Goal: Feedback & Contribution: Contribute content

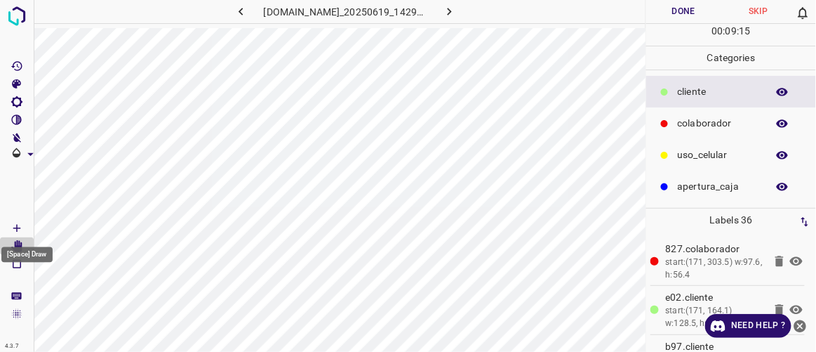
click at [21, 227] on icon "[Space] Draw" at bounding box center [17, 228] width 13 height 13
click at [17, 246] on icon "[Space] Edit" at bounding box center [16, 246] width 11 height 13
click at [694, 11] on button "Done" at bounding box center [684, 11] width 74 height 23
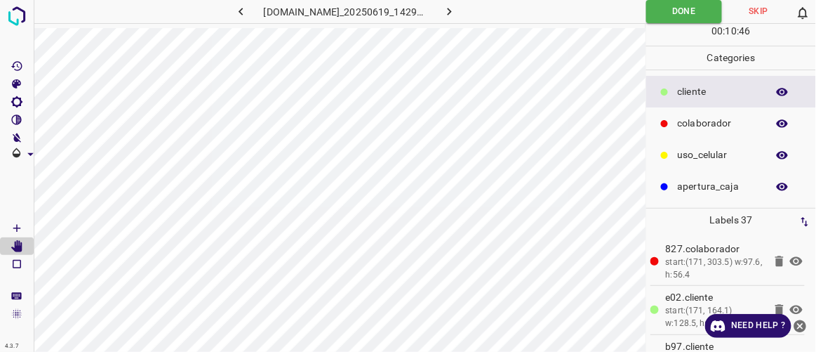
click at [457, 12] on icon "button" at bounding box center [449, 11] width 15 height 15
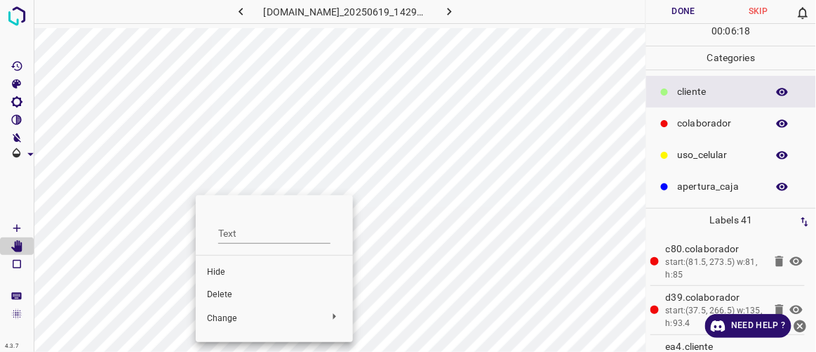
click at [223, 300] on span "Delete" at bounding box center [274, 295] width 135 height 13
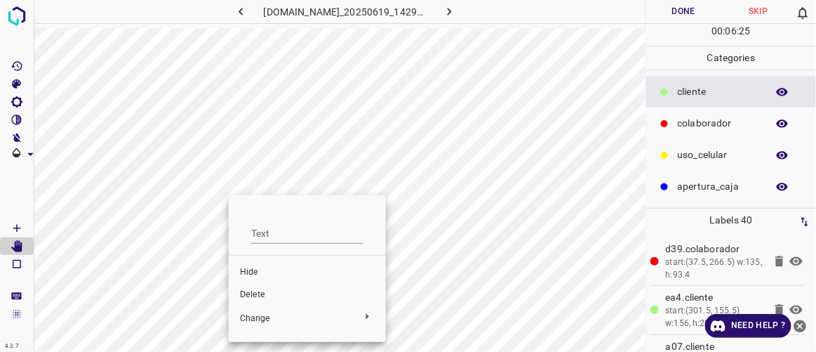
click at [456, 227] on div at bounding box center [408, 176] width 816 height 352
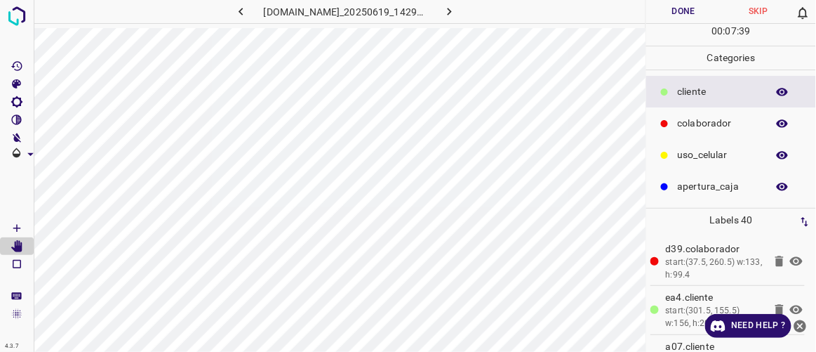
click at [693, 8] on button "Done" at bounding box center [684, 11] width 74 height 23
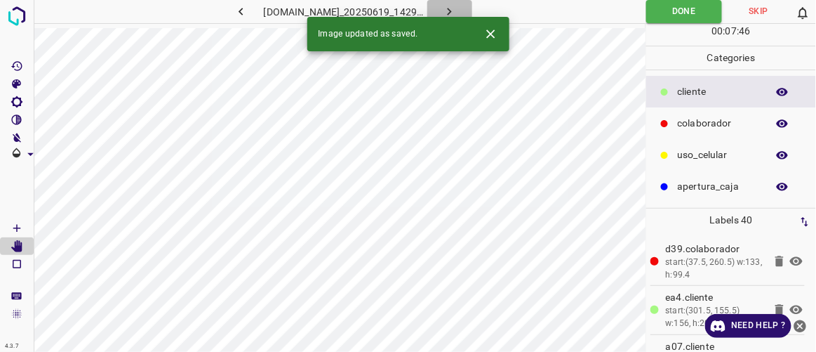
click at [457, 9] on icon "button" at bounding box center [449, 11] width 15 height 15
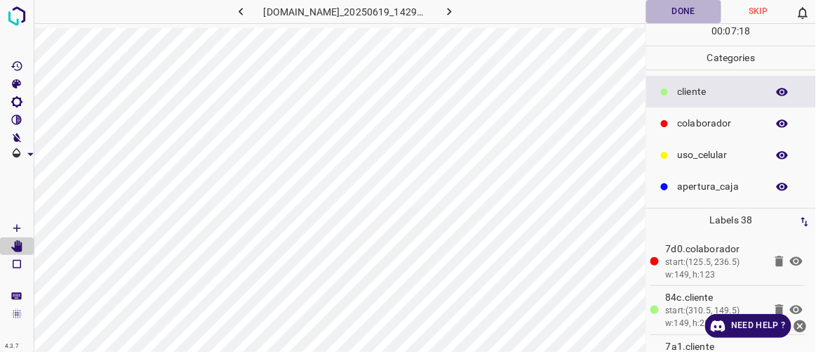
click at [690, 11] on button "Done" at bounding box center [684, 11] width 74 height 23
click at [457, 10] on icon "button" at bounding box center [449, 11] width 15 height 15
click at [680, 6] on button "Done" at bounding box center [684, 11] width 74 height 23
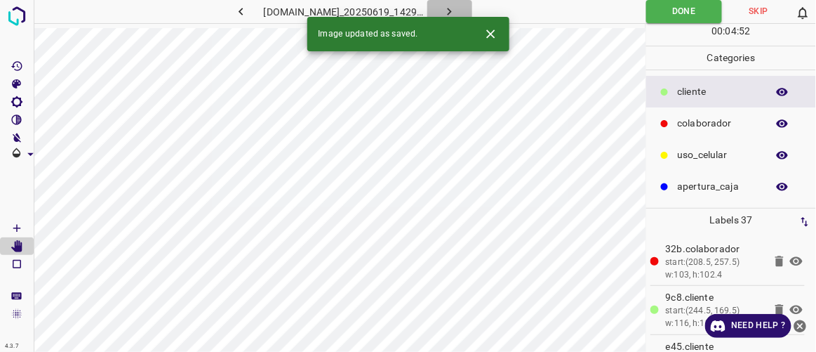
click at [472, 4] on button "button" at bounding box center [450, 11] width 45 height 23
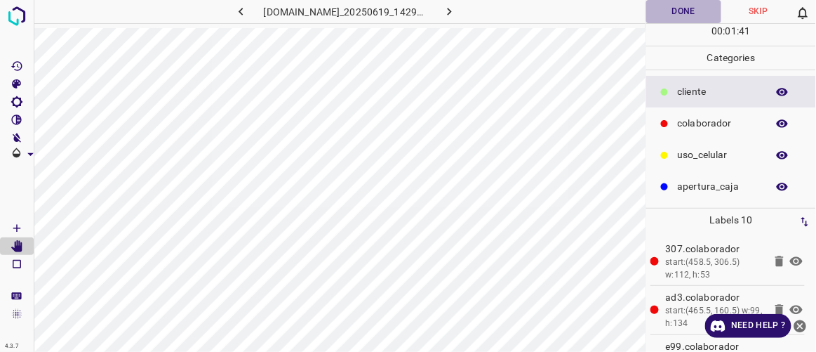
click at [695, 11] on button "Done" at bounding box center [684, 11] width 74 height 23
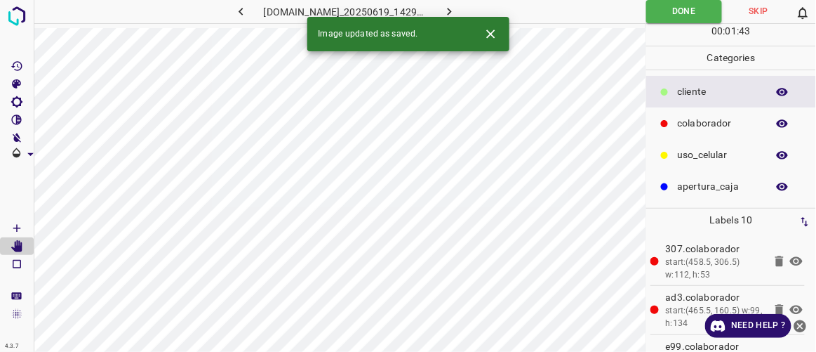
click at [457, 11] on icon "button" at bounding box center [449, 11] width 15 height 15
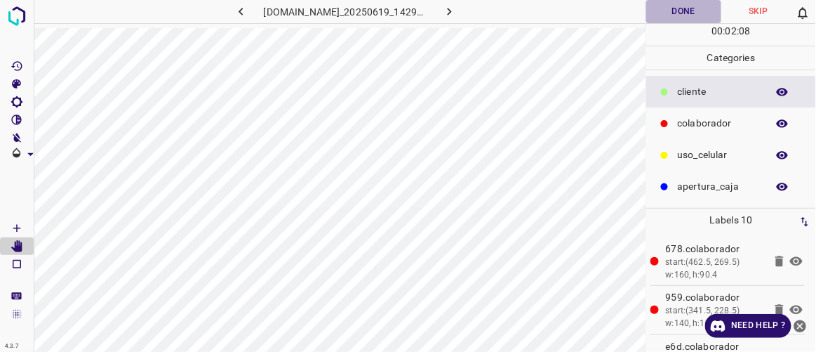
click at [678, 14] on button "Done" at bounding box center [684, 11] width 74 height 23
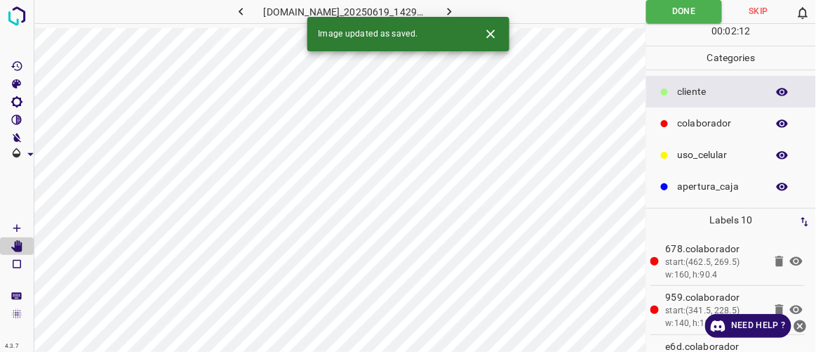
click at [472, 13] on button "button" at bounding box center [450, 11] width 45 height 23
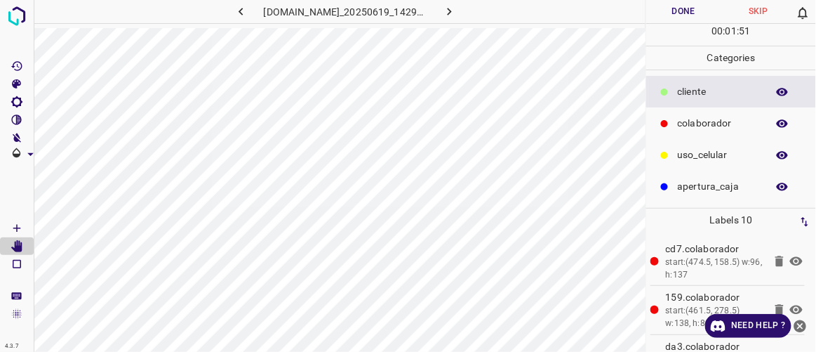
click at [676, 13] on button "Done" at bounding box center [684, 11] width 74 height 23
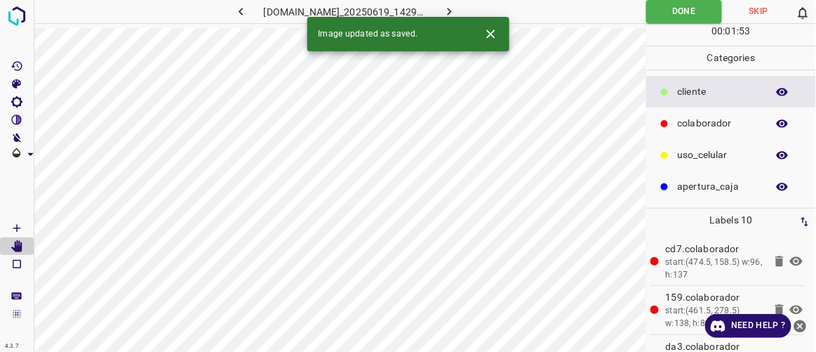
click at [472, 10] on button "button" at bounding box center [450, 11] width 45 height 23
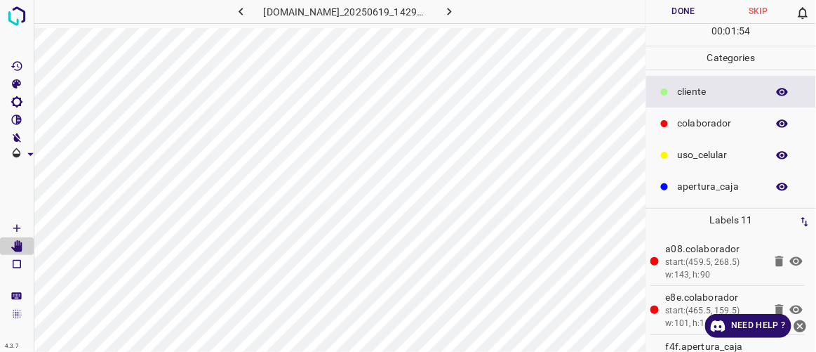
click at [685, 18] on button "Done" at bounding box center [684, 11] width 74 height 23
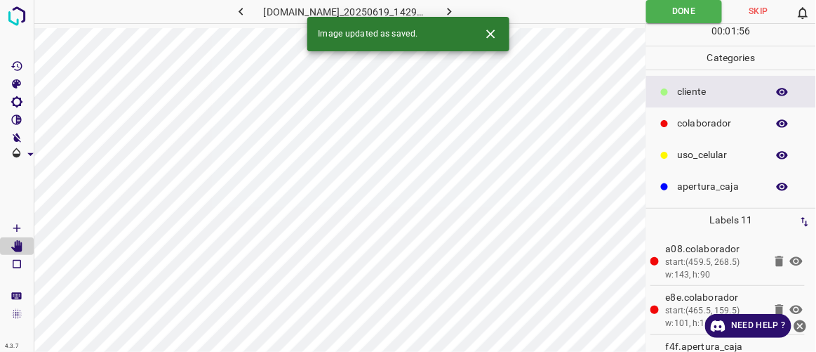
click at [457, 9] on icon "button" at bounding box center [449, 11] width 15 height 15
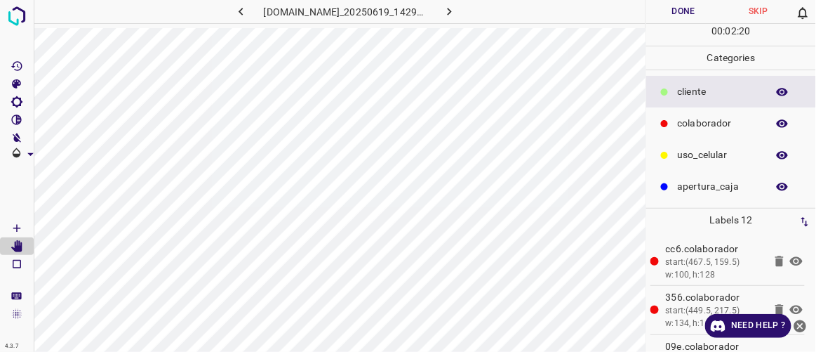
click at [694, 8] on button "Done" at bounding box center [684, 11] width 74 height 23
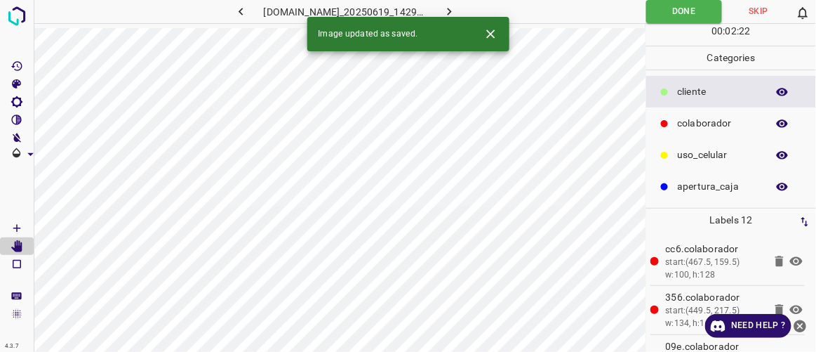
click at [472, 18] on div "Image updated as saved." at bounding box center [408, 34] width 202 height 34
click at [457, 11] on icon "button" at bounding box center [449, 11] width 15 height 15
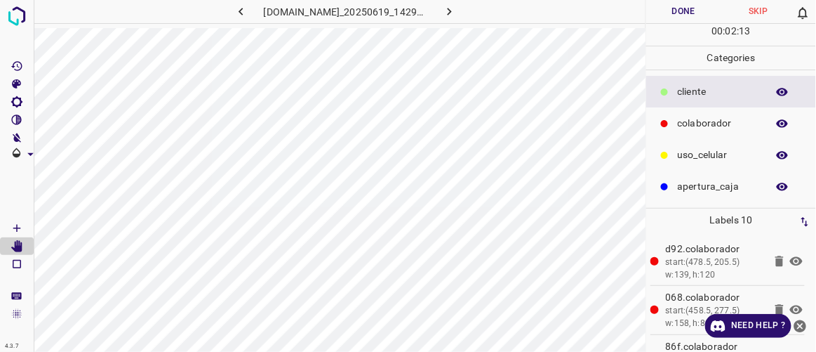
click at [673, 6] on button "Done" at bounding box center [684, 11] width 74 height 23
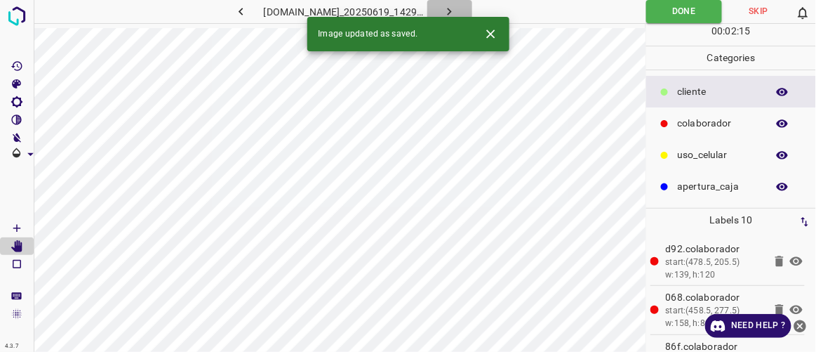
click at [457, 10] on icon "button" at bounding box center [449, 11] width 15 height 15
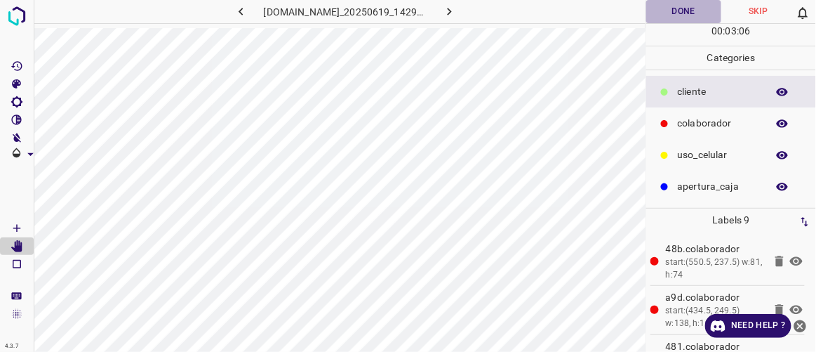
click at [698, 11] on button "Done" at bounding box center [684, 11] width 74 height 23
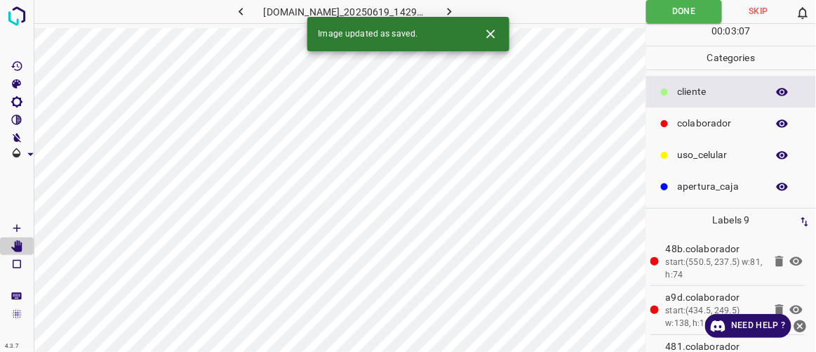
click at [457, 10] on icon "button" at bounding box center [449, 11] width 15 height 15
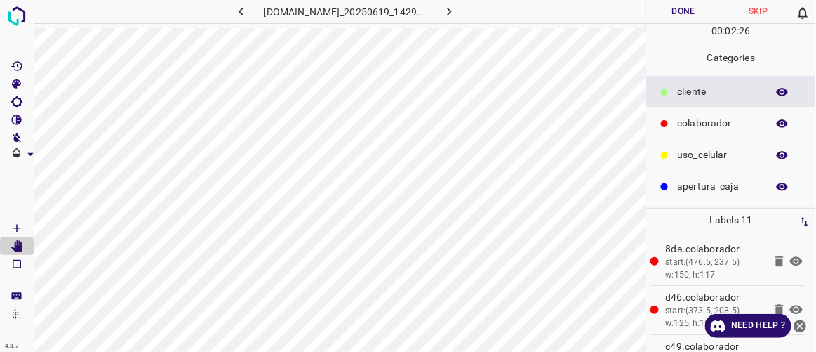
click at [666, 15] on button "Done" at bounding box center [684, 11] width 74 height 23
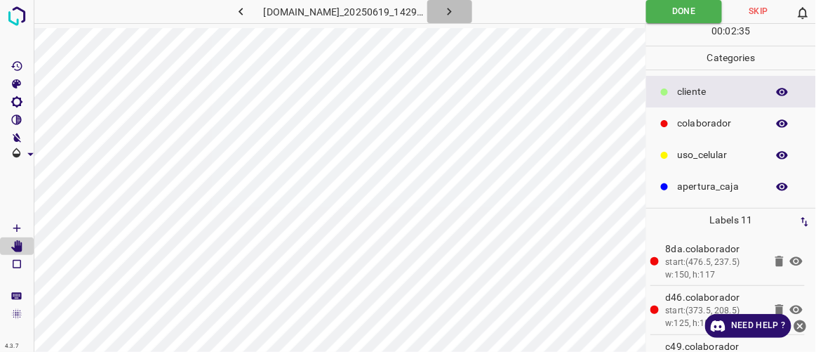
click at [452, 11] on icon "button" at bounding box center [450, 12] width 4 height 8
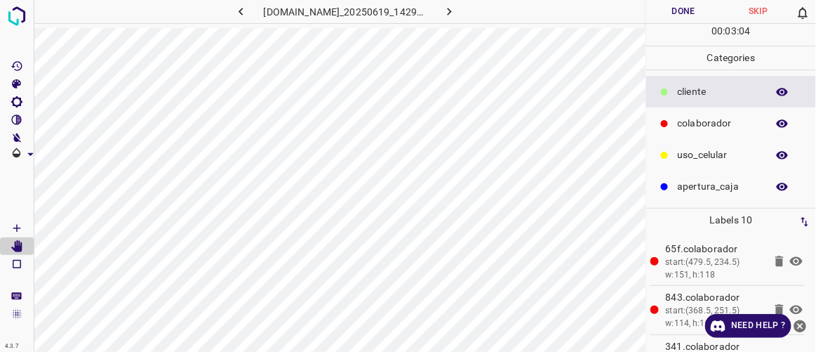
click at [670, 13] on button "Done" at bounding box center [684, 11] width 74 height 23
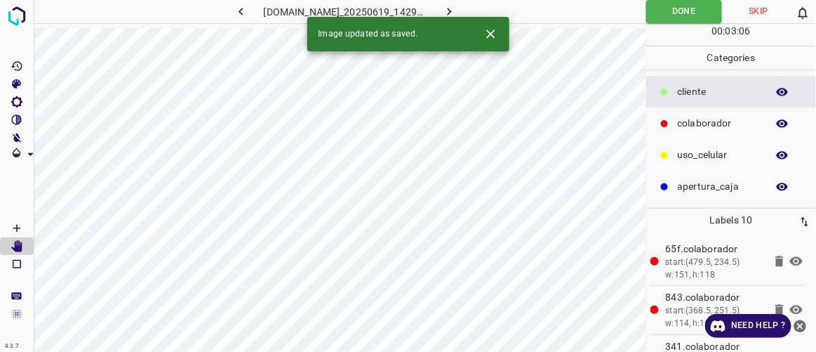
click at [457, 13] on icon "button" at bounding box center [449, 11] width 15 height 15
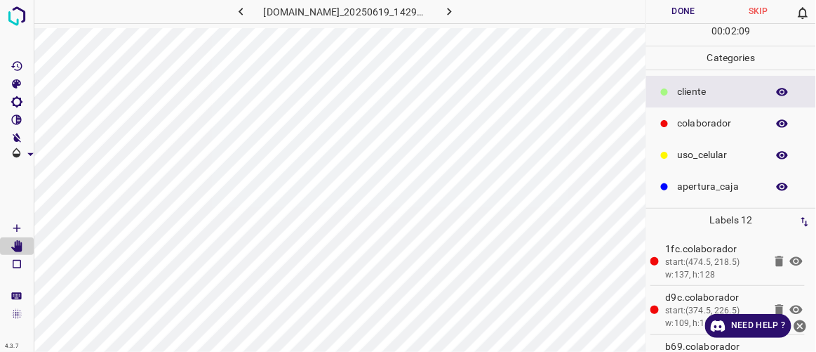
click at [682, 11] on button "Done" at bounding box center [684, 11] width 74 height 23
click at [472, 9] on button "button" at bounding box center [450, 11] width 45 height 23
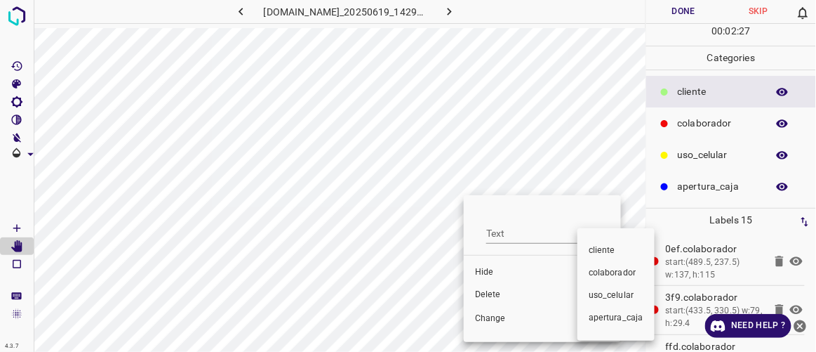
click at [491, 294] on div at bounding box center [408, 176] width 816 height 352
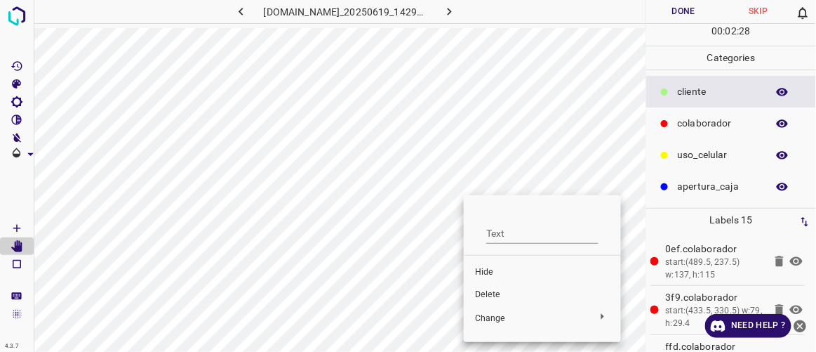
click at [491, 294] on span "Delete" at bounding box center [542, 295] width 135 height 13
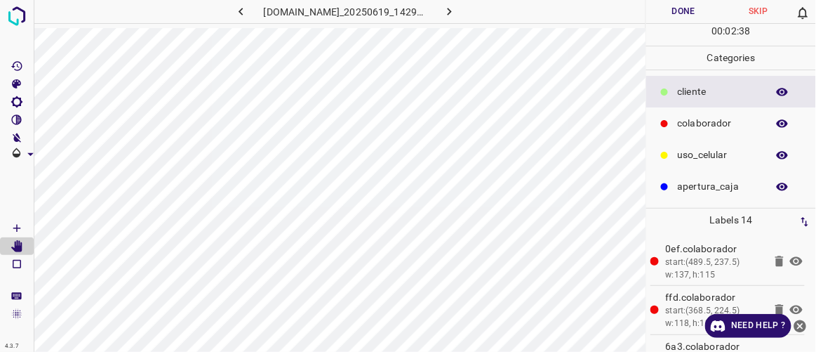
click at [703, 124] on p "colaborador" at bounding box center [719, 123] width 82 height 15
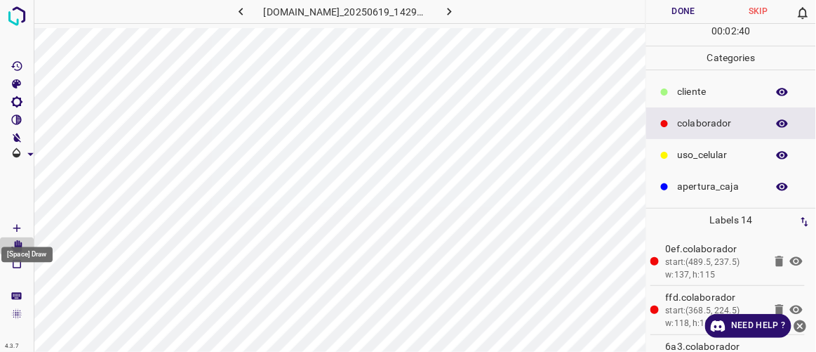
click at [20, 227] on icon "[Space] Draw" at bounding box center [16, 228] width 7 height 7
click at [694, 8] on button "Done" at bounding box center [684, 11] width 74 height 23
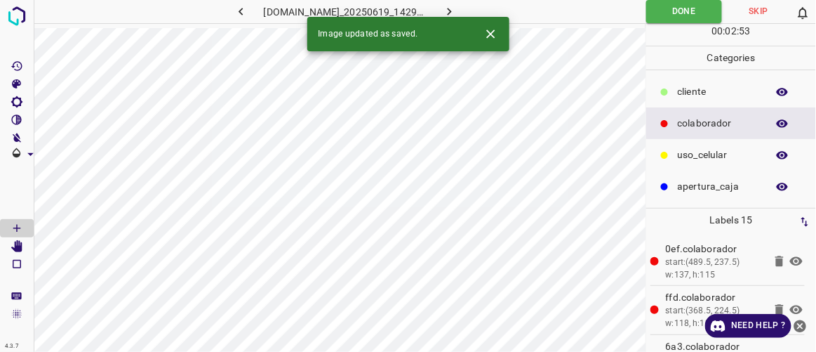
click at [452, 11] on icon "button" at bounding box center [450, 12] width 4 height 8
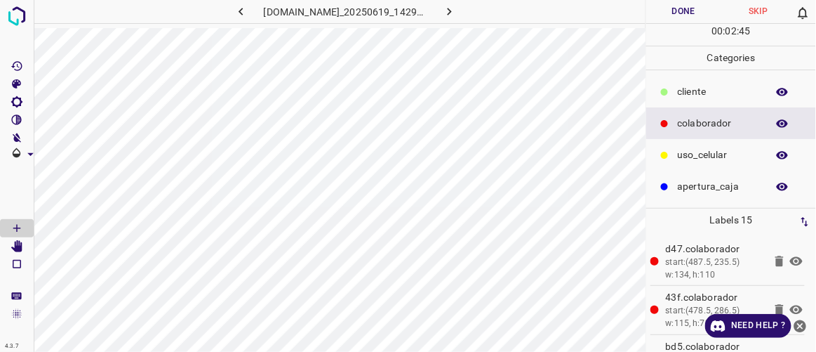
click at [689, 15] on button "Done" at bounding box center [684, 11] width 74 height 23
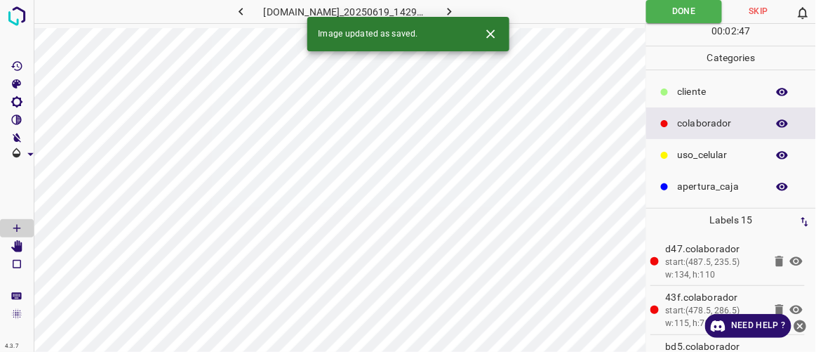
click at [472, 9] on button "button" at bounding box center [450, 11] width 45 height 23
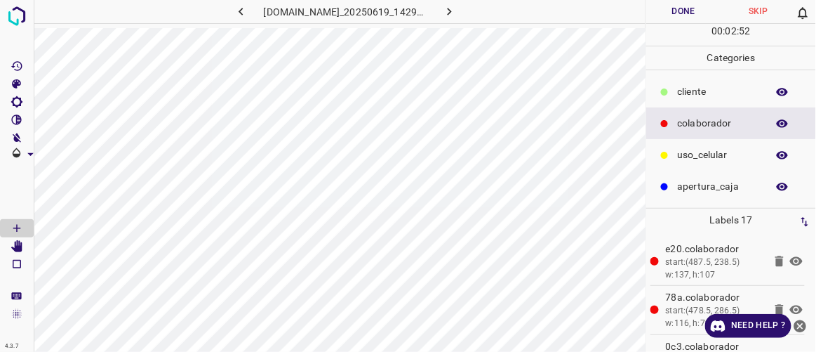
click at [685, 8] on button "Done" at bounding box center [684, 11] width 74 height 23
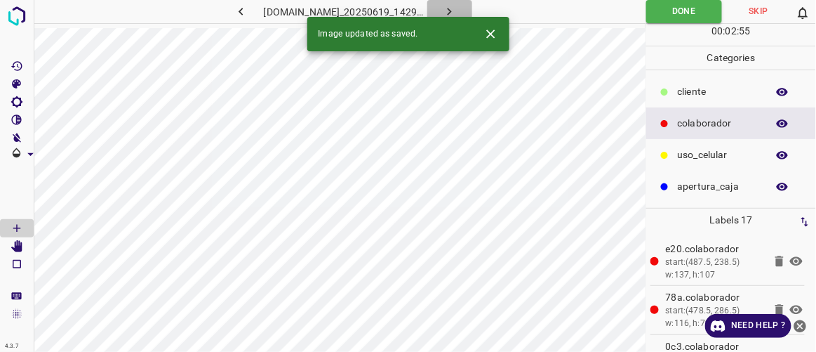
click at [457, 10] on icon "button" at bounding box center [449, 11] width 15 height 15
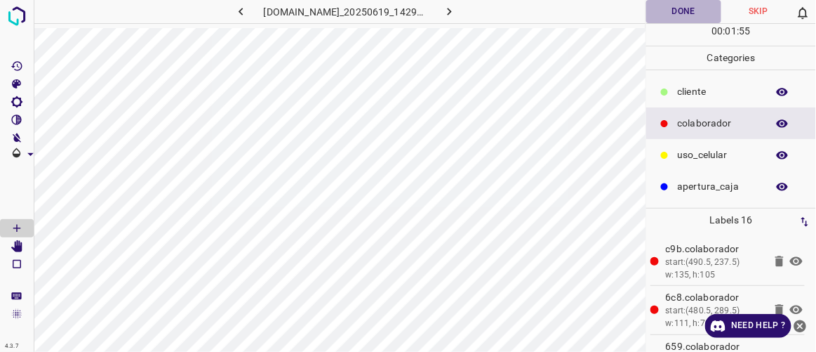
click at [697, 6] on button "Done" at bounding box center [684, 11] width 74 height 23
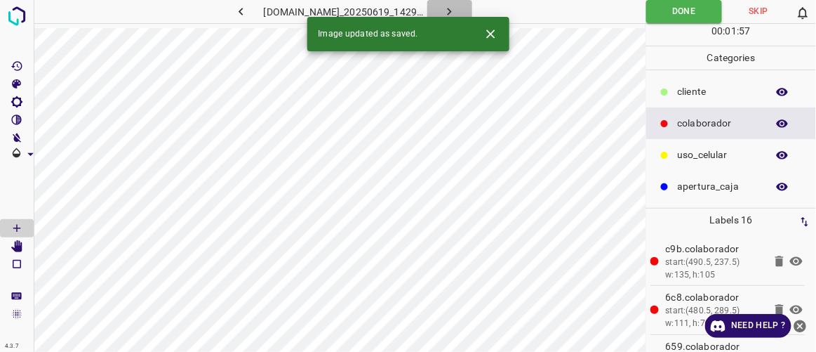
click at [472, 6] on button "button" at bounding box center [450, 11] width 45 height 23
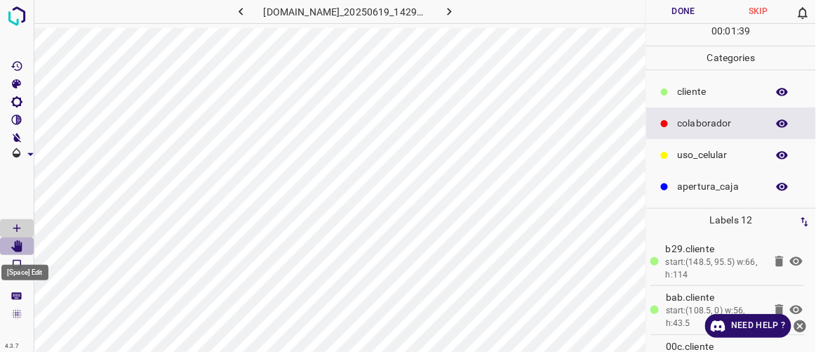
click at [22, 250] on icon "[Space] Edit" at bounding box center [16, 246] width 11 height 13
click at [687, 9] on button "Done" at bounding box center [684, 11] width 74 height 23
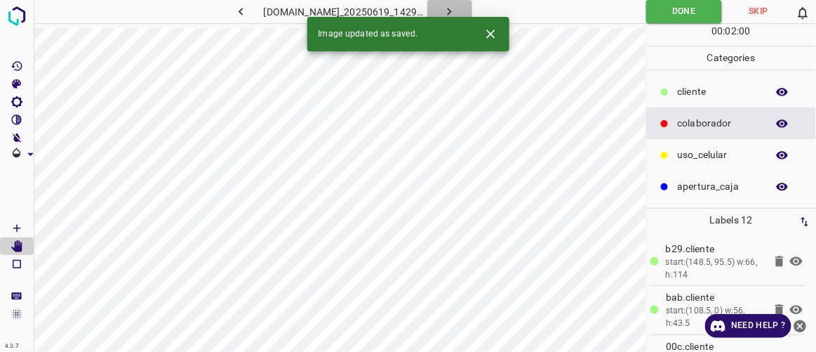
click at [472, 11] on button "button" at bounding box center [450, 11] width 45 height 23
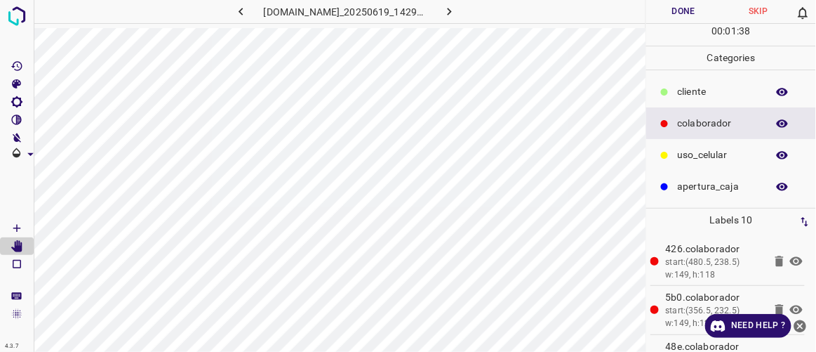
click at [691, 12] on button "Done" at bounding box center [684, 11] width 74 height 23
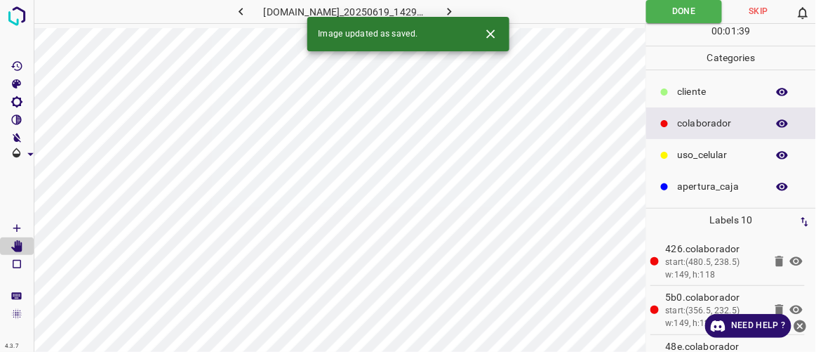
click at [472, 9] on button "button" at bounding box center [450, 11] width 45 height 23
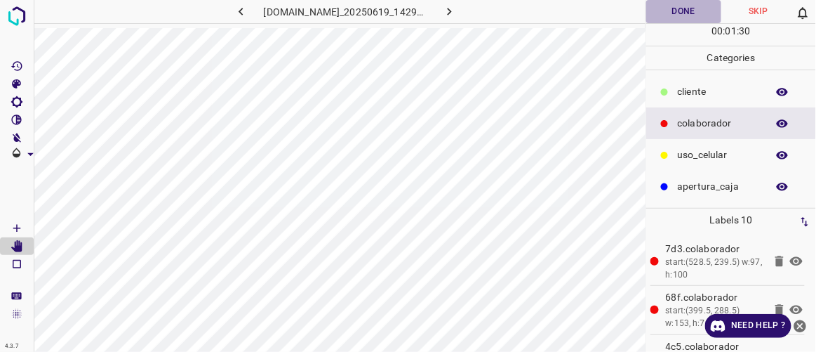
click at [684, 13] on button "Done" at bounding box center [684, 11] width 74 height 23
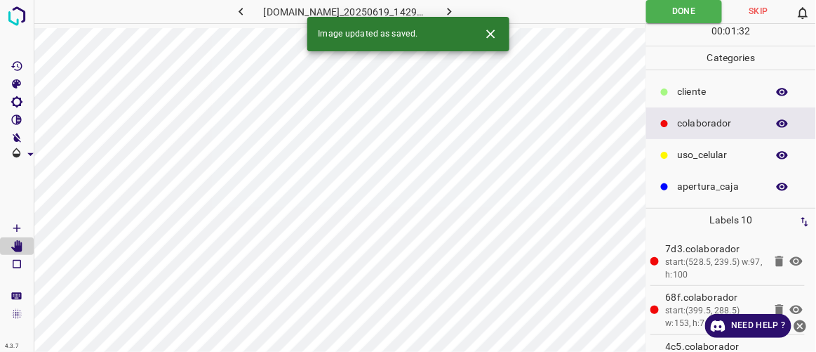
click at [472, 10] on button "button" at bounding box center [450, 11] width 45 height 23
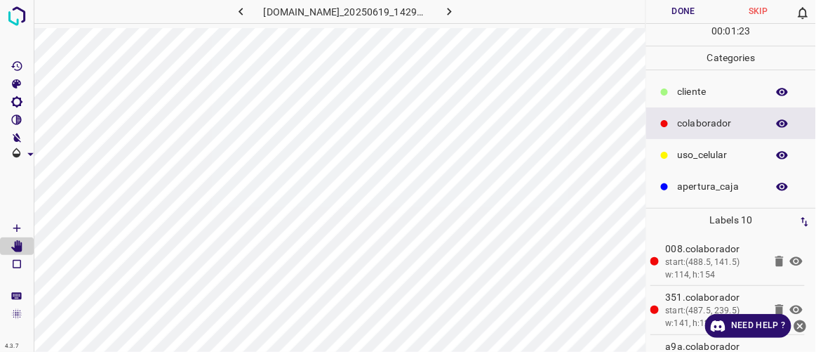
click at [696, 12] on button "Done" at bounding box center [684, 11] width 74 height 23
click at [452, 13] on icon "button" at bounding box center [450, 12] width 4 height 8
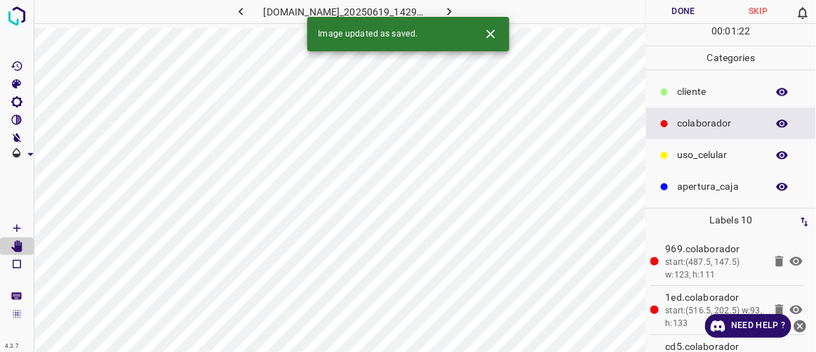
click at [681, 11] on button "Done" at bounding box center [684, 11] width 74 height 23
click at [472, 9] on button "button" at bounding box center [450, 11] width 45 height 23
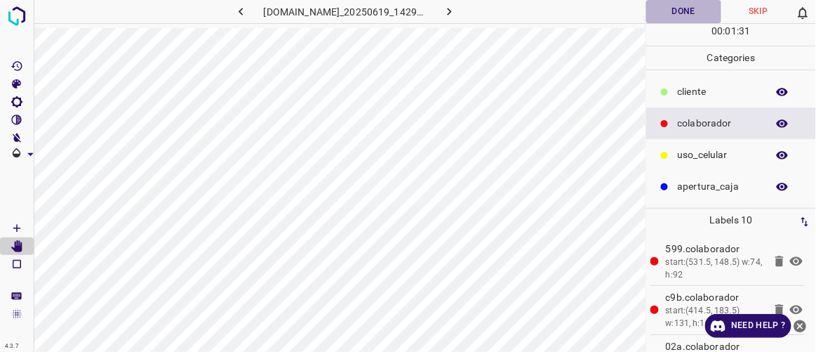
click at [694, 11] on button "Done" at bounding box center [684, 11] width 74 height 23
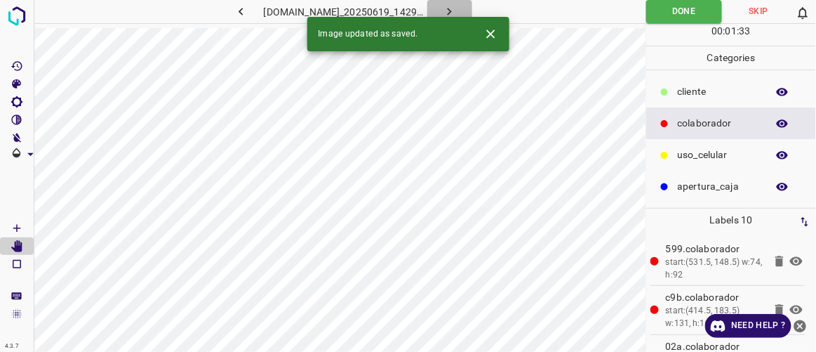
click at [457, 8] on icon "button" at bounding box center [449, 11] width 15 height 15
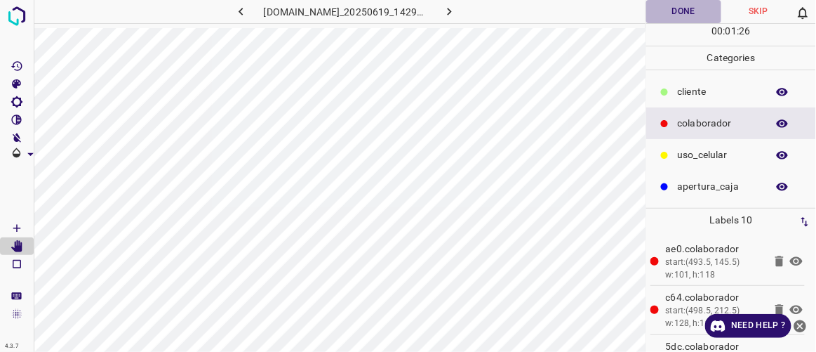
click at [693, 11] on button "Done" at bounding box center [684, 11] width 74 height 23
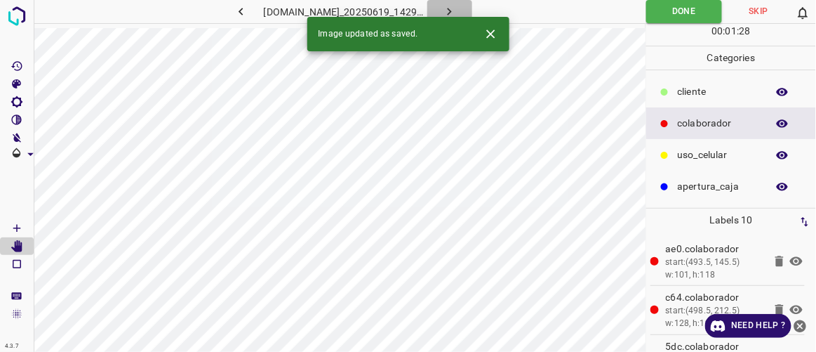
click at [457, 11] on icon "button" at bounding box center [449, 11] width 15 height 15
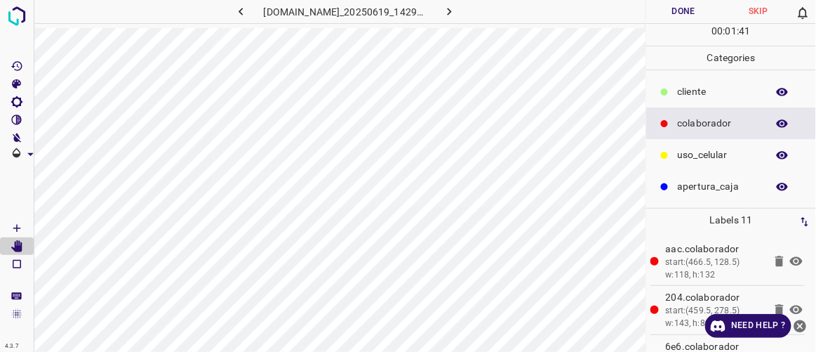
click at [690, 13] on button "Done" at bounding box center [684, 11] width 74 height 23
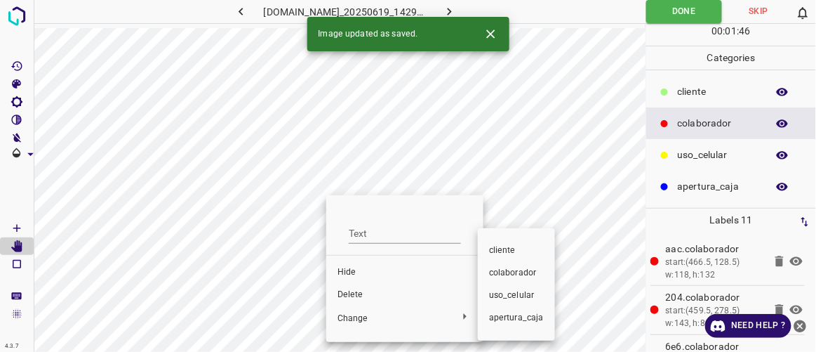
click at [353, 293] on div at bounding box center [408, 176] width 816 height 352
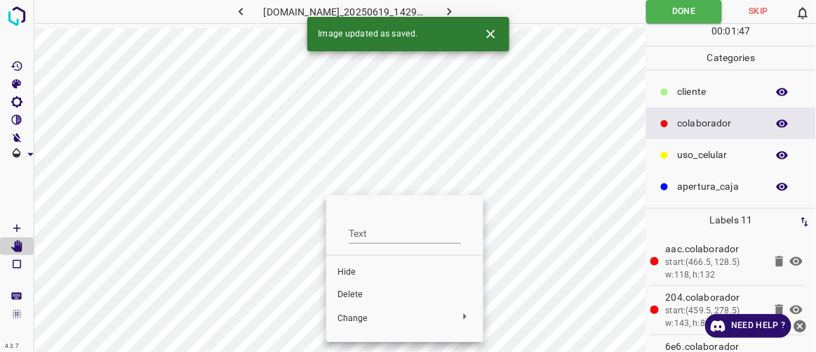
click at [353, 293] on span "Delete" at bounding box center [405, 295] width 135 height 13
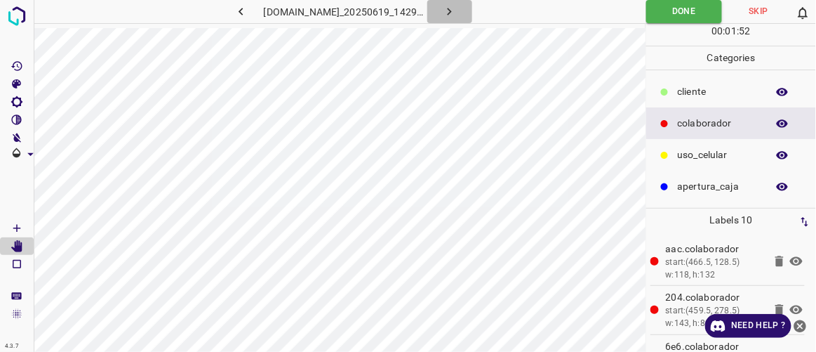
click at [457, 12] on icon "button" at bounding box center [449, 11] width 15 height 15
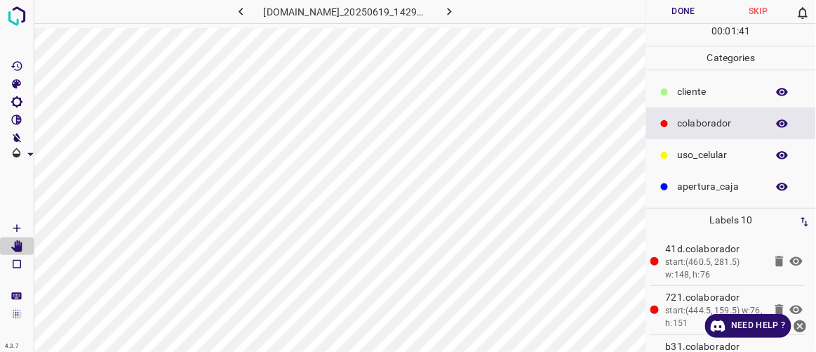
click at [683, 12] on button "Done" at bounding box center [684, 11] width 74 height 23
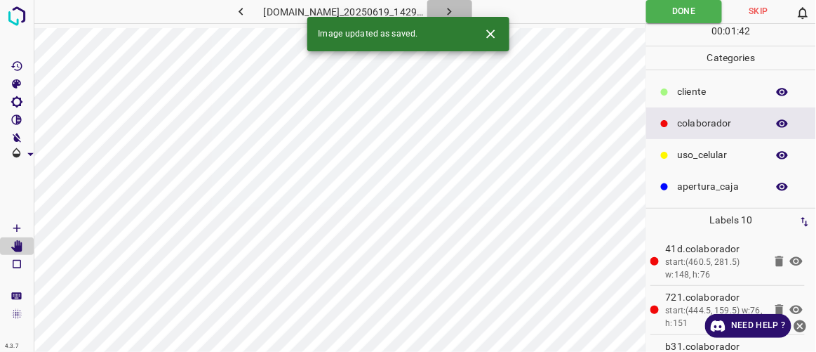
click at [457, 14] on icon "button" at bounding box center [449, 11] width 15 height 15
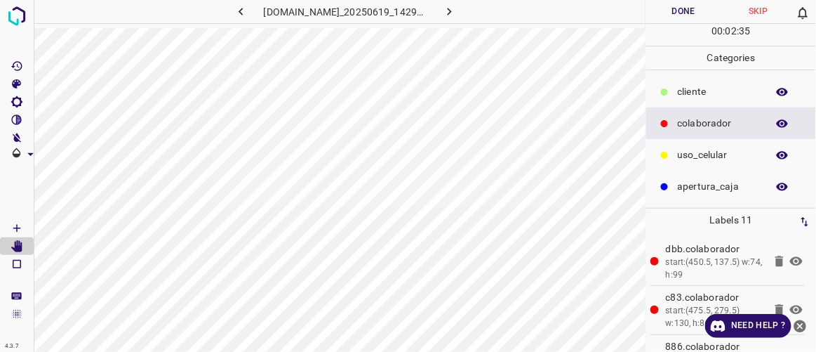
click at [690, 10] on button "Done" at bounding box center [684, 11] width 74 height 23
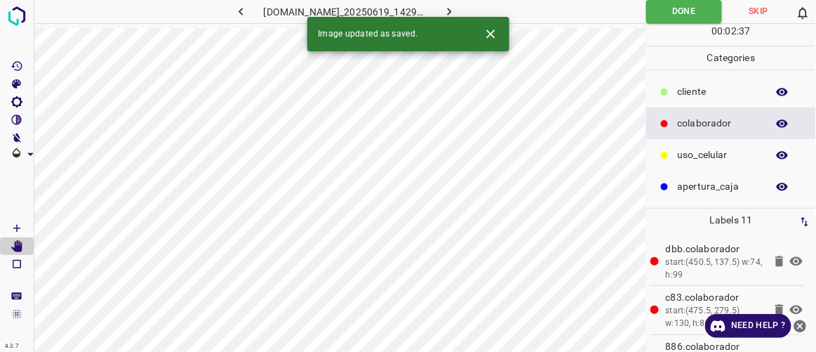
click at [457, 11] on icon "button" at bounding box center [449, 11] width 15 height 15
click at [687, 10] on button "Done" at bounding box center [684, 11] width 74 height 23
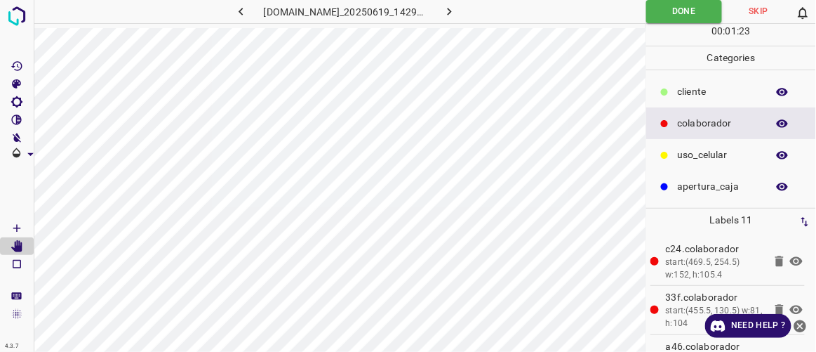
click at [452, 12] on icon "button" at bounding box center [450, 12] width 4 height 8
click at [692, 15] on button "Done" at bounding box center [684, 11] width 74 height 23
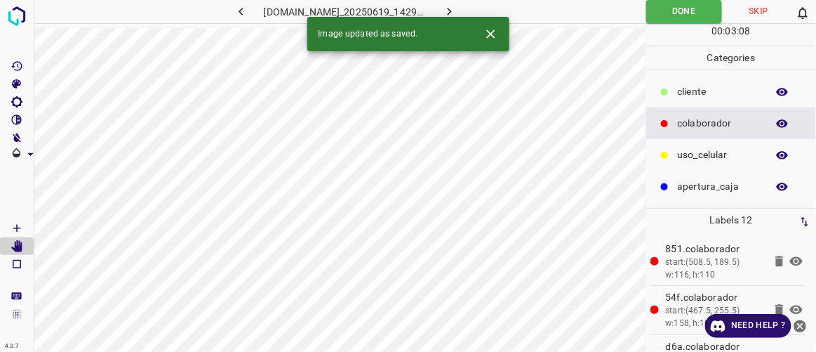
click at [472, 12] on button "button" at bounding box center [450, 11] width 45 height 23
click at [693, 14] on button "Done" at bounding box center [684, 11] width 74 height 23
click at [457, 9] on icon "button" at bounding box center [449, 11] width 15 height 15
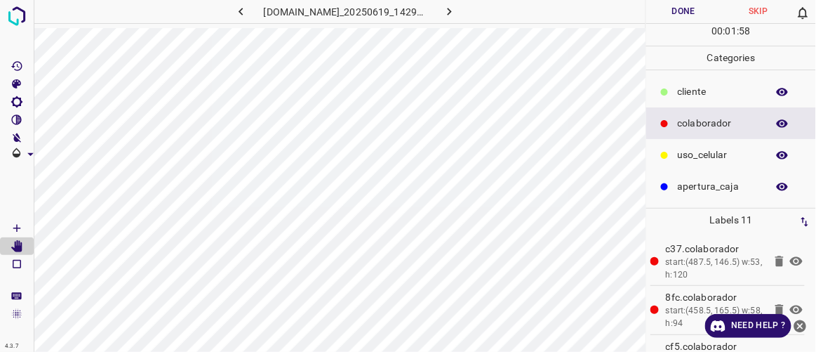
click at [694, 10] on button "Done" at bounding box center [684, 11] width 74 height 23
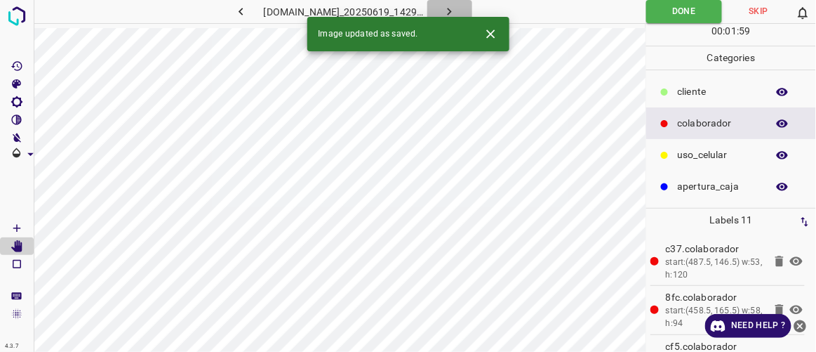
click at [472, 10] on button "button" at bounding box center [450, 11] width 45 height 23
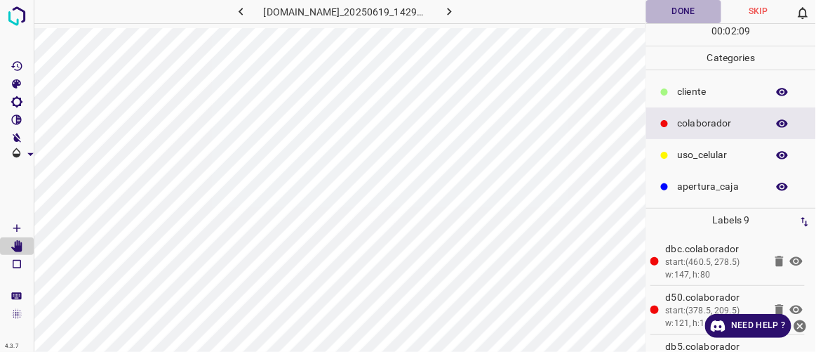
click at [691, 11] on button "Done" at bounding box center [684, 11] width 74 height 23
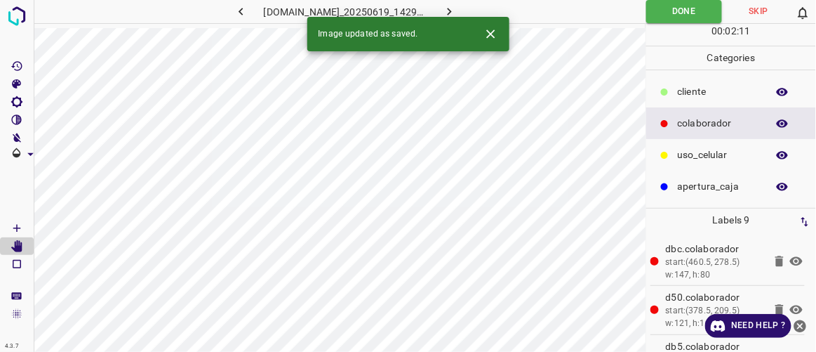
click at [452, 11] on icon "button" at bounding box center [450, 12] width 4 height 8
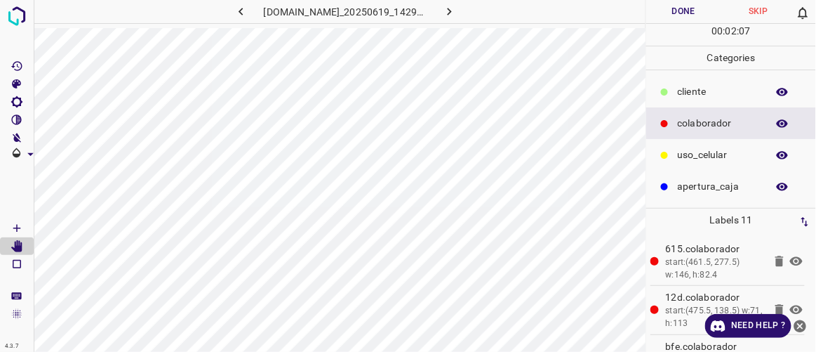
click at [682, 19] on button "Done" at bounding box center [684, 11] width 74 height 23
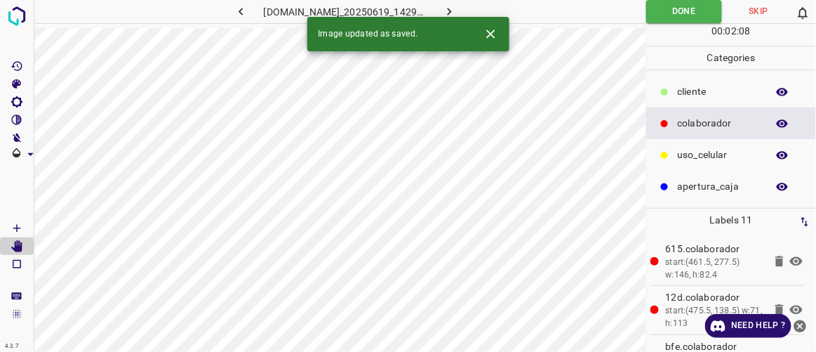
click at [457, 12] on icon "button" at bounding box center [449, 11] width 15 height 15
click at [688, 20] on button "Done" at bounding box center [684, 11] width 74 height 23
click at [457, 6] on icon "button" at bounding box center [449, 11] width 15 height 15
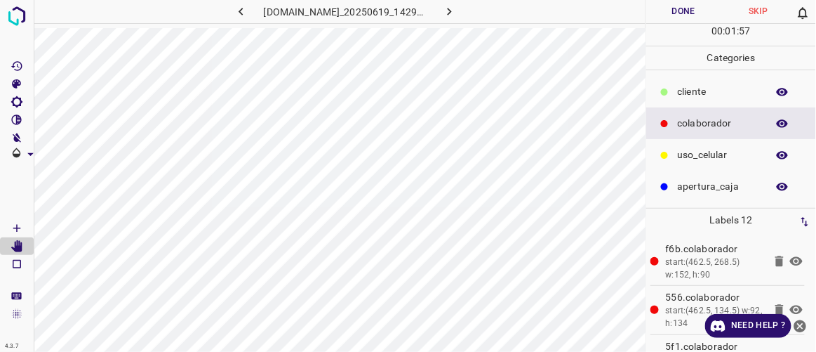
click at [694, 22] on button "Done" at bounding box center [684, 11] width 74 height 23
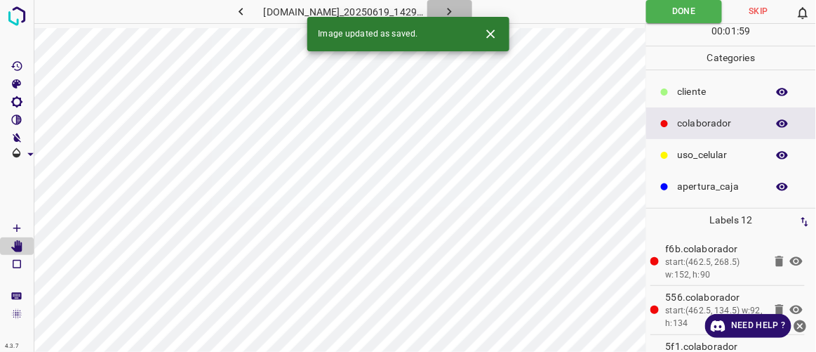
click at [452, 13] on icon "button" at bounding box center [450, 12] width 4 height 8
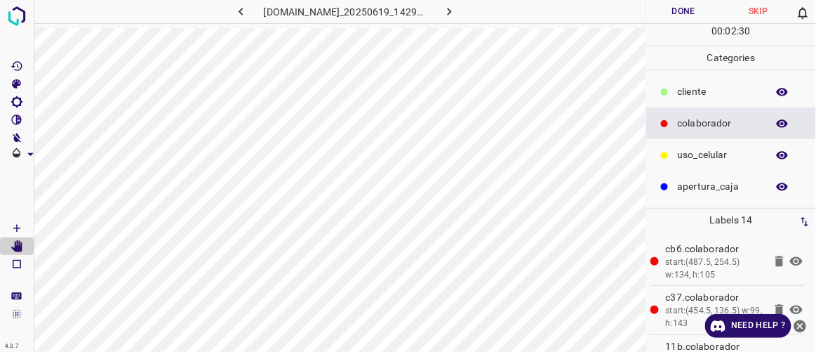
click at [710, 16] on button "Done" at bounding box center [684, 11] width 74 height 23
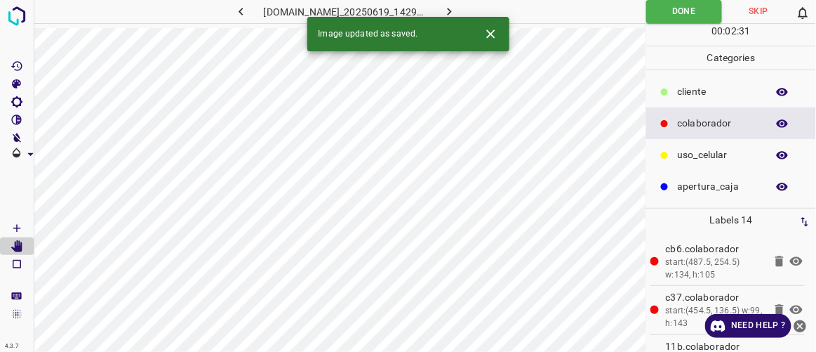
click at [472, 11] on button "button" at bounding box center [450, 11] width 45 height 23
click at [691, 10] on button "Done" at bounding box center [684, 11] width 74 height 23
click at [457, 7] on icon "button" at bounding box center [449, 11] width 15 height 15
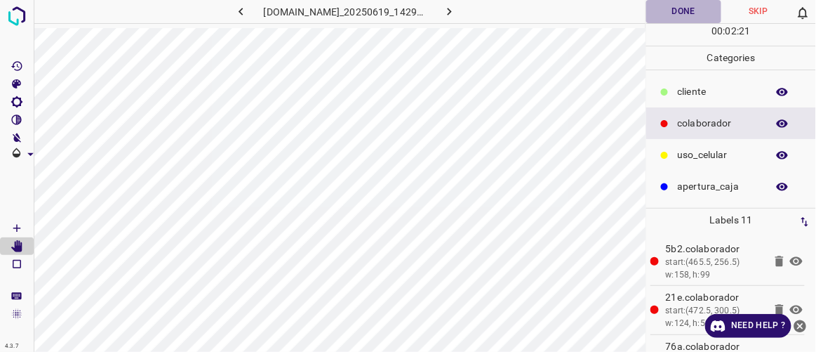
click at [690, 18] on button "Done" at bounding box center [684, 11] width 74 height 23
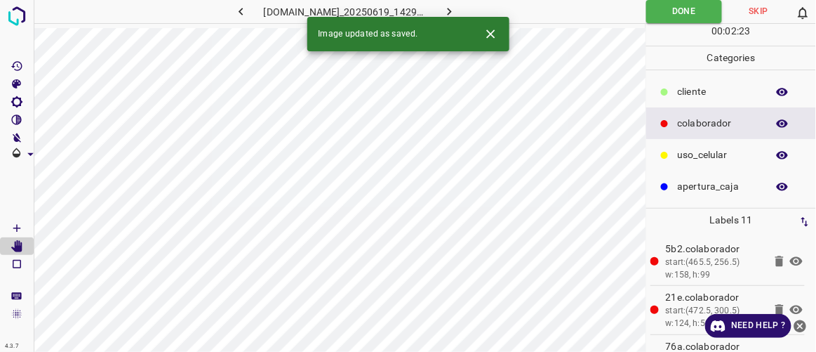
click at [472, 10] on button "button" at bounding box center [450, 11] width 45 height 23
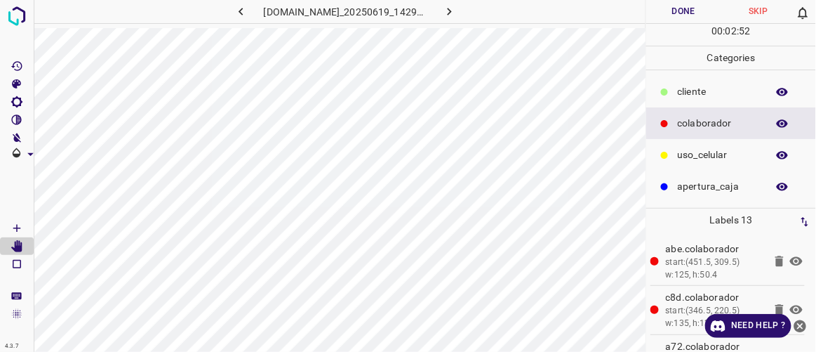
click at [680, 15] on button "Done" at bounding box center [684, 11] width 74 height 23
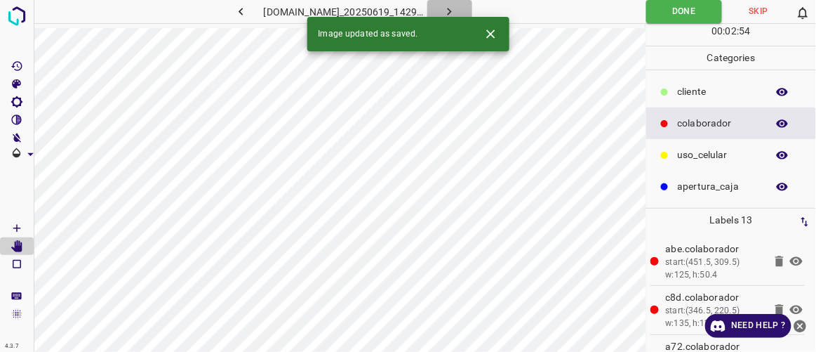
click at [452, 11] on icon "button" at bounding box center [450, 12] width 4 height 8
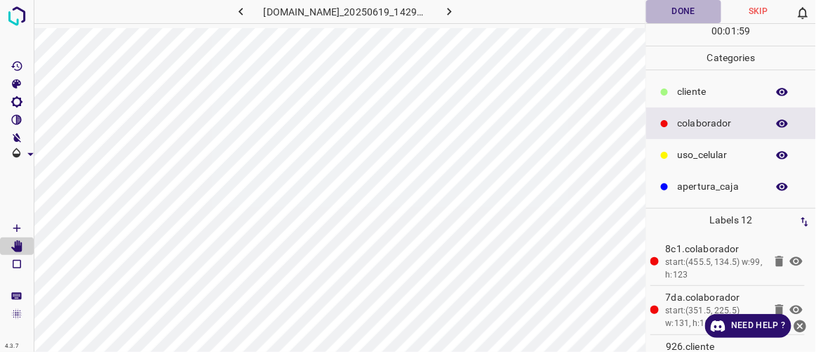
click at [690, 13] on button "Done" at bounding box center [684, 11] width 74 height 23
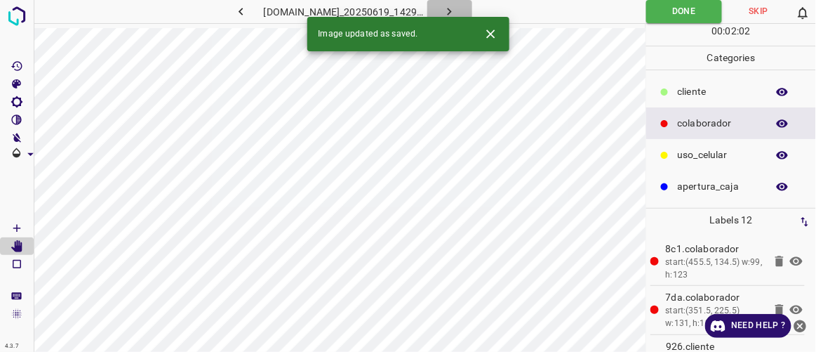
click at [457, 5] on icon "button" at bounding box center [449, 11] width 15 height 15
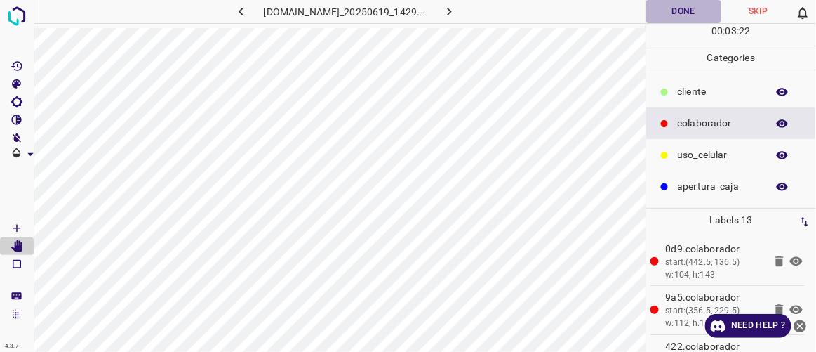
click at [707, 18] on button "Done" at bounding box center [684, 11] width 74 height 23
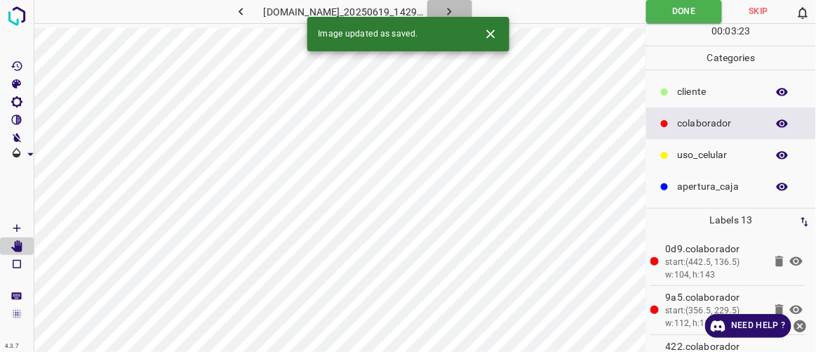
click at [452, 13] on icon "button" at bounding box center [450, 12] width 4 height 8
click at [687, 8] on button "Done" at bounding box center [684, 11] width 74 height 23
click at [472, 6] on button "button" at bounding box center [450, 11] width 45 height 23
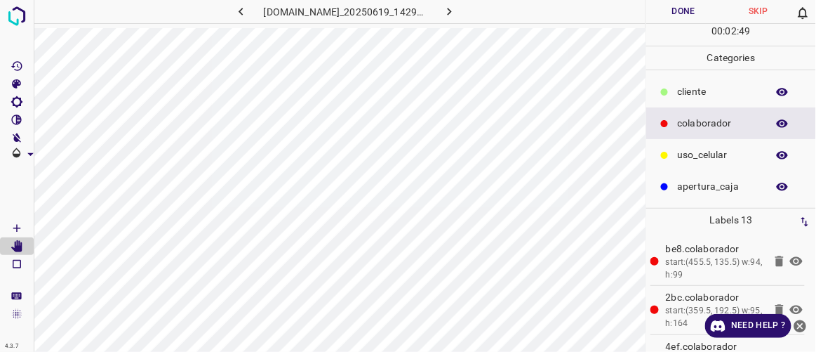
click at [698, 14] on button "Done" at bounding box center [684, 11] width 74 height 23
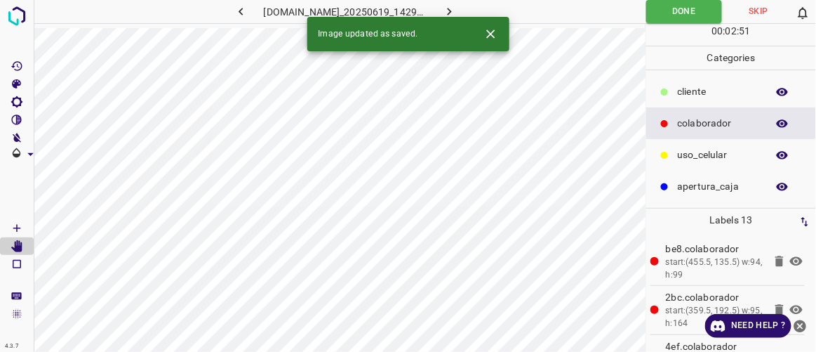
click at [472, 7] on button "button" at bounding box center [450, 11] width 45 height 23
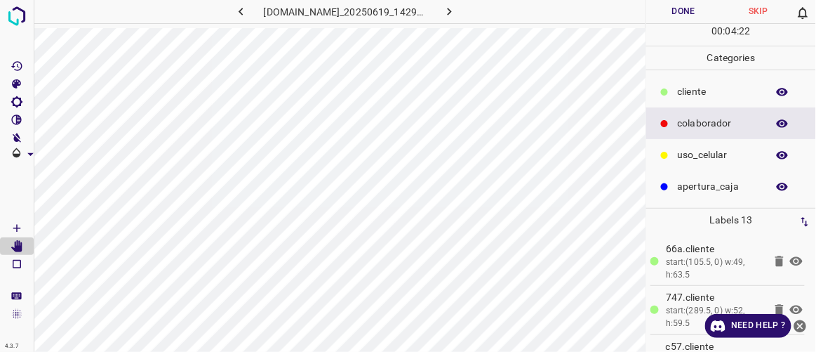
click at [687, 10] on button "Done" at bounding box center [684, 11] width 74 height 23
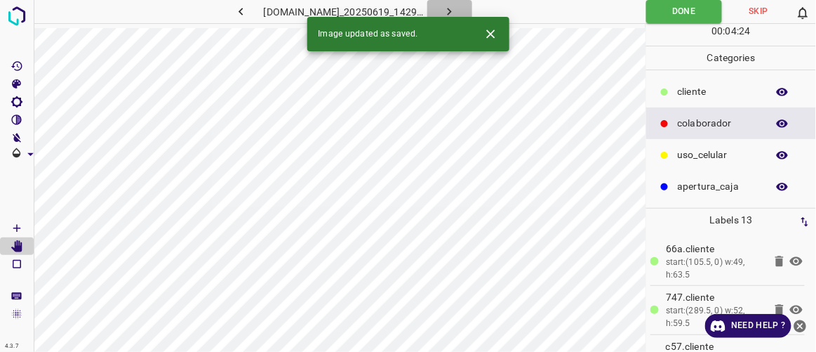
click at [472, 8] on button "button" at bounding box center [450, 11] width 45 height 23
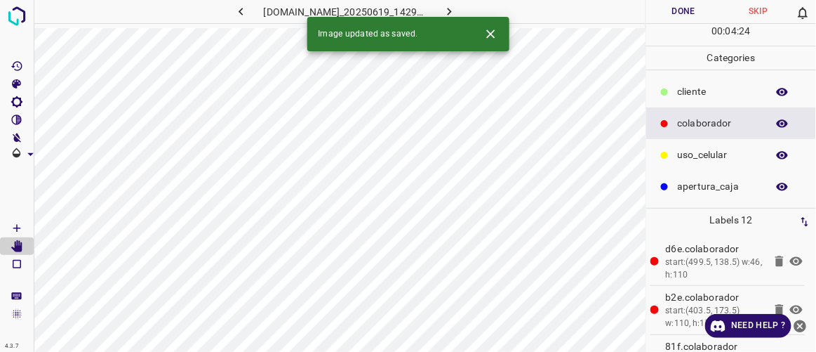
click at [712, 13] on button "Done" at bounding box center [684, 11] width 74 height 23
click at [457, 6] on icon "button" at bounding box center [449, 11] width 15 height 15
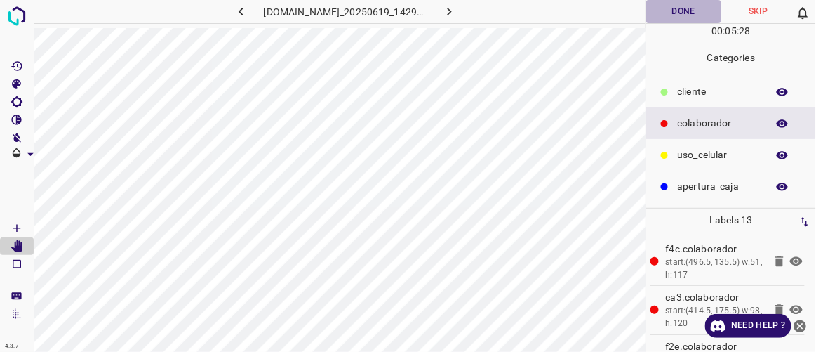
click at [691, 15] on button "Done" at bounding box center [684, 11] width 74 height 23
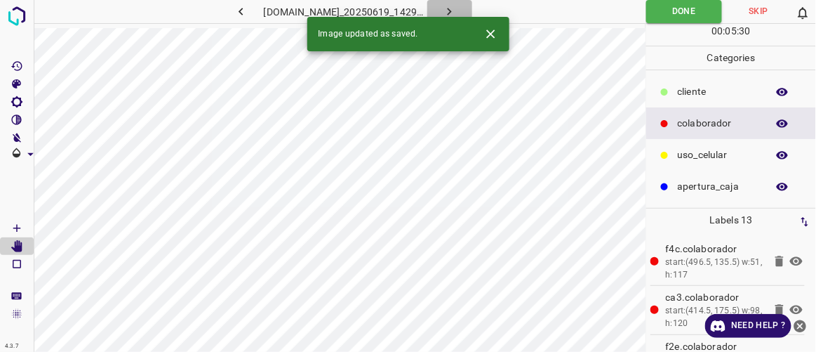
click at [457, 6] on icon "button" at bounding box center [449, 11] width 15 height 15
click at [684, 12] on button "Done" at bounding box center [684, 11] width 74 height 23
click at [472, 10] on button "button" at bounding box center [450, 11] width 45 height 23
click at [703, 16] on button "Done" at bounding box center [684, 11] width 74 height 23
click at [457, 10] on icon "button" at bounding box center [449, 11] width 15 height 15
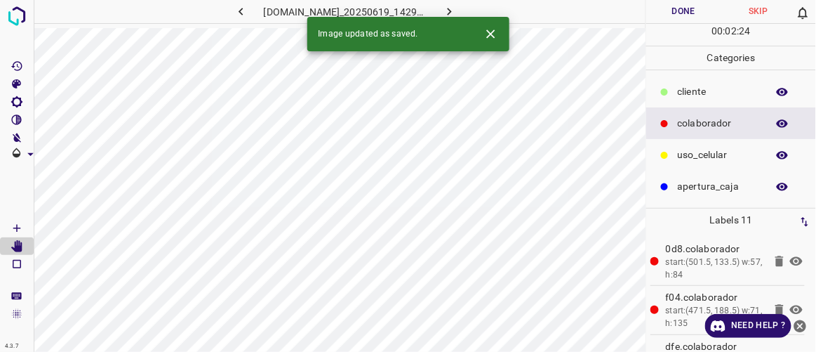
click at [675, 16] on button "Done" at bounding box center [684, 11] width 74 height 23
click at [472, 15] on button "button" at bounding box center [450, 11] width 45 height 23
click at [698, 9] on button "Done" at bounding box center [684, 11] width 74 height 23
click at [472, 12] on button "button" at bounding box center [450, 11] width 45 height 23
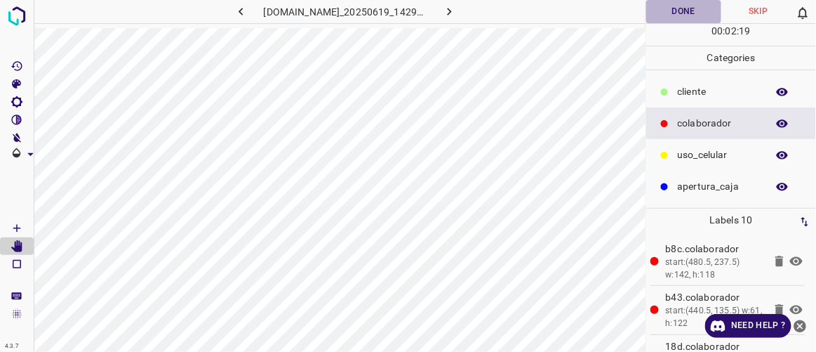
click at [681, 11] on button "Done" at bounding box center [684, 11] width 74 height 23
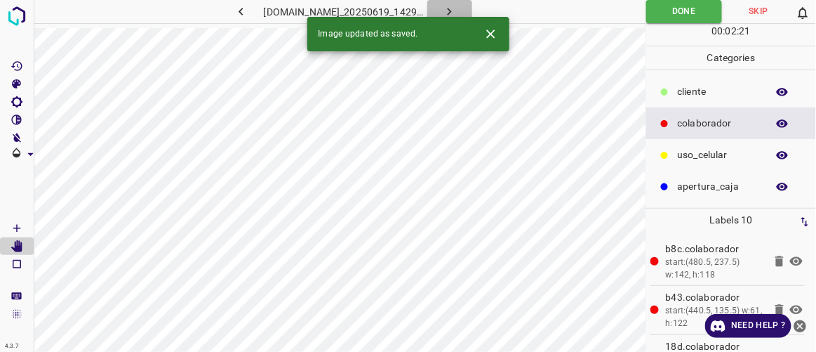
click at [472, 11] on button "button" at bounding box center [450, 11] width 45 height 23
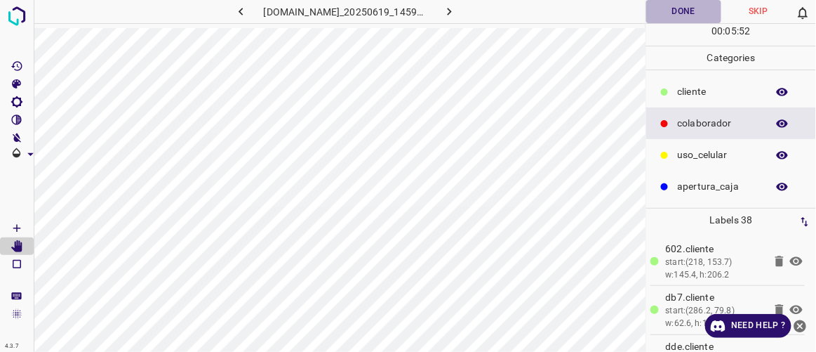
click at [678, 12] on button "Done" at bounding box center [684, 11] width 74 height 23
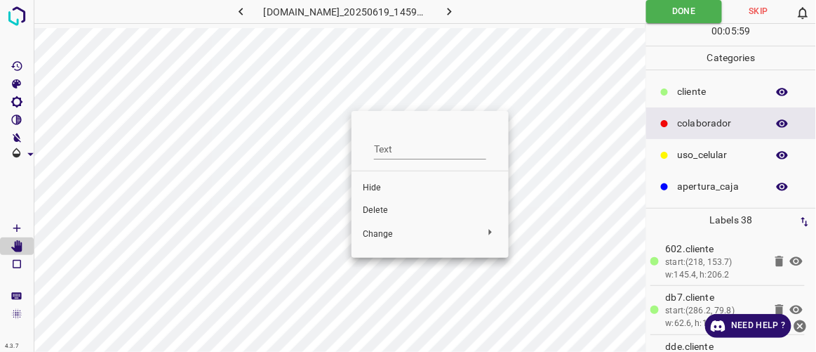
click at [391, 205] on span "Delete" at bounding box center [430, 210] width 135 height 13
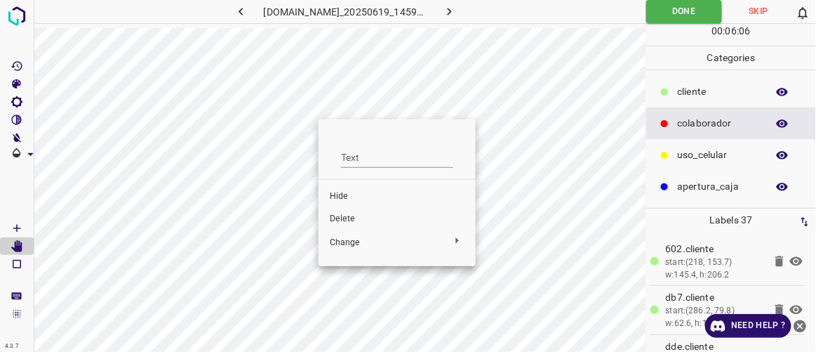
click at [354, 215] on span "Delete" at bounding box center [397, 219] width 135 height 13
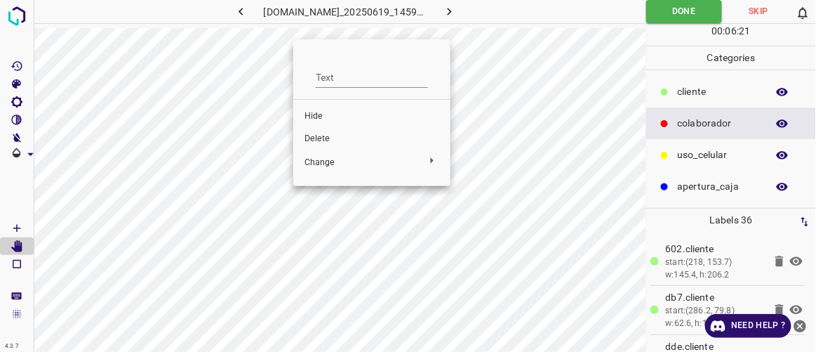
click at [317, 133] on span "Delete" at bounding box center [372, 139] width 135 height 13
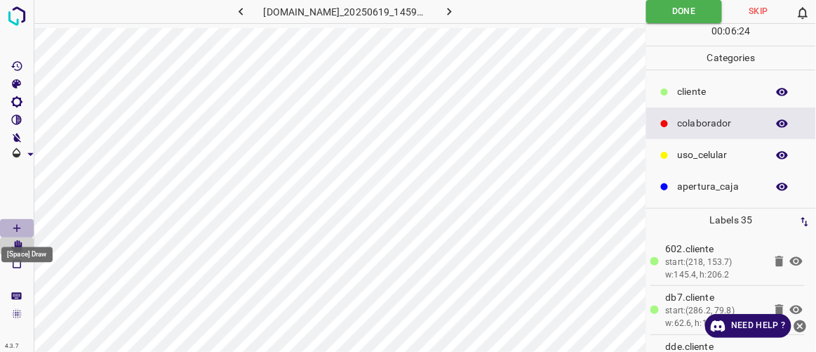
click at [12, 227] on icon "[Space] Draw" at bounding box center [17, 228] width 13 height 13
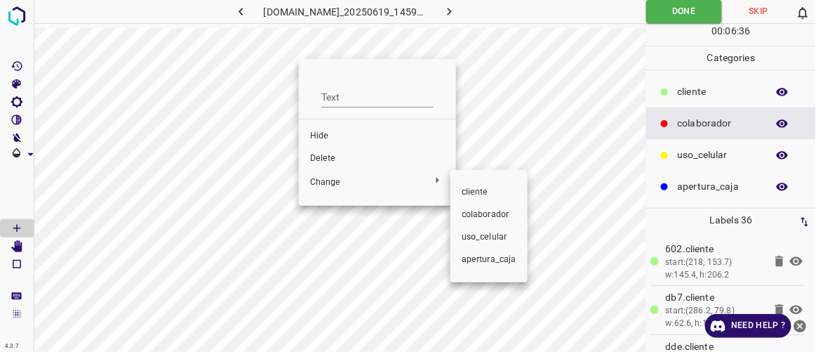
click at [468, 192] on span "​​cliente" at bounding box center [489, 192] width 55 height 13
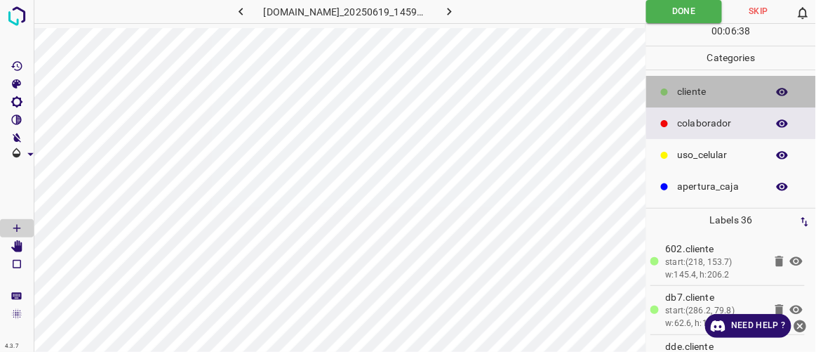
click at [689, 93] on p "​​cliente" at bounding box center [719, 91] width 82 height 15
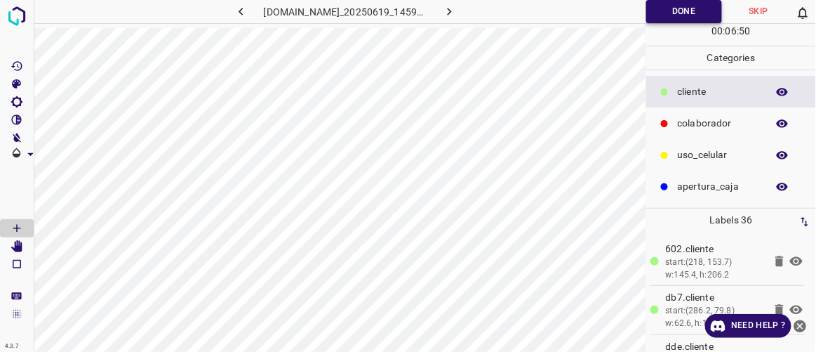
click at [687, 14] on button "Done" at bounding box center [685, 11] width 76 height 23
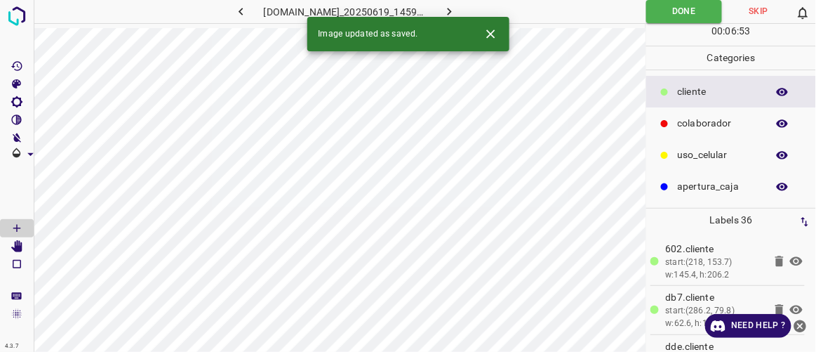
click at [472, 13] on button "button" at bounding box center [450, 11] width 45 height 23
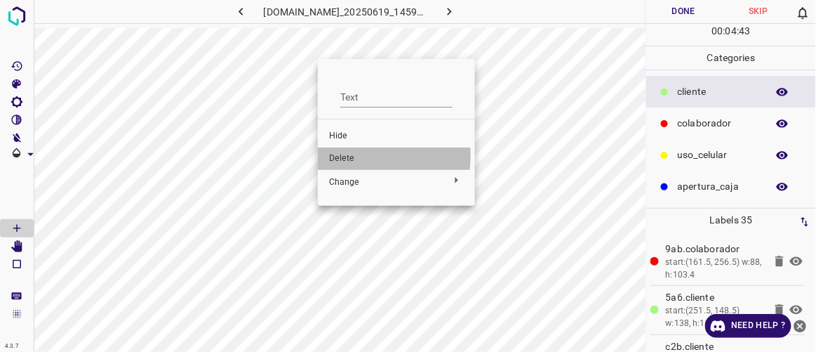
click at [351, 156] on span "Delete" at bounding box center [396, 158] width 135 height 13
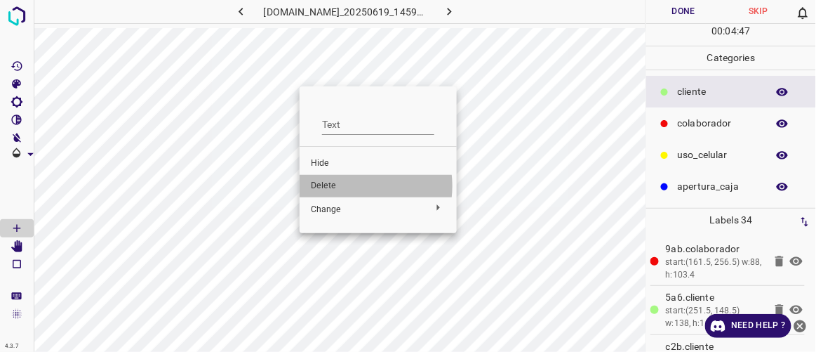
click at [352, 186] on span "Delete" at bounding box center [378, 186] width 135 height 13
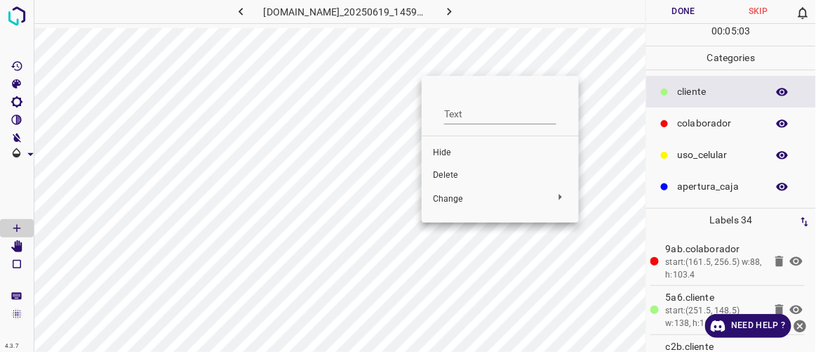
click at [451, 170] on span "Delete" at bounding box center [500, 175] width 135 height 13
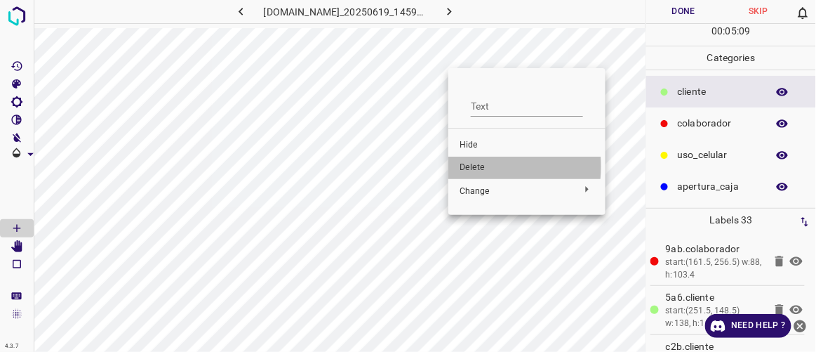
click at [472, 166] on span "Delete" at bounding box center [527, 167] width 135 height 13
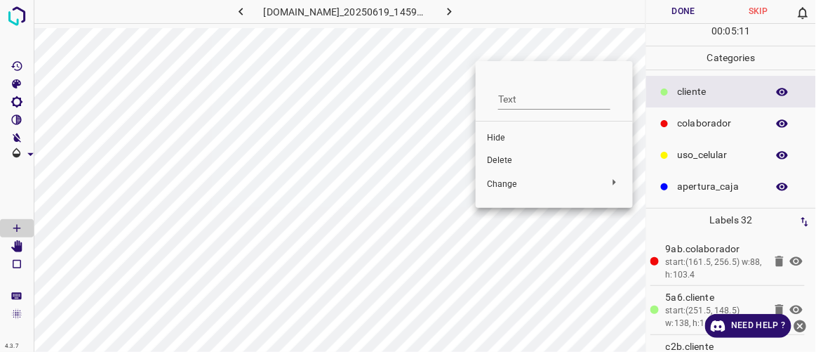
click at [503, 161] on span "Delete" at bounding box center [554, 160] width 135 height 13
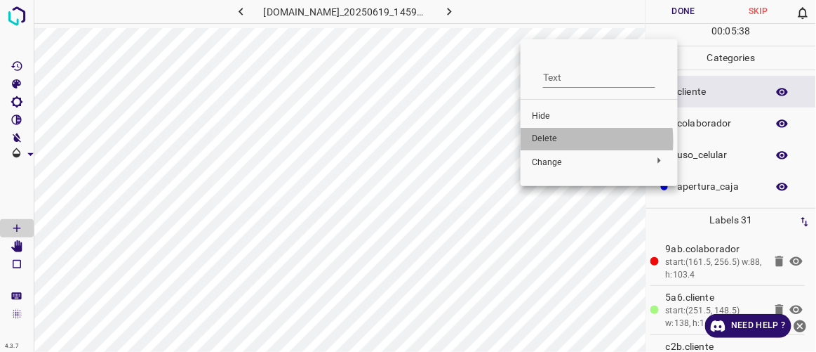
click at [550, 141] on span "Delete" at bounding box center [599, 139] width 135 height 13
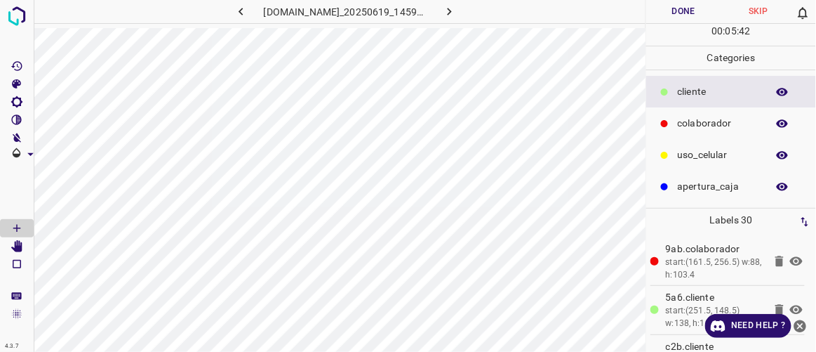
drag, startPoint x: 691, startPoint y: 12, endPoint x: 708, endPoint y: 13, distance: 17.6
click at [708, 13] on button "Done" at bounding box center [684, 11] width 74 height 23
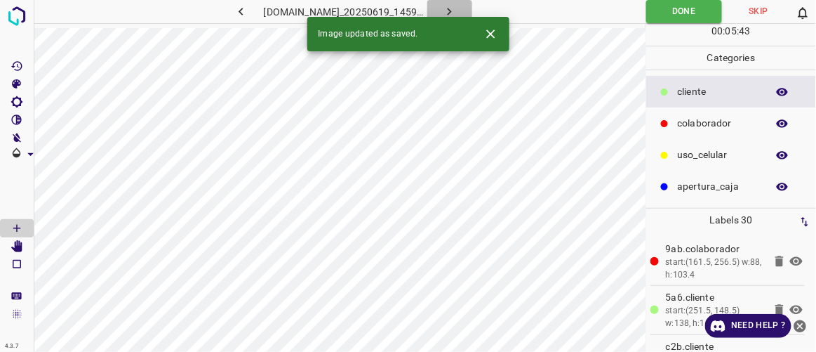
click at [457, 6] on icon "button" at bounding box center [449, 11] width 15 height 15
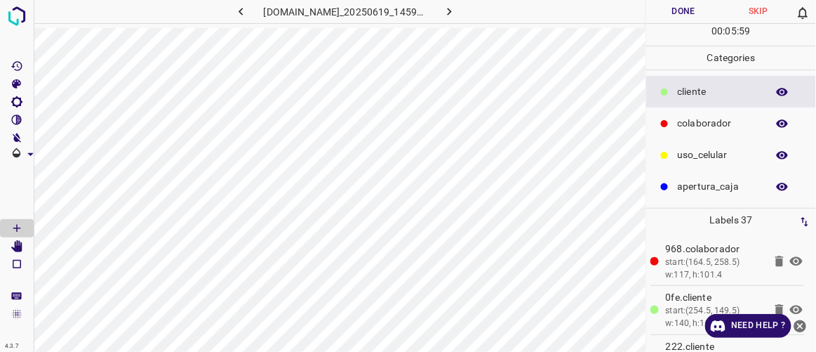
click at [234, 16] on icon "button" at bounding box center [241, 11] width 15 height 15
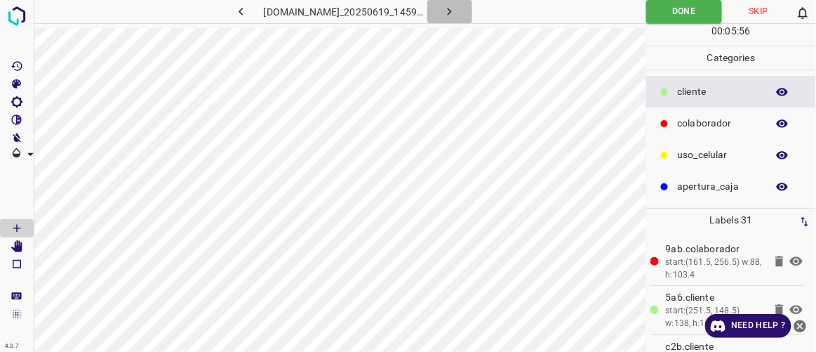
click at [457, 11] on icon "button" at bounding box center [449, 11] width 15 height 15
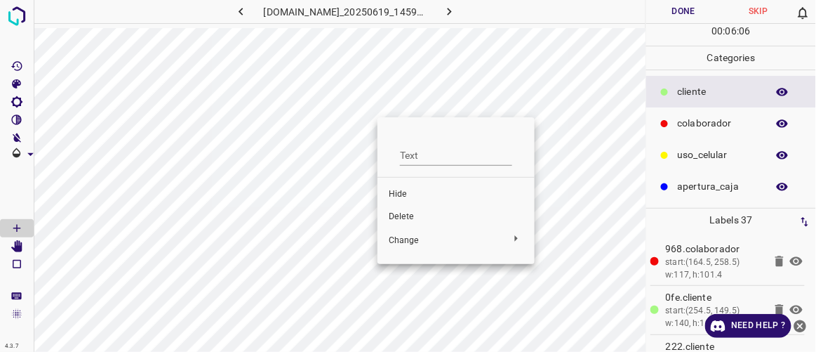
click at [428, 220] on span "Delete" at bounding box center [456, 217] width 135 height 13
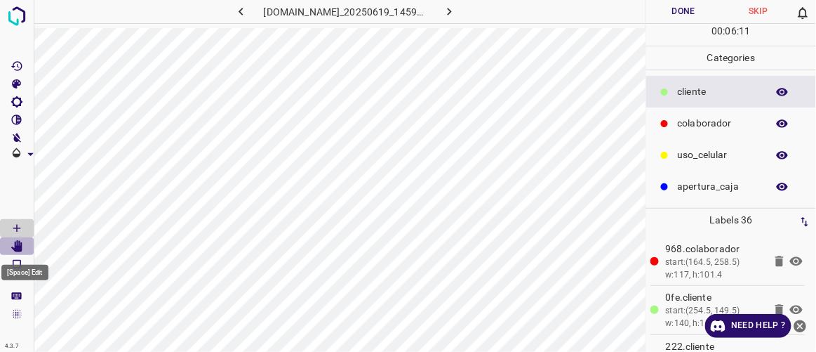
click at [17, 246] on icon "[Space] Edit" at bounding box center [16, 246] width 11 height 13
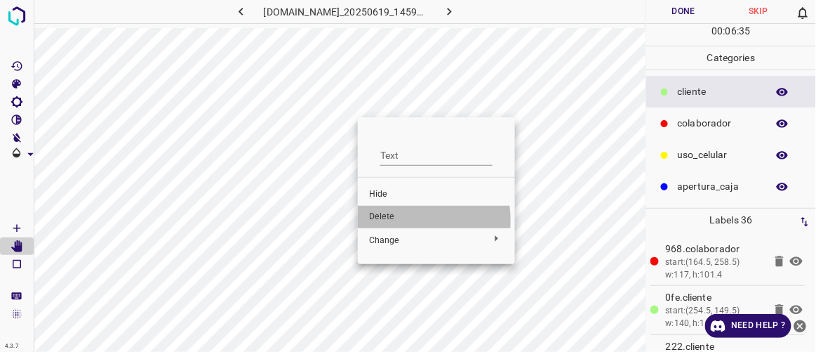
click at [382, 220] on span "Delete" at bounding box center [436, 217] width 135 height 13
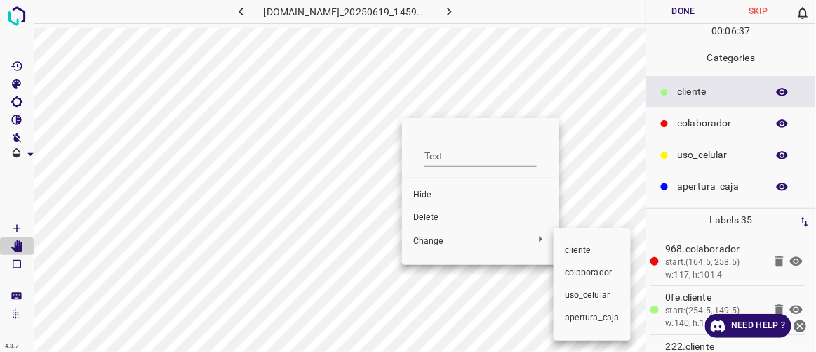
click at [434, 216] on div at bounding box center [408, 176] width 816 height 352
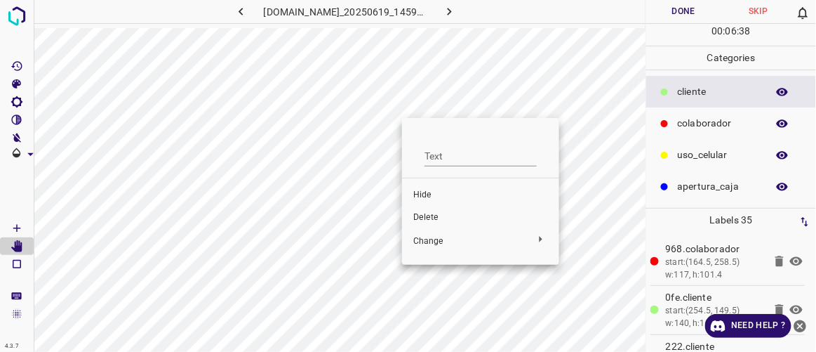
click at [430, 220] on span "Delete" at bounding box center [480, 217] width 135 height 13
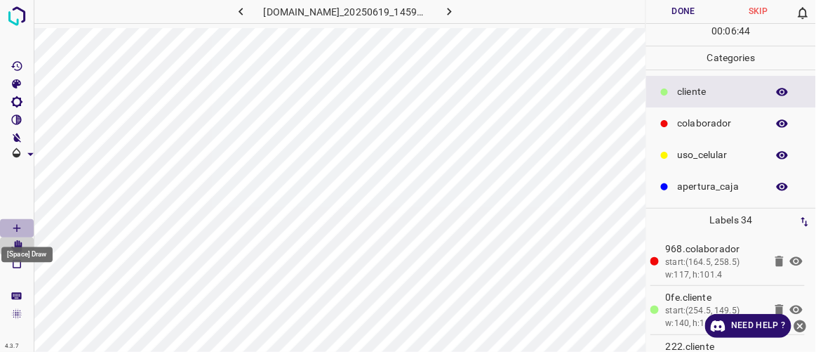
click at [27, 227] on Draw"] "[Space] Draw" at bounding box center [17, 228] width 34 height 18
click at [676, 10] on button "Done" at bounding box center [684, 11] width 74 height 23
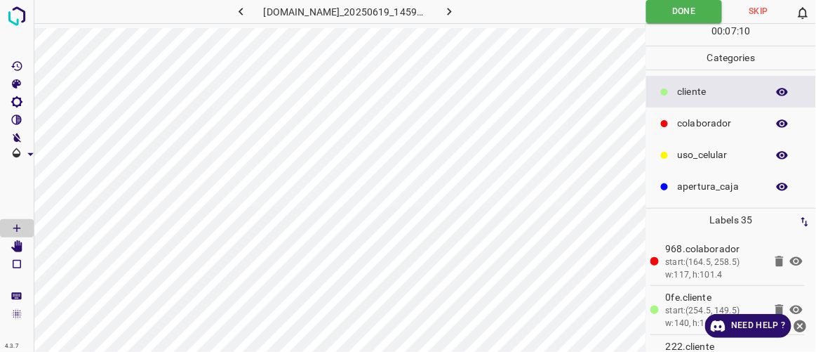
click at [457, 6] on icon "button" at bounding box center [449, 11] width 15 height 15
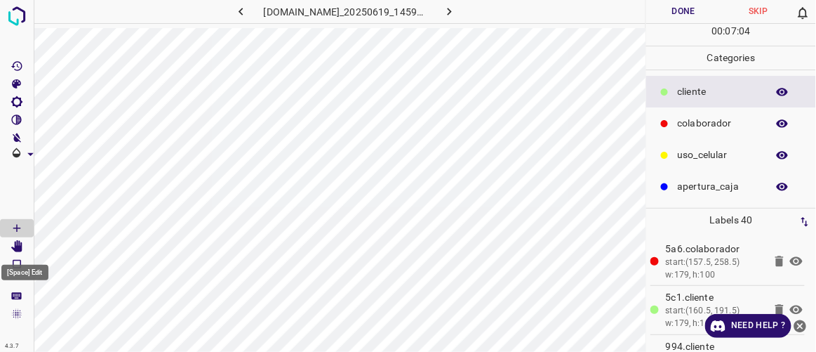
click at [20, 249] on icon "[Space] Edit" at bounding box center [16, 246] width 11 height 13
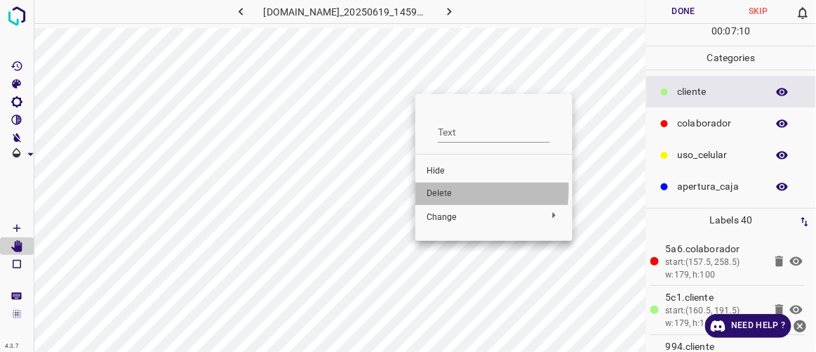
click at [441, 189] on span "Delete" at bounding box center [494, 193] width 135 height 13
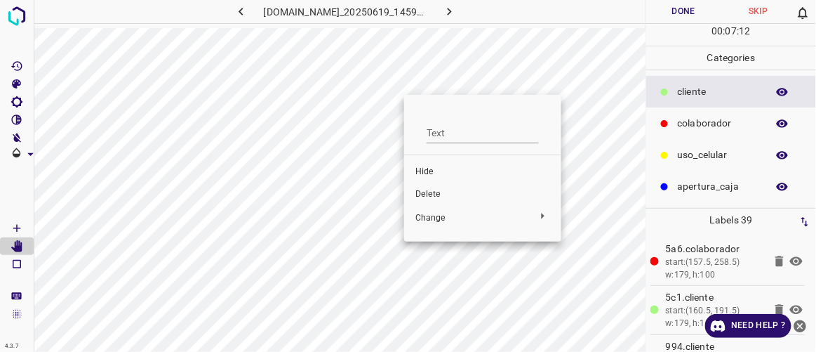
click at [432, 197] on span "Delete" at bounding box center [483, 194] width 135 height 13
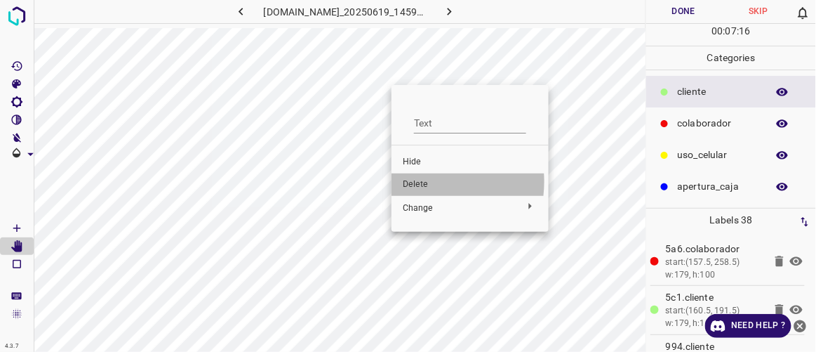
click at [425, 182] on span "Delete" at bounding box center [470, 184] width 135 height 13
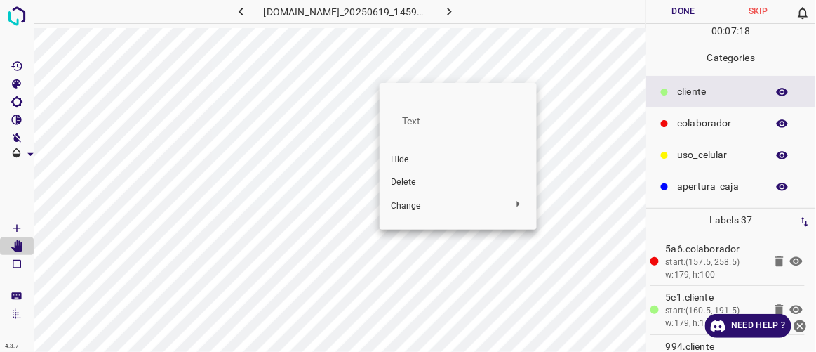
click at [403, 186] on span "Delete" at bounding box center [458, 182] width 135 height 13
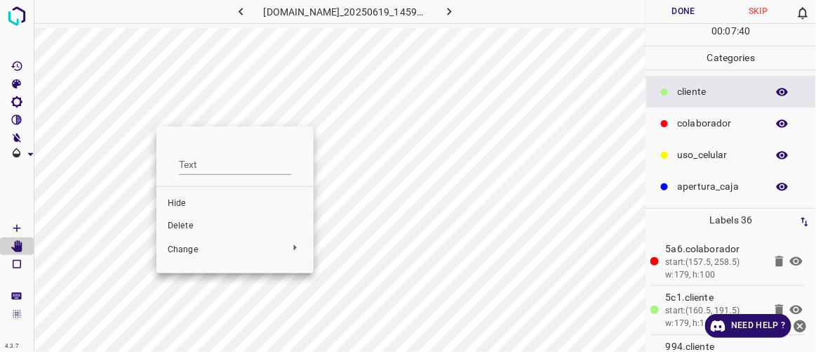
click at [179, 224] on span "Delete" at bounding box center [235, 226] width 135 height 13
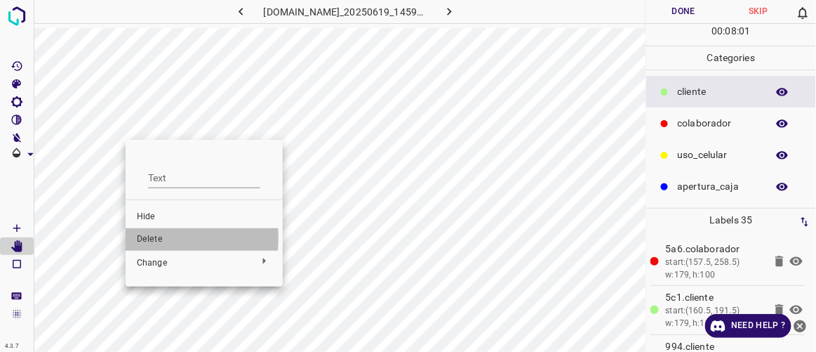
click at [147, 238] on span "Delete" at bounding box center [204, 239] width 135 height 13
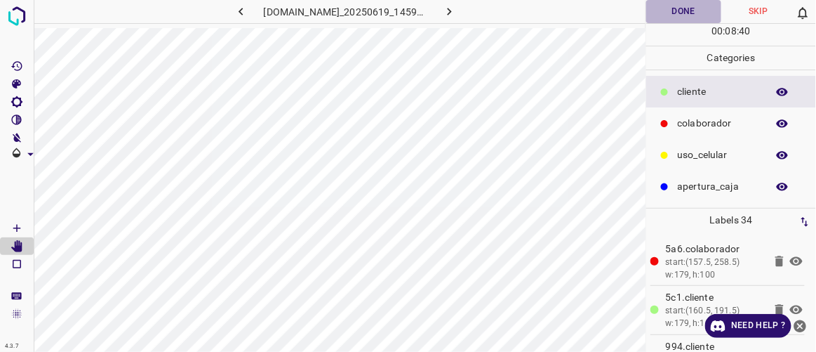
click at [679, 11] on button "Done" at bounding box center [684, 11] width 74 height 23
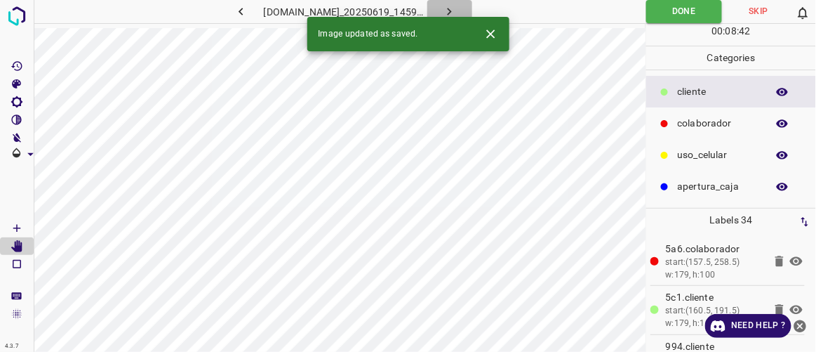
click at [457, 13] on icon "button" at bounding box center [449, 11] width 15 height 15
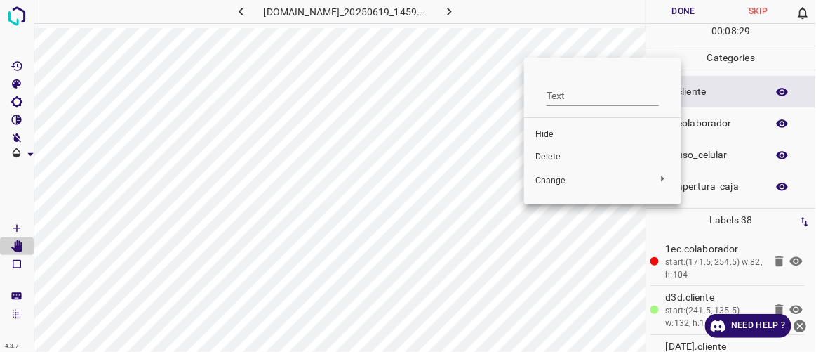
click at [552, 154] on span "Delete" at bounding box center [603, 157] width 135 height 13
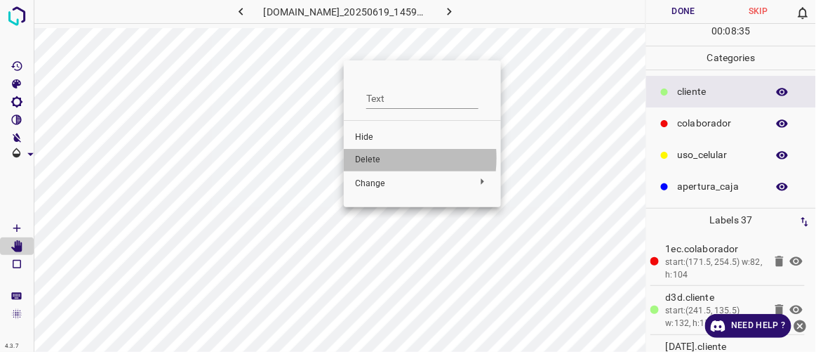
click at [372, 158] on span "Delete" at bounding box center [422, 160] width 135 height 13
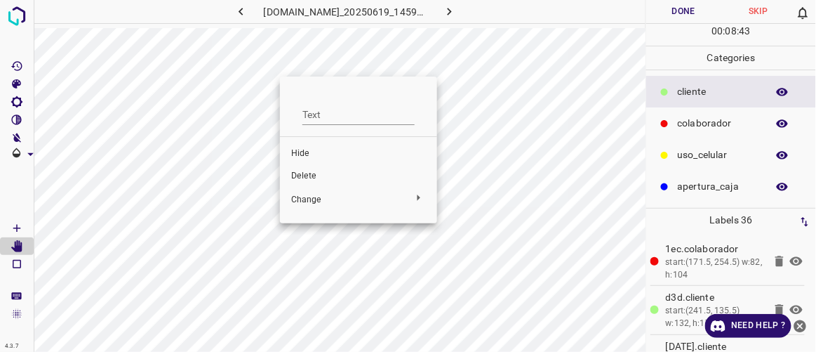
click at [304, 173] on span "Delete" at bounding box center [358, 176] width 135 height 13
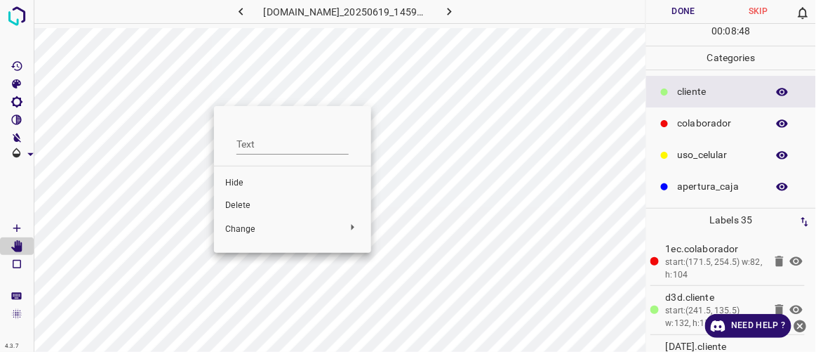
click at [241, 201] on span "Delete" at bounding box center [292, 205] width 135 height 13
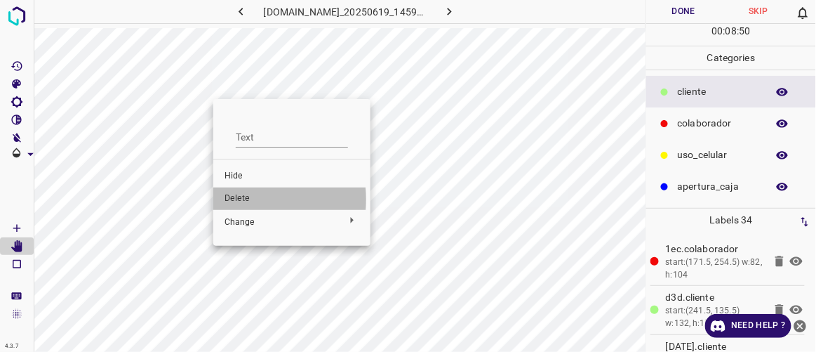
click at [234, 199] on span "Delete" at bounding box center [292, 198] width 135 height 13
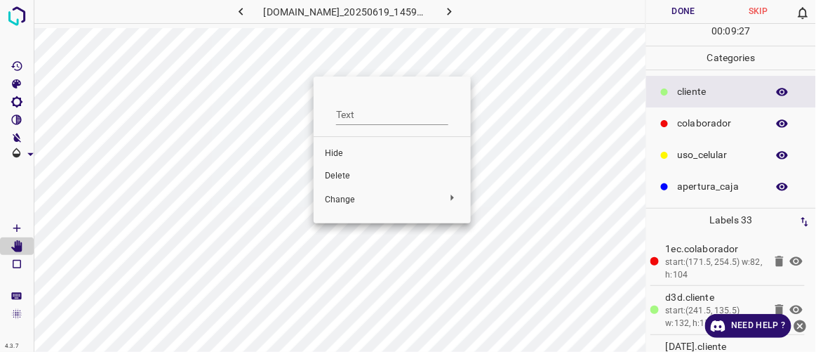
click at [339, 178] on span "Delete" at bounding box center [392, 176] width 135 height 13
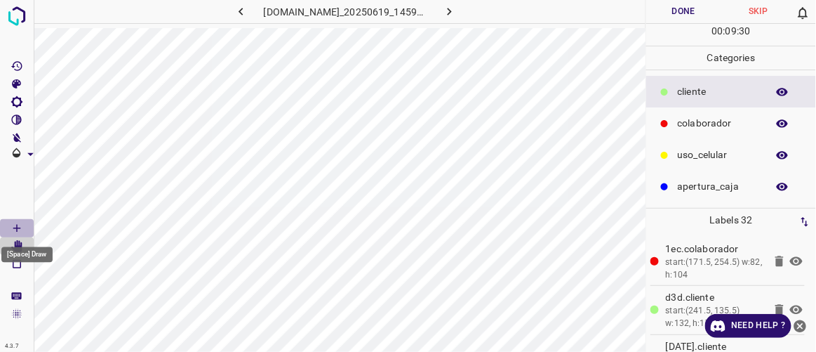
click at [17, 223] on icon "[Space] Draw" at bounding box center [17, 228] width 13 height 13
click at [677, 13] on button "Done" at bounding box center [684, 11] width 74 height 23
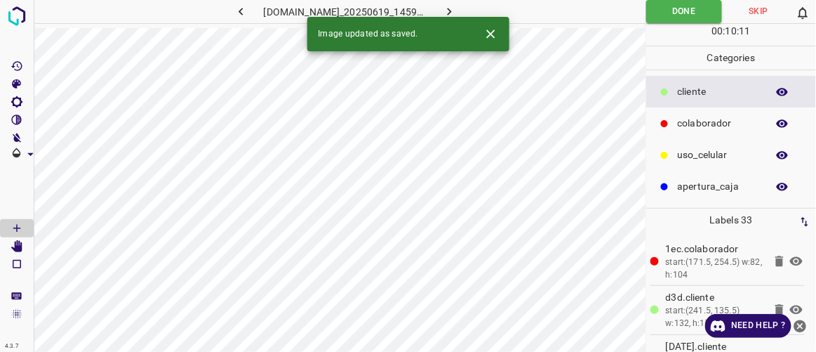
click at [457, 9] on icon "button" at bounding box center [449, 11] width 15 height 15
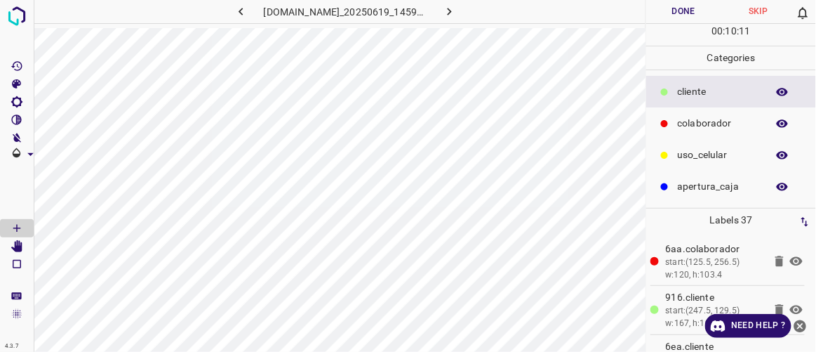
click at [239, 11] on icon "button" at bounding box center [241, 12] width 4 height 8
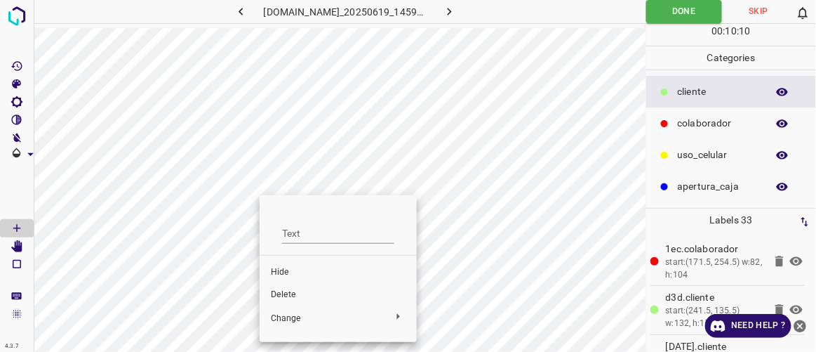
click at [287, 295] on span "Delete" at bounding box center [338, 295] width 135 height 13
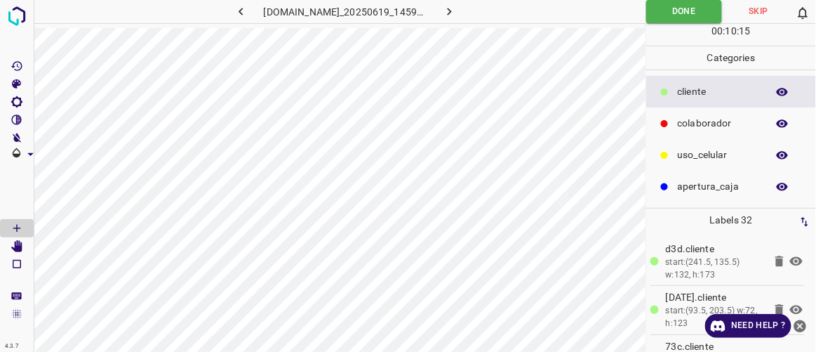
click at [452, 12] on icon "button" at bounding box center [450, 12] width 4 height 8
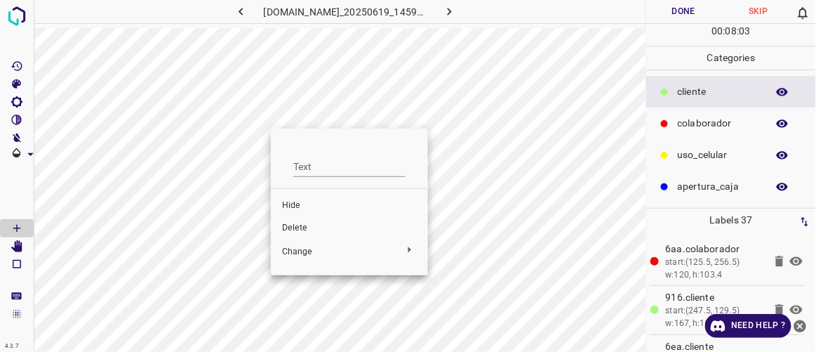
click at [294, 231] on span "Delete" at bounding box center [349, 228] width 135 height 13
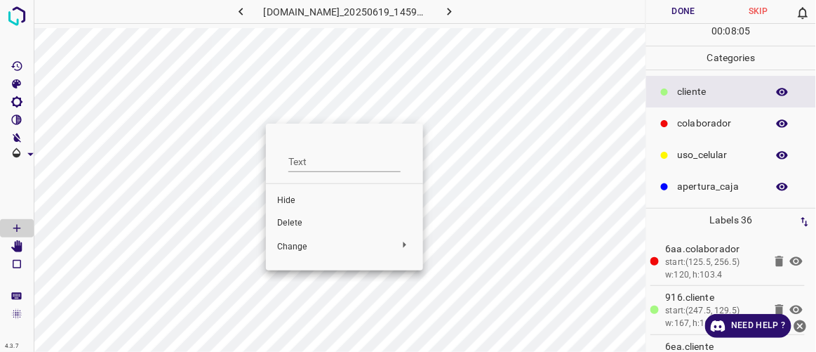
click at [286, 223] on span "Delete" at bounding box center [344, 223] width 135 height 13
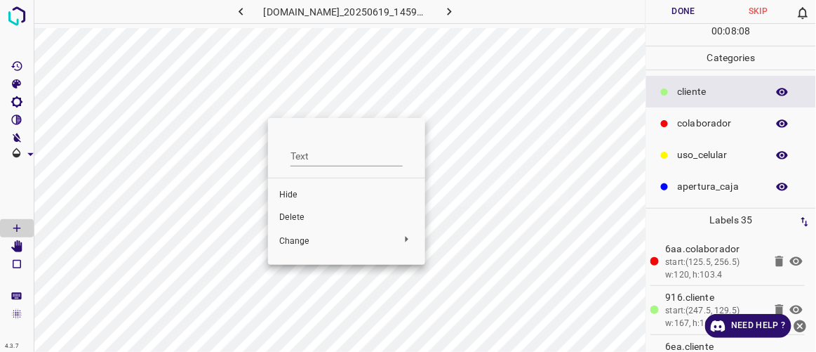
click at [291, 208] on li "Delete" at bounding box center [346, 217] width 157 height 22
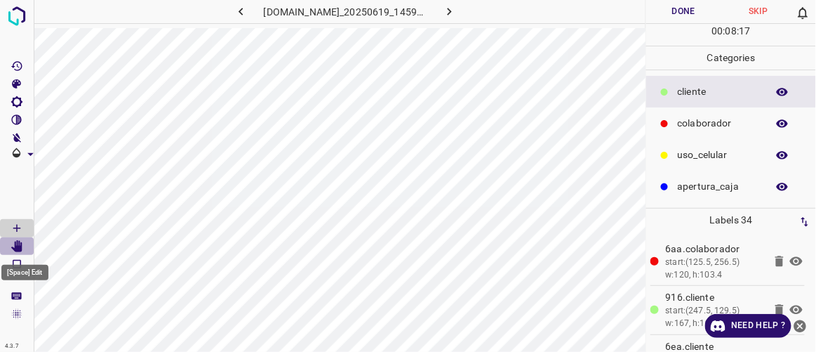
click at [20, 241] on icon "[Space] Edit" at bounding box center [17, 246] width 13 height 13
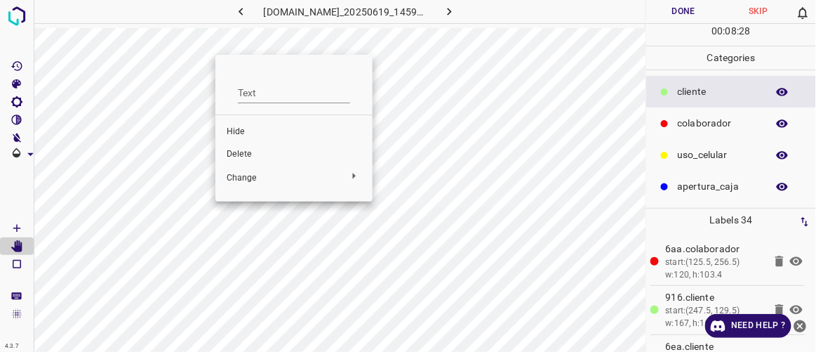
click at [253, 150] on span "Delete" at bounding box center [294, 154] width 135 height 13
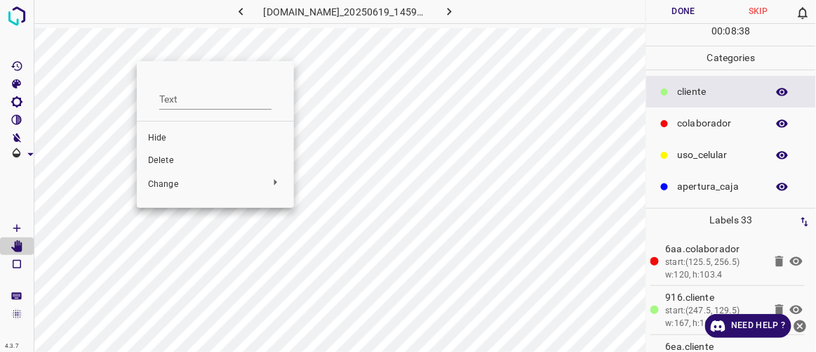
click at [156, 154] on span "Delete" at bounding box center [215, 160] width 135 height 13
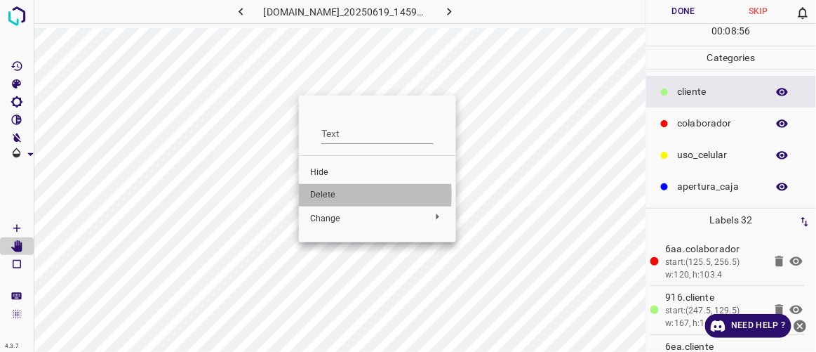
click at [316, 194] on span "Delete" at bounding box center [377, 195] width 135 height 13
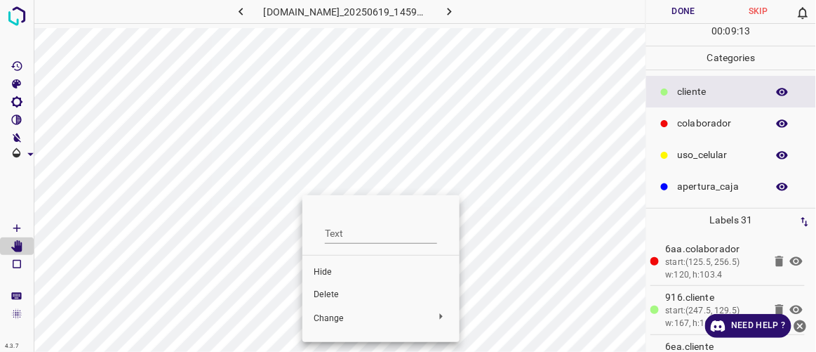
click at [323, 299] on span "Delete" at bounding box center [381, 295] width 135 height 13
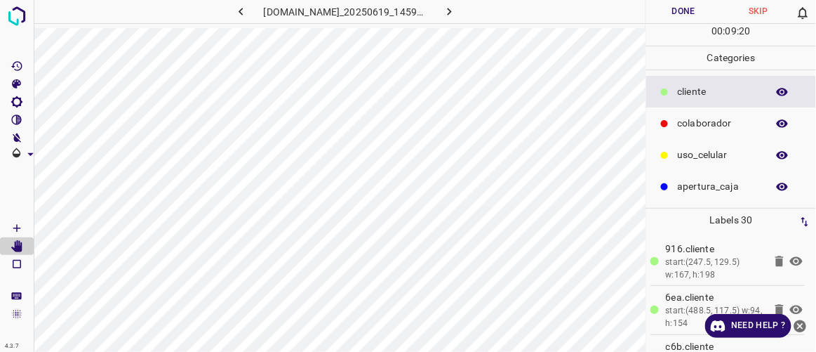
click at [683, 20] on button "Done" at bounding box center [684, 11] width 74 height 23
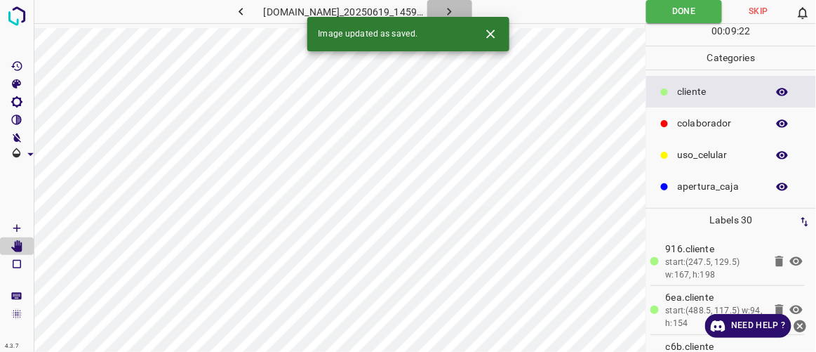
click at [457, 6] on icon "button" at bounding box center [449, 11] width 15 height 15
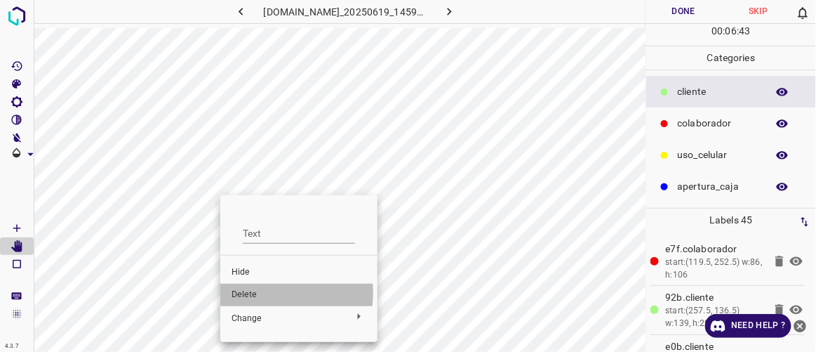
click at [251, 293] on span "Delete" at bounding box center [299, 295] width 135 height 13
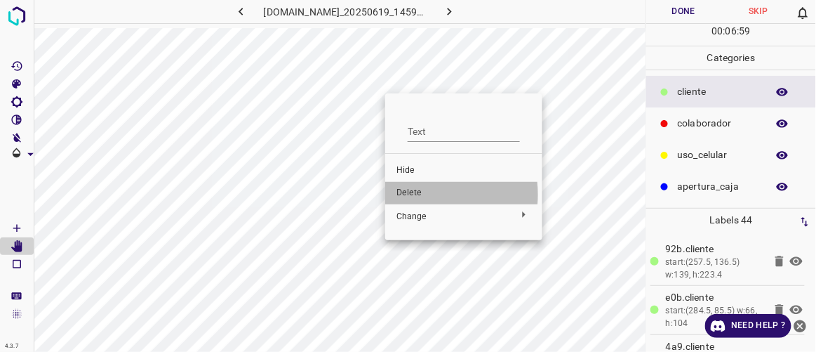
drag, startPoint x: 410, startPoint y: 194, endPoint x: 406, endPoint y: 183, distance: 12.7
click at [410, 195] on span "Delete" at bounding box center [464, 193] width 135 height 13
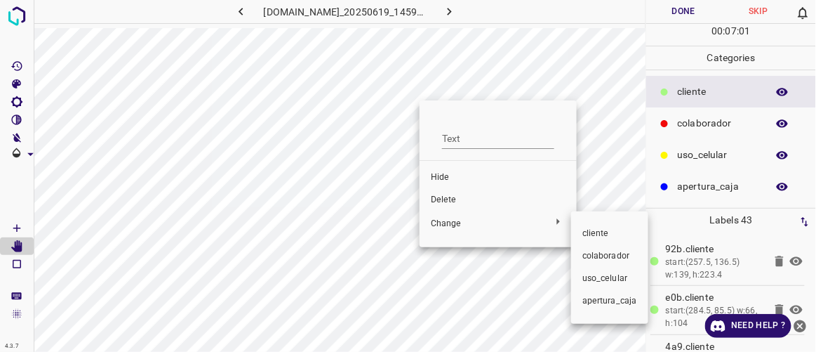
click at [446, 196] on div at bounding box center [408, 176] width 816 height 352
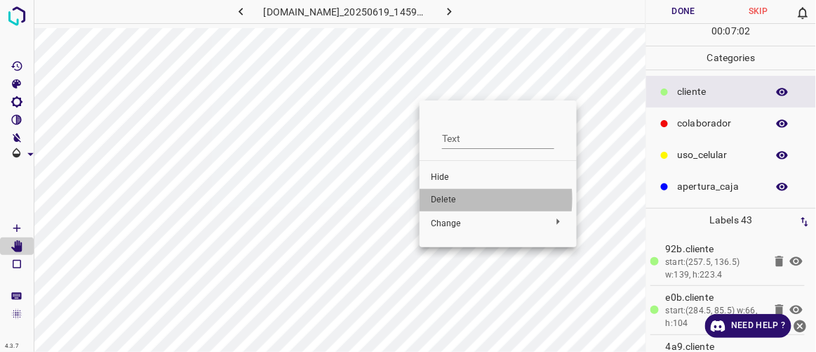
click at [444, 199] on span "Delete" at bounding box center [498, 200] width 135 height 13
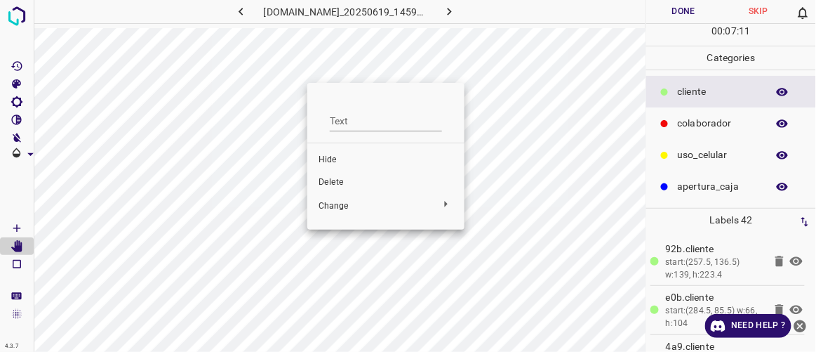
click at [335, 178] on span "Delete" at bounding box center [386, 182] width 135 height 13
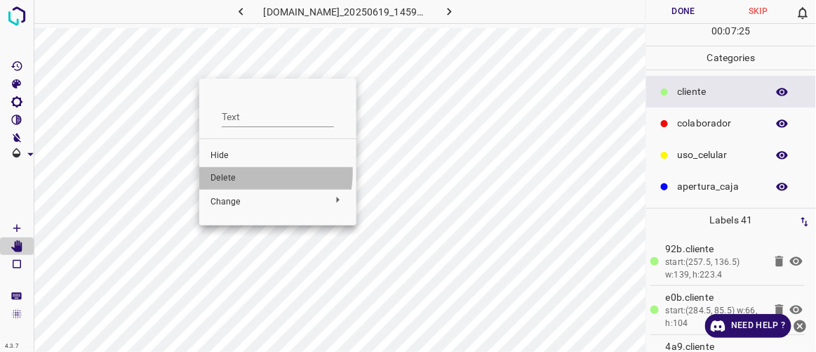
click at [224, 172] on span "Delete" at bounding box center [278, 178] width 135 height 13
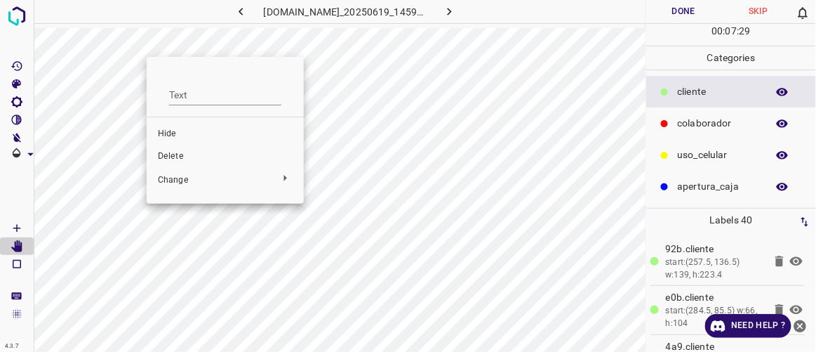
click at [169, 154] on span "Delete" at bounding box center [225, 156] width 135 height 13
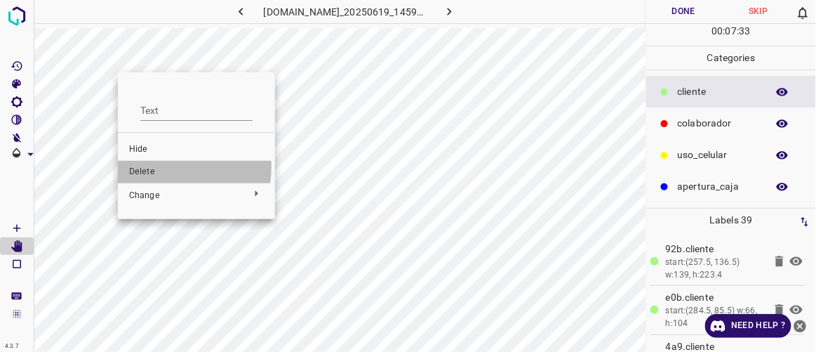
click at [147, 166] on span "Delete" at bounding box center [196, 172] width 135 height 13
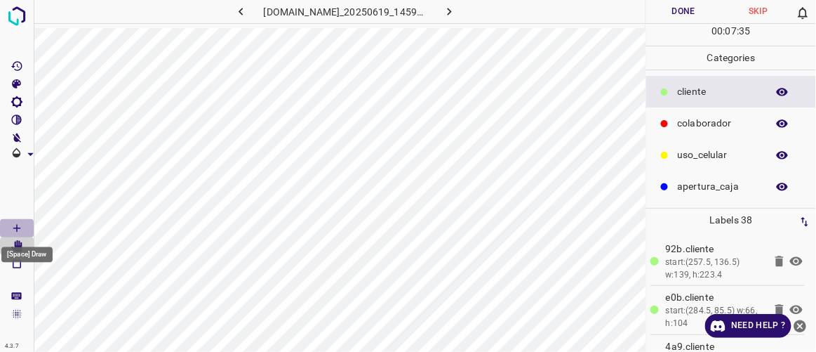
click at [17, 223] on icon "[Space] Draw" at bounding box center [17, 228] width 13 height 13
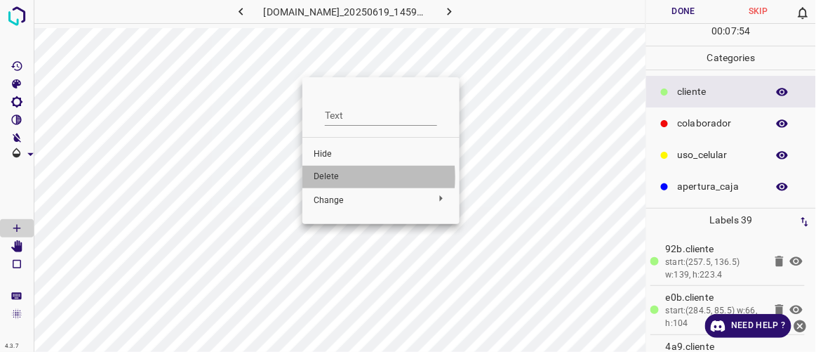
click at [322, 177] on span "Delete" at bounding box center [381, 177] width 135 height 13
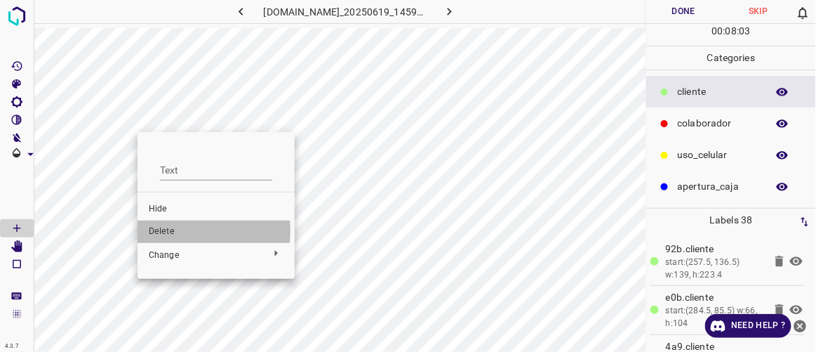
click at [157, 230] on span "Delete" at bounding box center [216, 231] width 135 height 13
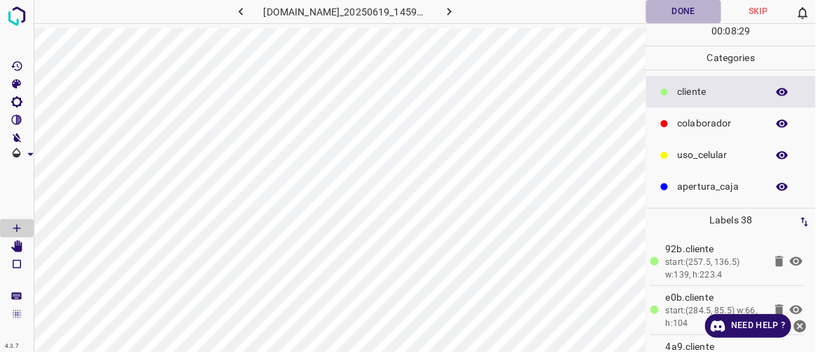
click at [687, 13] on button "Done" at bounding box center [684, 11] width 74 height 23
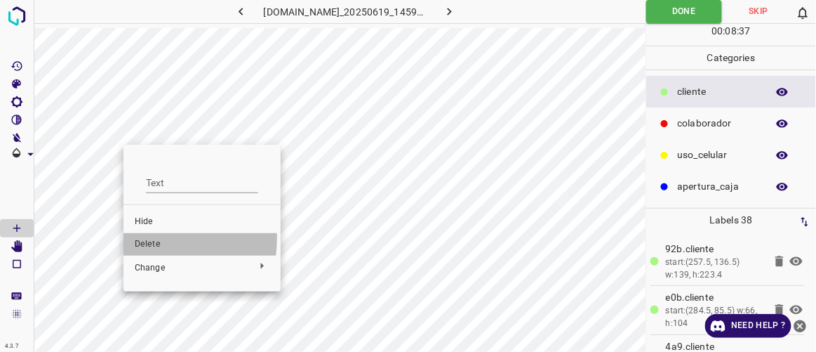
click at [153, 239] on span "Delete" at bounding box center [202, 244] width 135 height 13
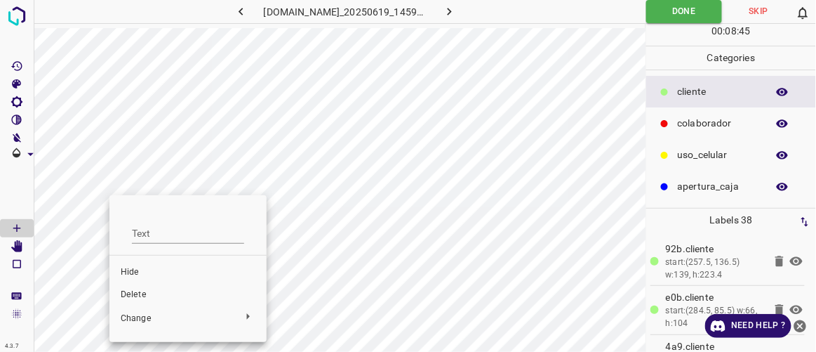
click at [129, 296] on span "Delete" at bounding box center [188, 295] width 135 height 13
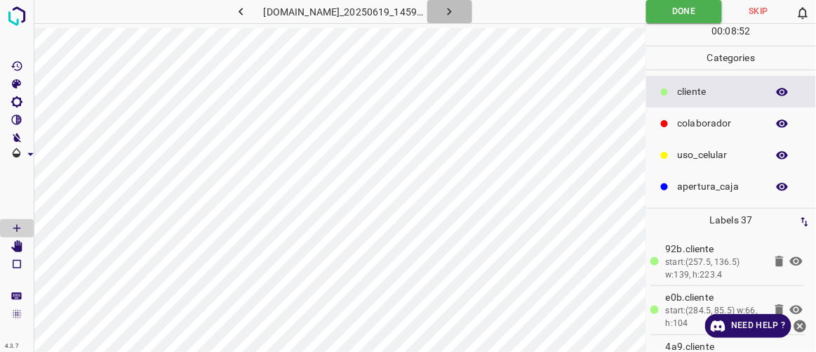
click at [457, 14] on icon "button" at bounding box center [449, 11] width 15 height 15
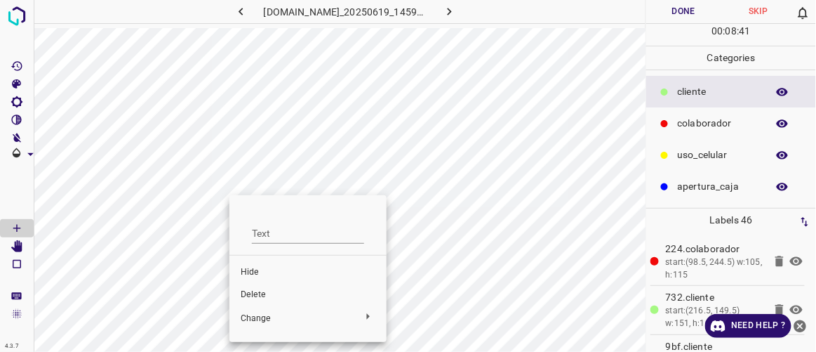
click at [246, 296] on span "Delete" at bounding box center [308, 295] width 135 height 13
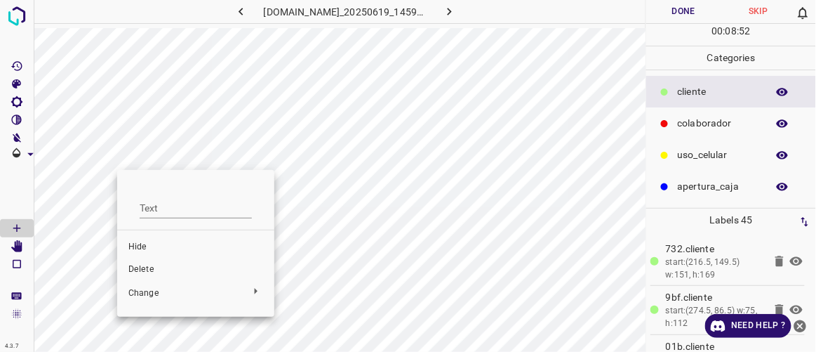
click at [148, 267] on span "Delete" at bounding box center [195, 269] width 135 height 13
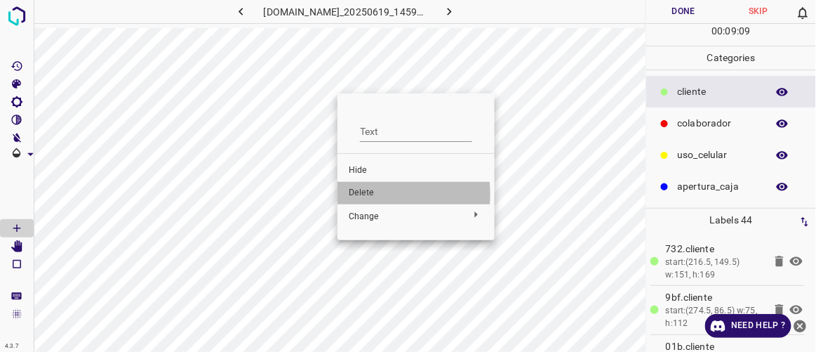
click at [362, 194] on span "Delete" at bounding box center [416, 193] width 135 height 13
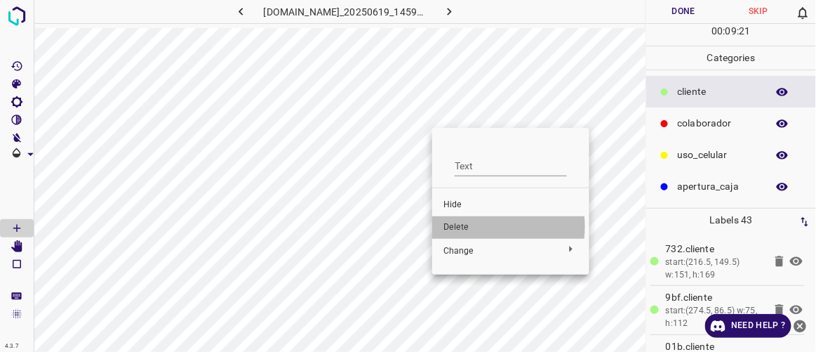
click at [465, 226] on span "Delete" at bounding box center [511, 227] width 135 height 13
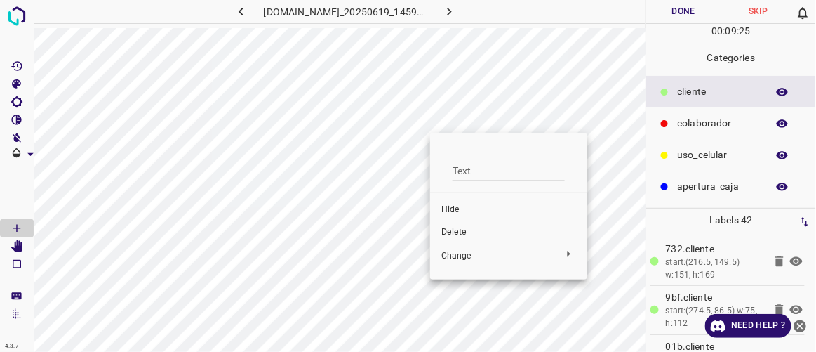
click at [447, 228] on span "Delete" at bounding box center [509, 232] width 135 height 13
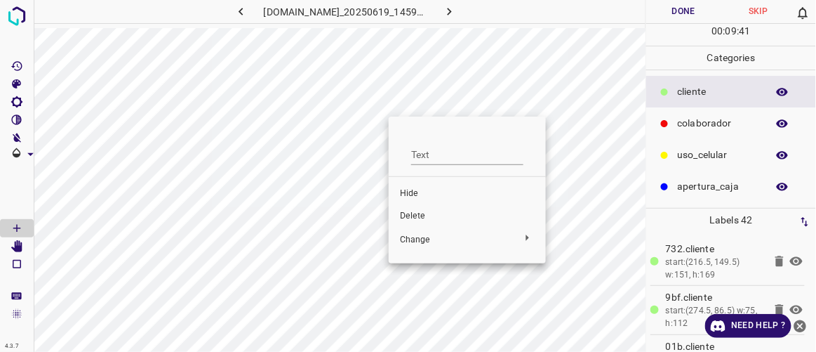
click at [420, 213] on span "Delete" at bounding box center [467, 216] width 135 height 13
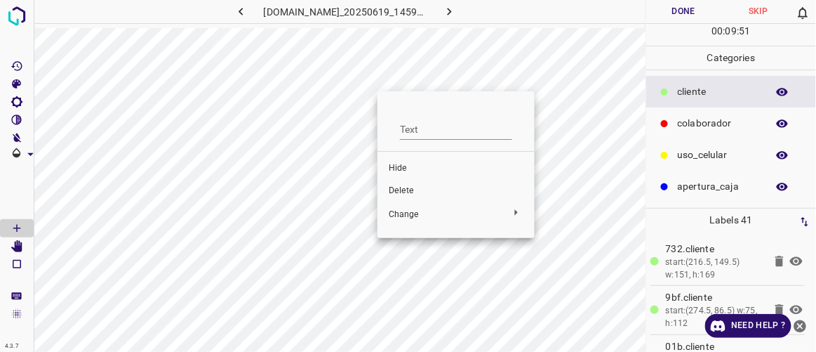
click at [20, 186] on div at bounding box center [408, 176] width 816 height 352
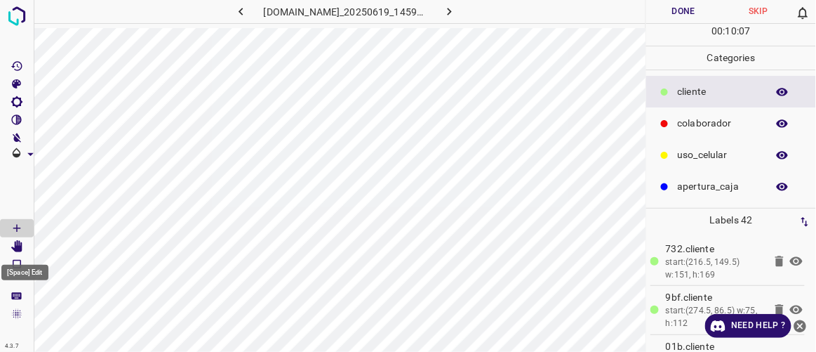
click at [14, 250] on icon "[Space] Edit" at bounding box center [16, 246] width 11 height 13
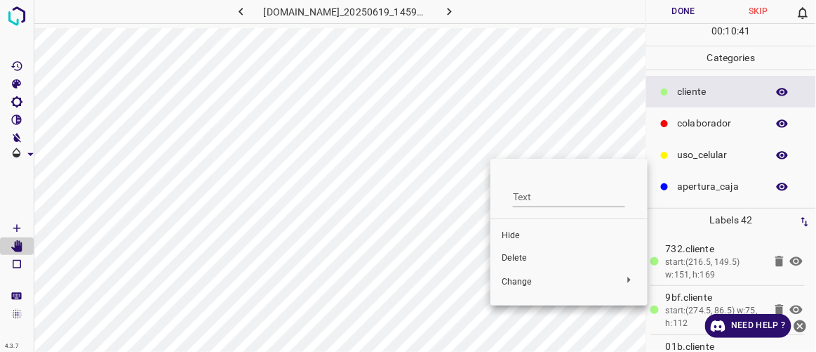
click at [520, 252] on span "Delete" at bounding box center [569, 258] width 135 height 13
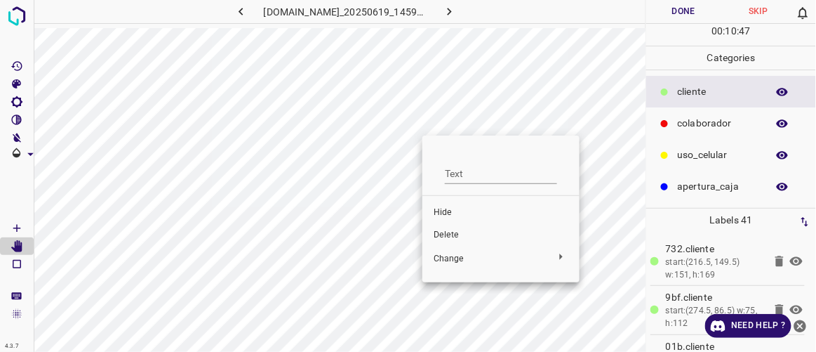
click at [442, 232] on span "Delete" at bounding box center [501, 235] width 135 height 13
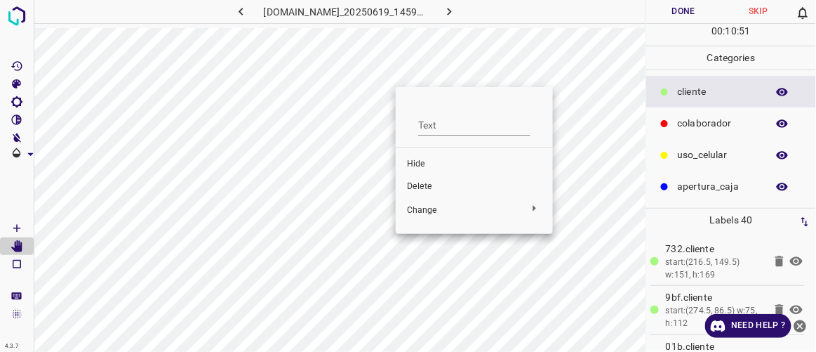
click at [418, 185] on span "Delete" at bounding box center [474, 186] width 135 height 13
click at [424, 189] on span "Delete" at bounding box center [480, 191] width 135 height 13
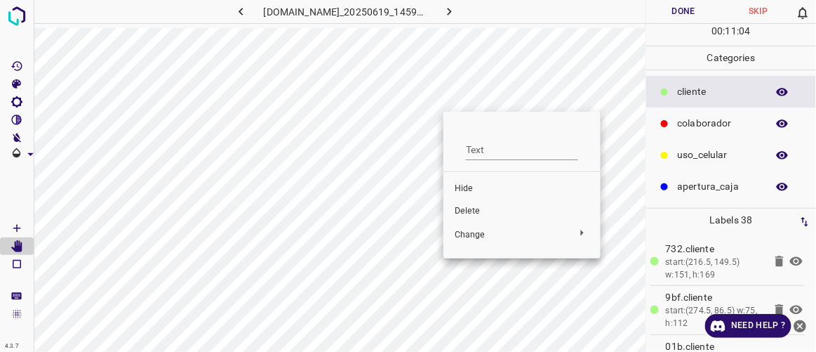
click at [410, 140] on div at bounding box center [408, 176] width 816 height 352
click at [395, 83] on div at bounding box center [408, 176] width 816 height 352
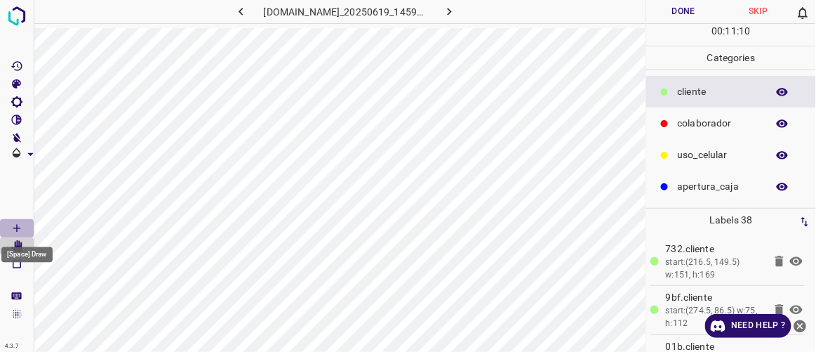
click at [18, 223] on icon "[Space] Draw" at bounding box center [17, 228] width 13 height 13
click at [24, 242] on Edit"] "[Space] Edit" at bounding box center [17, 246] width 34 height 18
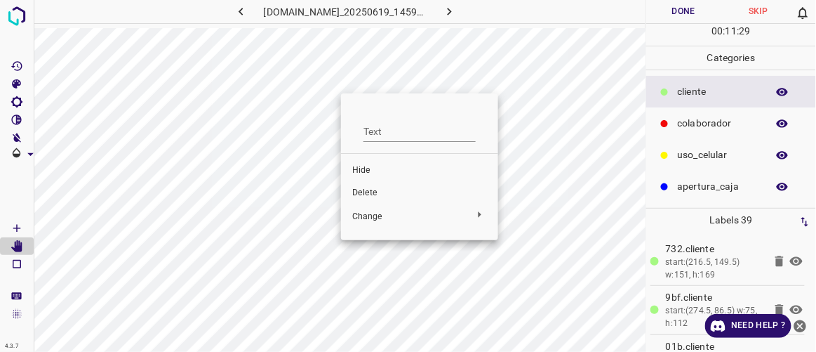
click at [361, 192] on span "Delete" at bounding box center [419, 193] width 135 height 13
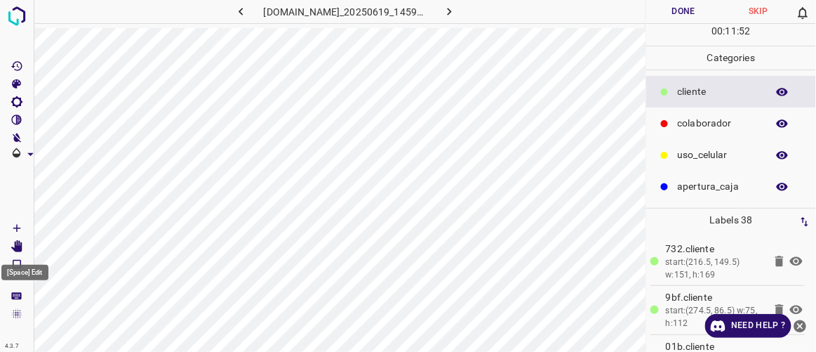
click at [18, 243] on icon "[Space] Edit" at bounding box center [16, 246] width 11 height 13
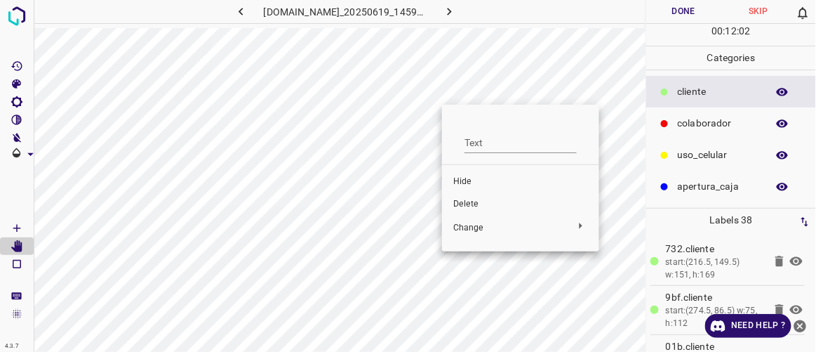
click at [470, 201] on span "Delete" at bounding box center [520, 204] width 135 height 13
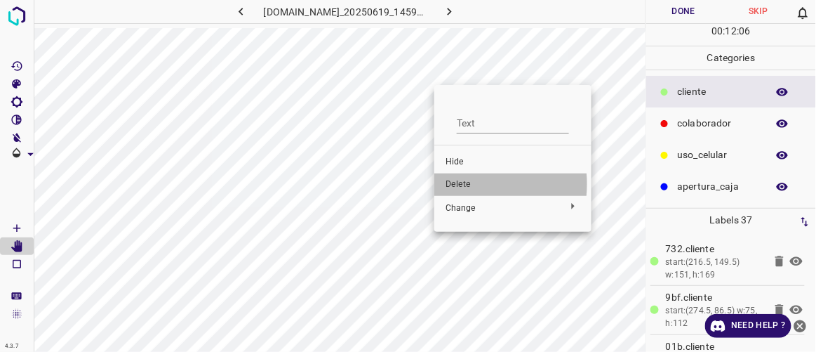
click at [463, 184] on span "Delete" at bounding box center [513, 184] width 135 height 13
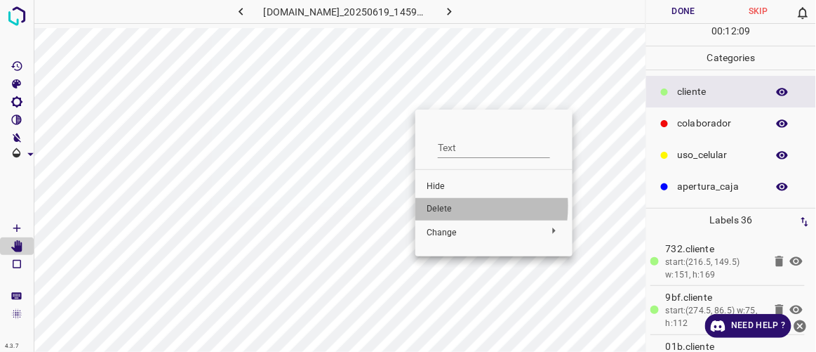
click at [448, 206] on span "Delete" at bounding box center [494, 209] width 135 height 13
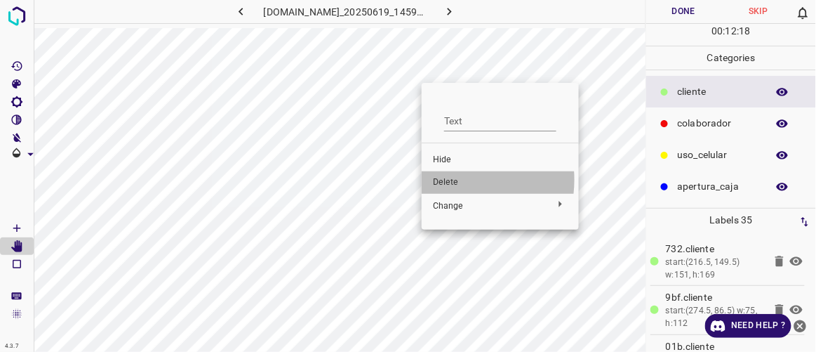
click at [450, 180] on span "Delete" at bounding box center [500, 182] width 135 height 13
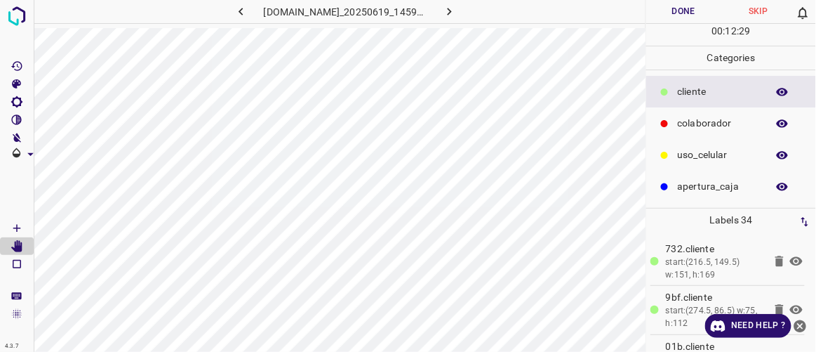
click at [682, 10] on button "Done" at bounding box center [684, 11] width 74 height 23
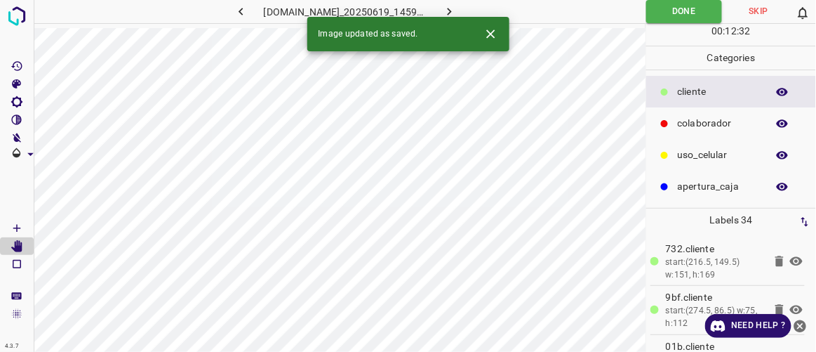
click at [457, 4] on icon "button" at bounding box center [449, 11] width 15 height 15
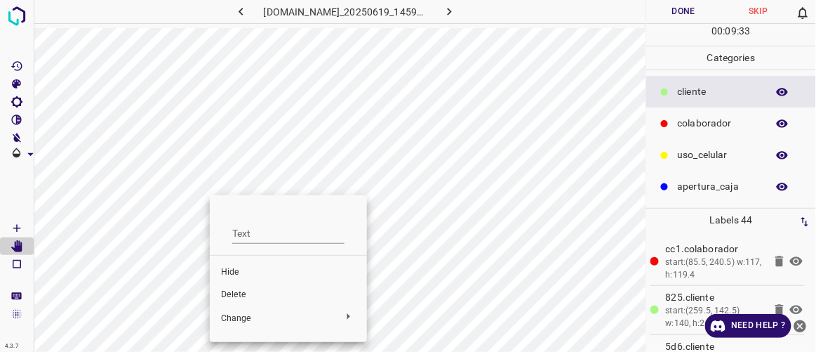
click at [223, 298] on span "Delete" at bounding box center [288, 295] width 135 height 13
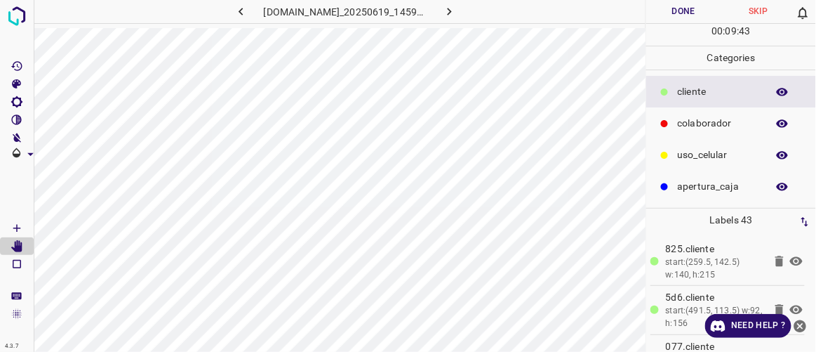
click at [694, 116] on p "colaborador" at bounding box center [719, 123] width 82 height 15
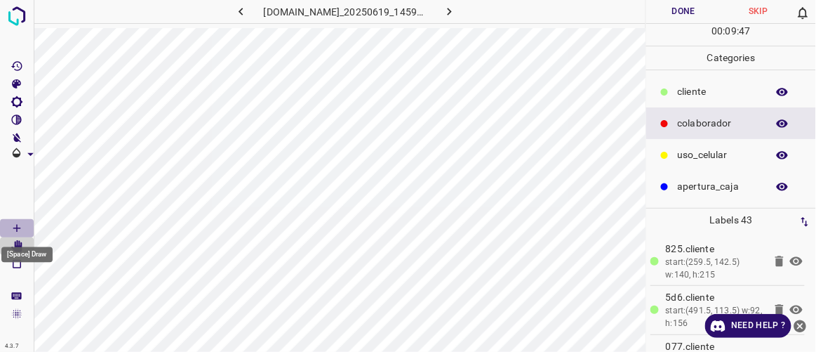
click at [18, 222] on icon "[Space] Draw" at bounding box center [17, 228] width 13 height 13
click at [687, 93] on p "​​cliente" at bounding box center [719, 91] width 82 height 15
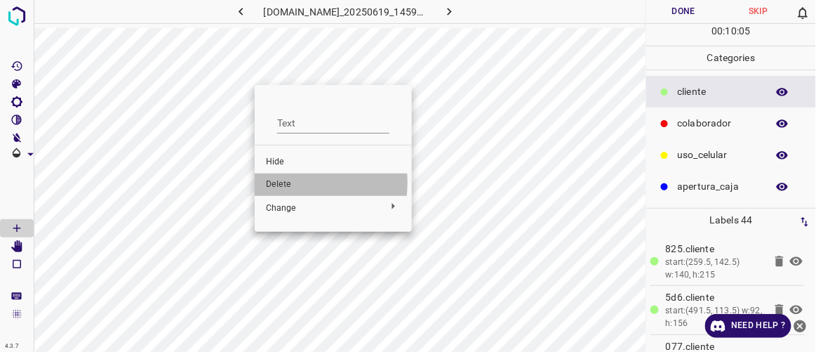
click at [279, 183] on span "Delete" at bounding box center [333, 184] width 135 height 13
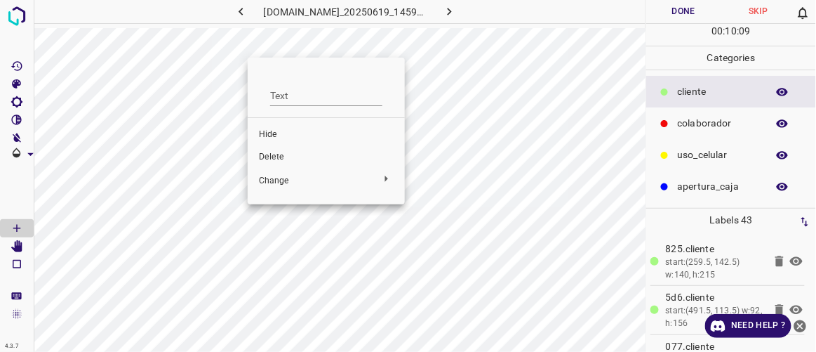
click at [274, 154] on span "Delete" at bounding box center [326, 157] width 135 height 13
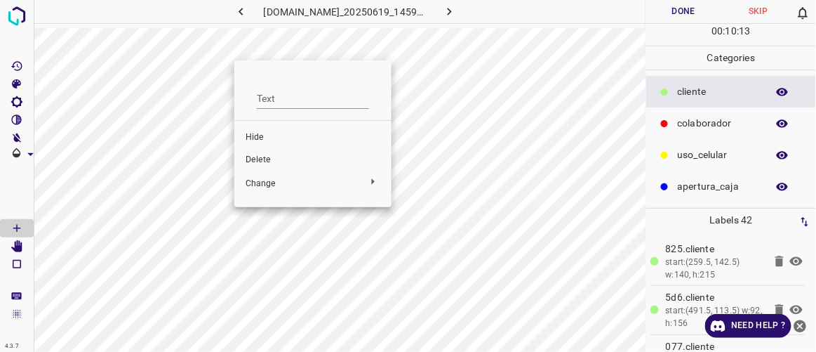
click at [258, 154] on span "Delete" at bounding box center [313, 160] width 135 height 13
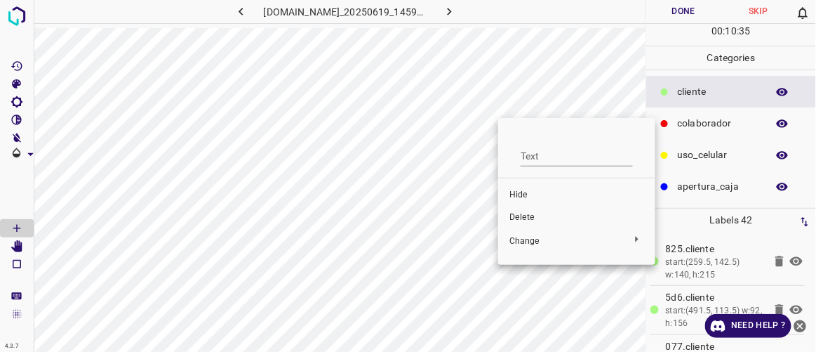
click at [522, 216] on span "Delete" at bounding box center [577, 217] width 135 height 13
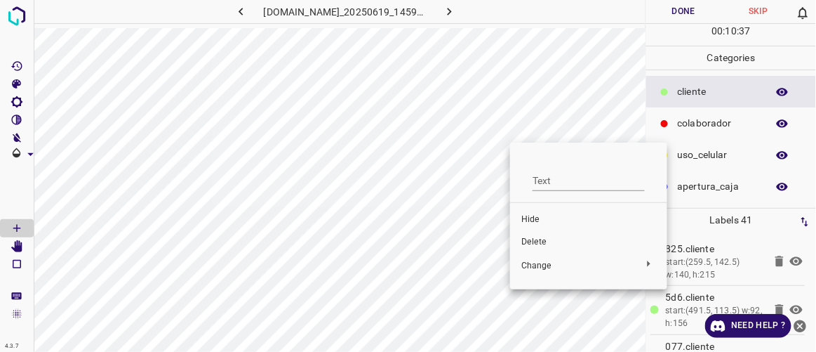
click at [538, 239] on span "Delete" at bounding box center [589, 242] width 135 height 13
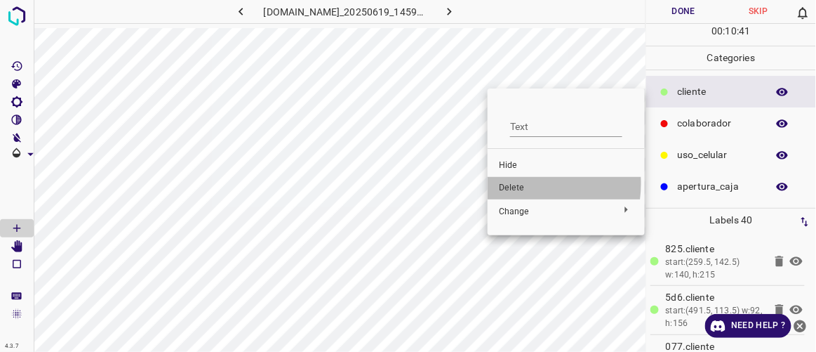
click at [516, 183] on span "Delete" at bounding box center [566, 188] width 135 height 13
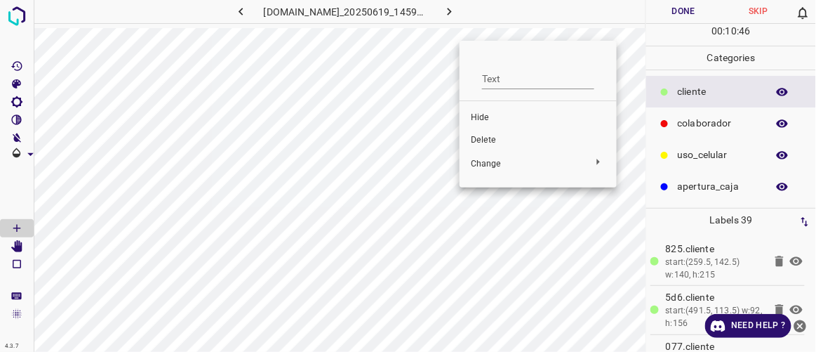
click at [489, 135] on span "Delete" at bounding box center [538, 140] width 135 height 13
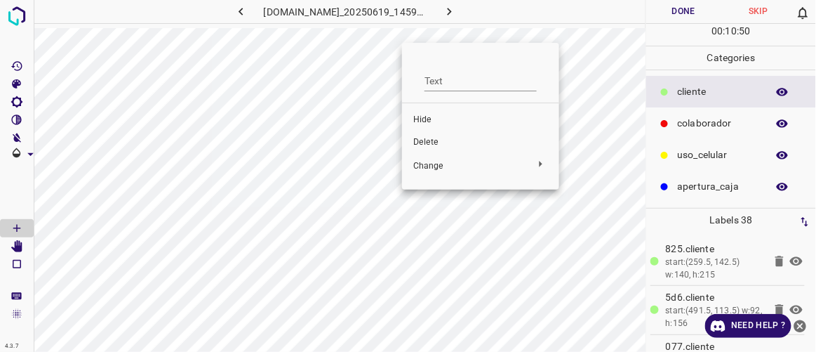
click at [427, 140] on span "Delete" at bounding box center [480, 142] width 135 height 13
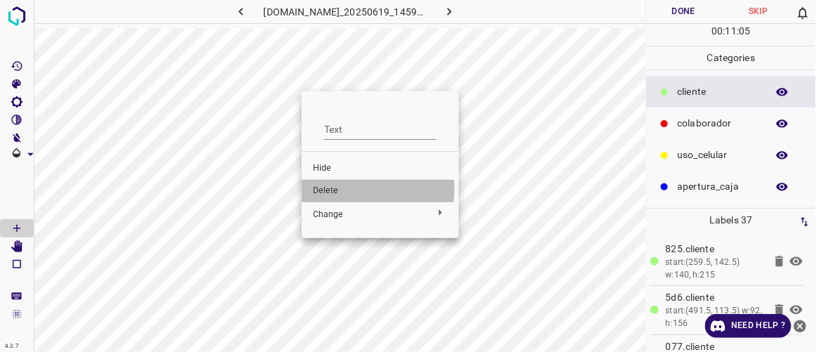
click at [356, 189] on span "Delete" at bounding box center [380, 191] width 135 height 13
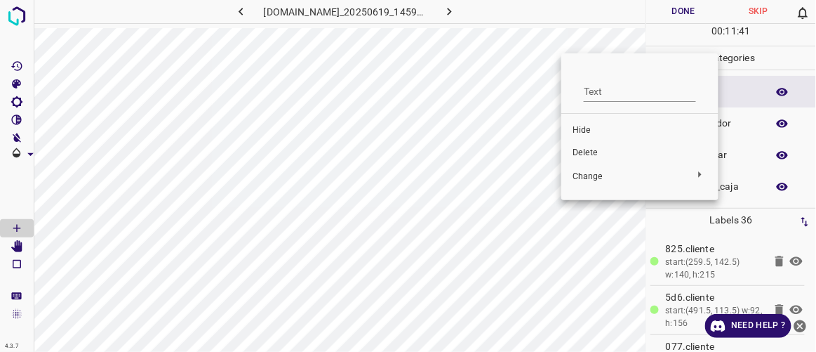
click at [592, 152] on span "Delete" at bounding box center [640, 153] width 135 height 13
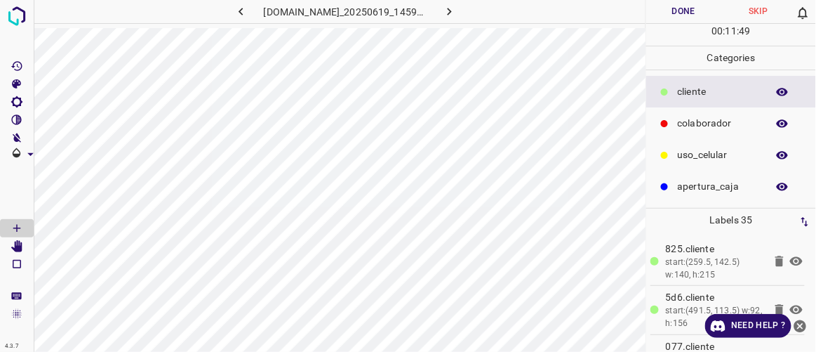
click at [679, 11] on button "Done" at bounding box center [684, 11] width 74 height 23
click at [472, 9] on button "button" at bounding box center [450, 11] width 45 height 23
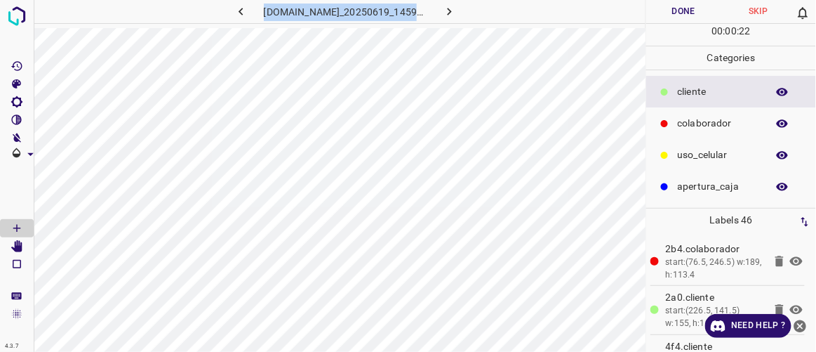
click at [621, 32] on div "844-tb-galerias-atizapan.ddns.net_20250619_145904_000001920.jpg" at bounding box center [340, 176] width 612 height 352
copy div "844-tb-galerias-atizapan.ddns.net_20250619_145904_000001920.jpg Done Skip"
click at [234, 12] on icon "button" at bounding box center [241, 11] width 15 height 15
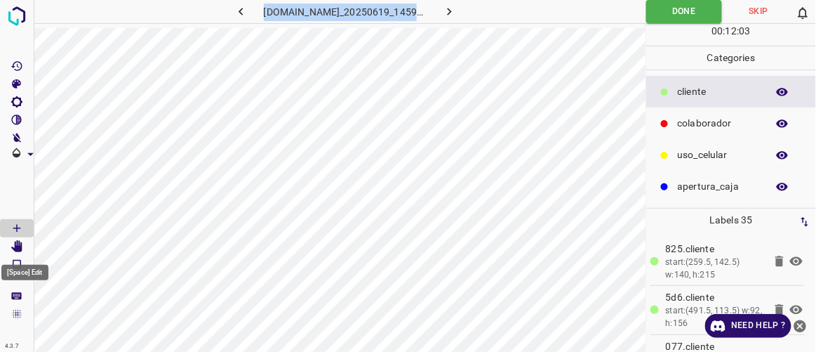
click at [18, 245] on icon "[Space] Edit" at bounding box center [16, 246] width 11 height 13
click at [234, 9] on icon "button" at bounding box center [241, 11] width 15 height 15
click at [447, 8] on button "button" at bounding box center [450, 11] width 45 height 23
click at [420, 10] on h6 "844-tb-galerias-atizapan.ddns.net_20250619_145904_000001650.jpg" at bounding box center [346, 14] width 164 height 20
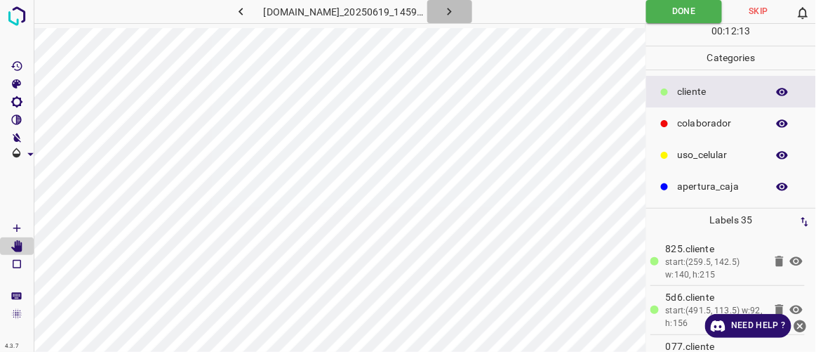
click at [457, 15] on icon "button" at bounding box center [449, 11] width 15 height 15
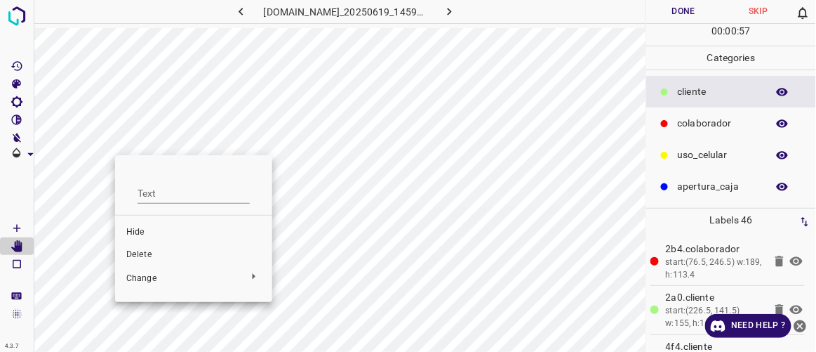
click at [146, 256] on span "Delete" at bounding box center [193, 255] width 135 height 13
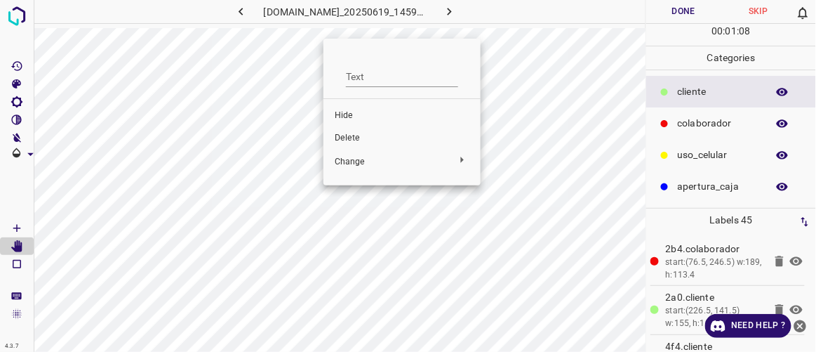
click at [354, 138] on span "Delete" at bounding box center [402, 138] width 135 height 13
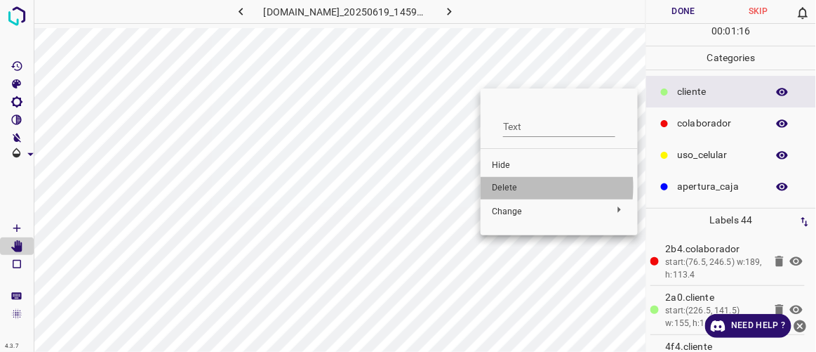
click at [508, 187] on span "Delete" at bounding box center [559, 188] width 135 height 13
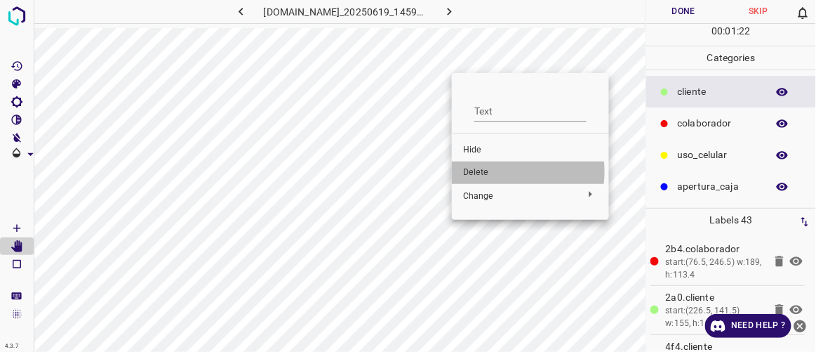
click at [493, 171] on span "Delete" at bounding box center [530, 172] width 135 height 13
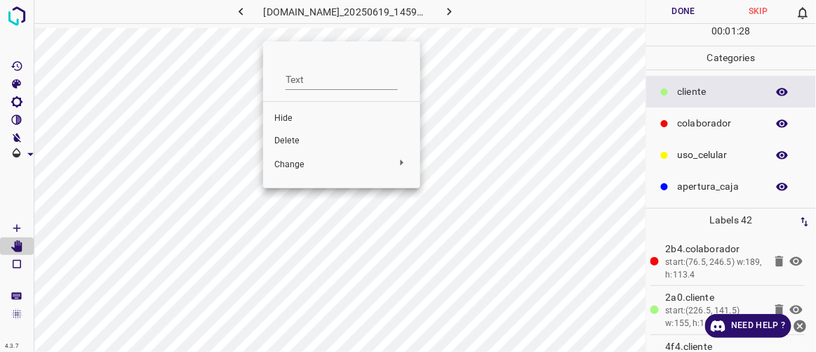
click at [299, 133] on li "Delete" at bounding box center [341, 141] width 157 height 22
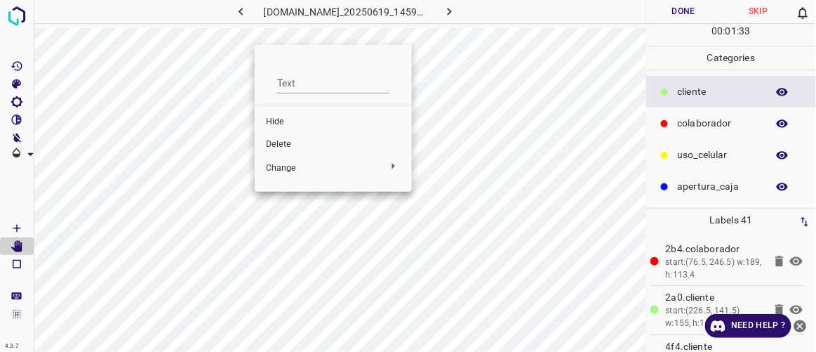
click at [280, 141] on span "Delete" at bounding box center [333, 144] width 135 height 13
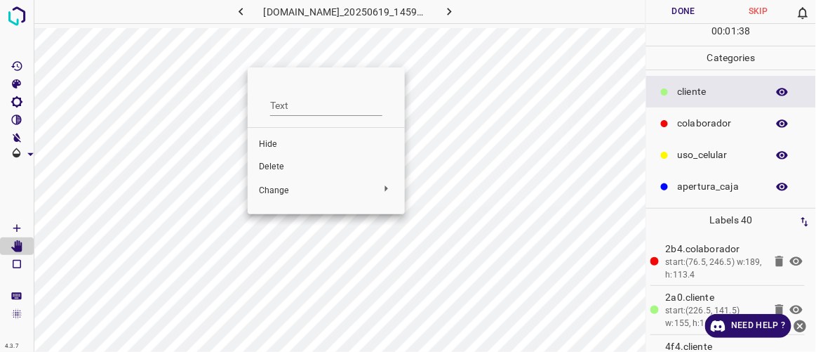
click at [279, 160] on li "Delete" at bounding box center [326, 167] width 157 height 22
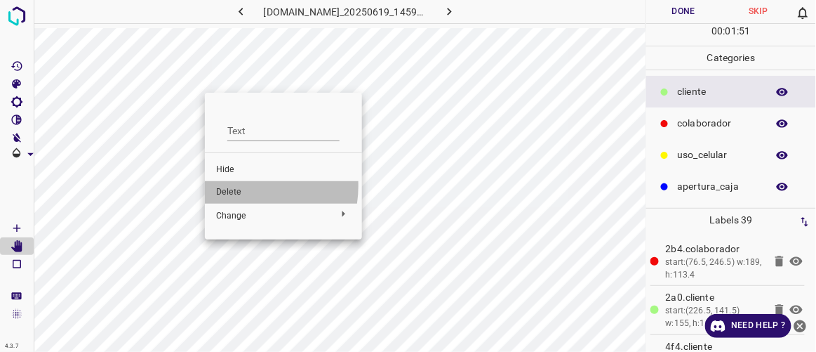
click at [241, 186] on span "Delete" at bounding box center [283, 192] width 135 height 13
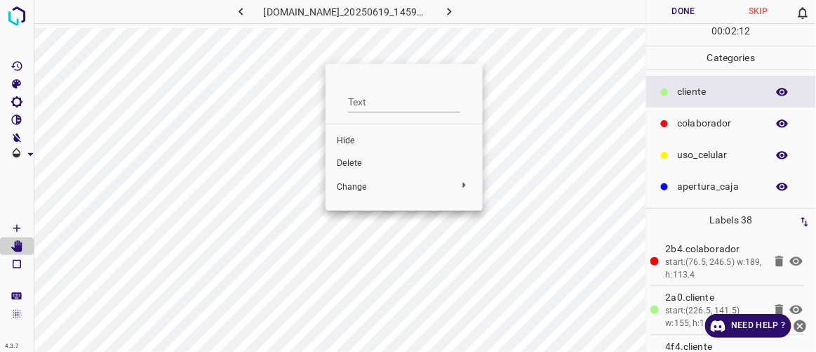
click at [489, 105] on div at bounding box center [408, 176] width 816 height 352
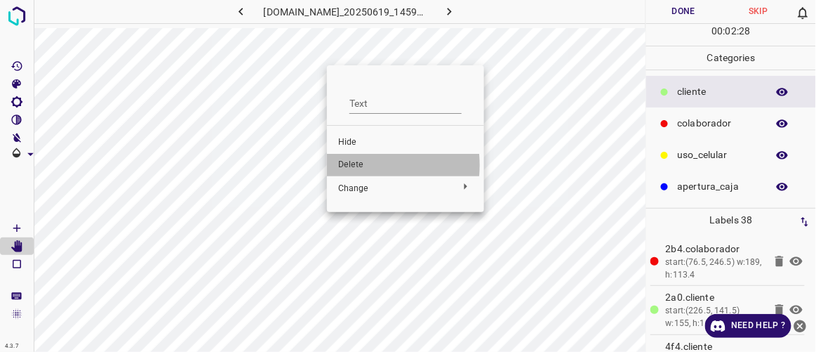
click at [357, 166] on span "Delete" at bounding box center [405, 165] width 135 height 13
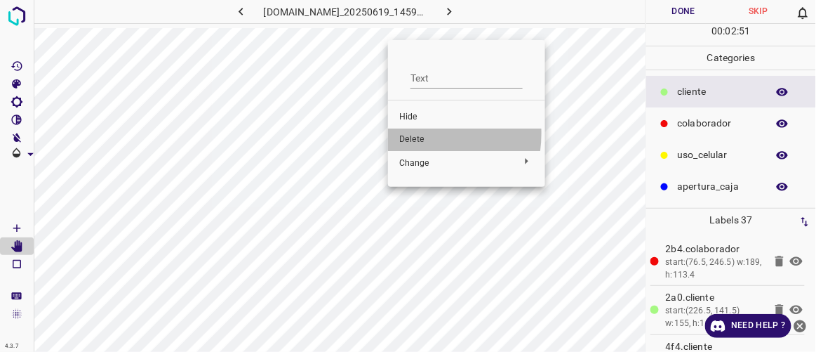
click at [411, 133] on span "Delete" at bounding box center [466, 139] width 135 height 13
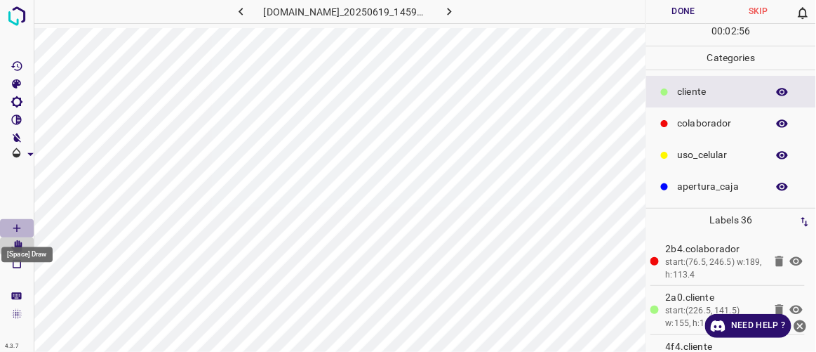
click at [18, 227] on icon "[Space] Draw" at bounding box center [16, 228] width 7 height 7
click at [20, 249] on icon "[Space] Edit" at bounding box center [16, 246] width 11 height 13
click at [708, 16] on button "Done" at bounding box center [684, 11] width 74 height 23
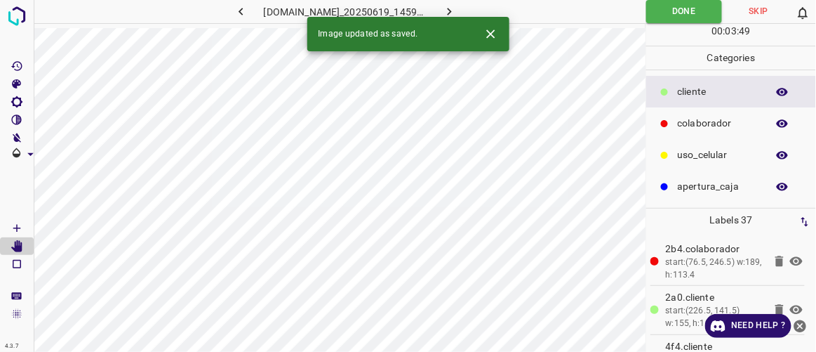
click at [457, 6] on icon "button" at bounding box center [449, 11] width 15 height 15
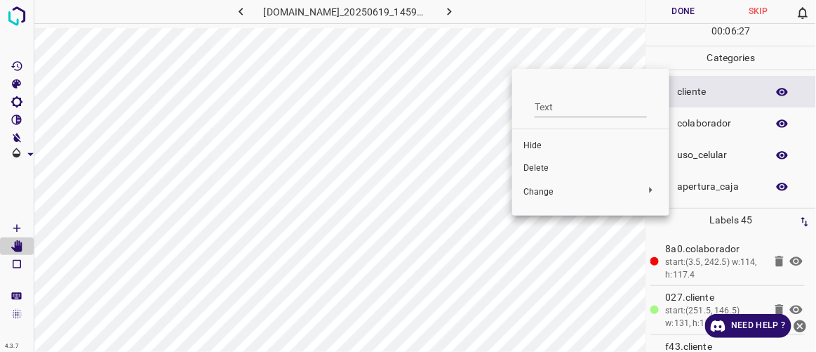
click at [533, 166] on span "Delete" at bounding box center [591, 168] width 135 height 13
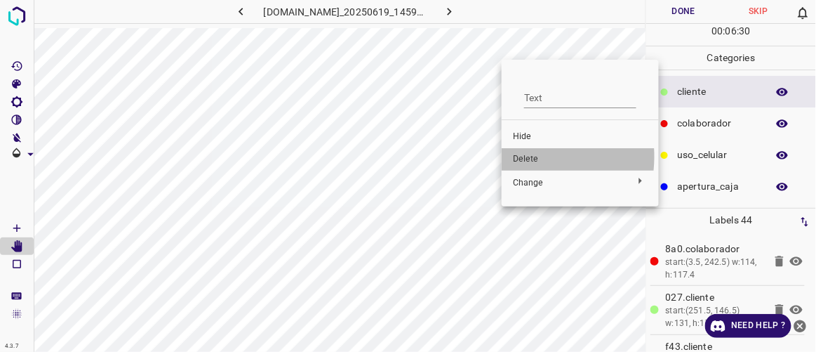
click at [517, 157] on span "Delete" at bounding box center [580, 159] width 135 height 13
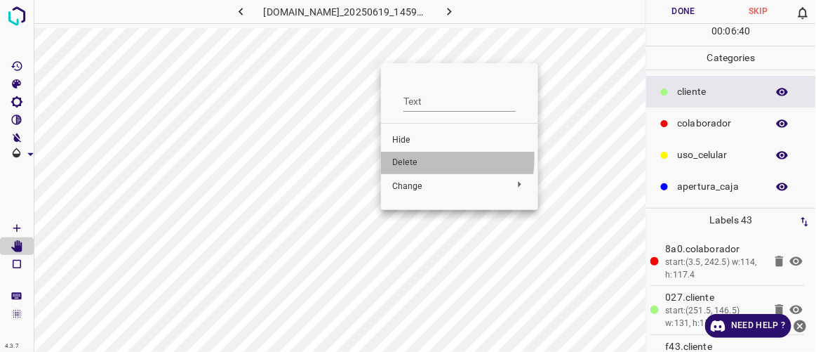
click at [412, 158] on span "Delete" at bounding box center [459, 163] width 135 height 13
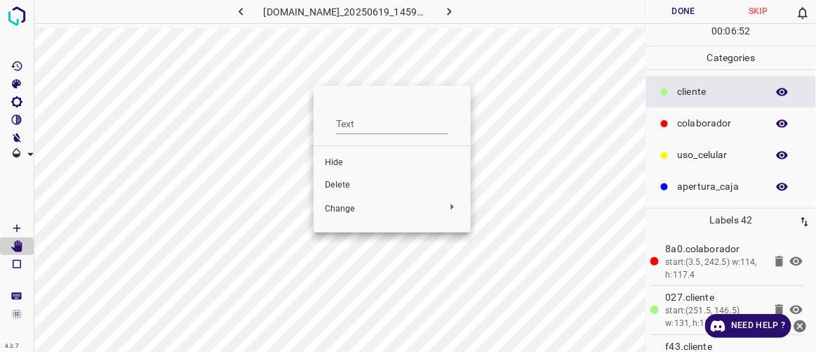
click at [338, 182] on span "Delete" at bounding box center [392, 185] width 135 height 13
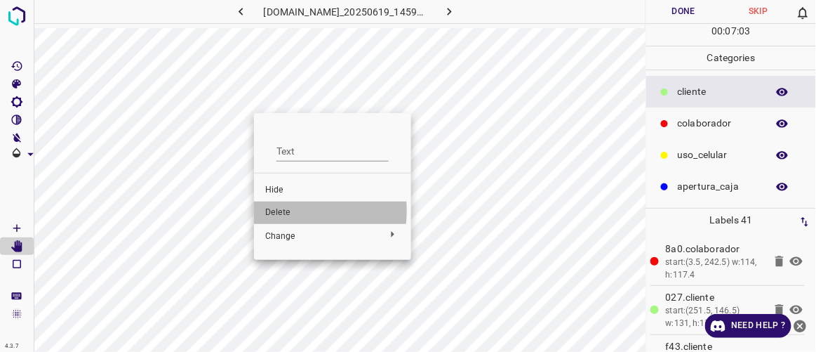
click at [279, 211] on span "Delete" at bounding box center [332, 212] width 135 height 13
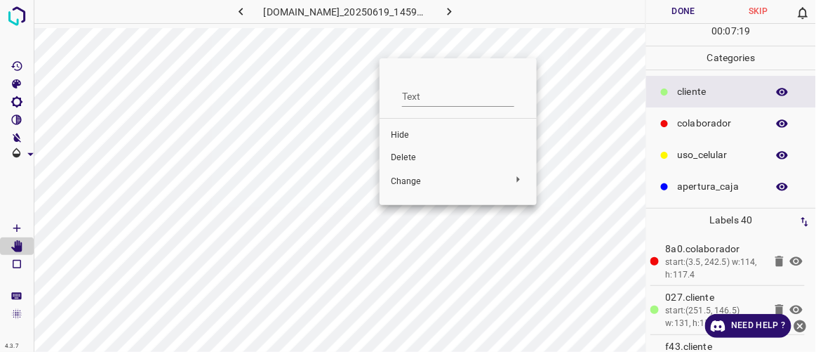
click at [402, 161] on span "Delete" at bounding box center [458, 158] width 135 height 13
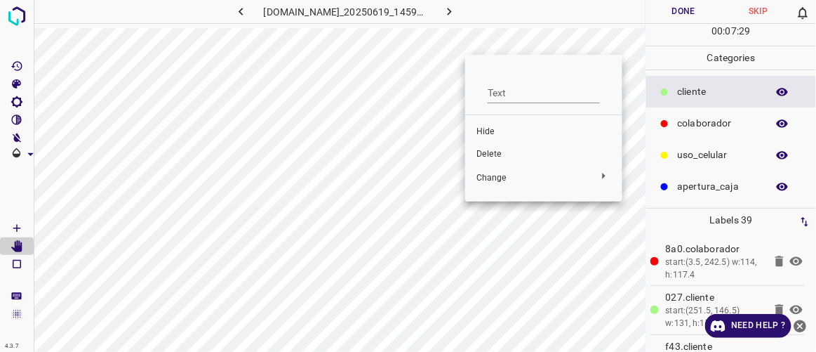
click at [417, 117] on div at bounding box center [408, 176] width 816 height 352
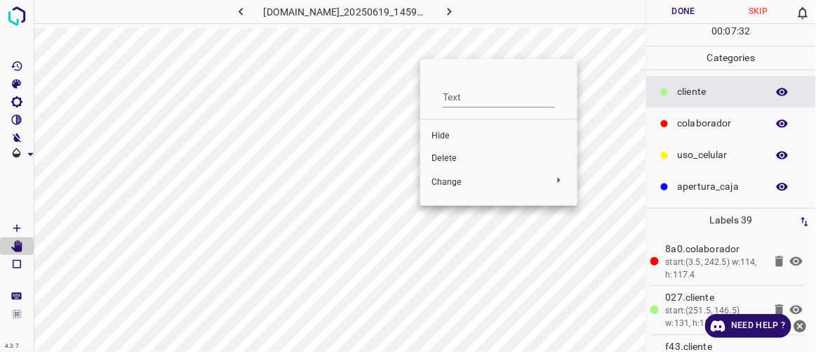
drag, startPoint x: 446, startPoint y: 153, endPoint x: 458, endPoint y: 146, distance: 13.8
click at [446, 154] on span "Delete" at bounding box center [499, 158] width 135 height 13
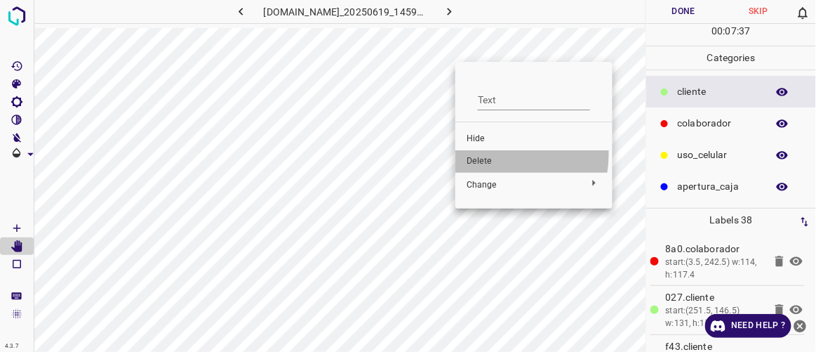
click at [488, 154] on li "Delete" at bounding box center [534, 161] width 157 height 22
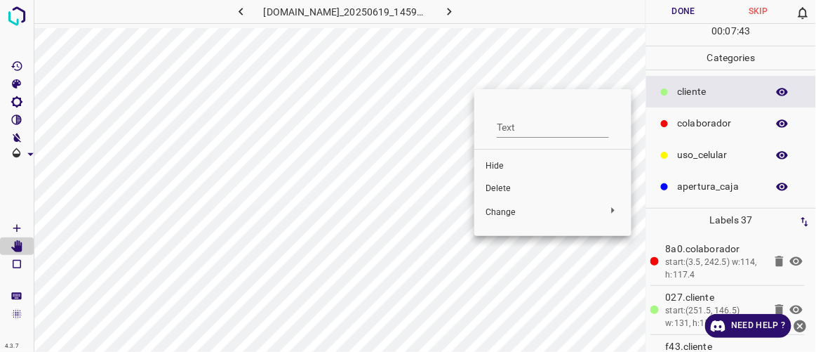
click at [514, 75] on div at bounding box center [408, 176] width 816 height 352
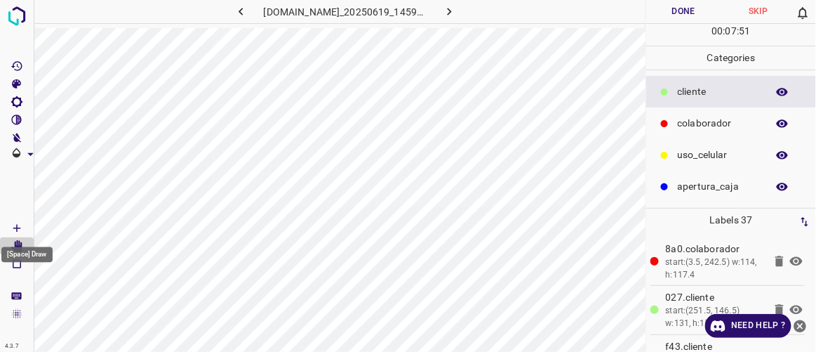
click at [21, 224] on icon "[Space] Draw" at bounding box center [17, 228] width 13 height 13
drag, startPoint x: 20, startPoint y: 243, endPoint x: 13, endPoint y: 226, distance: 18.3
click at [13, 226] on icon "[Space] Draw" at bounding box center [17, 228] width 13 height 13
click at [19, 240] on body "4.3.7 844-tb-galerias-atizapan.ddns.net_20250619_145904_000001950.jpg Done Skip…" at bounding box center [408, 176] width 816 height 352
click at [18, 245] on icon "[Space] Edit" at bounding box center [16, 246] width 11 height 13
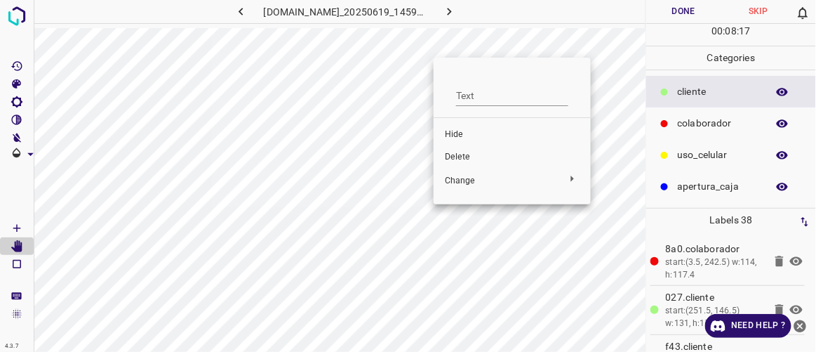
click at [451, 154] on span "Delete" at bounding box center [512, 157] width 135 height 13
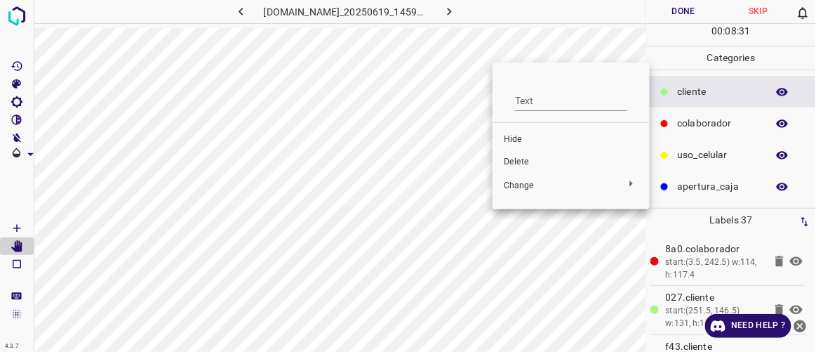
click at [515, 164] on span "Delete" at bounding box center [571, 162] width 135 height 13
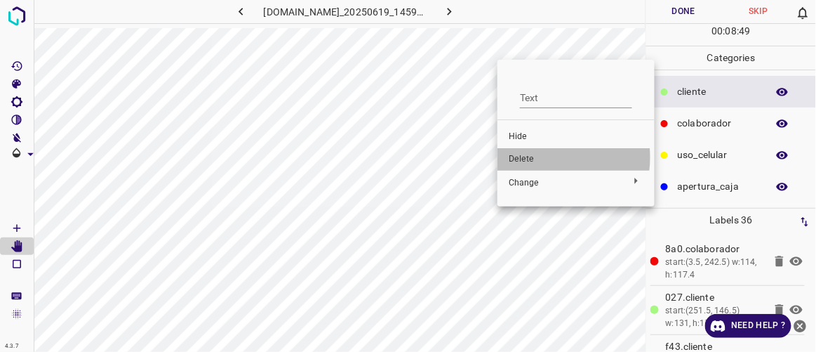
click at [534, 157] on span "Delete" at bounding box center [576, 159] width 135 height 13
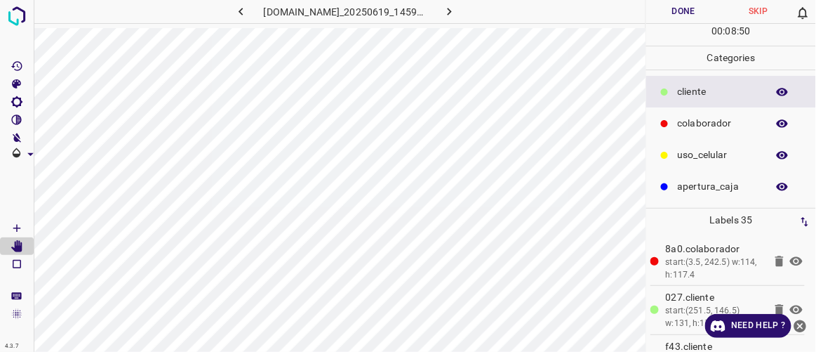
click at [679, 13] on button "Done" at bounding box center [684, 11] width 74 height 23
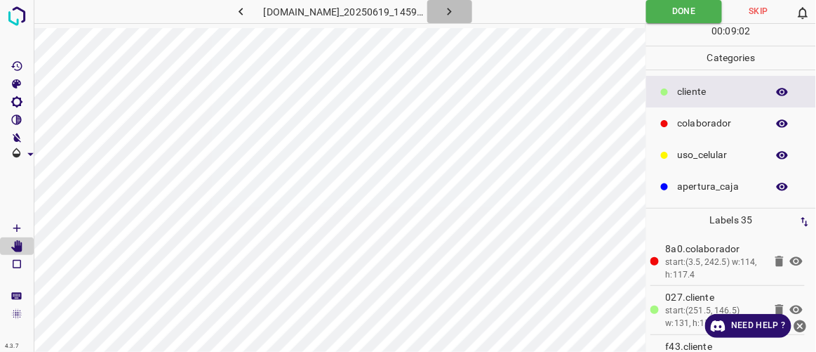
click at [457, 13] on icon "button" at bounding box center [449, 11] width 15 height 15
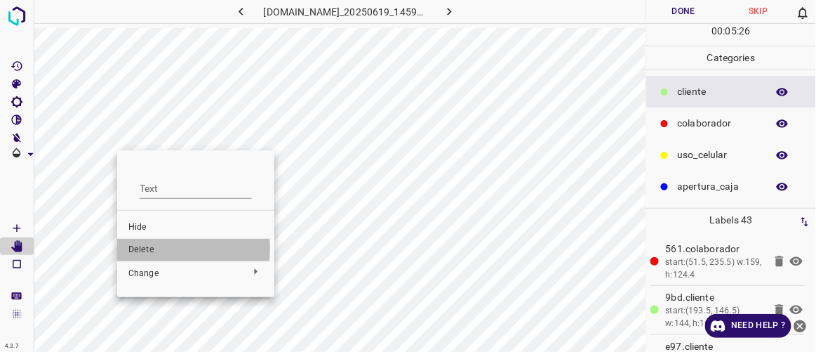
click at [148, 249] on span "Delete" at bounding box center [195, 250] width 135 height 13
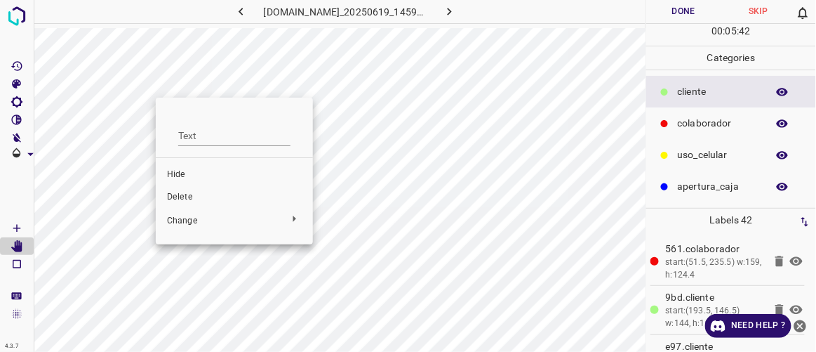
click at [182, 192] on span "Delete" at bounding box center [234, 197] width 135 height 13
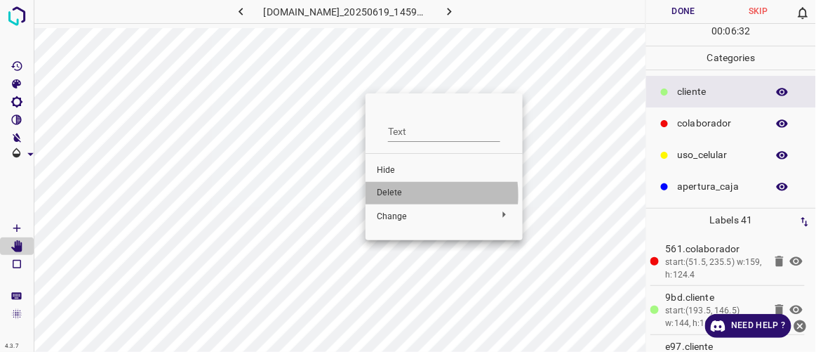
click at [398, 195] on span "Delete" at bounding box center [444, 193] width 135 height 13
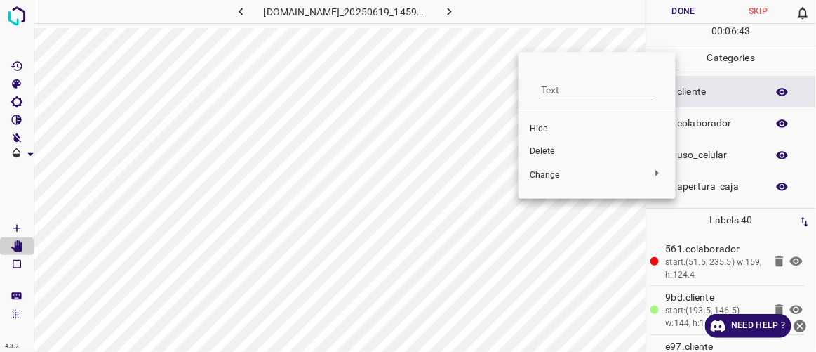
click at [552, 149] on span "Delete" at bounding box center [597, 151] width 135 height 13
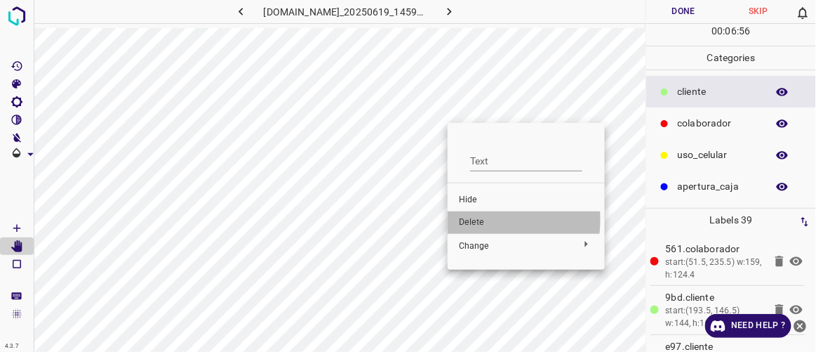
click at [476, 220] on span "Delete" at bounding box center [526, 222] width 135 height 13
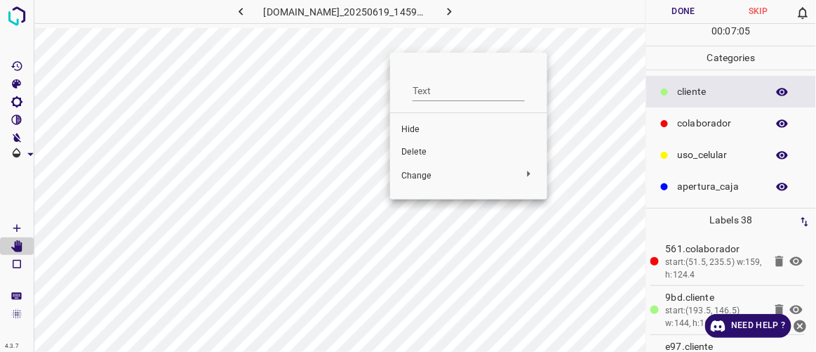
drag, startPoint x: 388, startPoint y: 110, endPoint x: 388, endPoint y: 94, distance: 16.1
click at [388, 94] on div at bounding box center [408, 176] width 816 height 352
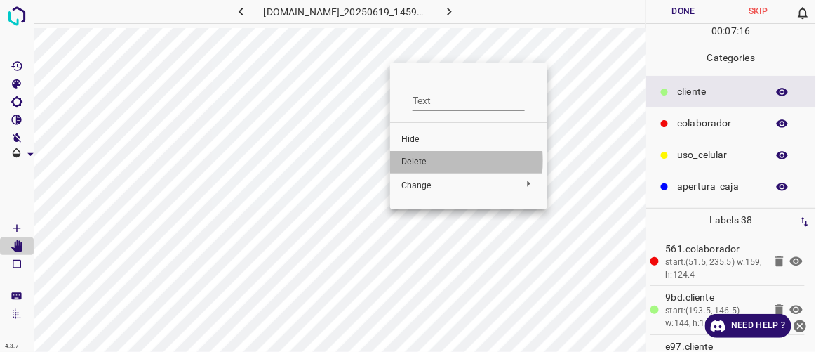
click at [411, 161] on span "Delete" at bounding box center [469, 162] width 135 height 13
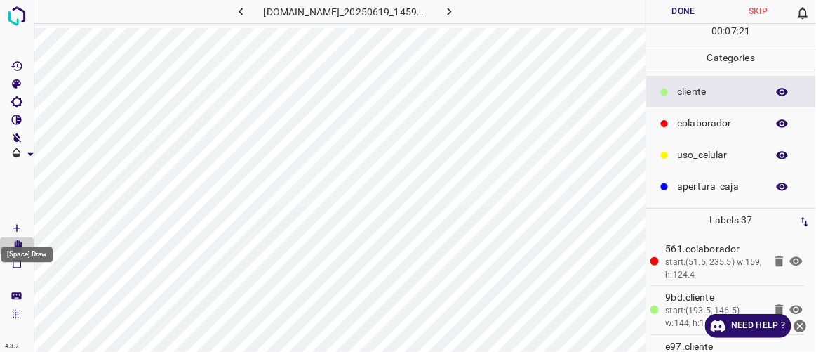
click at [19, 227] on icon "[Space] Draw" at bounding box center [17, 228] width 13 height 13
click at [18, 242] on div "[Space] Draw" at bounding box center [27, 250] width 54 height 27
click at [19, 248] on icon "[Space] Edit" at bounding box center [16, 246] width 11 height 13
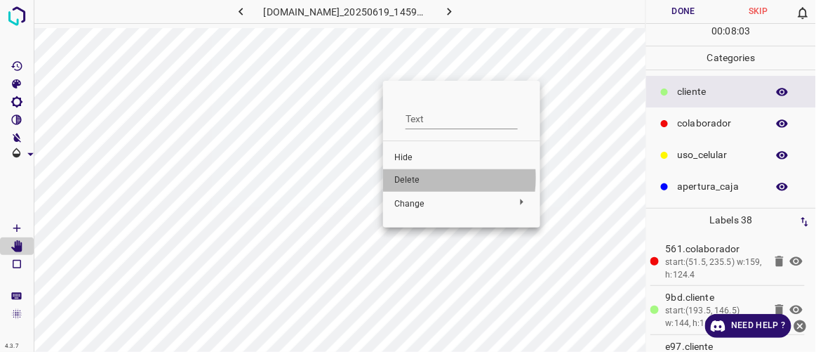
click at [410, 178] on span "Delete" at bounding box center [462, 180] width 135 height 13
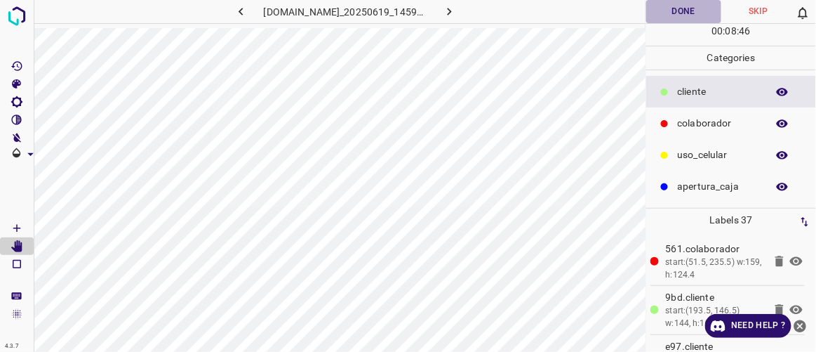
drag, startPoint x: 686, startPoint y: 13, endPoint x: 532, endPoint y: 4, distance: 154.0
click at [686, 13] on button "Done" at bounding box center [684, 11] width 74 height 23
click at [472, 6] on button "button" at bounding box center [450, 11] width 45 height 23
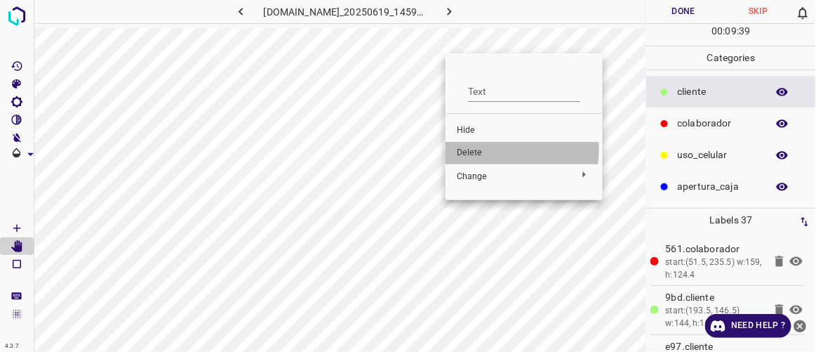
click at [476, 149] on span "Delete" at bounding box center [524, 153] width 135 height 13
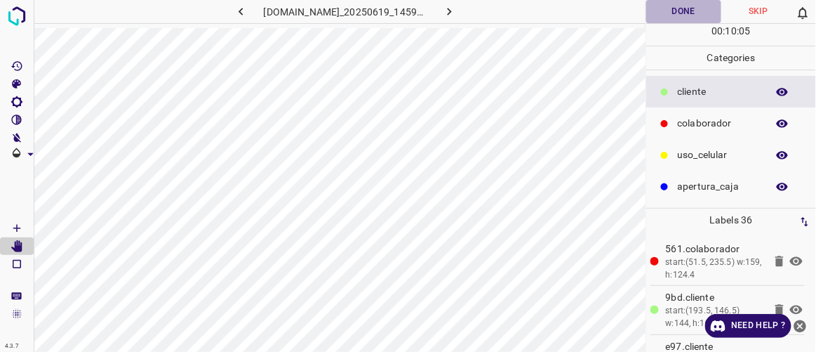
click at [703, 13] on button "Done" at bounding box center [684, 11] width 74 height 23
click at [472, 11] on button "button" at bounding box center [450, 11] width 45 height 23
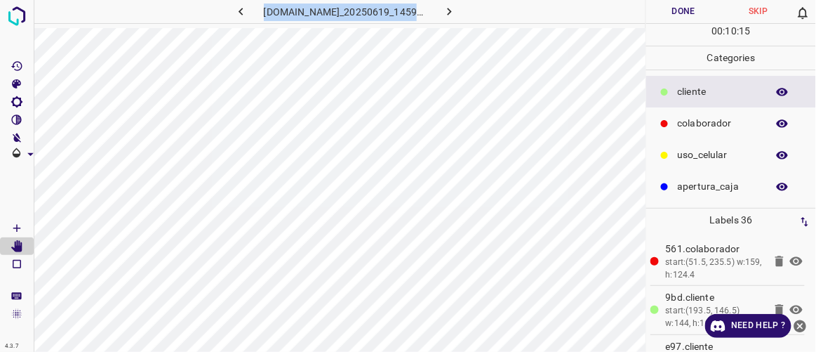
click at [399, 32] on div "[DOMAIN_NAME]_20250619_145904_000002070.jpg" at bounding box center [340, 176] width 612 height 352
copy div "844-tb-galerias-atizapan.ddns.net_20250619_145904_000002070.jpg Done Skip"
click at [234, 10] on icon "button" at bounding box center [241, 11] width 15 height 15
click at [396, 15] on h6 "844-tb-galerias-atizapan.ddns.net_20250619_145904_000001980.jpg" at bounding box center [346, 14] width 164 height 20
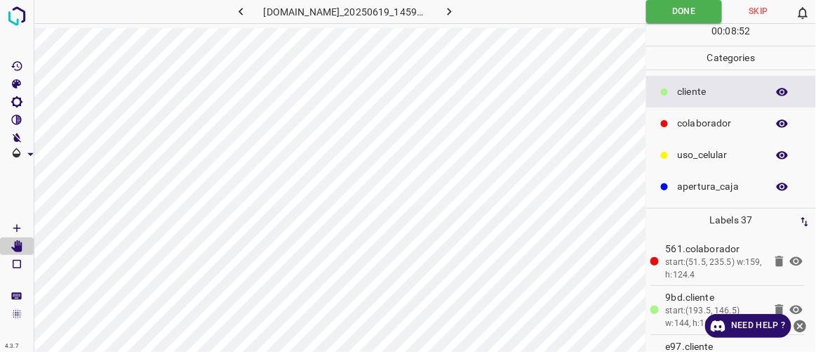
click at [457, 9] on icon "button" at bounding box center [449, 11] width 15 height 15
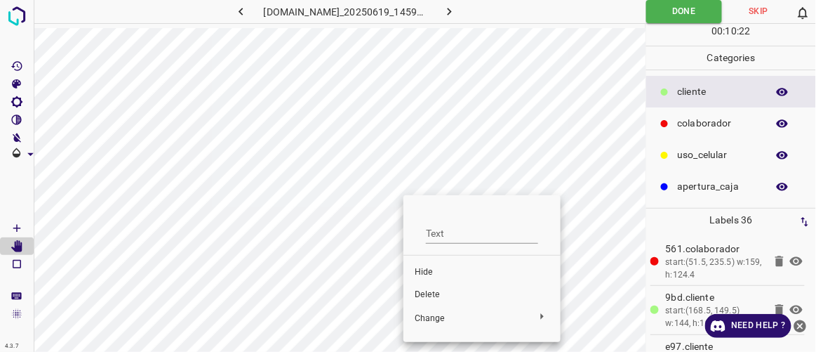
click at [444, 293] on span "Delete" at bounding box center [482, 295] width 135 height 13
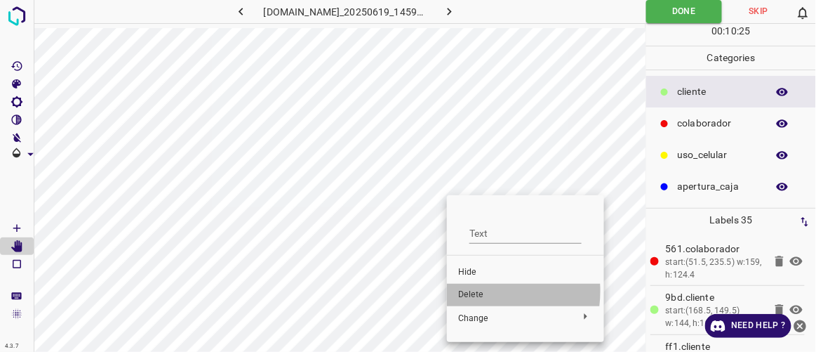
click at [476, 291] on span "Delete" at bounding box center [525, 295] width 135 height 13
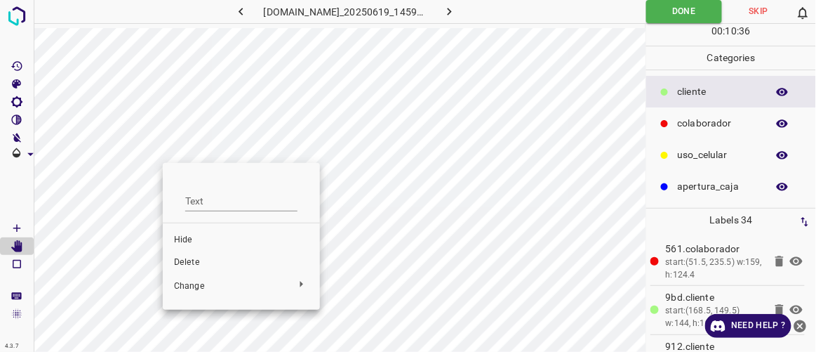
click at [188, 260] on span "Delete" at bounding box center [241, 262] width 135 height 13
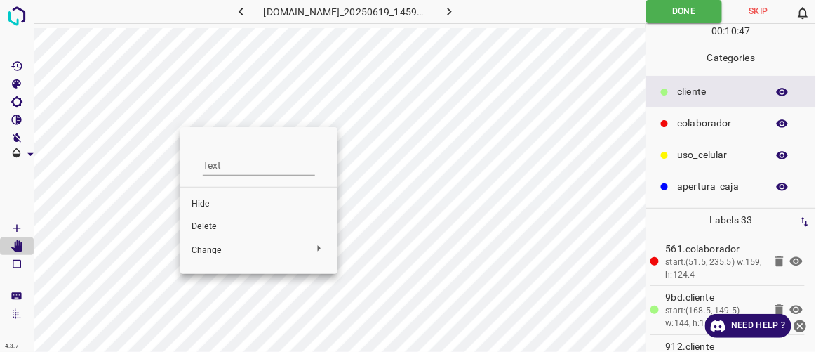
click at [167, 137] on div at bounding box center [408, 176] width 816 height 352
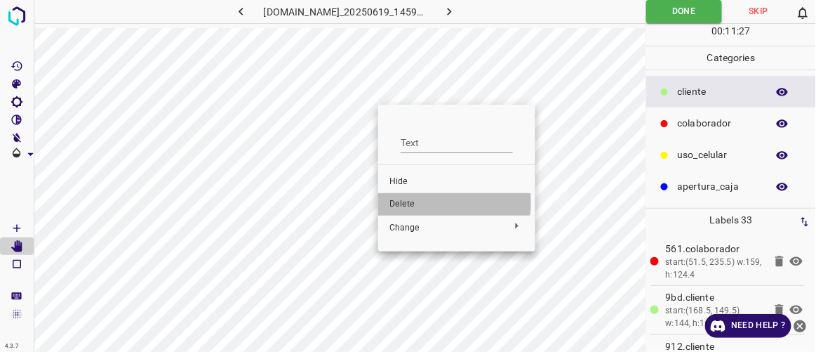
click at [411, 202] on span "Delete" at bounding box center [457, 204] width 135 height 13
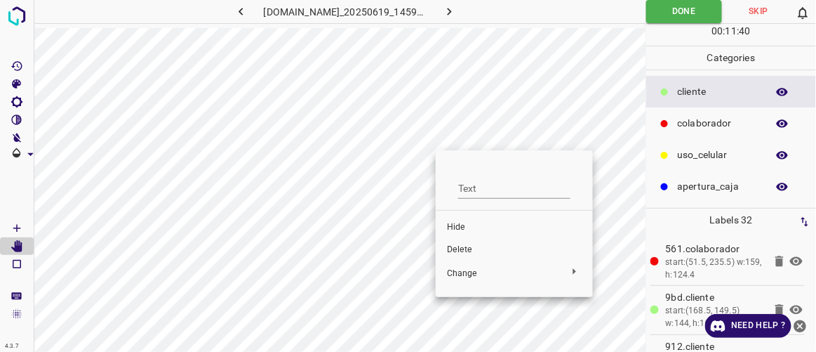
click at [456, 248] on span "Delete" at bounding box center [514, 250] width 135 height 13
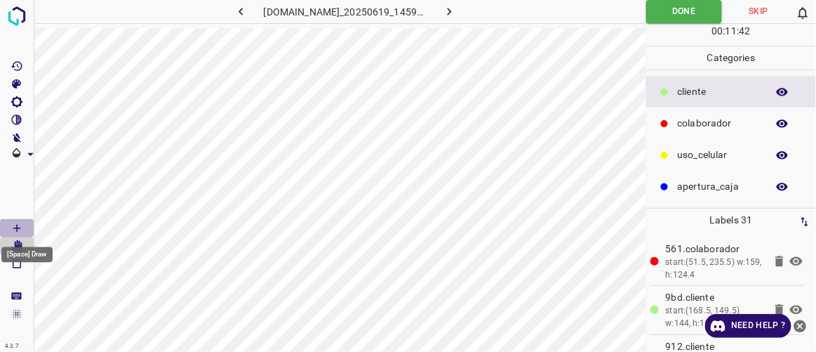
click at [18, 223] on icon "[Space] Draw" at bounding box center [17, 228] width 13 height 13
click at [19, 244] on icon "[Space] Edit" at bounding box center [16, 246] width 11 height 13
click at [26, 223] on Draw"] "[Space] Draw" at bounding box center [17, 228] width 34 height 18
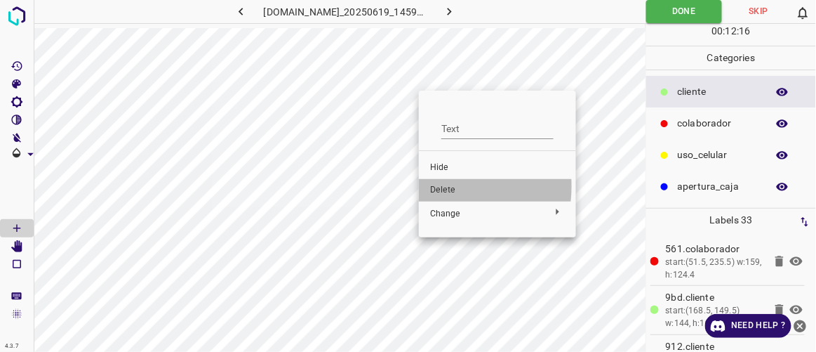
click at [437, 186] on span "Delete" at bounding box center [497, 190] width 135 height 13
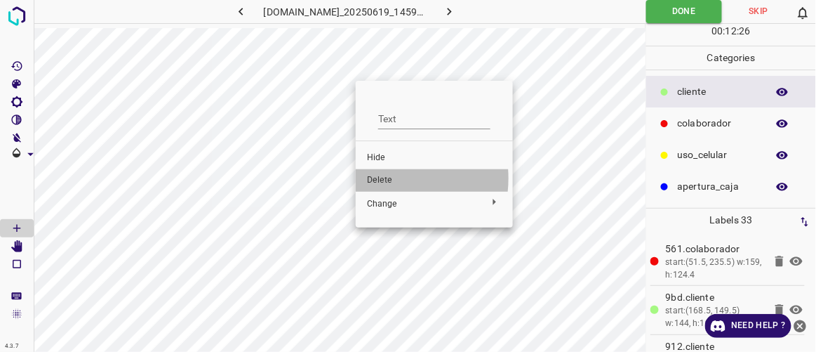
click at [385, 178] on span "Delete" at bounding box center [434, 180] width 135 height 13
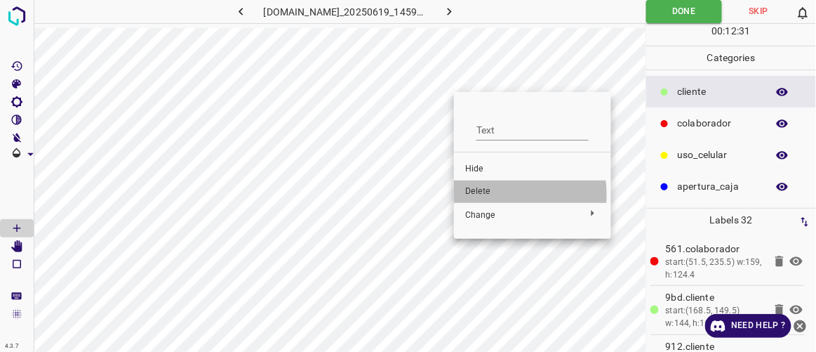
click at [479, 194] on span "Delete" at bounding box center [532, 191] width 135 height 13
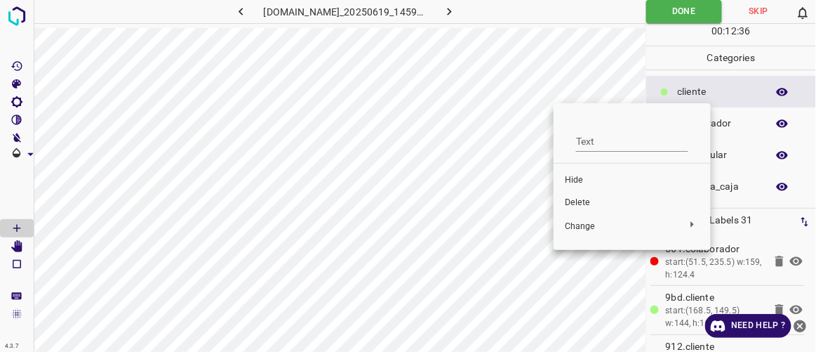
click at [574, 202] on span "Delete" at bounding box center [632, 203] width 135 height 13
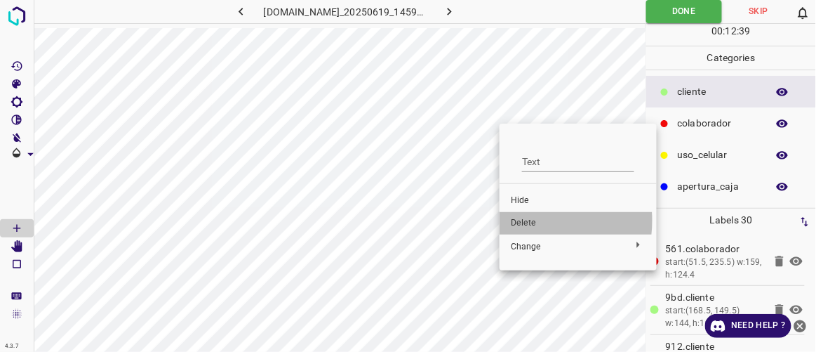
click at [522, 220] on span "Delete" at bounding box center [578, 223] width 135 height 13
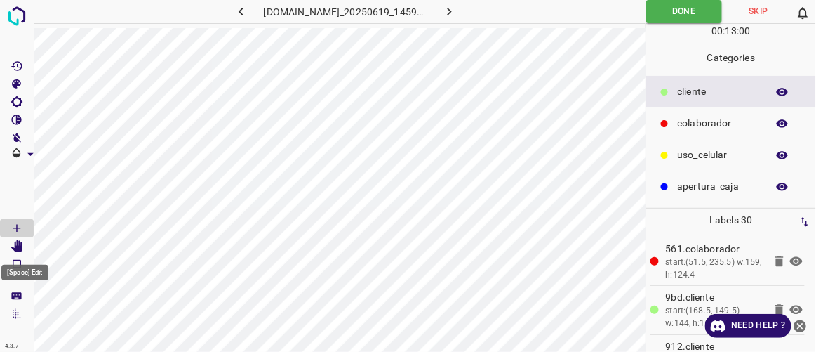
click at [18, 246] on icon "[Space] Edit" at bounding box center [16, 246] width 11 height 13
click at [19, 225] on icon "[Space] Draw" at bounding box center [17, 228] width 13 height 13
click at [16, 241] on icon "[Space] Edit" at bounding box center [17, 246] width 13 height 13
click at [17, 225] on icon "[Space] Draw" at bounding box center [16, 228] width 7 height 7
click at [18, 244] on icon "[Space] Edit" at bounding box center [16, 246] width 11 height 13
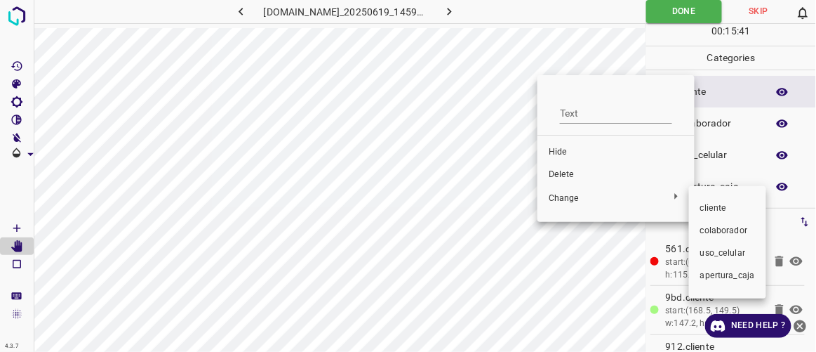
click at [555, 171] on div at bounding box center [408, 176] width 816 height 352
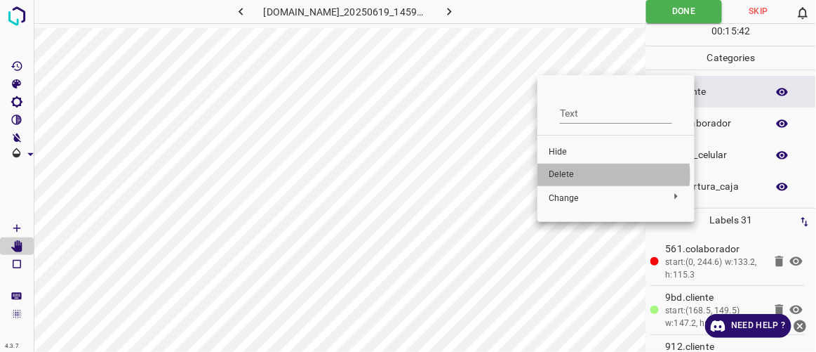
click at [578, 175] on span "Delete" at bounding box center [616, 174] width 135 height 13
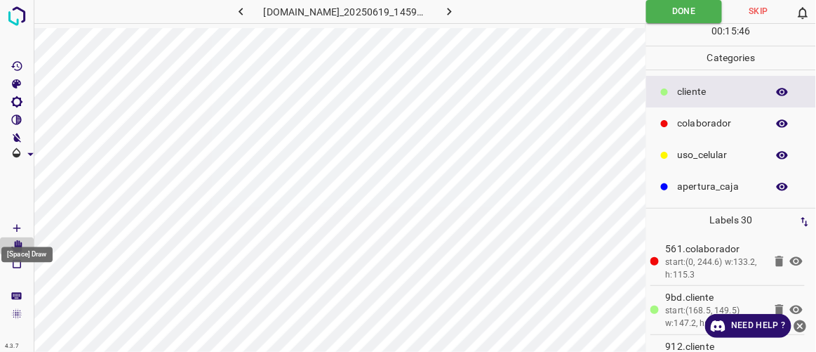
click at [24, 224] on Draw"] "[Space] Draw" at bounding box center [17, 228] width 34 height 18
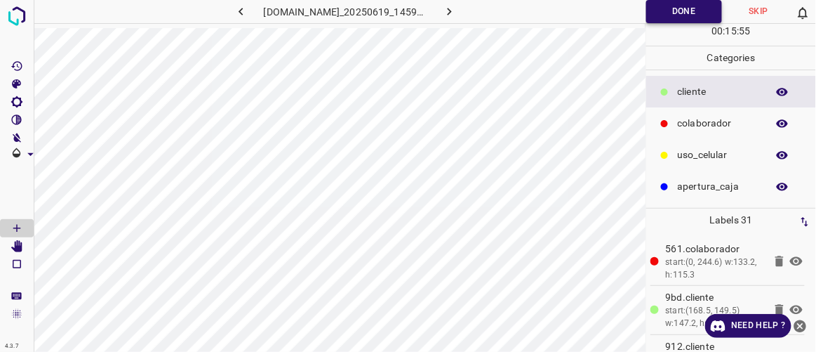
click at [689, 20] on button "Done" at bounding box center [685, 11] width 76 height 23
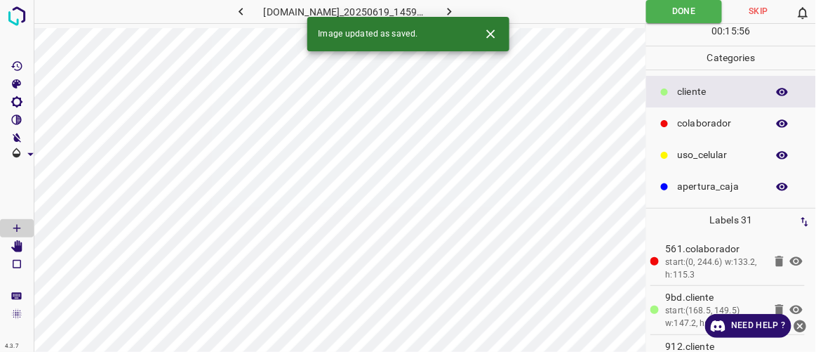
click at [457, 4] on icon "button" at bounding box center [449, 11] width 15 height 15
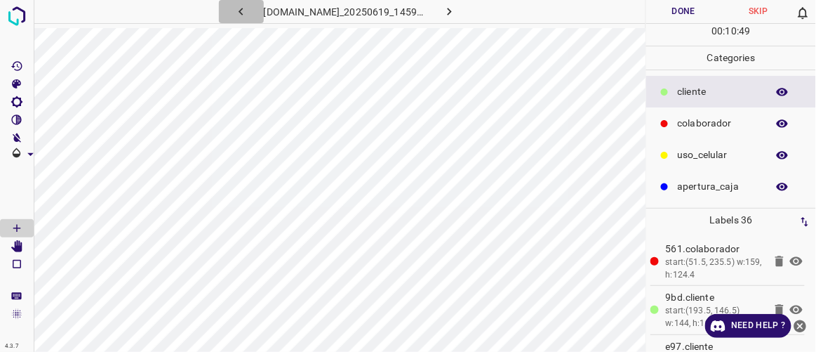
click at [234, 11] on icon "button" at bounding box center [241, 11] width 15 height 15
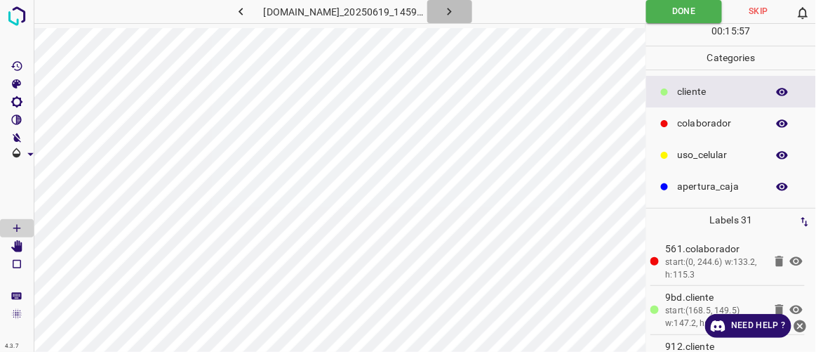
click at [457, 12] on icon "button" at bounding box center [449, 11] width 15 height 15
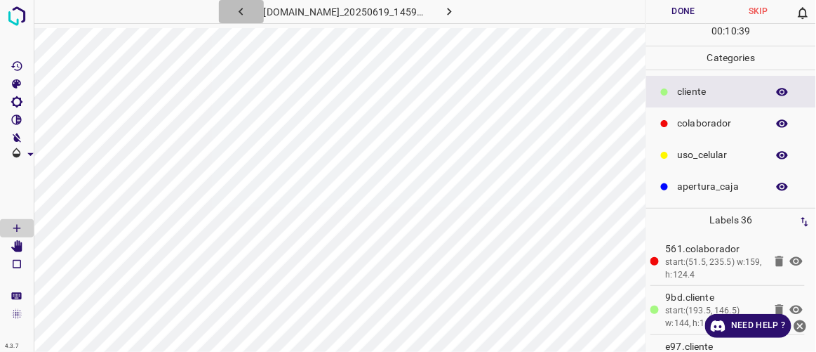
click at [234, 16] on icon "button" at bounding box center [241, 11] width 15 height 15
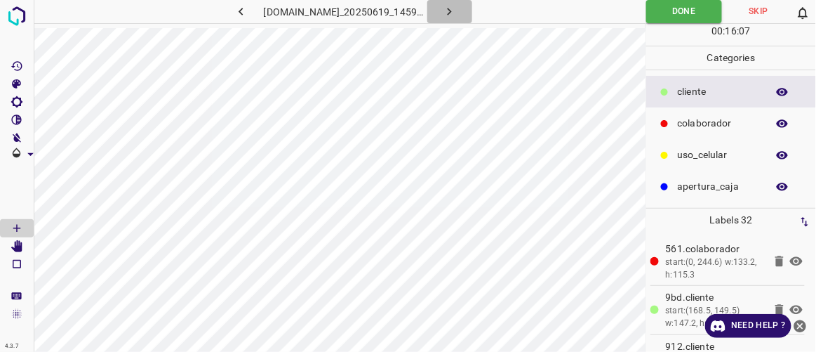
click at [472, 6] on button "button" at bounding box center [450, 11] width 45 height 23
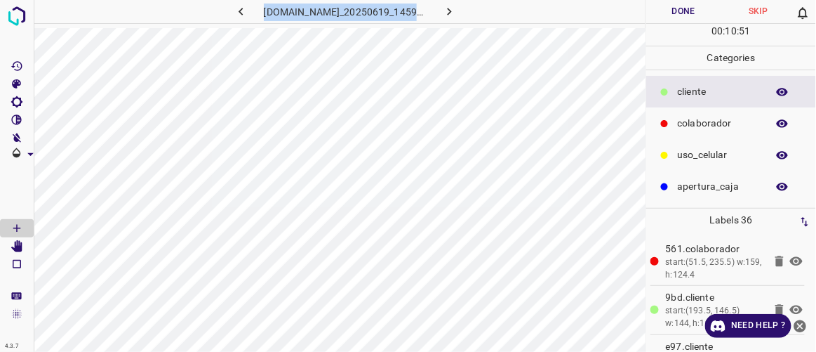
click at [562, 81] on div "[DOMAIN_NAME]_20250619_145904_000002070.jpg" at bounding box center [340, 176] width 612 height 352
copy div "844-tb-galerias-atizapan.ddns.net_20250619_145904_000002070.jpg Done Skip"
click at [239, 8] on icon "button" at bounding box center [241, 12] width 4 height 8
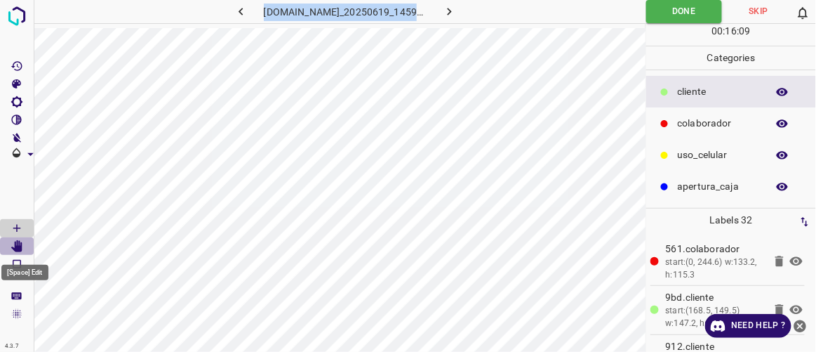
click at [20, 251] on icon "[Space] Edit" at bounding box center [16, 246] width 11 height 13
click at [350, 15] on h6 "844-tb-galerias-atizapan.ddns.net_20250619_145904_000002010.jpg" at bounding box center [346, 14] width 164 height 20
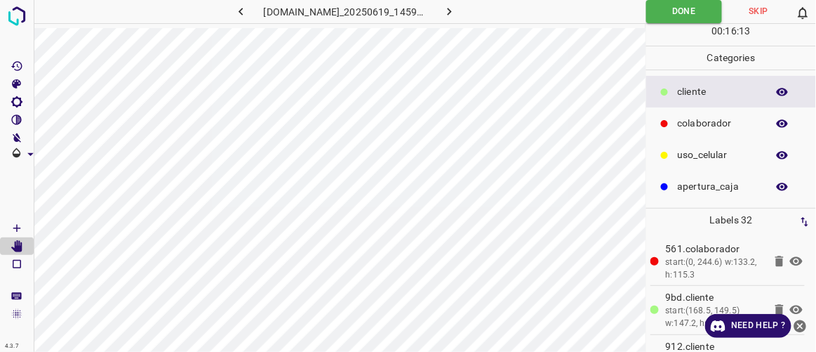
click at [239, 14] on icon "button" at bounding box center [241, 12] width 4 height 8
click at [457, 15] on icon "button" at bounding box center [449, 11] width 15 height 15
click at [234, 12] on icon "button" at bounding box center [241, 11] width 15 height 15
click at [457, 15] on icon "button" at bounding box center [449, 11] width 15 height 15
click at [21, 228] on icon "[Space] Draw" at bounding box center [17, 228] width 13 height 13
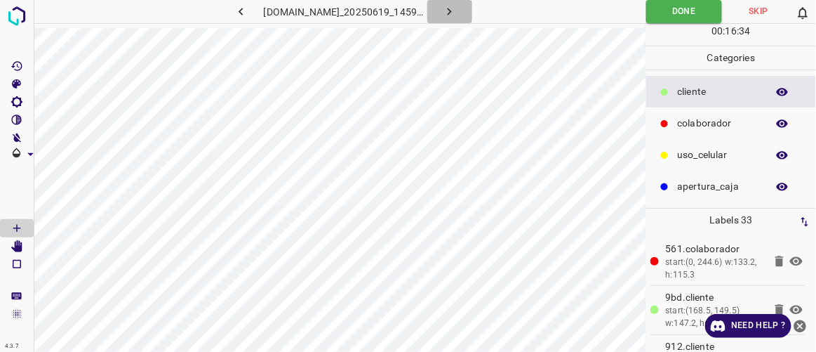
click at [457, 8] on icon "button" at bounding box center [449, 11] width 15 height 15
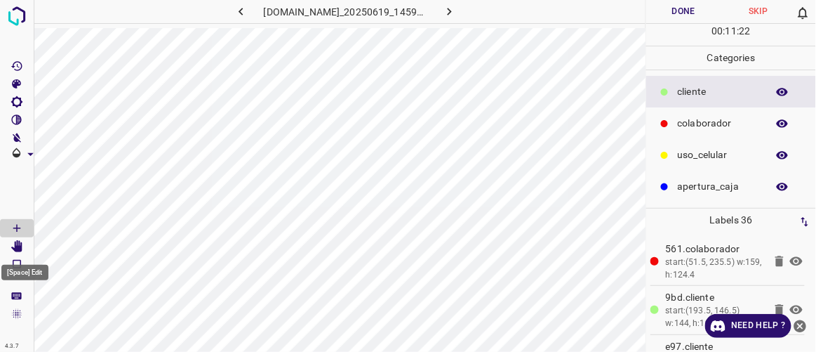
click at [19, 248] on icon "[Space] Edit" at bounding box center [16, 246] width 11 height 13
drag, startPoint x: 16, startPoint y: 227, endPoint x: 25, endPoint y: 223, distance: 10.1
click at [17, 227] on icon "[Space] Draw" at bounding box center [16, 228] width 7 height 7
click at [21, 246] on icon "[Space] Edit" at bounding box center [16, 246] width 11 height 13
click at [23, 230] on Draw"] "[Space] Draw" at bounding box center [17, 228] width 34 height 18
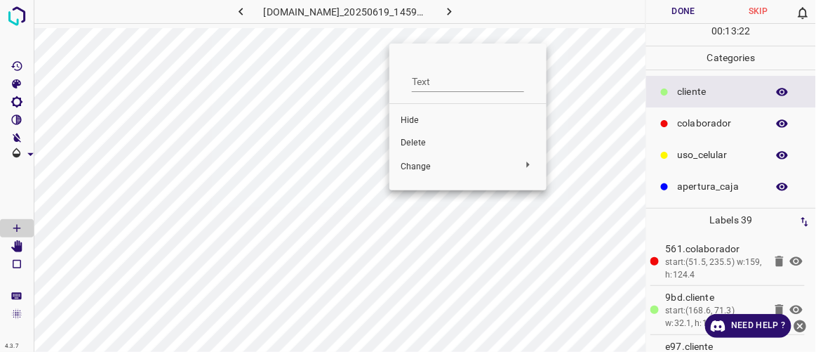
click at [413, 138] on span "Delete" at bounding box center [468, 143] width 135 height 13
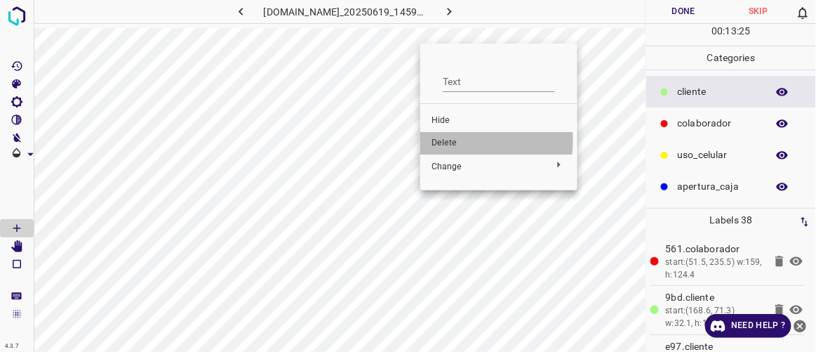
click at [444, 140] on span "Delete" at bounding box center [499, 143] width 135 height 13
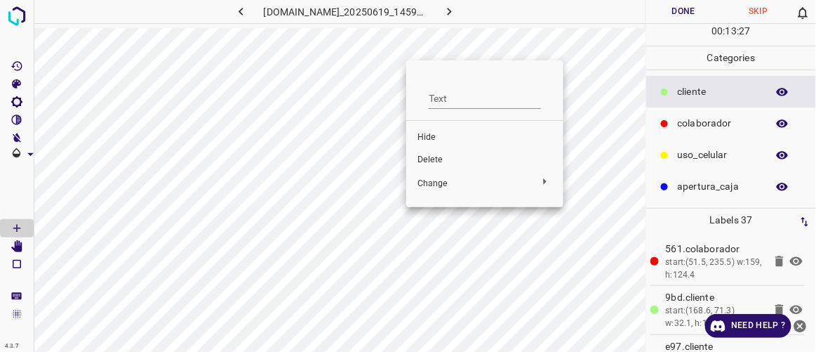
click at [436, 160] on span "Delete" at bounding box center [485, 160] width 135 height 13
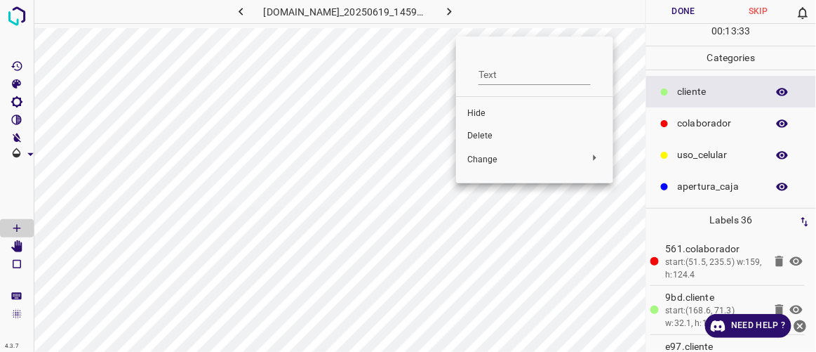
click at [476, 131] on span "Delete" at bounding box center [535, 136] width 135 height 13
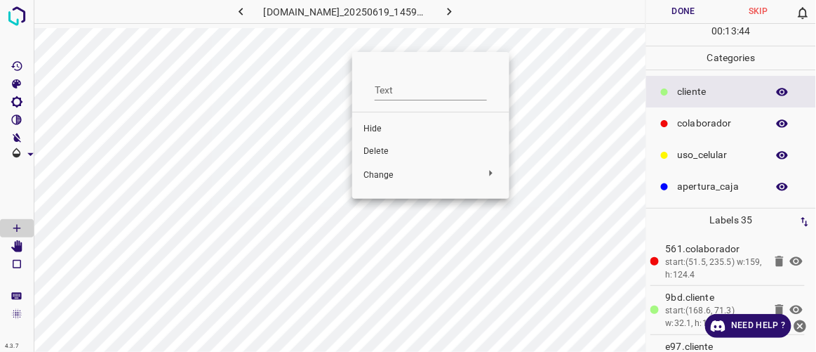
click at [382, 148] on span "Delete" at bounding box center [431, 151] width 135 height 13
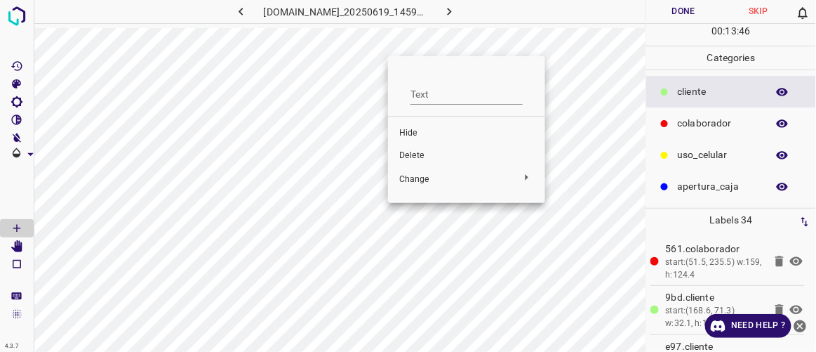
click at [399, 157] on span "Delete" at bounding box center [466, 156] width 135 height 13
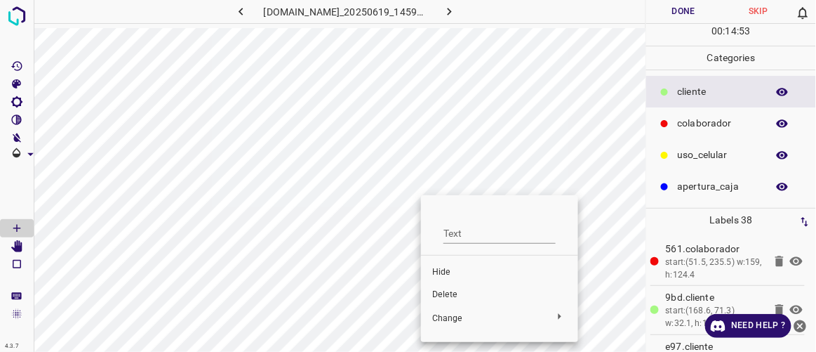
click at [440, 290] on span "Delete" at bounding box center [499, 295] width 135 height 13
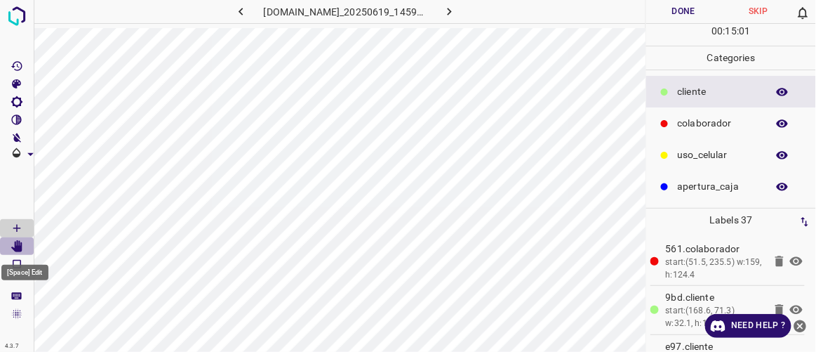
click at [18, 246] on icon "[Space] Edit" at bounding box center [16, 246] width 11 height 13
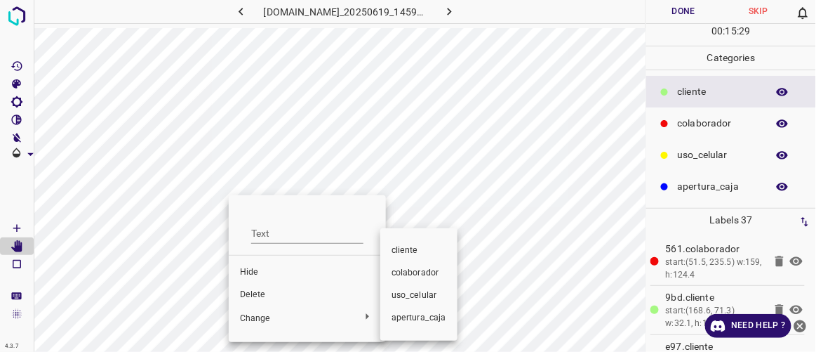
click at [261, 291] on div at bounding box center [408, 176] width 816 height 352
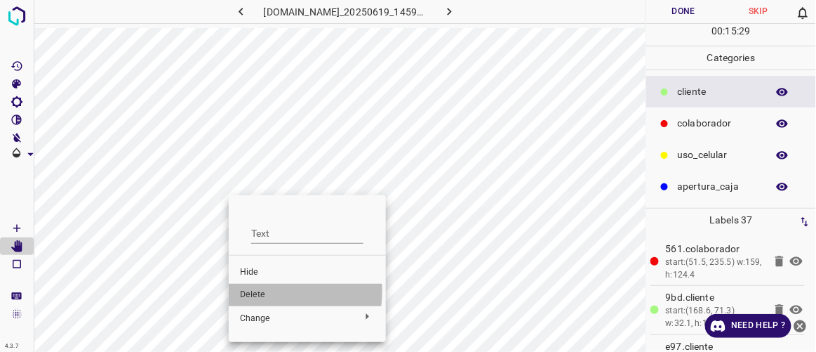
click at [261, 291] on span "Delete" at bounding box center [307, 295] width 135 height 13
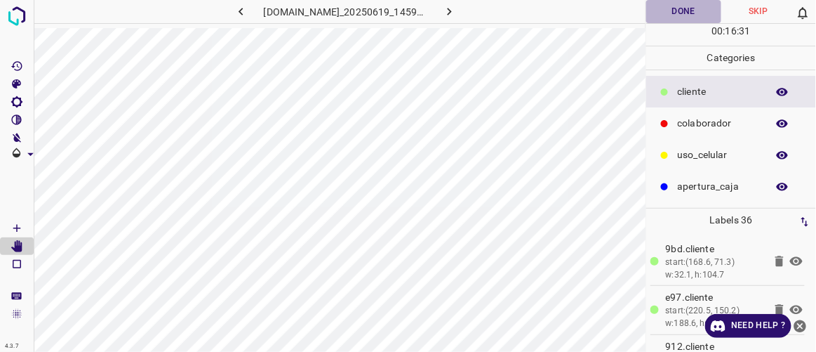
click at [709, 18] on button "Done" at bounding box center [684, 11] width 74 height 23
click at [457, 8] on icon "button" at bounding box center [449, 11] width 15 height 15
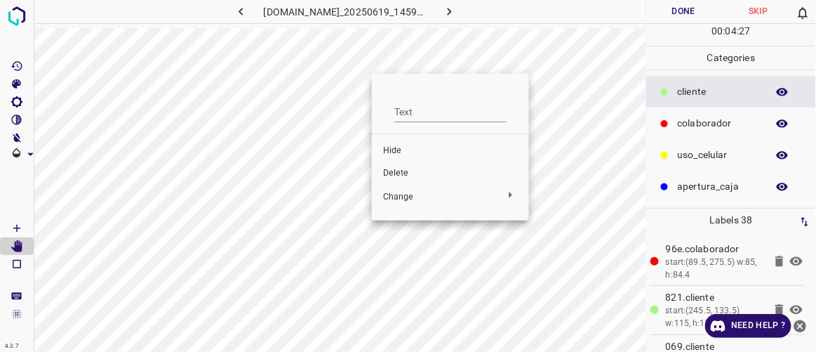
click at [397, 164] on li "Delete" at bounding box center [450, 173] width 157 height 22
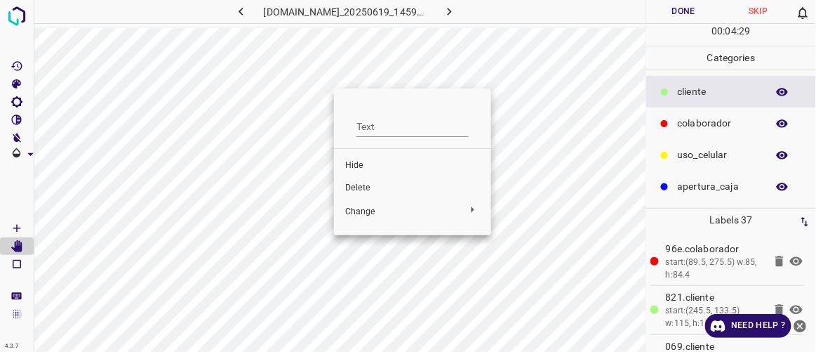
click at [362, 187] on span "Delete" at bounding box center [412, 188] width 135 height 13
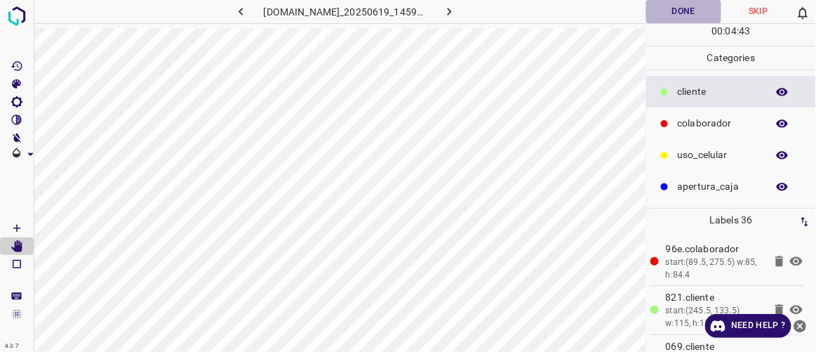
click at [675, 8] on button "Done" at bounding box center [684, 11] width 74 height 23
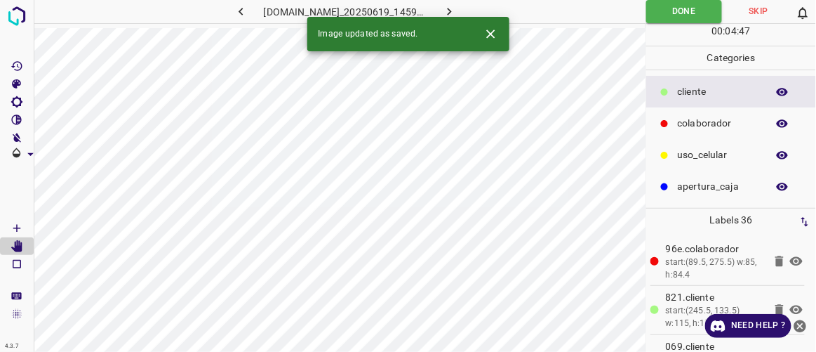
click at [472, 11] on button "button" at bounding box center [450, 11] width 45 height 23
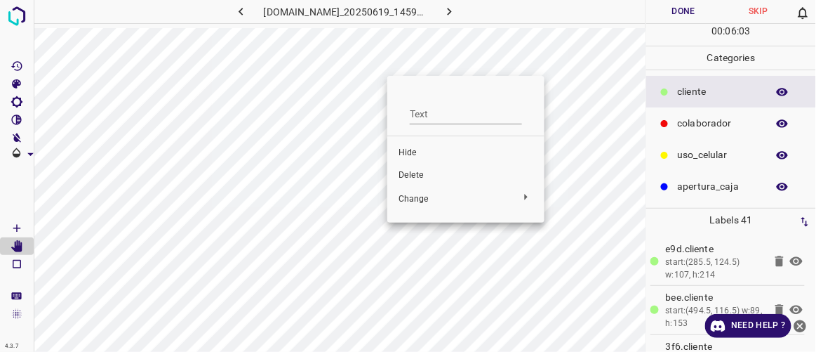
click at [409, 175] on span "Delete" at bounding box center [466, 175] width 135 height 13
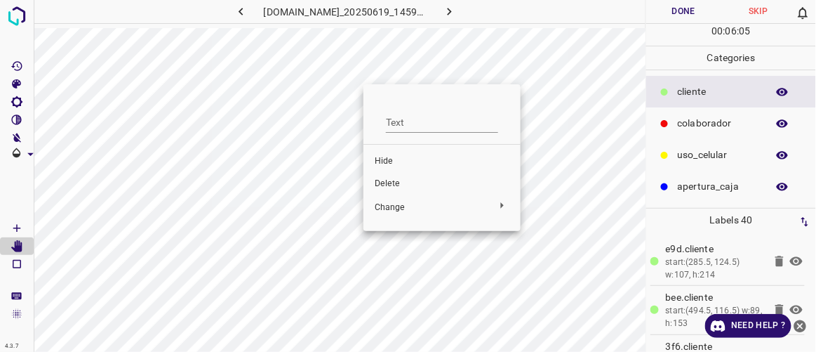
click at [390, 179] on span "Delete" at bounding box center [442, 184] width 135 height 13
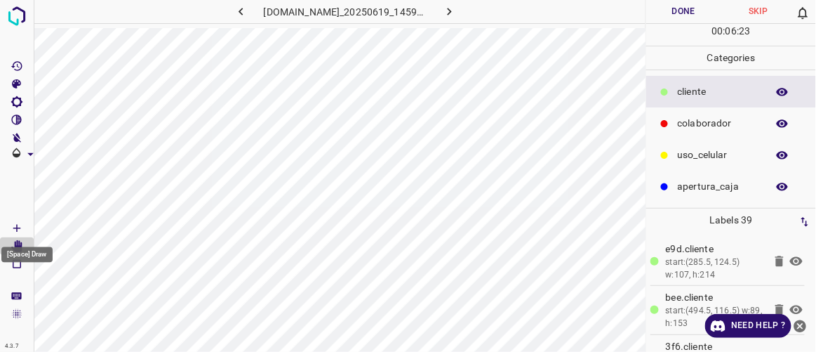
click at [16, 223] on icon "[Space] Draw" at bounding box center [17, 228] width 13 height 13
click at [691, 14] on button "Done" at bounding box center [684, 11] width 74 height 23
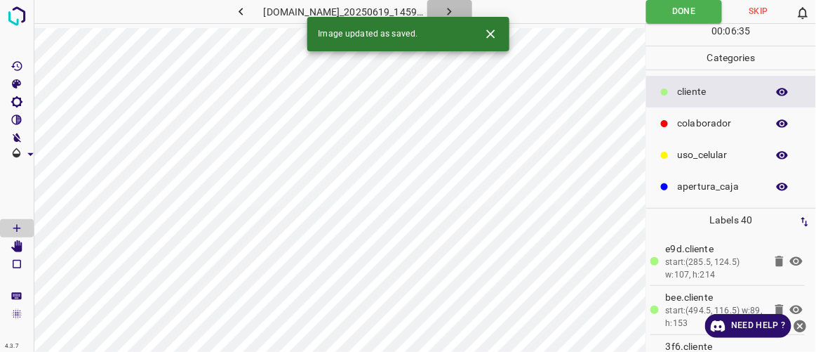
click at [457, 6] on icon "button" at bounding box center [449, 11] width 15 height 15
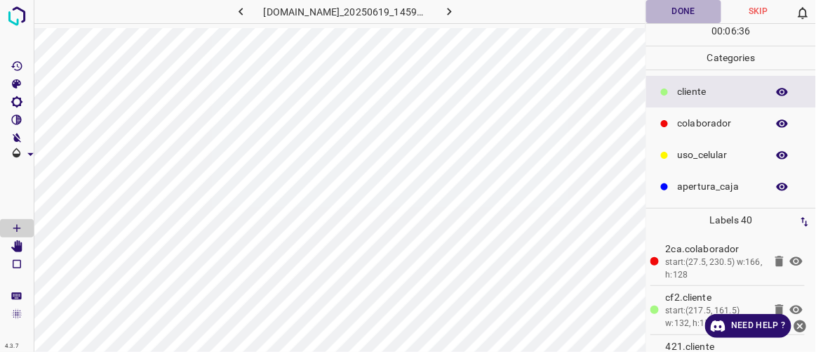
drag, startPoint x: 683, startPoint y: 16, endPoint x: 647, endPoint y: 16, distance: 36.5
click at [683, 16] on button "Done" at bounding box center [684, 11] width 74 height 23
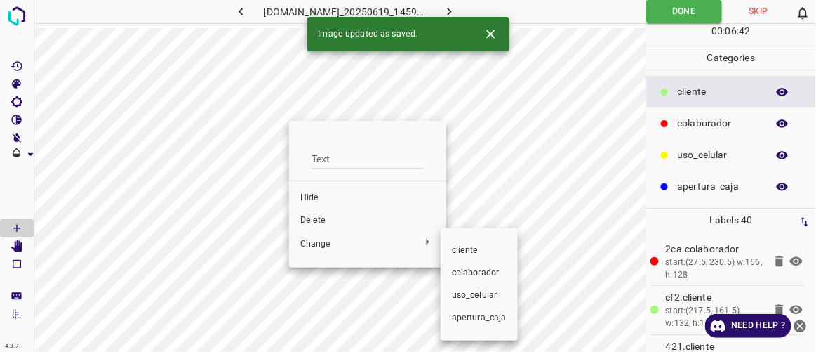
click at [316, 220] on div at bounding box center [408, 176] width 816 height 352
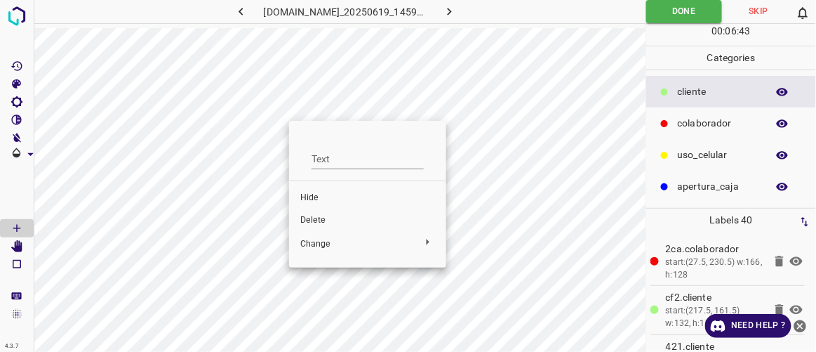
click at [314, 223] on span "Delete" at bounding box center [367, 220] width 135 height 13
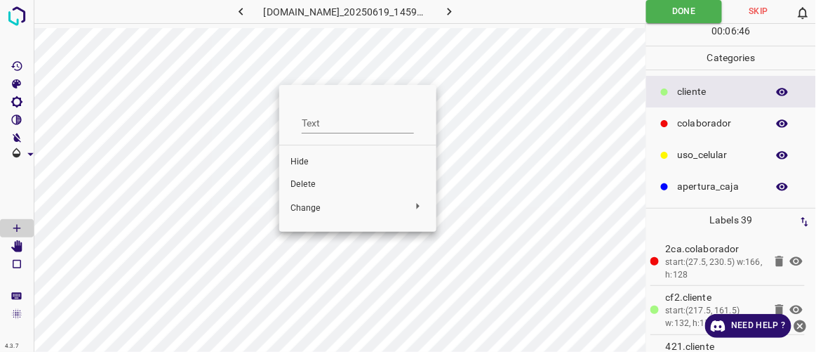
click at [300, 184] on span "Delete" at bounding box center [358, 184] width 135 height 13
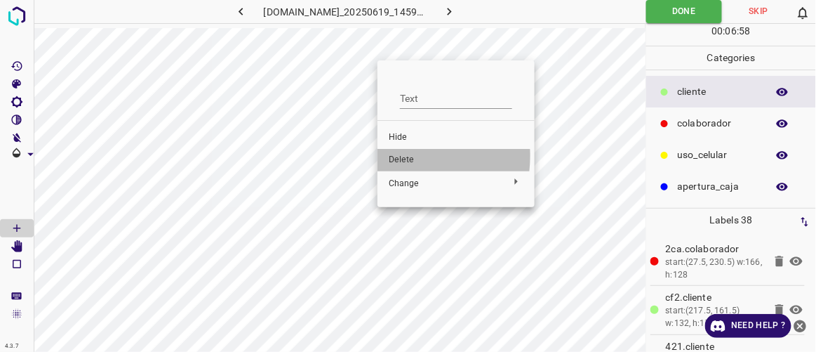
click at [391, 156] on span "Delete" at bounding box center [456, 160] width 135 height 13
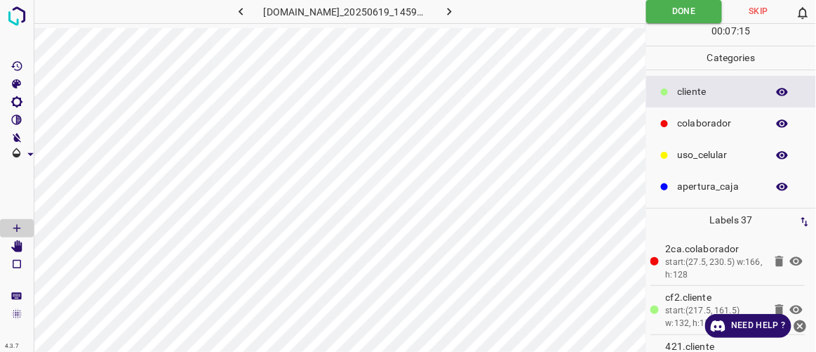
click at [457, 13] on icon "button" at bounding box center [449, 11] width 15 height 15
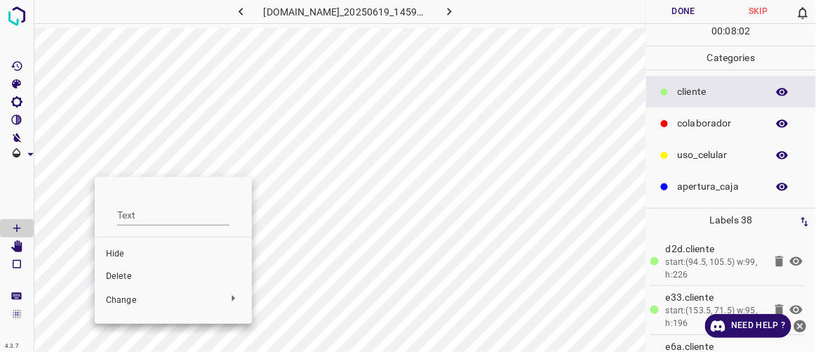
click at [121, 275] on span "Delete" at bounding box center [173, 276] width 135 height 13
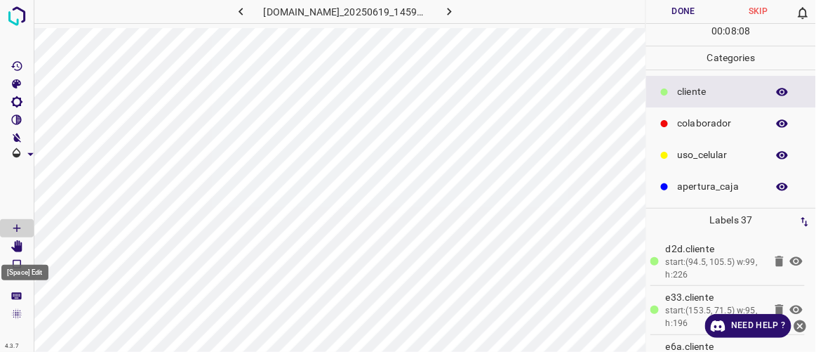
click at [16, 249] on icon "[Space] Edit" at bounding box center [16, 246] width 11 height 13
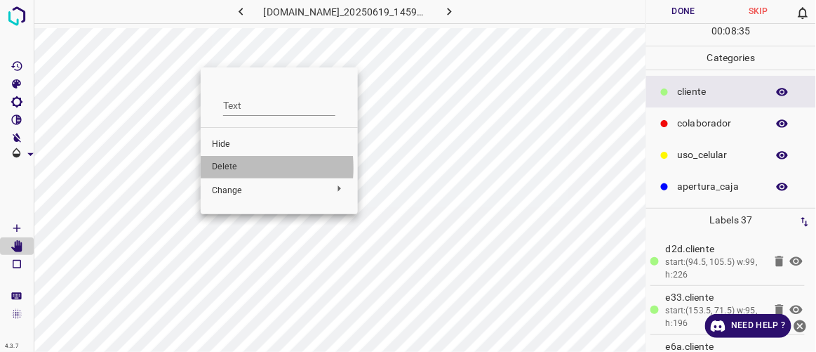
click at [221, 168] on span "Delete" at bounding box center [279, 167] width 135 height 13
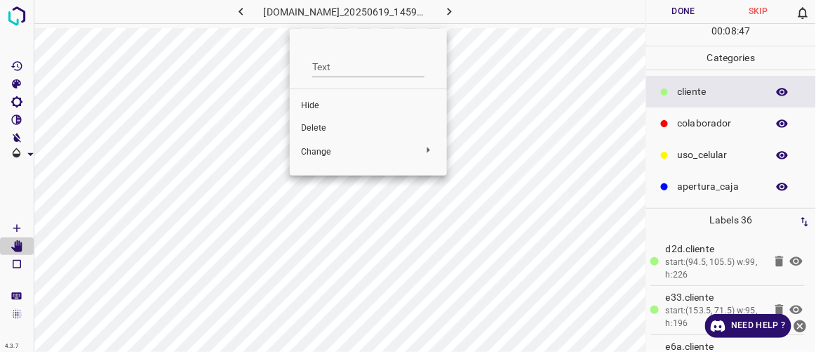
click at [312, 107] on span "Hide" at bounding box center [368, 106] width 135 height 13
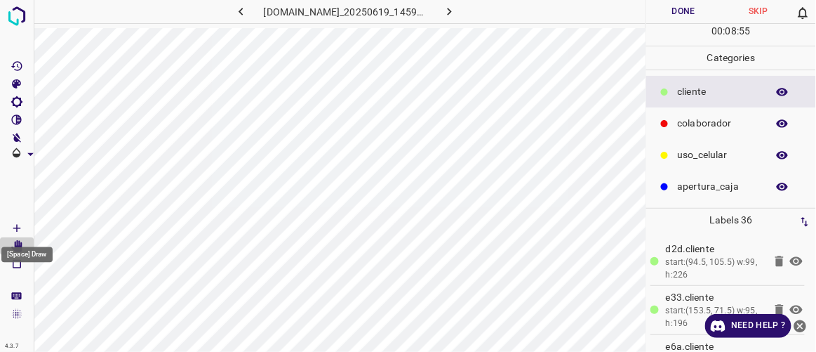
click at [27, 229] on Draw"] "[Space] Draw" at bounding box center [17, 228] width 34 height 18
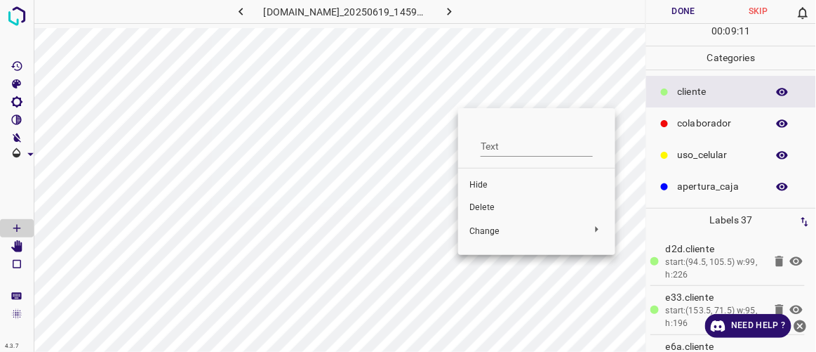
click at [476, 209] on span "Delete" at bounding box center [537, 207] width 135 height 13
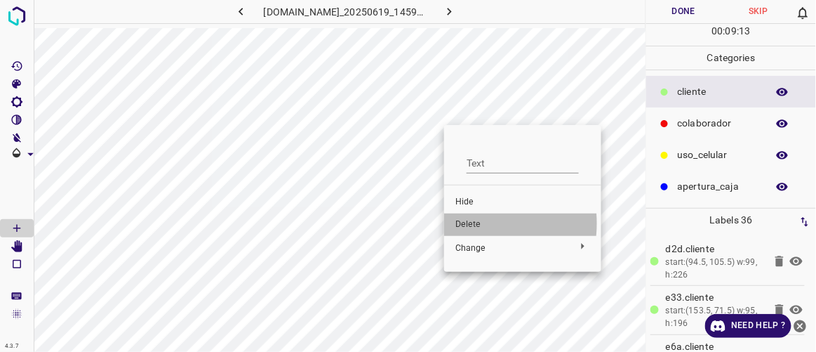
click at [456, 223] on span "Delete" at bounding box center [523, 224] width 135 height 13
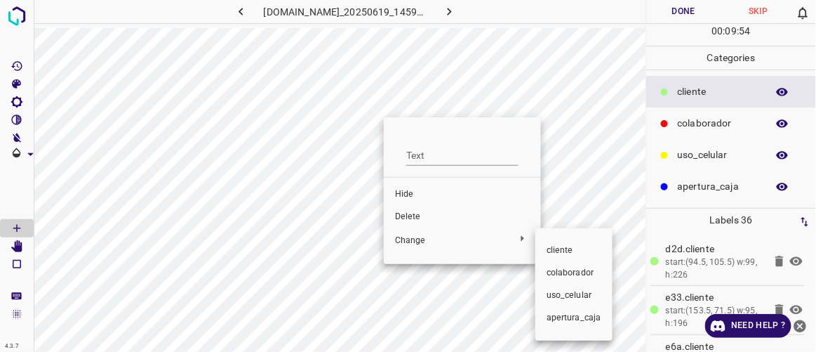
click at [420, 220] on div at bounding box center [408, 176] width 816 height 352
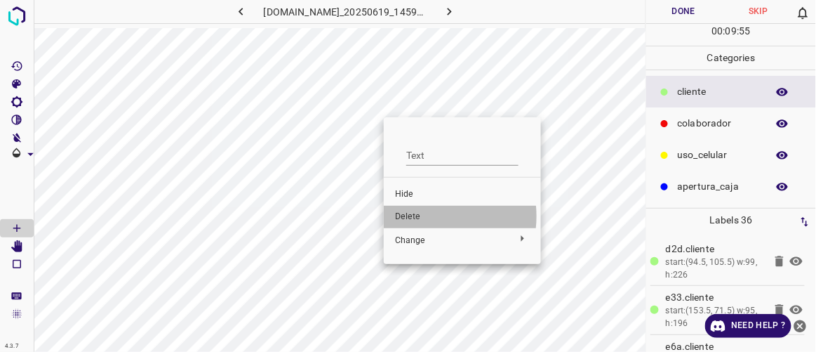
click at [420, 216] on span "Delete" at bounding box center [462, 217] width 135 height 13
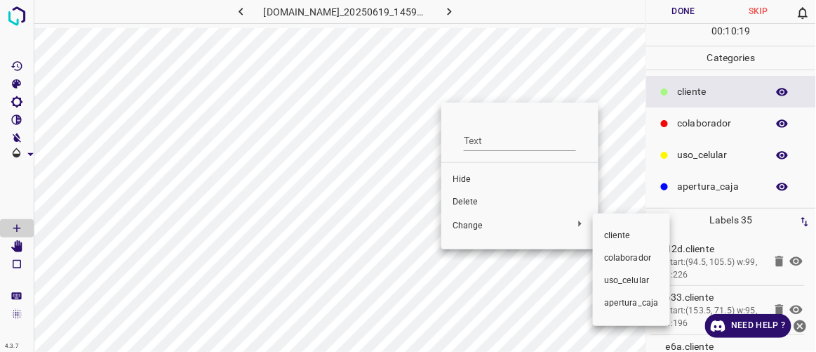
click at [616, 238] on span "​​cliente" at bounding box center [631, 236] width 55 height 13
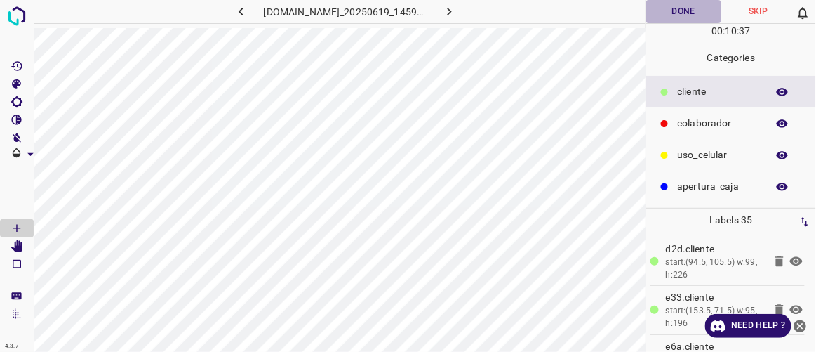
click at [677, 10] on button "Done" at bounding box center [684, 11] width 74 height 23
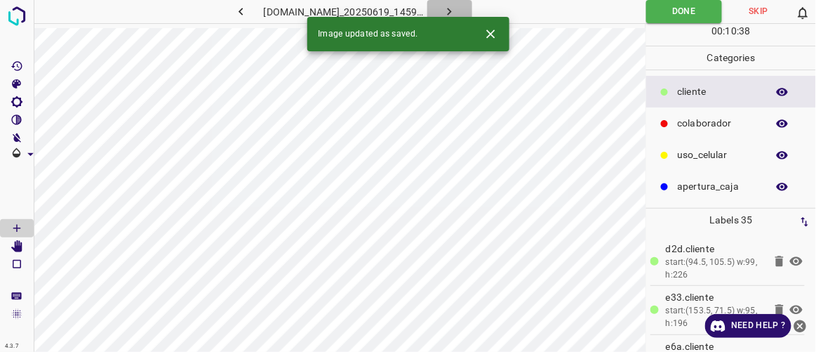
click at [452, 13] on icon "button" at bounding box center [450, 12] width 4 height 8
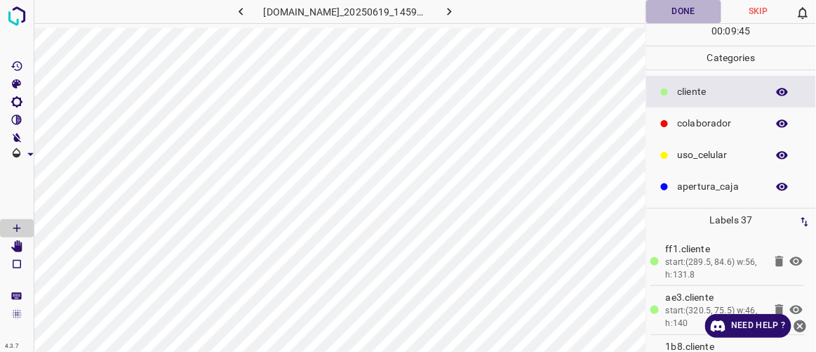
click at [668, 14] on button "Done" at bounding box center [684, 11] width 74 height 23
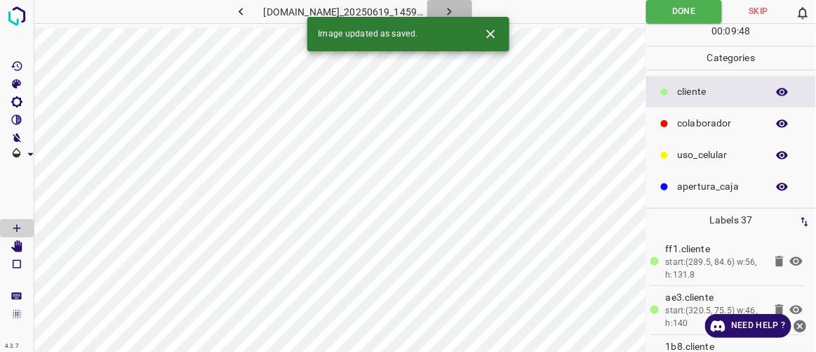
click at [457, 14] on icon "button" at bounding box center [449, 11] width 15 height 15
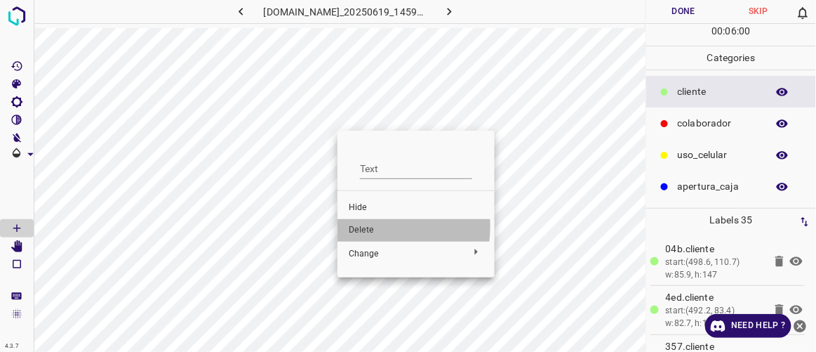
click at [351, 226] on span "Delete" at bounding box center [416, 230] width 135 height 13
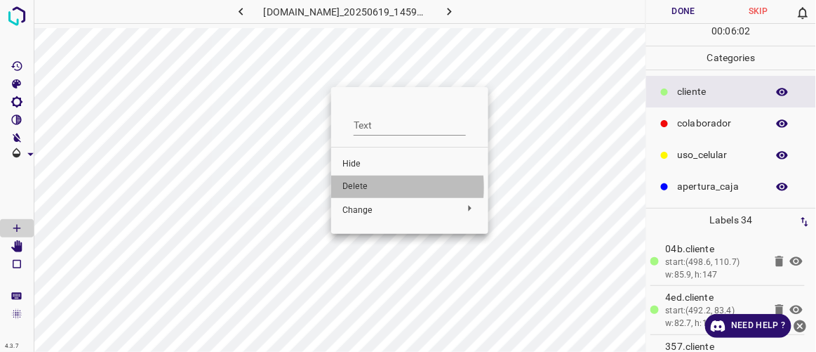
click at [350, 187] on span "Delete" at bounding box center [410, 186] width 135 height 13
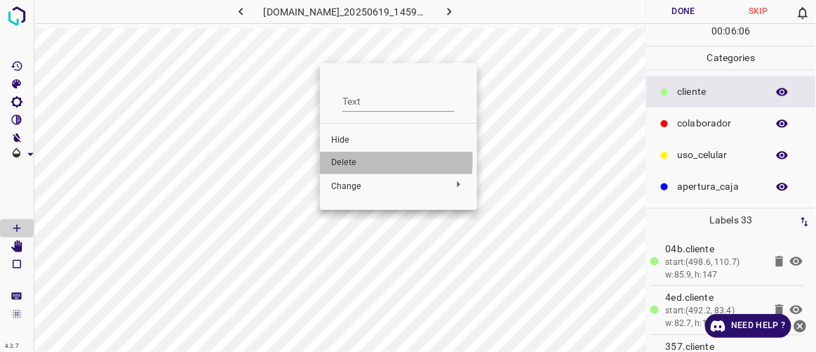
click at [345, 160] on span "Delete" at bounding box center [398, 163] width 135 height 13
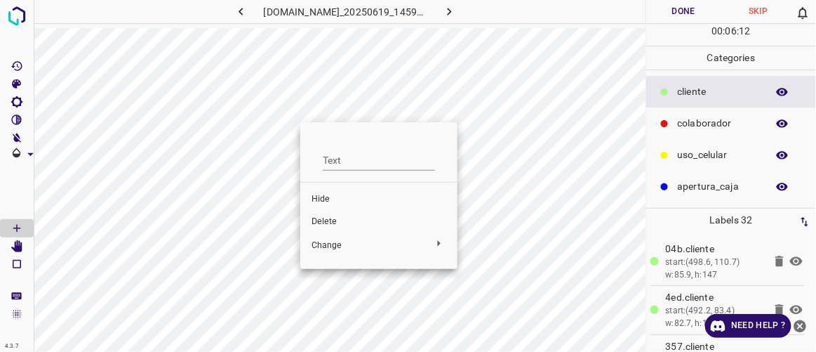
click at [300, 128] on ul "Text Hide Delete Change" at bounding box center [378, 195] width 157 height 135
click at [261, 144] on div at bounding box center [408, 176] width 816 height 352
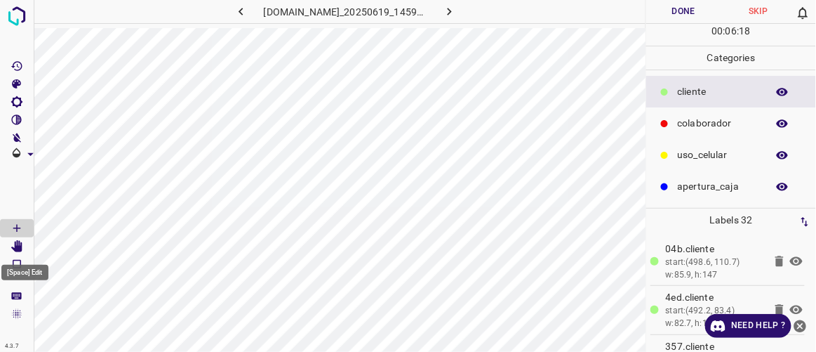
click at [18, 246] on icon "[Space] Edit" at bounding box center [16, 246] width 11 height 13
click at [20, 220] on Draw"] "[Space] Draw" at bounding box center [17, 228] width 34 height 18
click at [673, 11] on button "Done" at bounding box center [684, 11] width 74 height 23
click at [457, 6] on icon "button" at bounding box center [449, 11] width 15 height 15
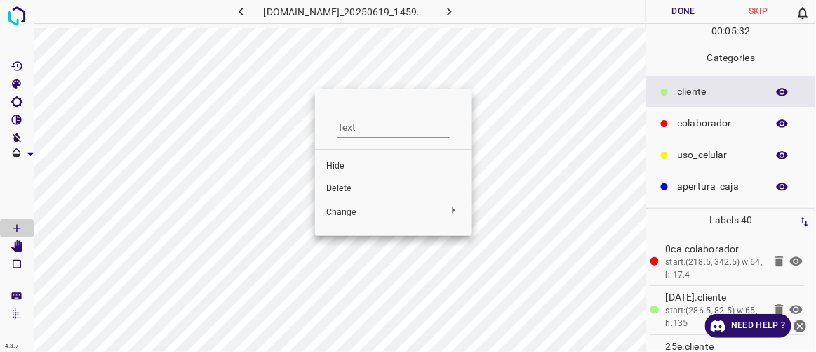
click at [341, 188] on span "Delete" at bounding box center [393, 189] width 135 height 13
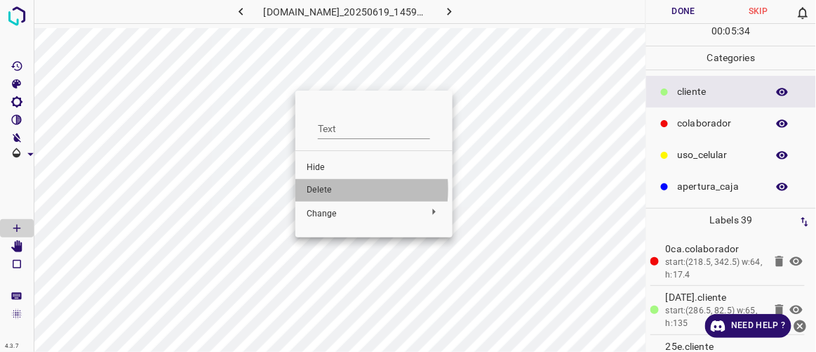
click at [314, 190] on span "Delete" at bounding box center [374, 190] width 135 height 13
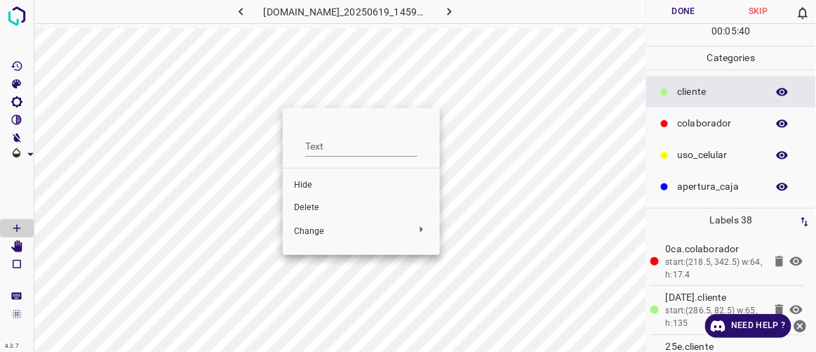
click at [329, 202] on span "Delete" at bounding box center [361, 207] width 135 height 13
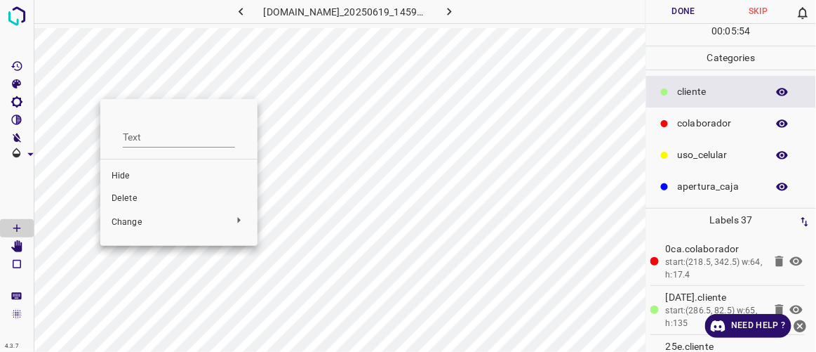
click at [143, 203] on span "Delete" at bounding box center [179, 198] width 135 height 13
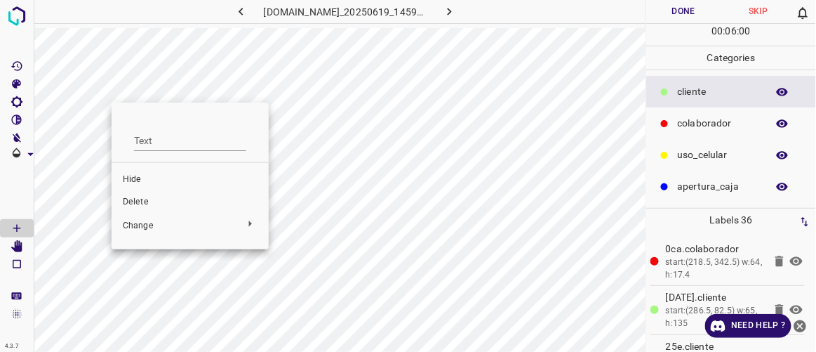
click at [133, 206] on span "Delete" at bounding box center [190, 202] width 135 height 13
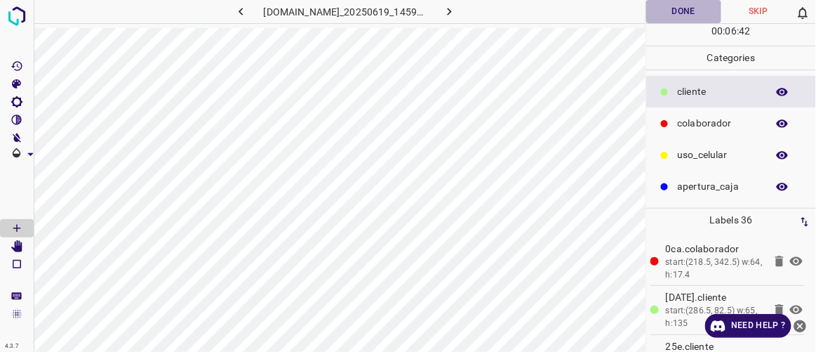
click at [691, 12] on button "Done" at bounding box center [684, 11] width 74 height 23
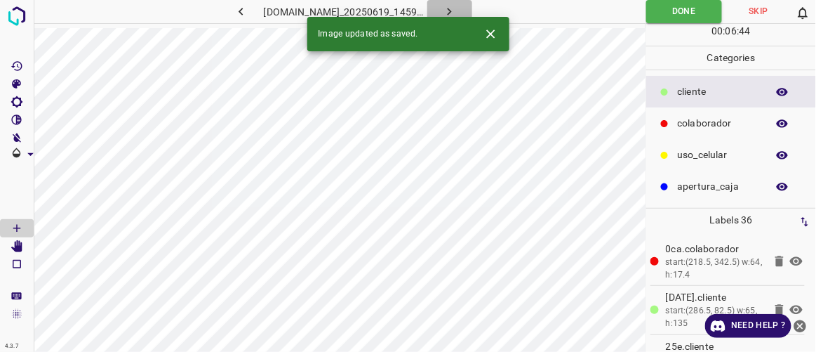
click at [457, 10] on icon "button" at bounding box center [449, 11] width 15 height 15
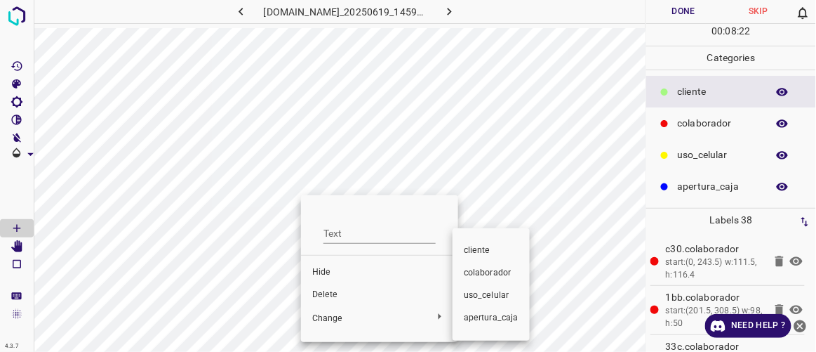
click at [323, 293] on div at bounding box center [408, 176] width 816 height 352
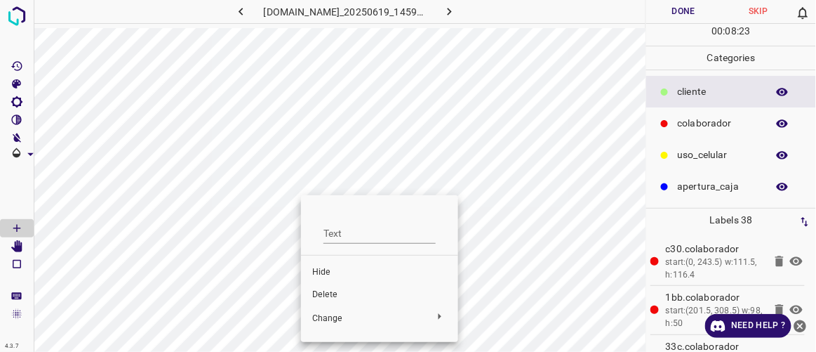
click at [325, 289] on span "Delete" at bounding box center [379, 295] width 135 height 13
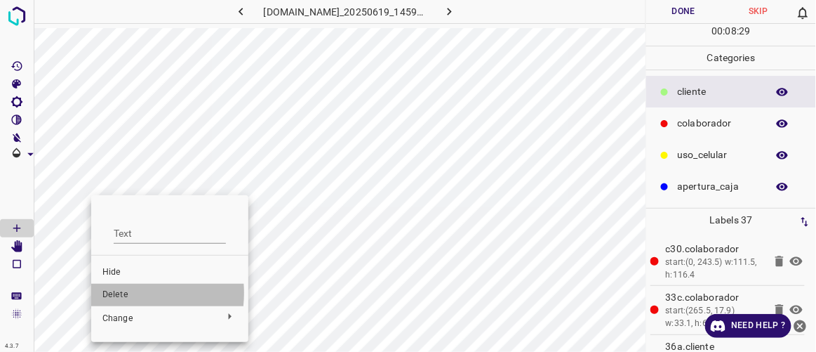
click at [114, 293] on span "Delete" at bounding box center [169, 295] width 135 height 13
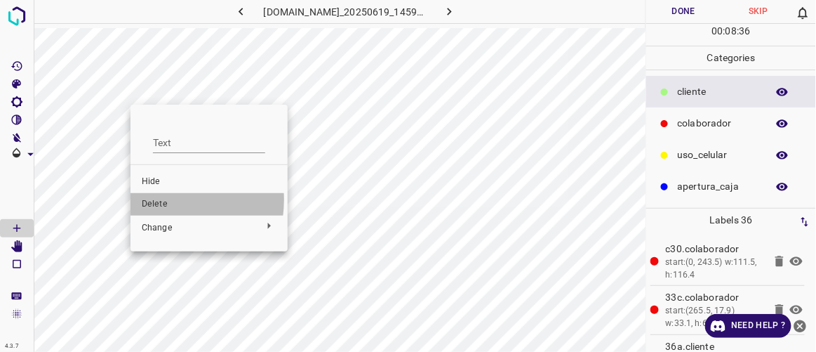
click at [159, 199] on span "Delete" at bounding box center [209, 204] width 135 height 13
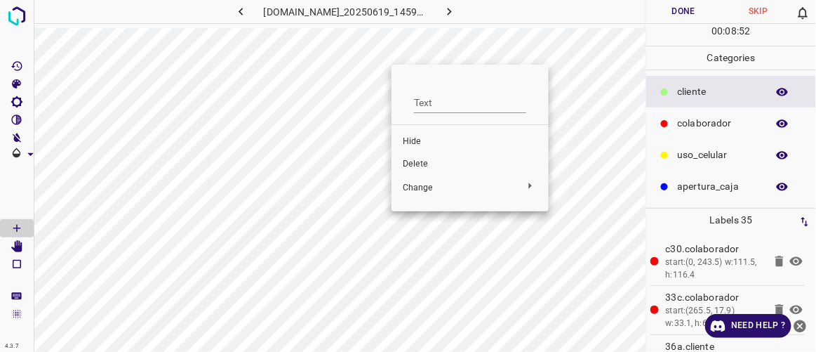
click at [442, 30] on div at bounding box center [408, 176] width 816 height 352
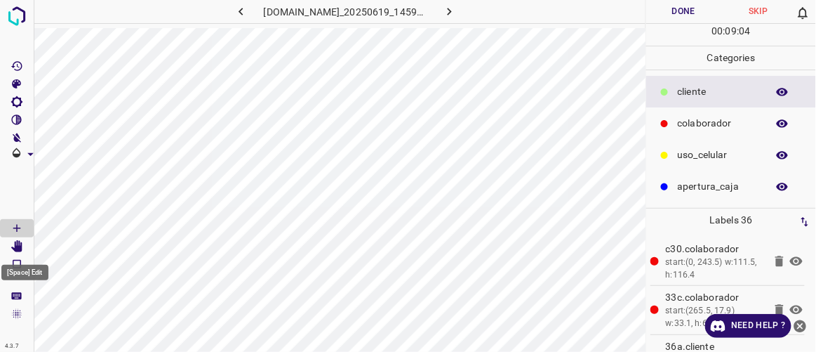
click at [18, 245] on icon "[Space] Edit" at bounding box center [16, 246] width 11 height 13
click at [17, 229] on icon "[Space] Draw" at bounding box center [17, 228] width 13 height 13
click at [21, 243] on body "4.3.7 844-tb-galerias-atizapan.ddns.net_20250619_145904_000003420.jpg Done Skip…" at bounding box center [408, 176] width 816 height 352
click at [21, 243] on icon "[Space] Edit" at bounding box center [16, 246] width 11 height 13
click at [27, 226] on Draw"] "[Space] Draw" at bounding box center [17, 228] width 34 height 18
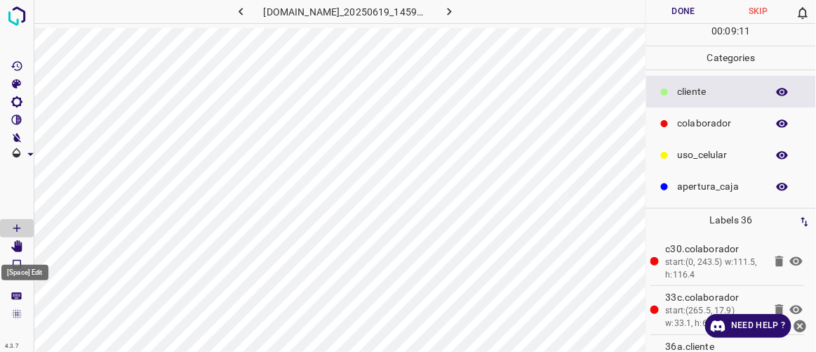
click at [20, 246] on icon "[Space] Edit" at bounding box center [16, 246] width 11 height 13
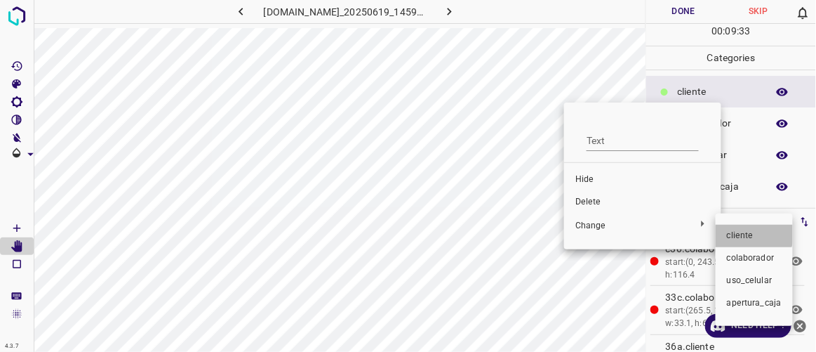
click at [743, 232] on span "​​cliente" at bounding box center [754, 236] width 55 height 13
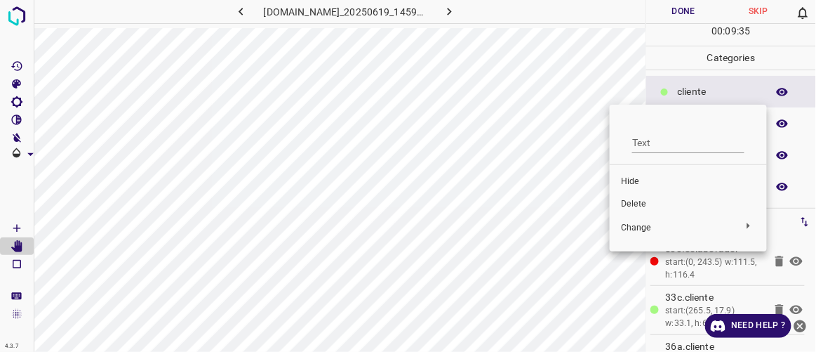
click at [646, 202] on span "Delete" at bounding box center [688, 204] width 135 height 13
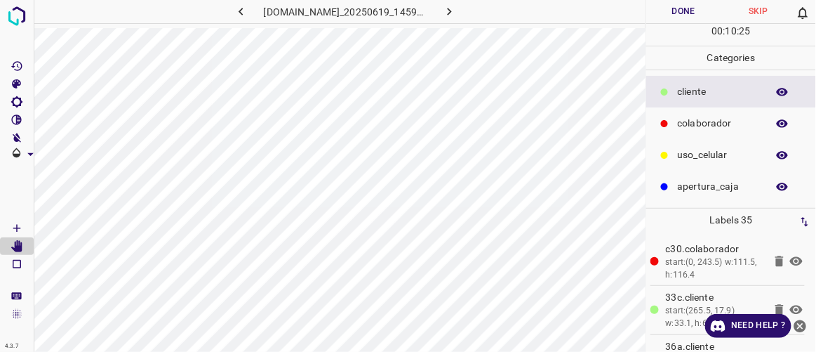
click at [702, 13] on button "Done" at bounding box center [684, 11] width 74 height 23
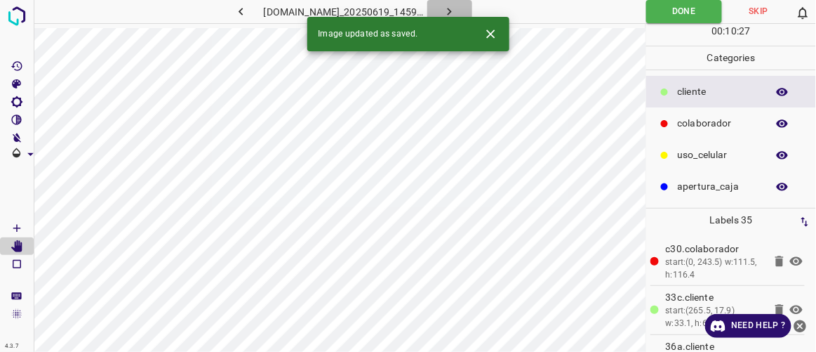
click at [452, 9] on icon "button" at bounding box center [450, 12] width 4 height 8
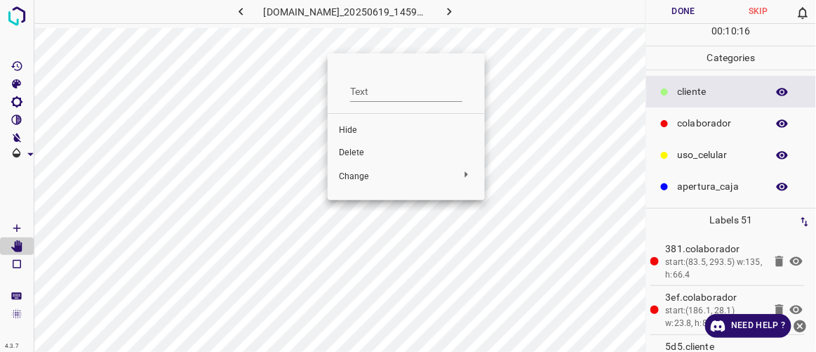
click at [352, 151] on span "Delete" at bounding box center [406, 153] width 135 height 13
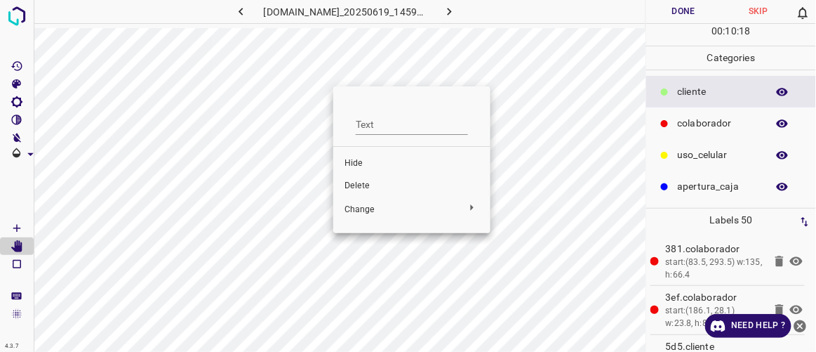
click at [361, 186] on span "Delete" at bounding box center [412, 186] width 135 height 13
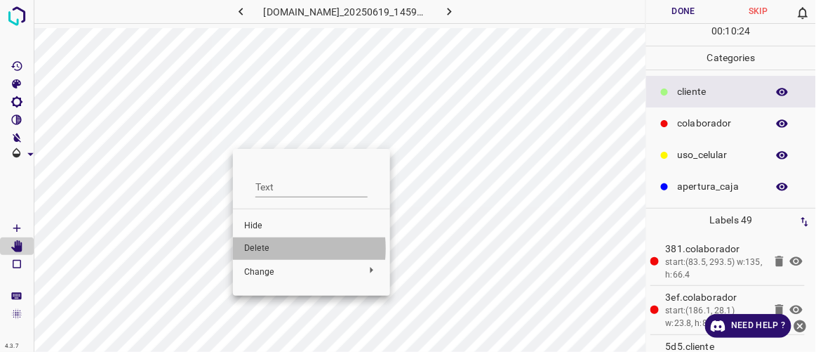
click at [264, 249] on span "Delete" at bounding box center [311, 248] width 135 height 13
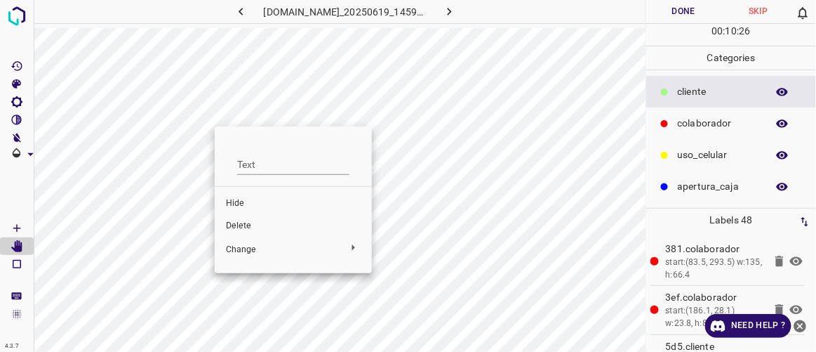
click at [235, 228] on span "Delete" at bounding box center [293, 226] width 135 height 13
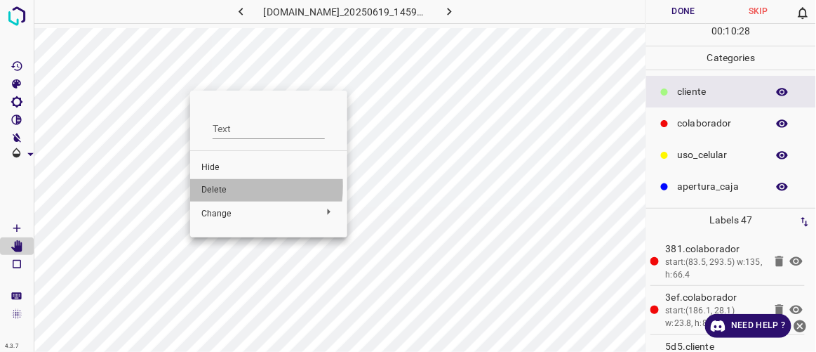
click at [204, 185] on span "Delete" at bounding box center [268, 190] width 135 height 13
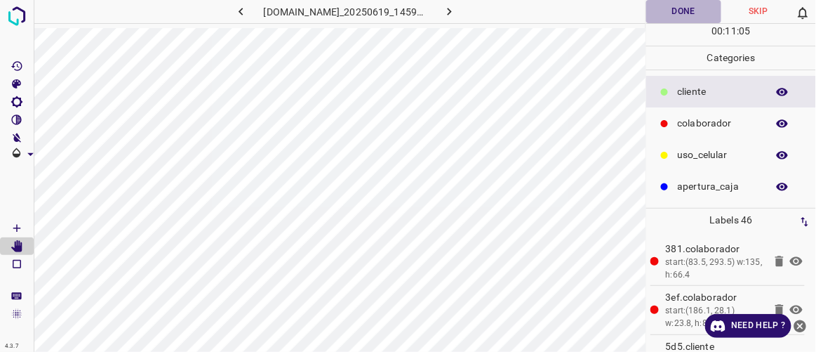
click at [689, 4] on button "Done" at bounding box center [684, 11] width 74 height 23
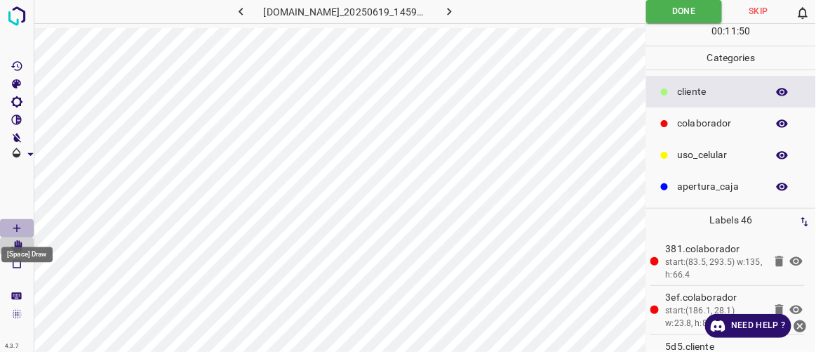
click at [17, 231] on icon "[Space] Draw" at bounding box center [17, 228] width 13 height 13
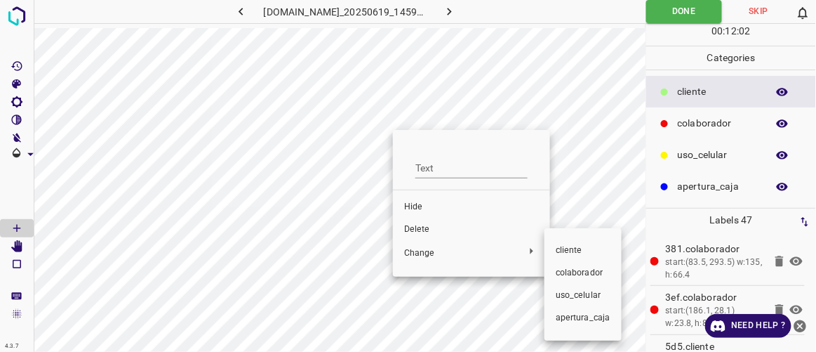
click at [562, 249] on span "​​cliente" at bounding box center [583, 250] width 55 height 13
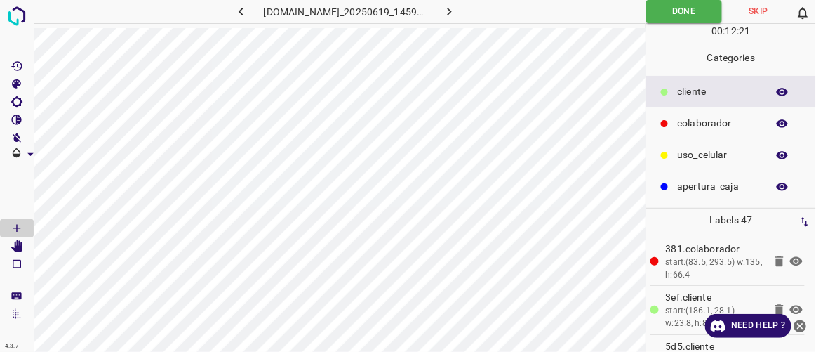
click at [457, 11] on icon "button" at bounding box center [449, 11] width 15 height 15
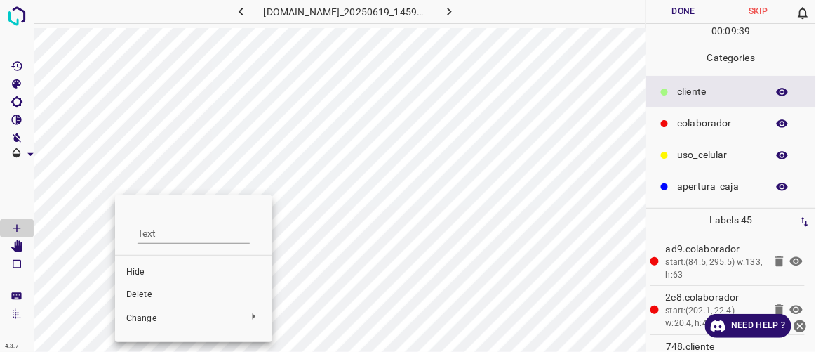
click at [143, 298] on span "Delete" at bounding box center [193, 295] width 135 height 13
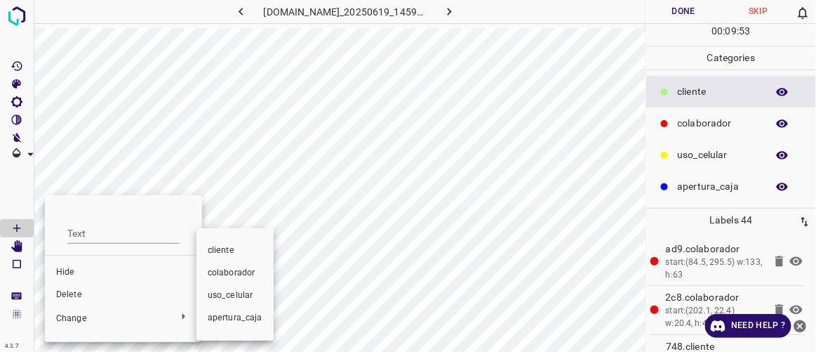
click at [74, 296] on div at bounding box center [408, 176] width 816 height 352
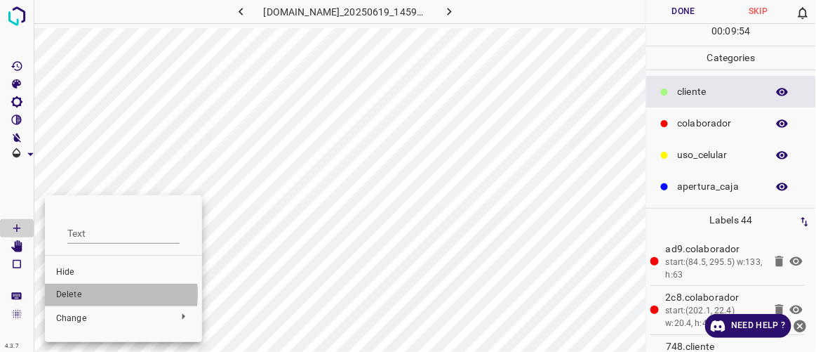
click at [85, 294] on span "Delete" at bounding box center [123, 295] width 135 height 13
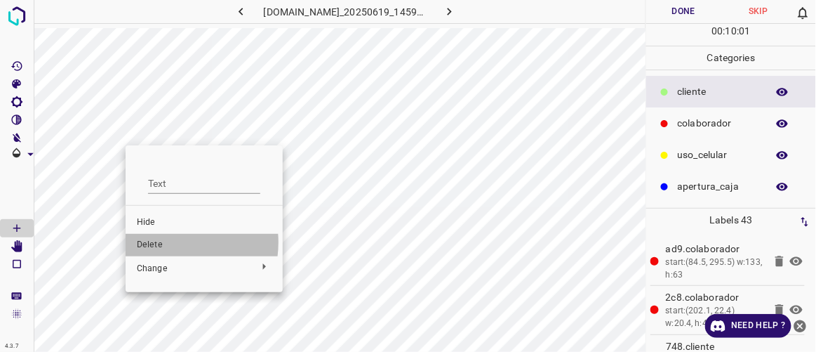
click at [163, 242] on span "Delete" at bounding box center [204, 245] width 135 height 13
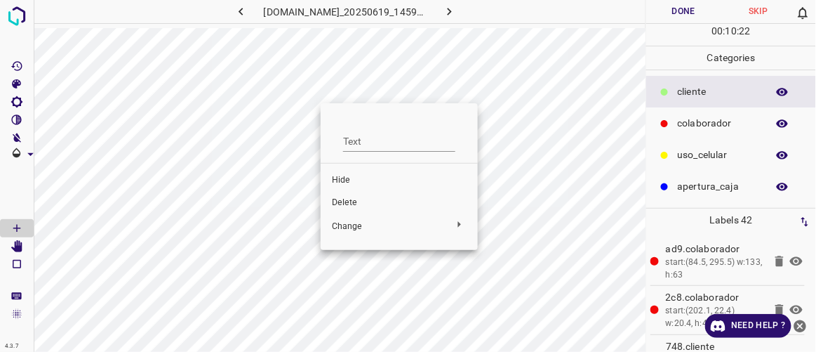
click at [246, 69] on div at bounding box center [408, 176] width 816 height 352
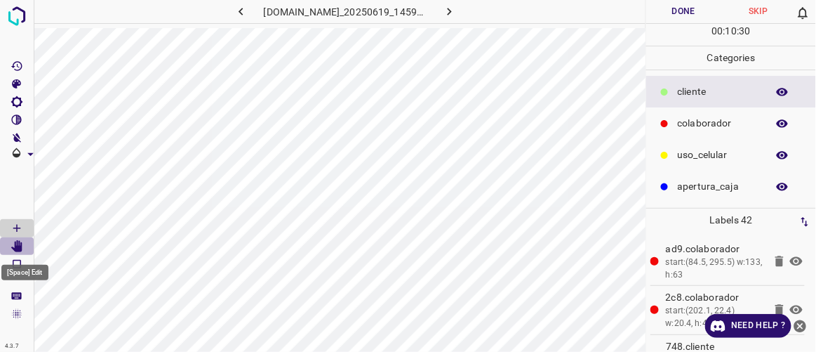
click at [17, 249] on icon "[Space] Edit" at bounding box center [16, 246] width 11 height 13
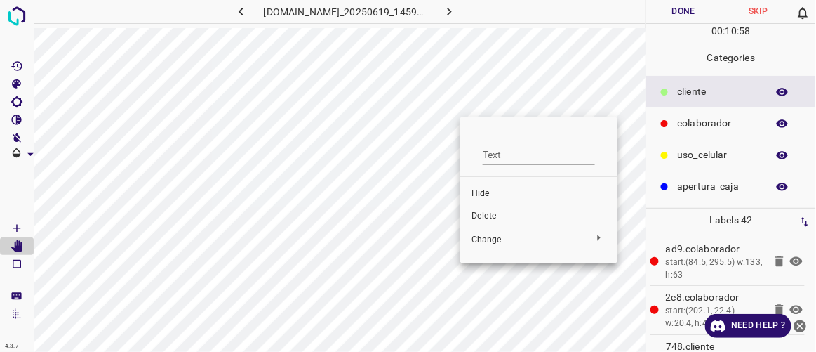
click at [484, 218] on span "Delete" at bounding box center [539, 216] width 135 height 13
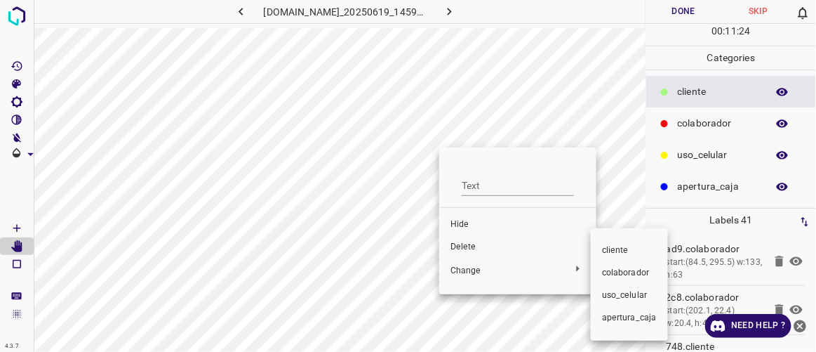
click at [627, 249] on span "​​cliente" at bounding box center [629, 250] width 55 height 13
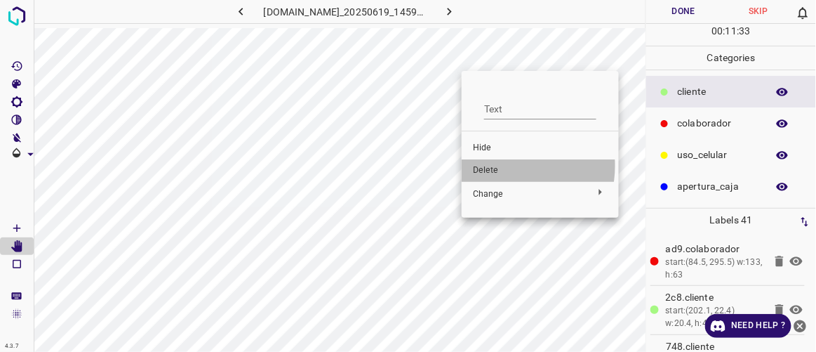
click at [502, 166] on span "Delete" at bounding box center [540, 170] width 135 height 13
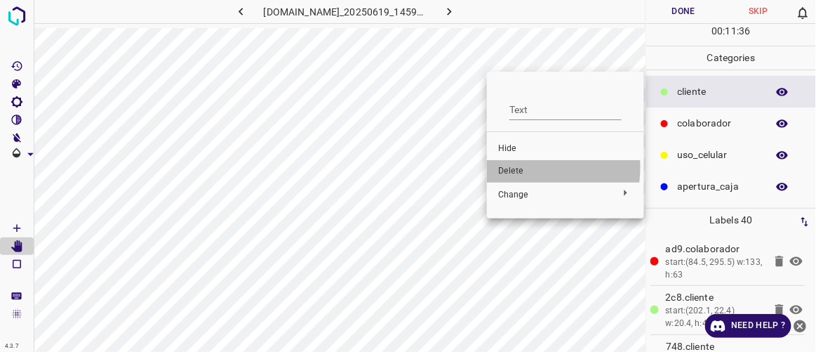
click at [512, 166] on span "Delete" at bounding box center [565, 171] width 135 height 13
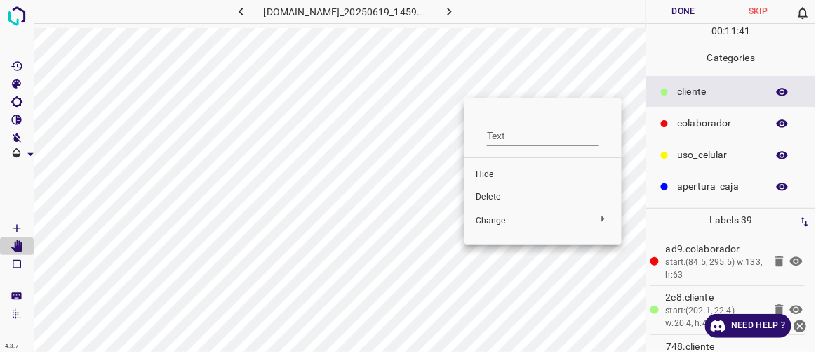
click at [503, 198] on span "Delete" at bounding box center [543, 197] width 135 height 13
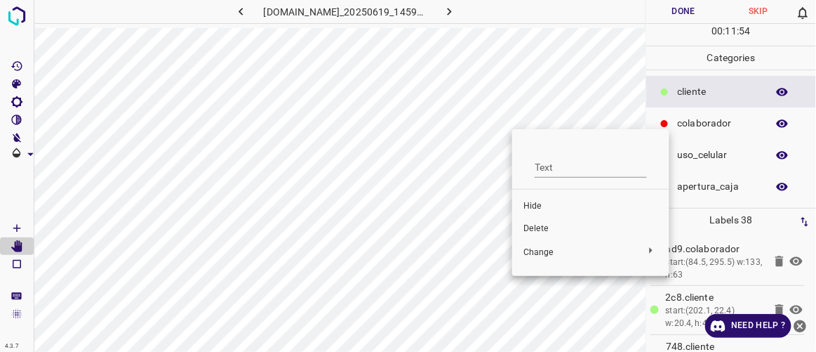
click at [541, 225] on span "Delete" at bounding box center [591, 229] width 135 height 13
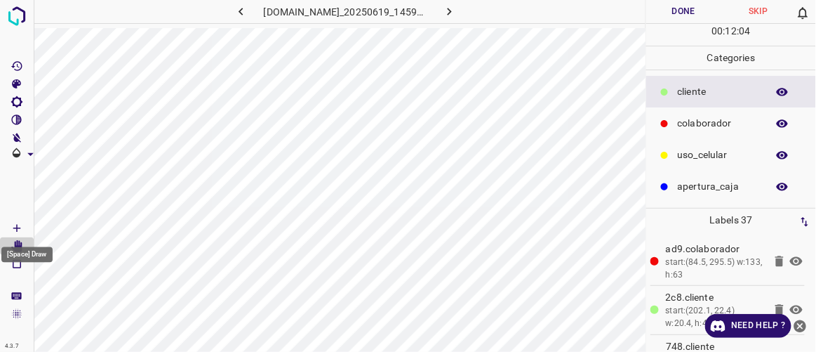
click at [13, 229] on icon "[Space] Draw" at bounding box center [17, 228] width 13 height 13
click at [17, 243] on icon "[Space] Edit" at bounding box center [16, 246] width 11 height 13
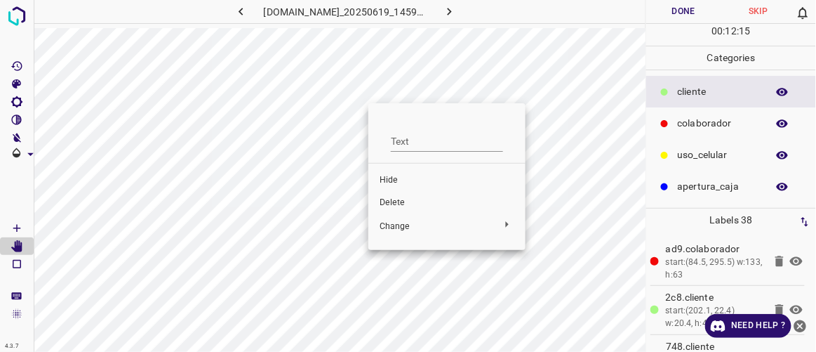
click at [400, 198] on span "Delete" at bounding box center [447, 203] width 135 height 13
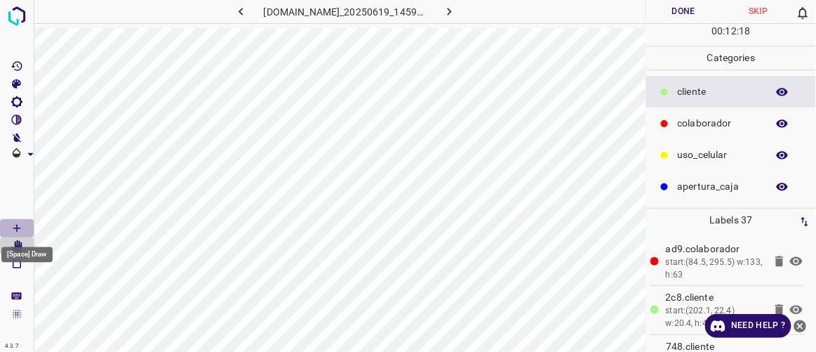
click at [13, 228] on icon "[Space] Draw" at bounding box center [16, 228] width 7 height 7
click at [693, 11] on button "Done" at bounding box center [684, 11] width 74 height 23
click at [457, 14] on icon "button" at bounding box center [449, 11] width 15 height 15
click at [234, 13] on icon "button" at bounding box center [241, 11] width 15 height 15
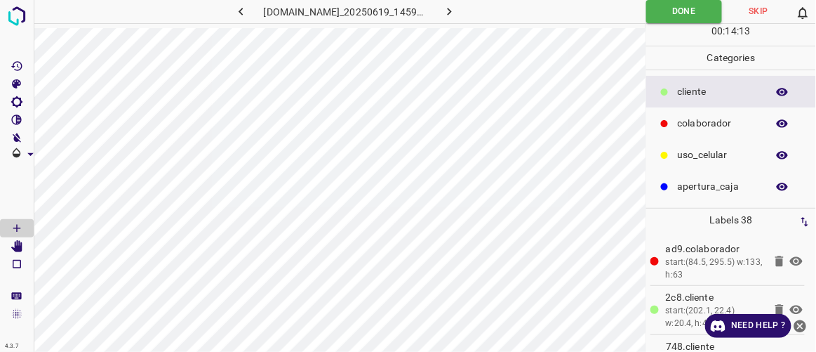
click at [472, 13] on button "button" at bounding box center [450, 11] width 45 height 23
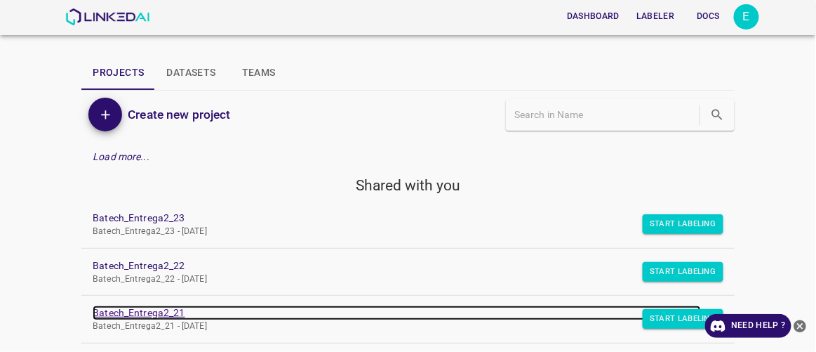
click at [159, 311] on link "Batech_Entrega2_21" at bounding box center [397, 312] width 608 height 15
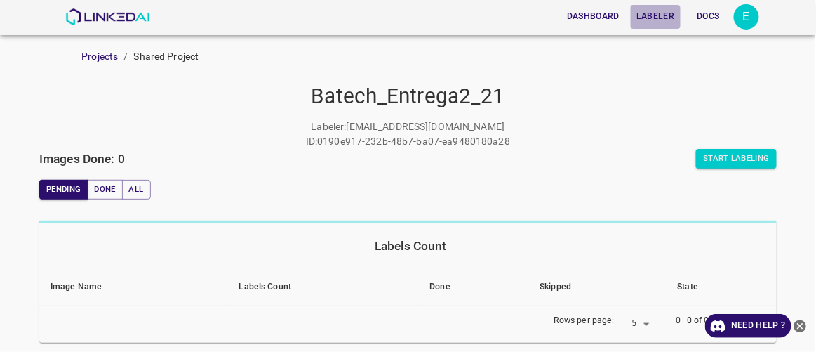
click at [663, 18] on button "Labeler" at bounding box center [655, 16] width 49 height 23
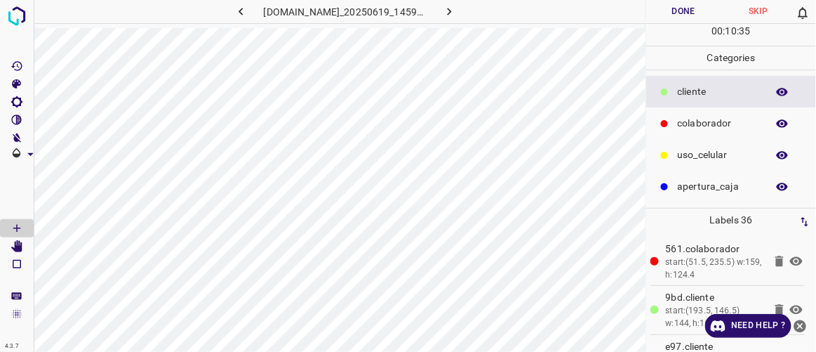
click at [234, 13] on icon "button" at bounding box center [241, 11] width 15 height 15
click at [234, 14] on icon "button" at bounding box center [241, 11] width 15 height 15
click at [239, 13] on icon "button" at bounding box center [241, 12] width 4 height 8
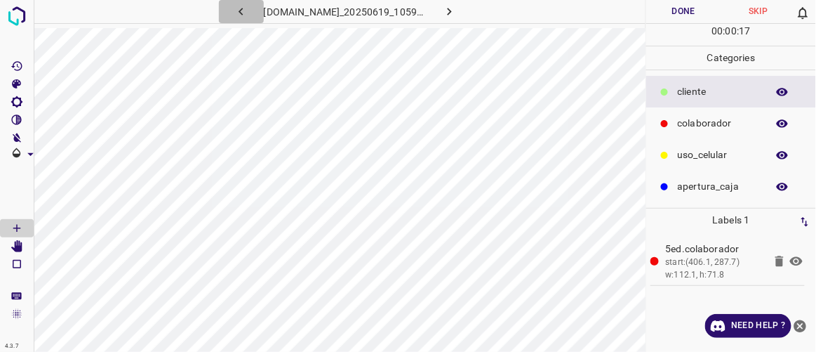
click at [239, 13] on icon "button" at bounding box center [241, 12] width 4 height 8
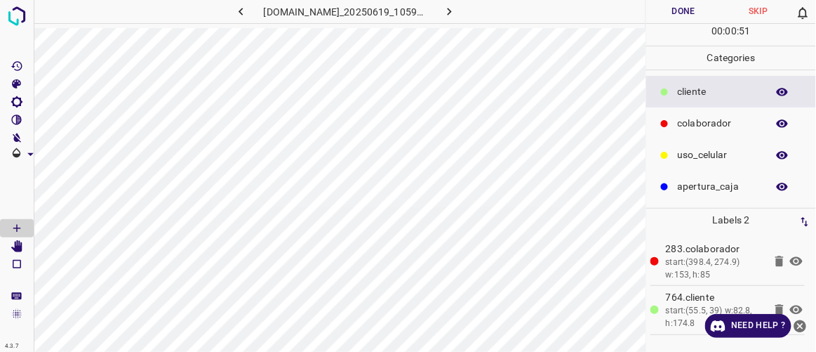
click at [239, 13] on icon "button" at bounding box center [241, 12] width 4 height 8
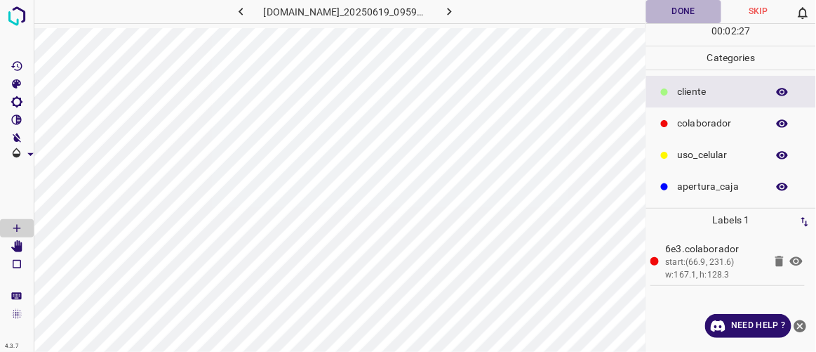
click at [676, 15] on button "Done" at bounding box center [684, 11] width 74 height 23
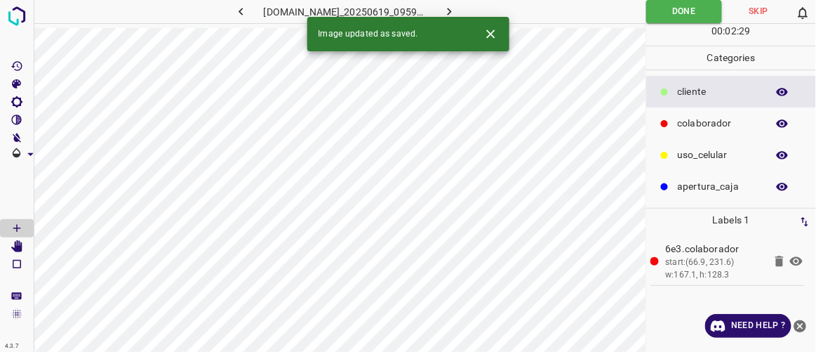
click at [457, 6] on icon "button" at bounding box center [449, 11] width 15 height 15
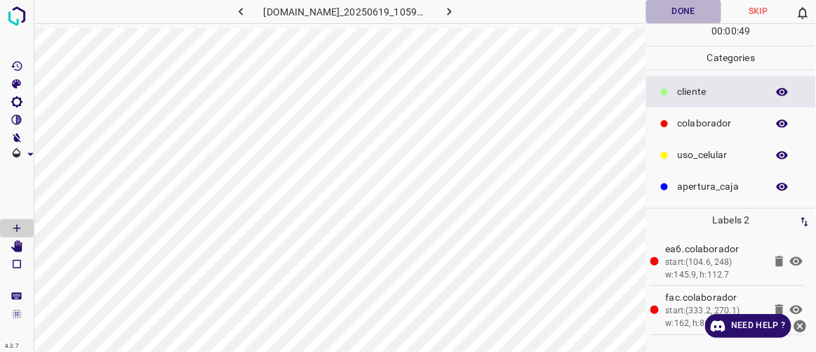
click at [695, 13] on button "Done" at bounding box center [684, 11] width 74 height 23
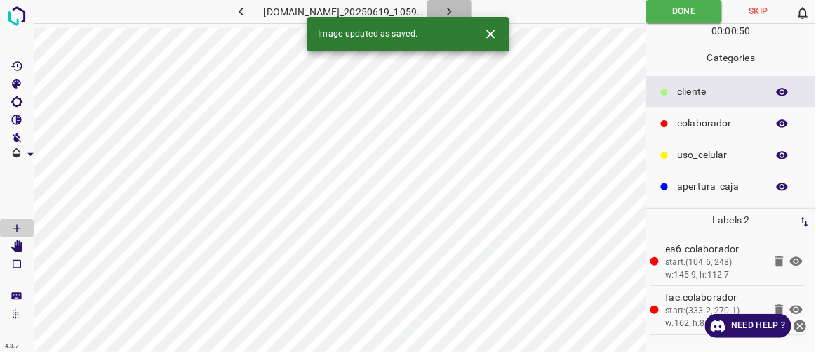
click at [457, 11] on icon "button" at bounding box center [449, 11] width 15 height 15
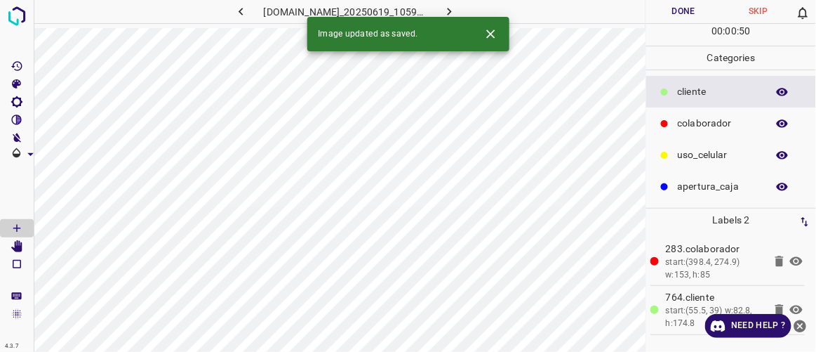
click at [671, 13] on button "Done" at bounding box center [684, 11] width 74 height 23
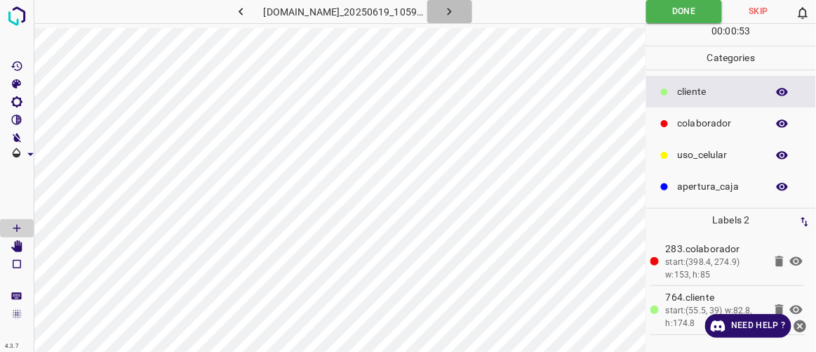
click at [472, 9] on button "button" at bounding box center [450, 11] width 45 height 23
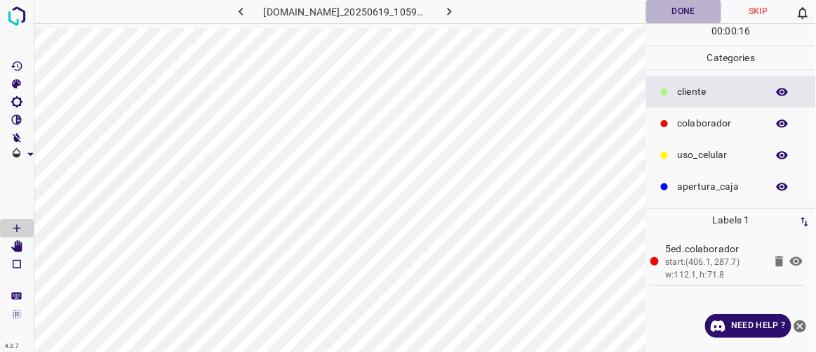
click at [682, 18] on button "Done" at bounding box center [684, 11] width 74 height 23
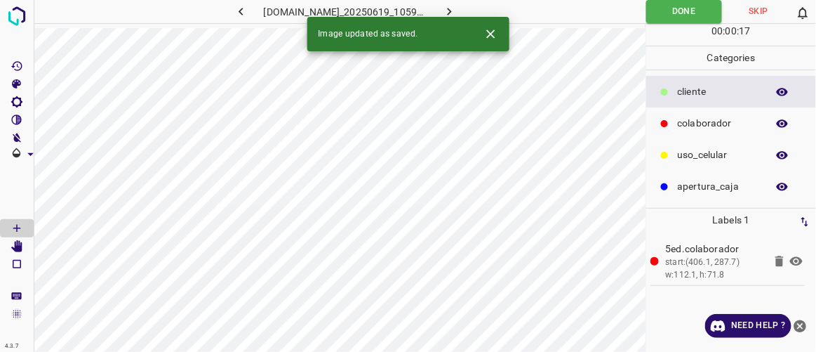
click at [457, 14] on icon "button" at bounding box center [449, 11] width 15 height 15
click at [705, 13] on button "Done" at bounding box center [684, 11] width 74 height 23
click at [472, 11] on button "button" at bounding box center [450, 11] width 45 height 23
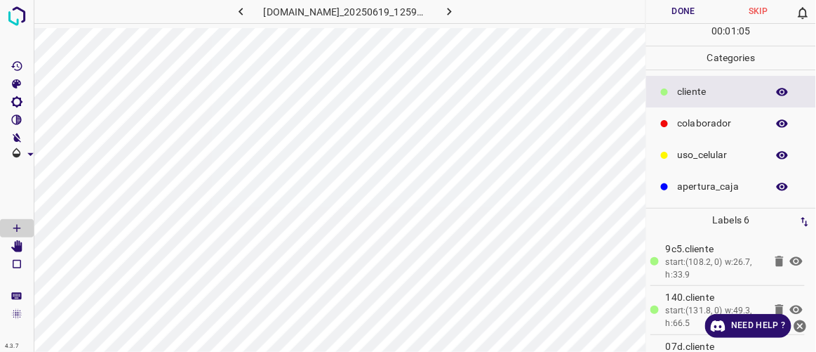
click at [685, 8] on button "Done" at bounding box center [684, 11] width 74 height 23
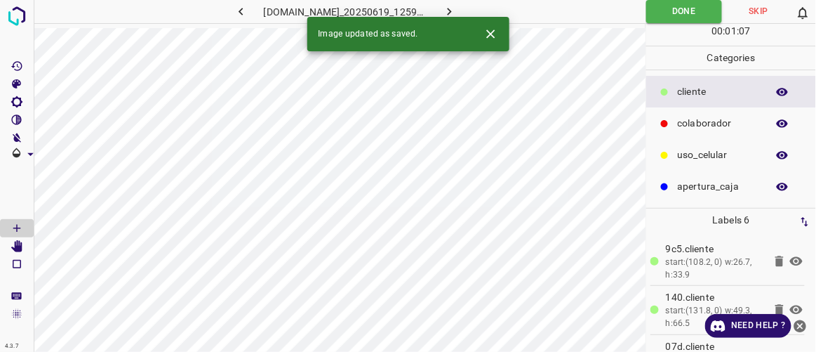
click at [472, 12] on button "button" at bounding box center [450, 11] width 45 height 23
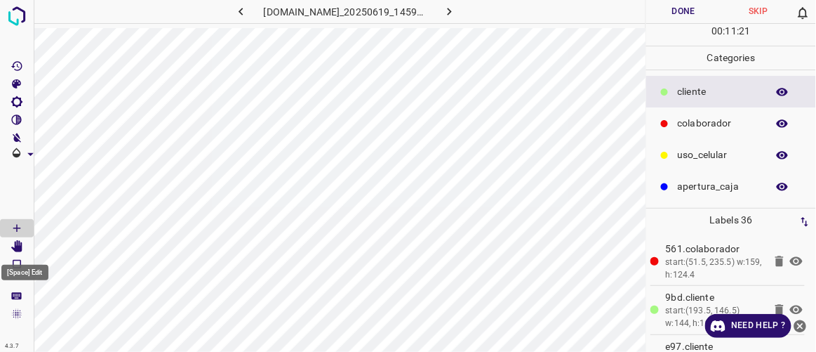
click at [20, 244] on icon "[Space] Edit" at bounding box center [17, 246] width 13 height 13
click at [13, 246] on icon "[Space] Edit" at bounding box center [17, 246] width 13 height 13
click at [20, 229] on icon "[Space] Draw" at bounding box center [17, 228] width 13 height 13
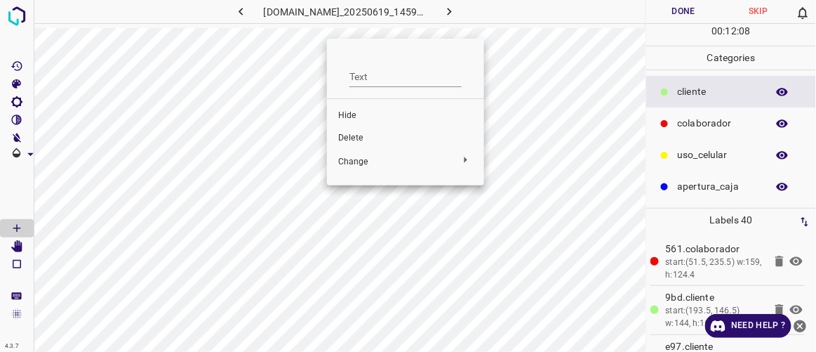
click at [352, 140] on span "Delete" at bounding box center [405, 138] width 135 height 13
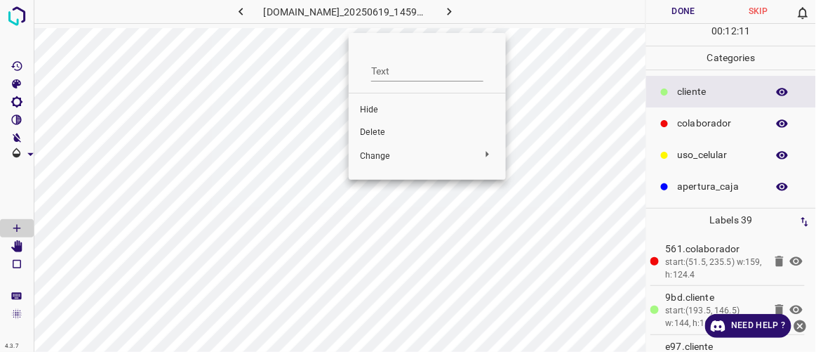
click at [373, 128] on span "Delete" at bounding box center [427, 132] width 135 height 13
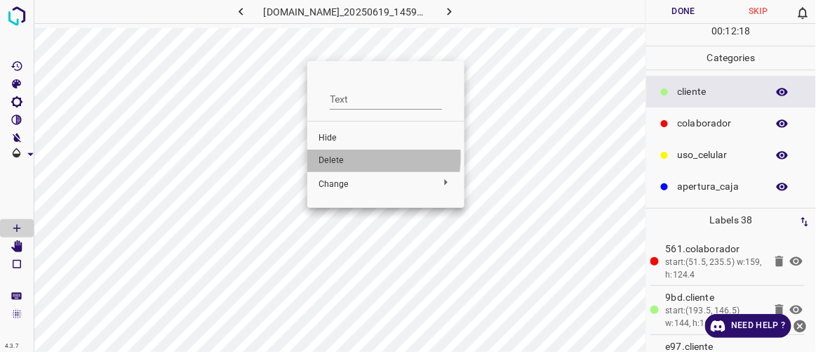
click at [340, 157] on span "Delete" at bounding box center [386, 160] width 135 height 13
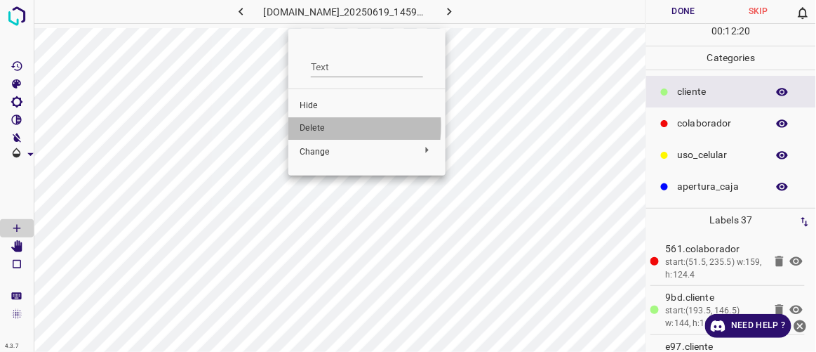
click at [317, 126] on span "Delete" at bounding box center [367, 128] width 135 height 13
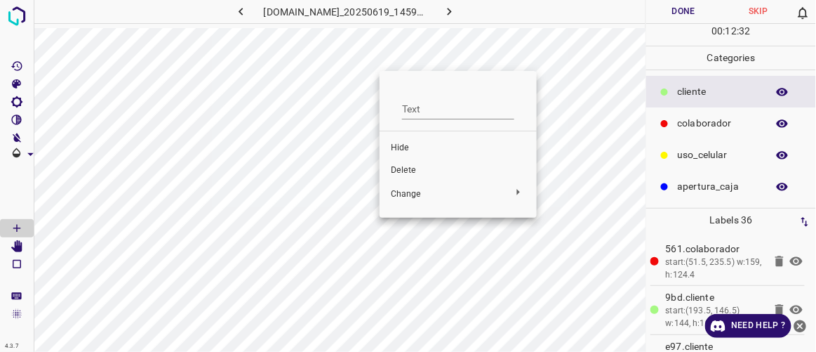
click at [424, 58] on div at bounding box center [408, 176] width 816 height 352
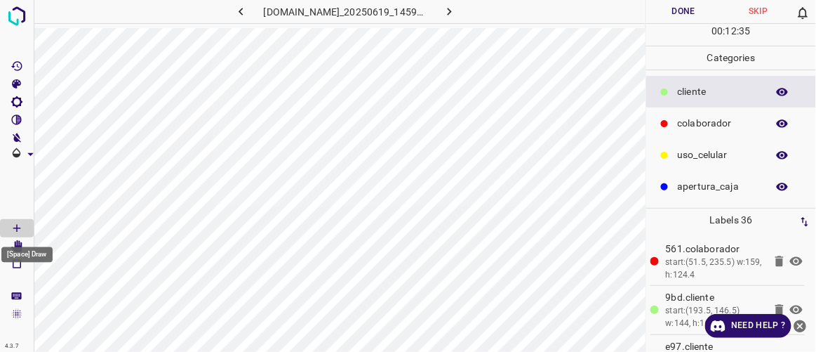
click at [16, 243] on div "[Space] Draw" at bounding box center [27, 250] width 54 height 27
click at [16, 249] on icon "[Space] Edit" at bounding box center [16, 246] width 11 height 13
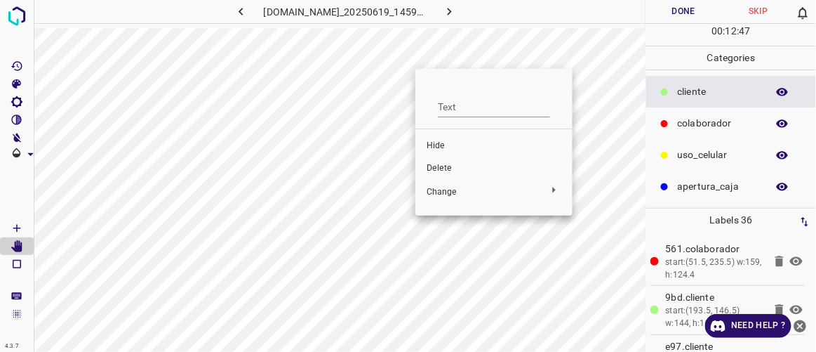
click at [442, 168] on span "Delete" at bounding box center [494, 168] width 135 height 13
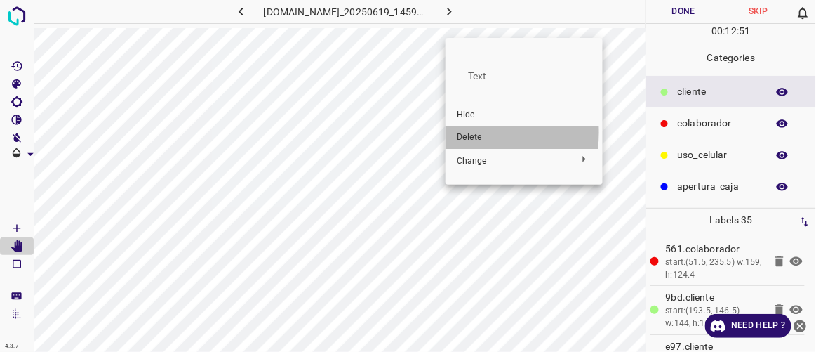
click at [458, 132] on span "Delete" at bounding box center [524, 137] width 135 height 13
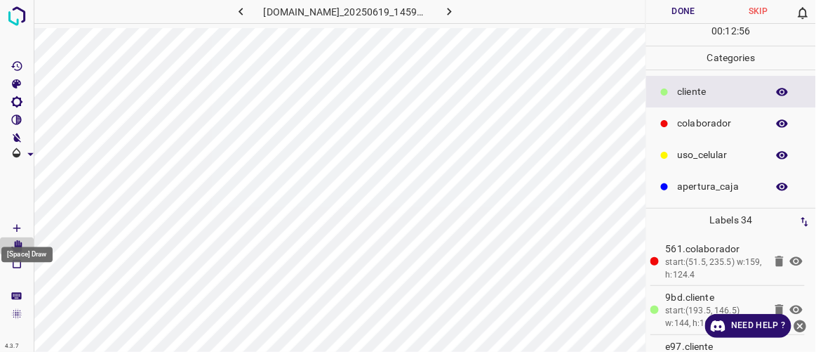
click at [21, 227] on icon "[Space] Draw" at bounding box center [17, 228] width 13 height 13
click at [24, 244] on Edit"] "[Space] Edit" at bounding box center [17, 246] width 34 height 18
click at [25, 249] on Edit"] "[Space] Edit" at bounding box center [17, 246] width 34 height 18
click at [15, 225] on icon "[Space] Draw" at bounding box center [17, 228] width 13 height 13
click at [17, 243] on icon "[Space] Edit" at bounding box center [16, 246] width 11 height 13
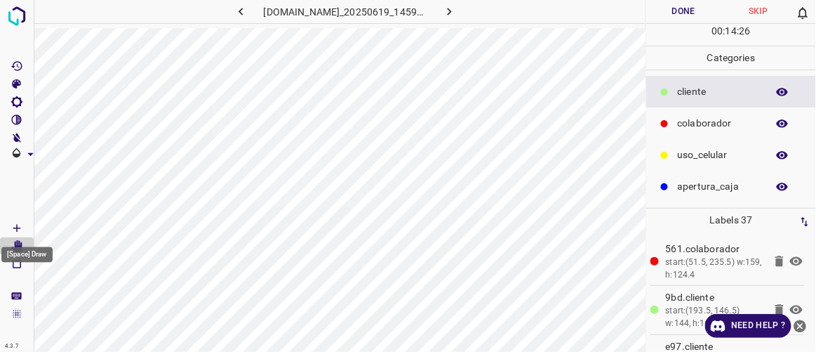
click at [20, 227] on icon "[Space] Draw" at bounding box center [17, 228] width 13 height 13
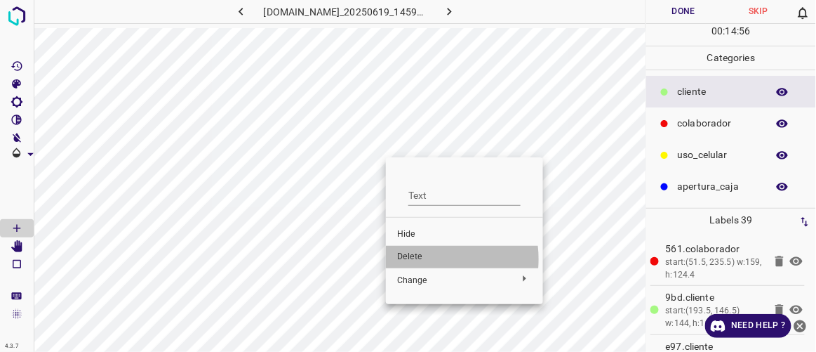
click at [416, 258] on span "Delete" at bounding box center [464, 257] width 135 height 13
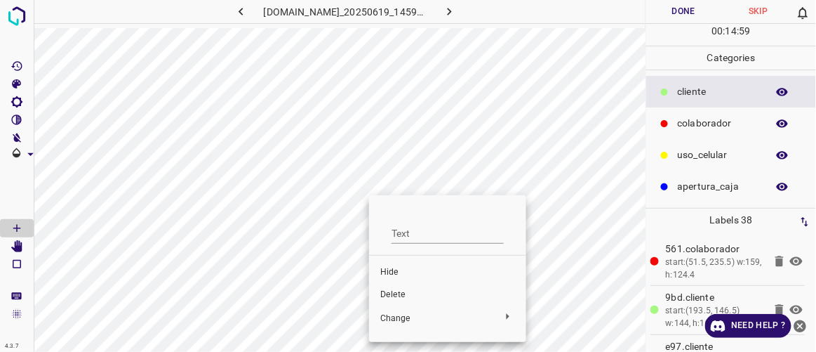
click at [392, 296] on span "Delete" at bounding box center [447, 295] width 135 height 13
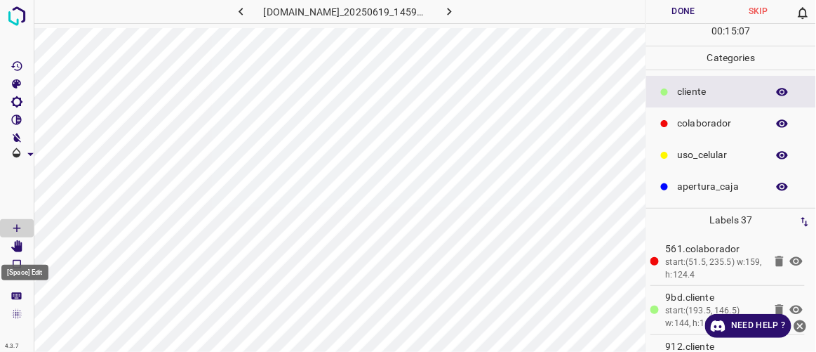
click at [20, 244] on icon "[Space] Edit" at bounding box center [16, 246] width 11 height 13
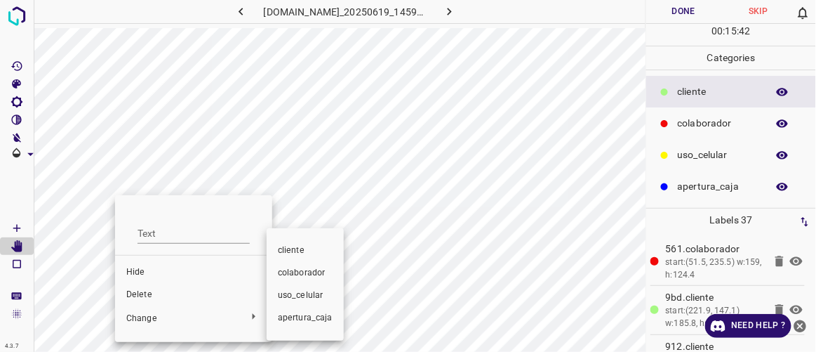
click at [150, 296] on div at bounding box center [408, 176] width 816 height 352
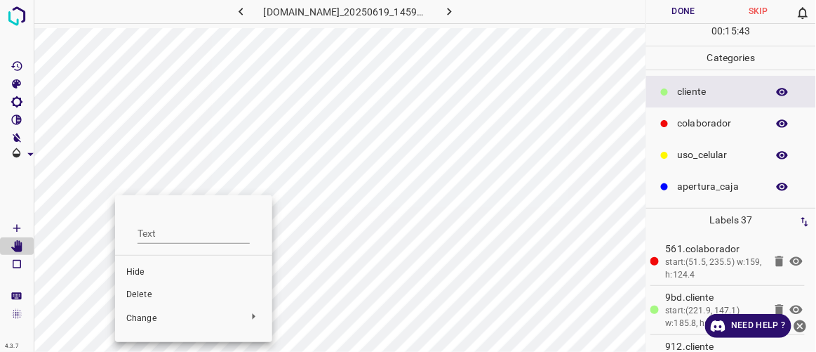
click at [147, 291] on span "Delete" at bounding box center [193, 295] width 135 height 13
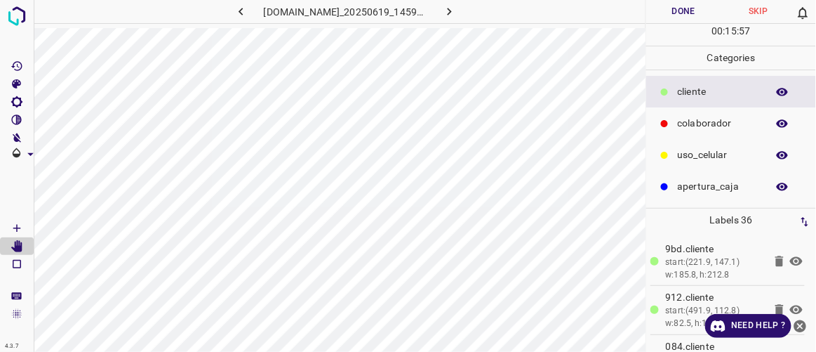
click at [685, 8] on button "Done" at bounding box center [684, 11] width 74 height 23
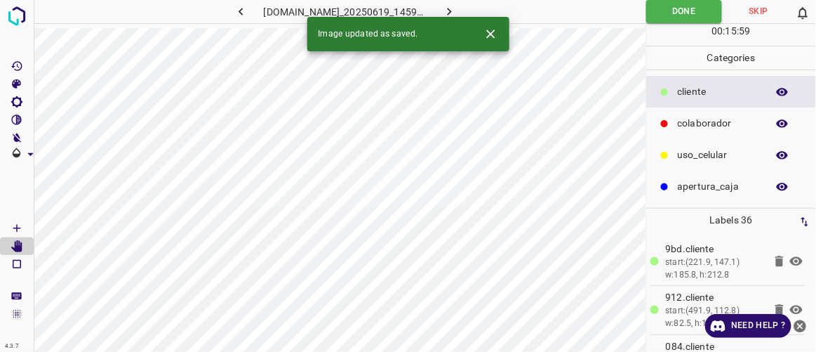
click at [457, 14] on icon "button" at bounding box center [449, 11] width 15 height 15
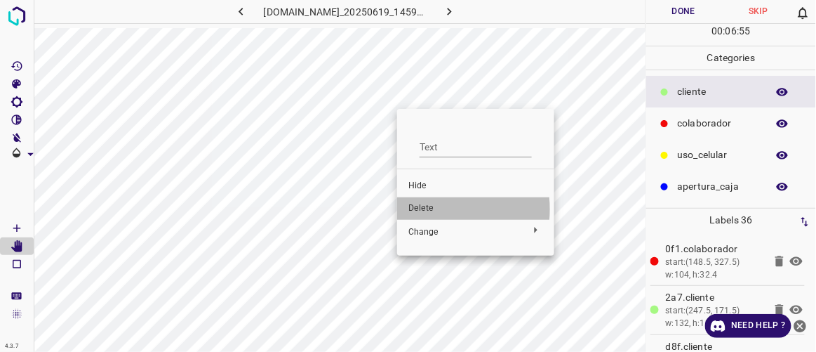
click at [420, 209] on span "Delete" at bounding box center [476, 208] width 135 height 13
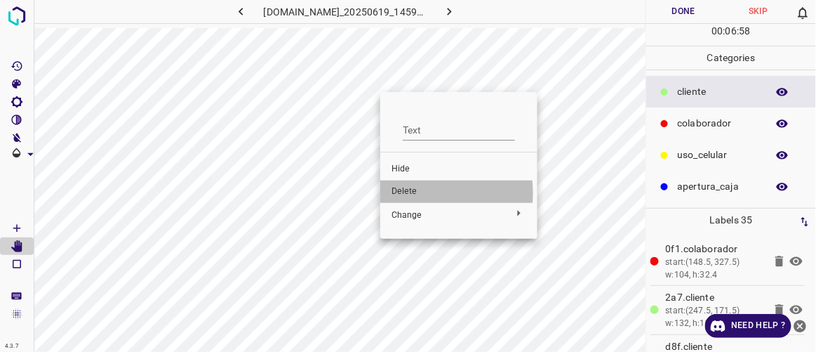
click at [413, 193] on span "Delete" at bounding box center [459, 191] width 135 height 13
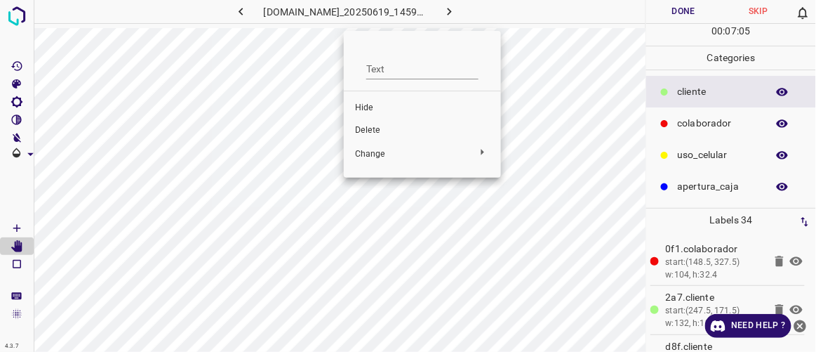
click at [398, 135] on span "Delete" at bounding box center [422, 130] width 135 height 13
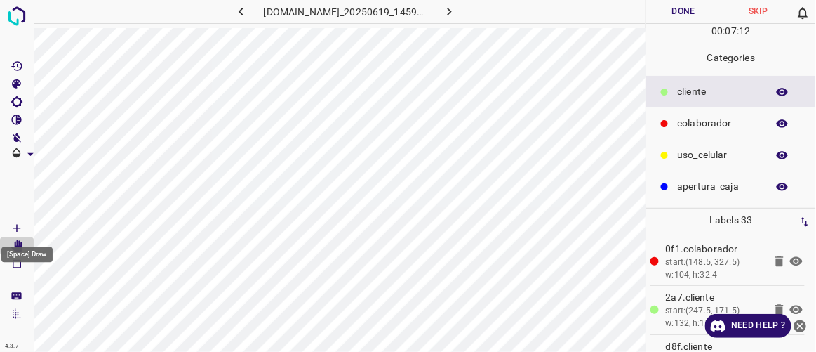
click at [31, 227] on Draw"] "[Space] Draw" at bounding box center [17, 228] width 34 height 18
click at [683, 13] on button "Done" at bounding box center [684, 11] width 74 height 23
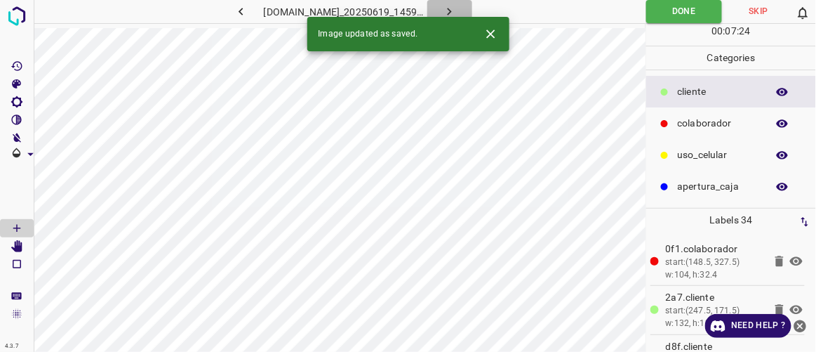
click at [472, 8] on button "button" at bounding box center [450, 11] width 45 height 23
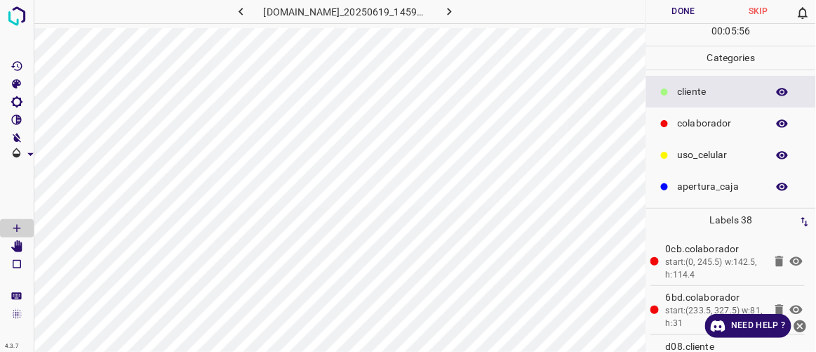
click at [457, 13] on icon "button" at bounding box center [449, 11] width 15 height 15
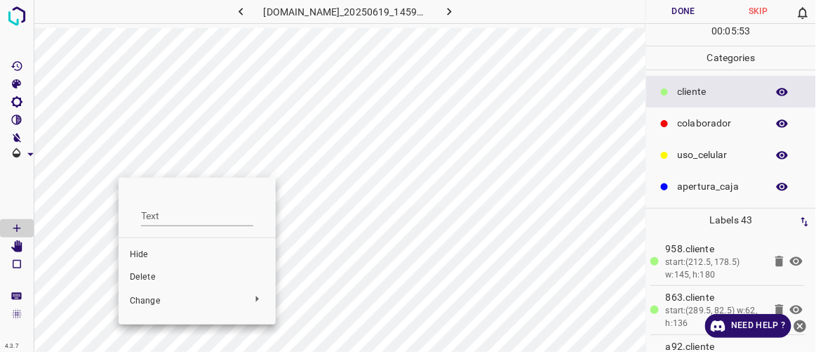
click at [151, 280] on span "Delete" at bounding box center [197, 277] width 135 height 13
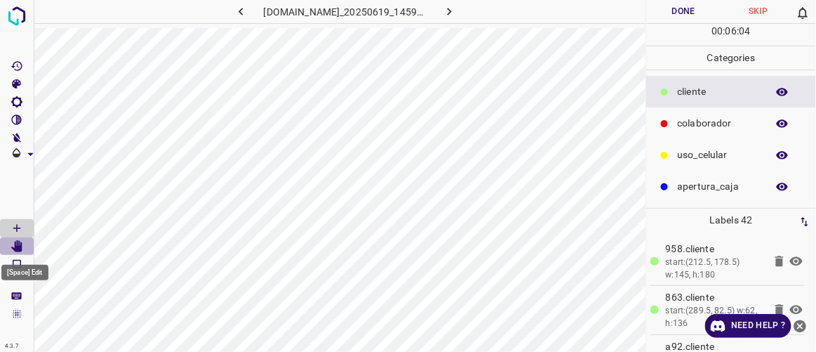
click at [18, 251] on icon "[Space] Edit" at bounding box center [16, 246] width 11 height 13
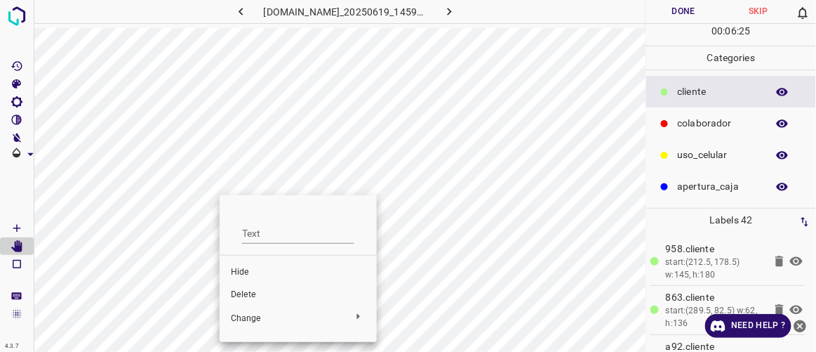
click at [244, 293] on span "Delete" at bounding box center [298, 295] width 135 height 13
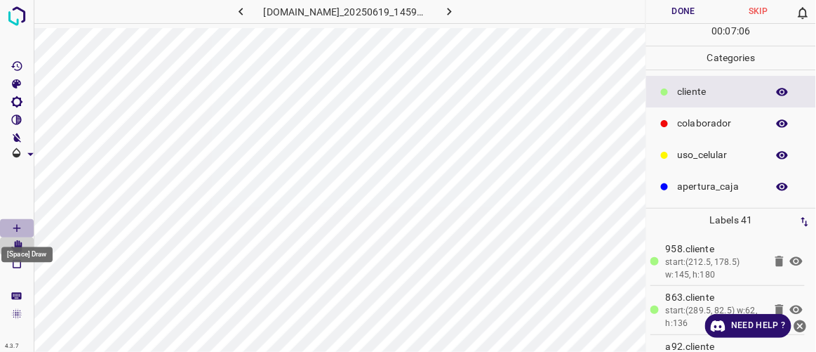
click at [25, 233] on Draw"] "[Space] Draw" at bounding box center [17, 228] width 34 height 18
click at [19, 249] on icon "[Space] Edit" at bounding box center [16, 246] width 11 height 13
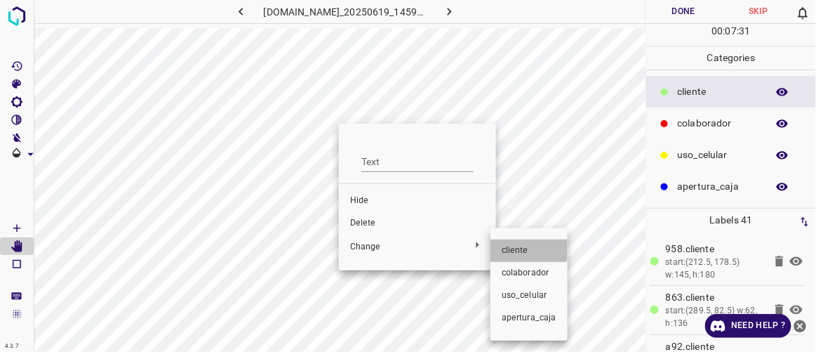
click at [505, 248] on span "​​cliente" at bounding box center [529, 250] width 55 height 13
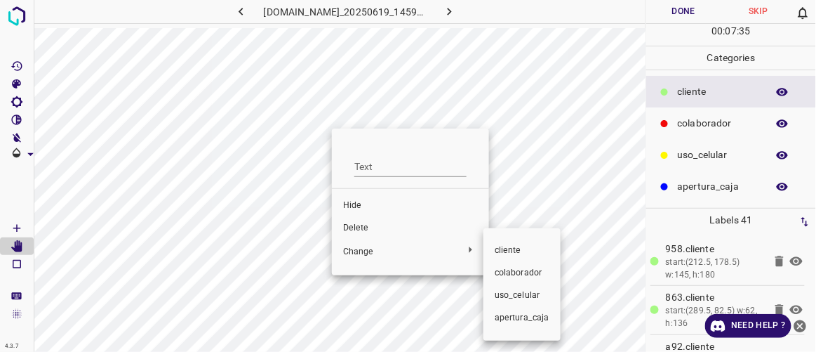
click at [496, 249] on span "​​cliente" at bounding box center [522, 250] width 55 height 13
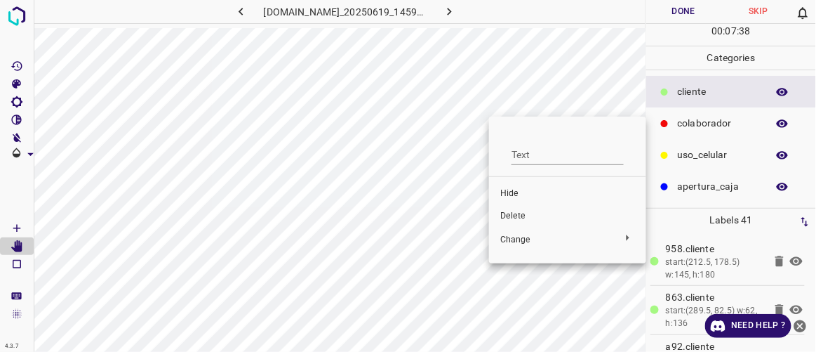
click at [538, 211] on span "Delete" at bounding box center [568, 216] width 135 height 13
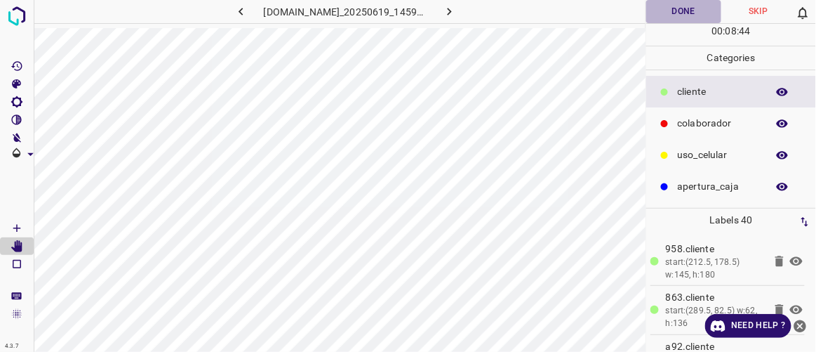
click at [693, 15] on button "Done" at bounding box center [684, 11] width 74 height 23
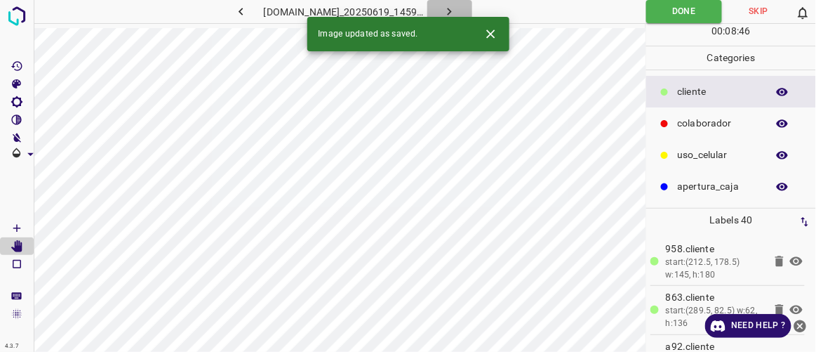
click at [457, 4] on icon "button" at bounding box center [449, 11] width 15 height 15
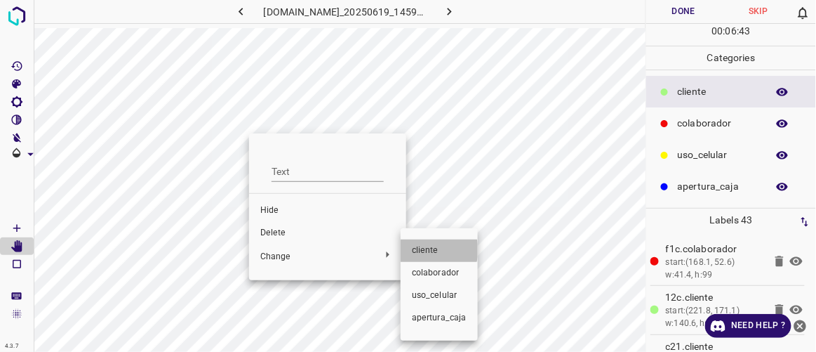
click at [432, 250] on span "​​cliente" at bounding box center [439, 250] width 55 height 13
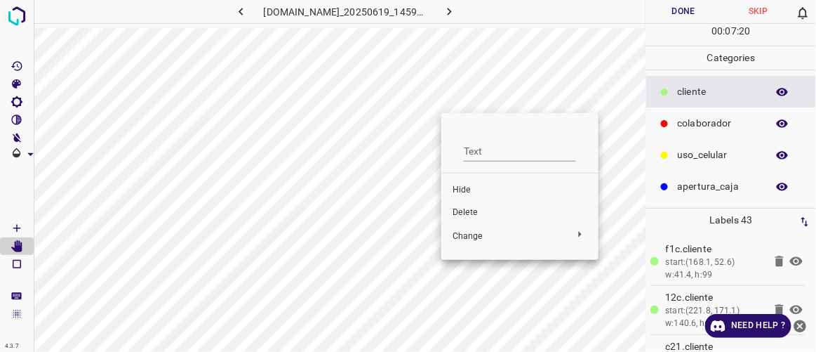
click at [396, 118] on div at bounding box center [408, 176] width 816 height 352
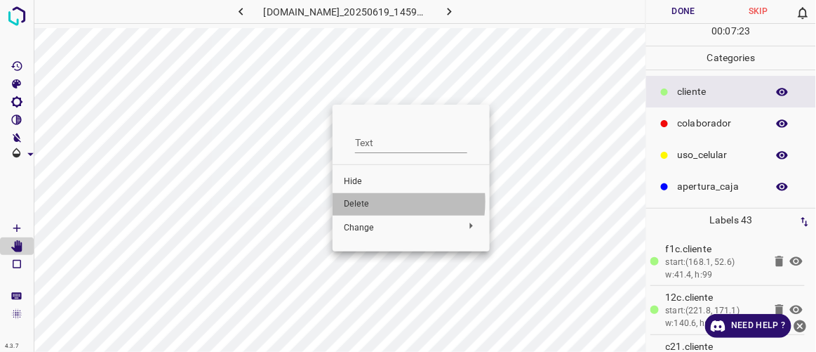
click at [366, 201] on span "Delete" at bounding box center [411, 204] width 135 height 13
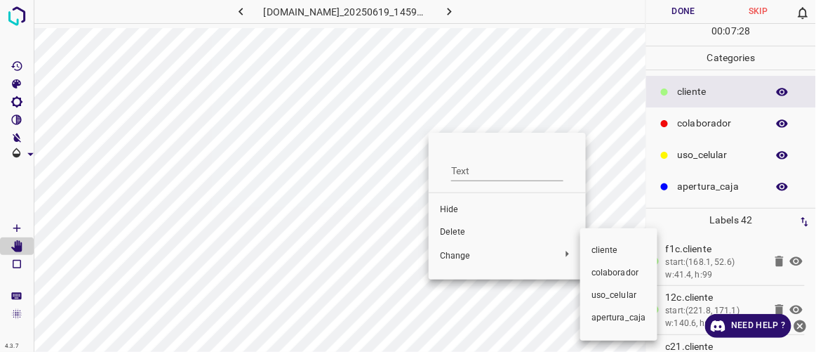
click at [455, 232] on div at bounding box center [408, 176] width 816 height 352
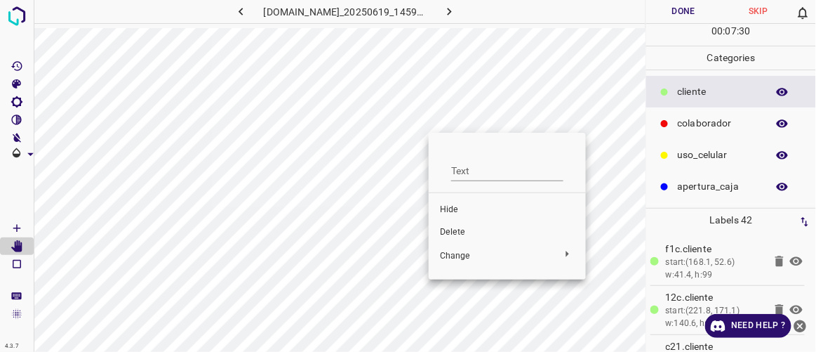
click at [455, 232] on span "Delete" at bounding box center [507, 232] width 135 height 13
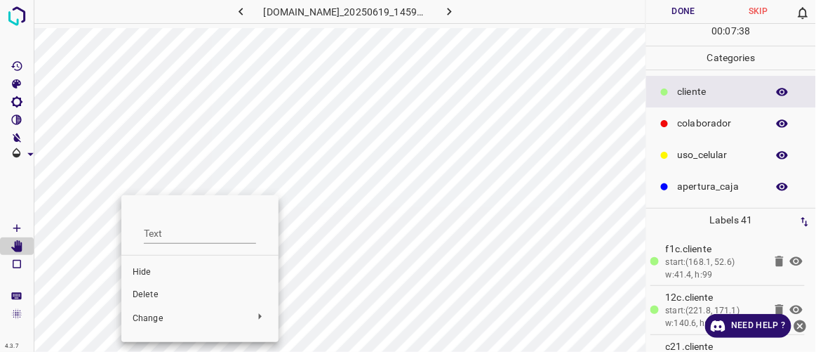
click at [159, 293] on span "Delete" at bounding box center [200, 295] width 135 height 13
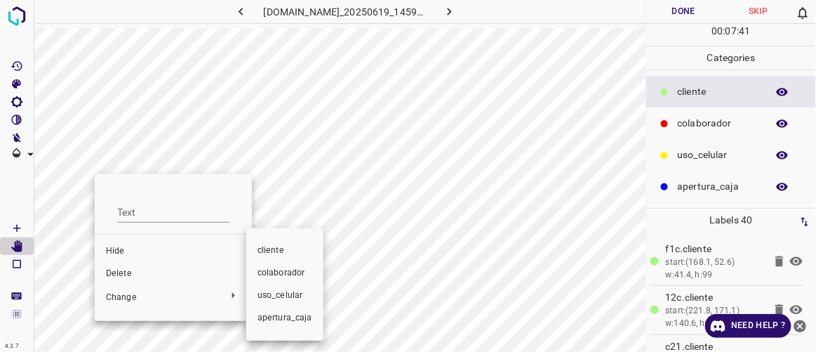
click at [138, 270] on div at bounding box center [408, 176] width 816 height 352
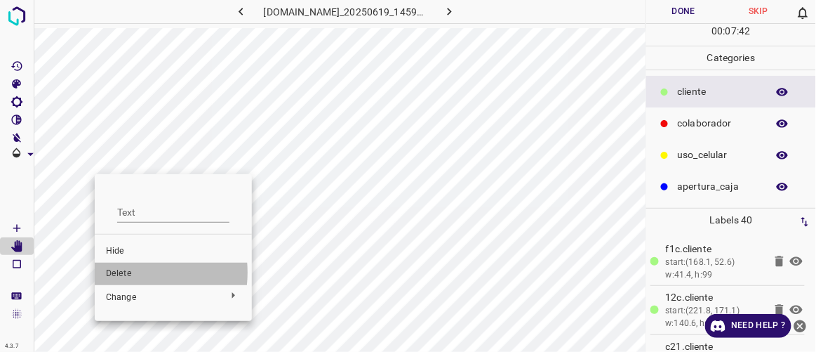
click at [126, 272] on span "Delete" at bounding box center [173, 273] width 135 height 13
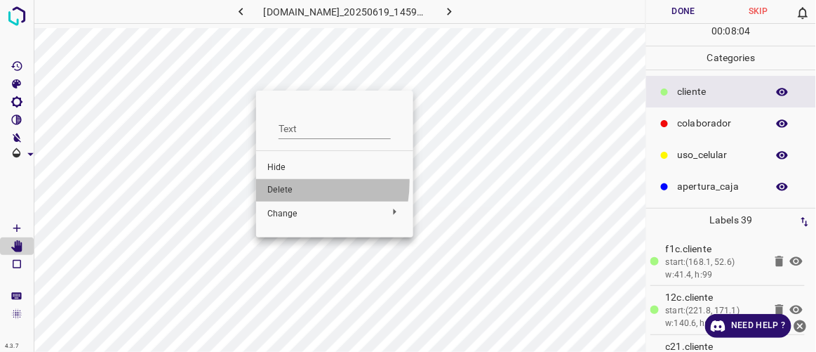
click at [279, 182] on li "Delete" at bounding box center [334, 190] width 157 height 22
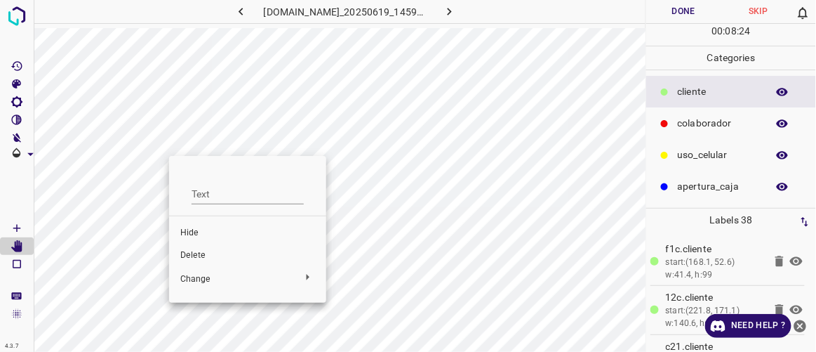
click at [213, 254] on span "Delete" at bounding box center [247, 255] width 135 height 13
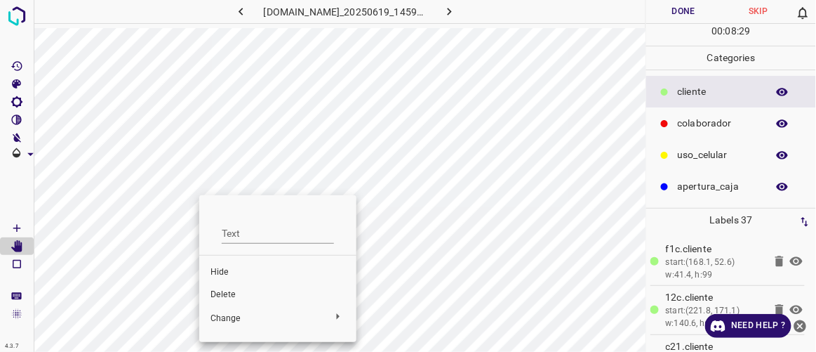
click at [230, 294] on span "Delete" at bounding box center [278, 295] width 135 height 13
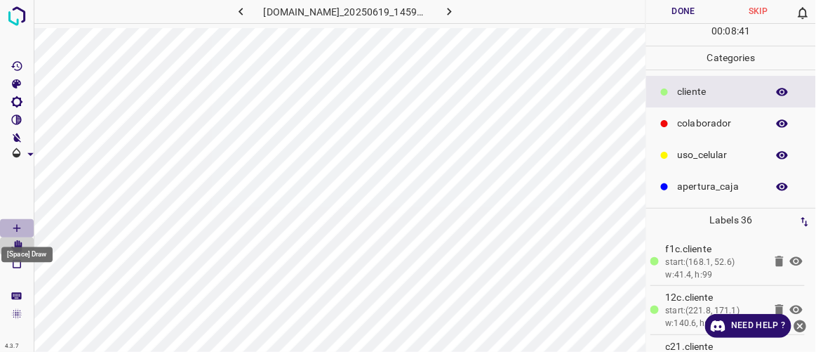
click at [15, 225] on icon "[Space] Draw" at bounding box center [17, 228] width 13 height 13
click at [16, 245] on icon "[Space] Edit" at bounding box center [16, 246] width 11 height 13
click at [687, 16] on button "Done" at bounding box center [684, 11] width 74 height 23
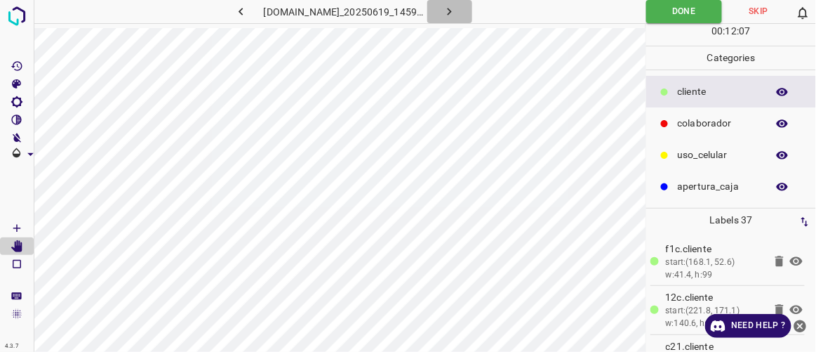
click at [457, 9] on icon "button" at bounding box center [449, 11] width 15 height 15
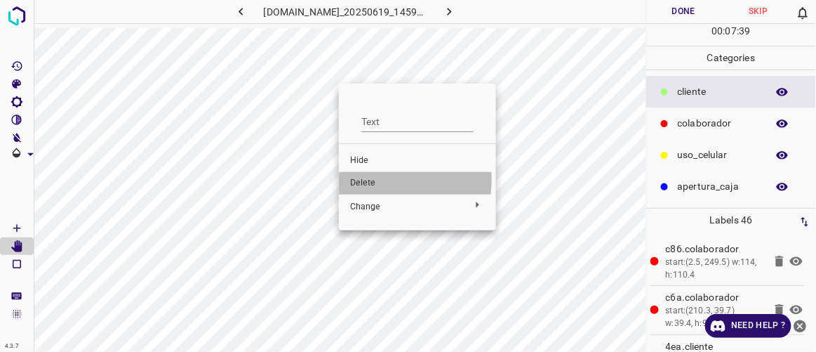
click at [364, 180] on span "Delete" at bounding box center [417, 183] width 135 height 13
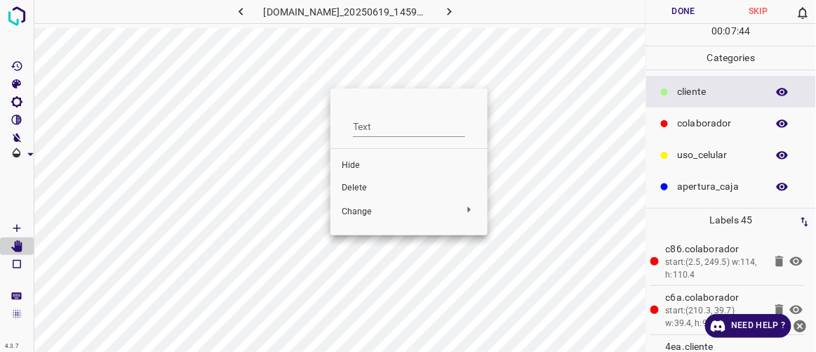
click at [367, 192] on span "Delete" at bounding box center [409, 188] width 135 height 13
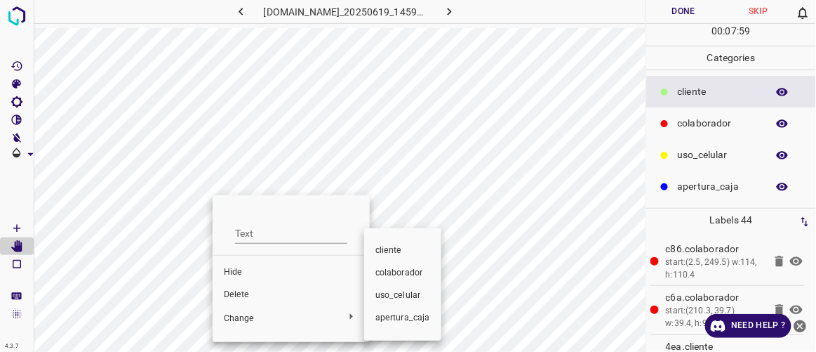
click at [387, 253] on span "​​cliente" at bounding box center [403, 250] width 55 height 13
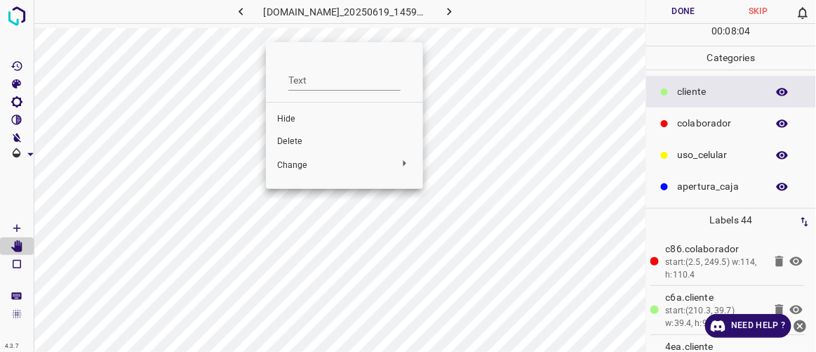
click at [321, 140] on span "Delete" at bounding box center [344, 141] width 135 height 13
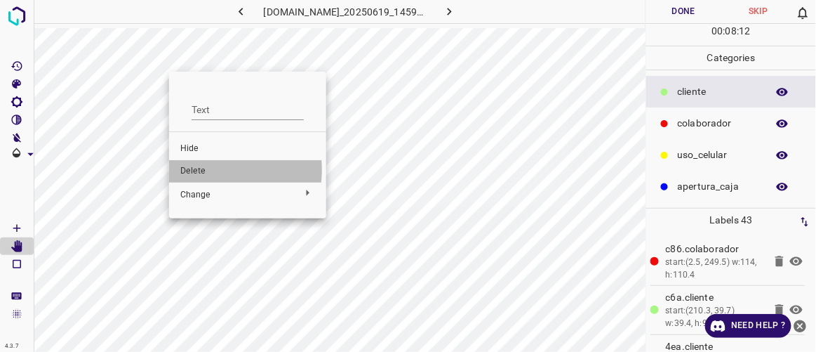
click at [198, 171] on span "Delete" at bounding box center [247, 171] width 135 height 13
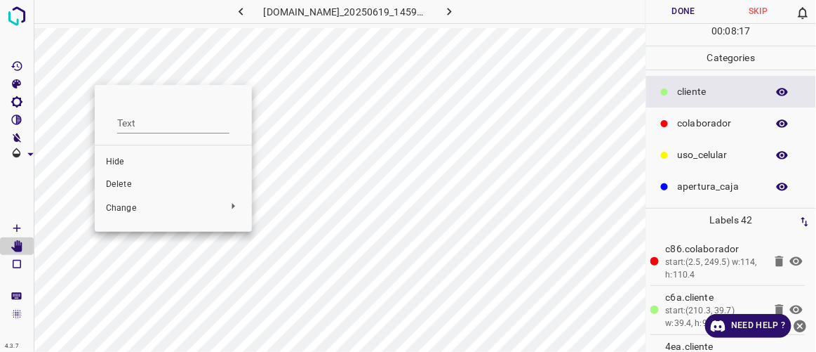
click at [119, 185] on span "Delete" at bounding box center [173, 184] width 135 height 13
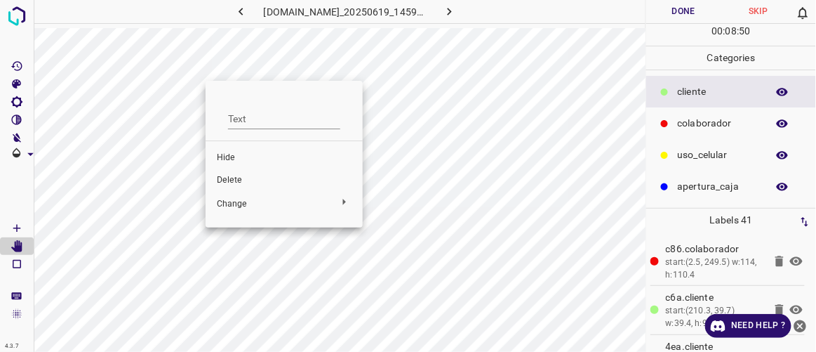
click at [237, 175] on span "Delete" at bounding box center [284, 180] width 135 height 13
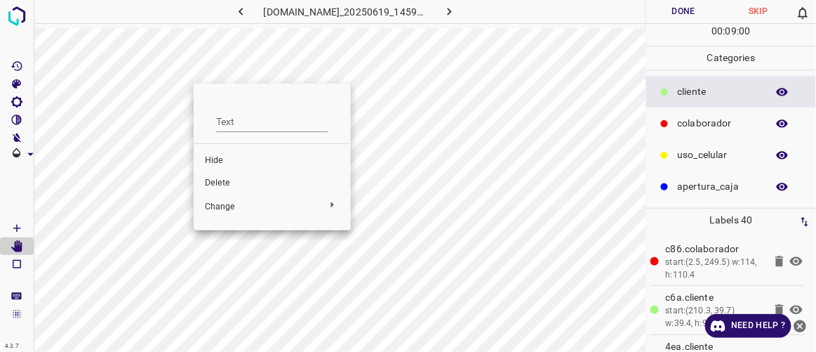
click at [223, 185] on span "Delete" at bounding box center [272, 183] width 135 height 13
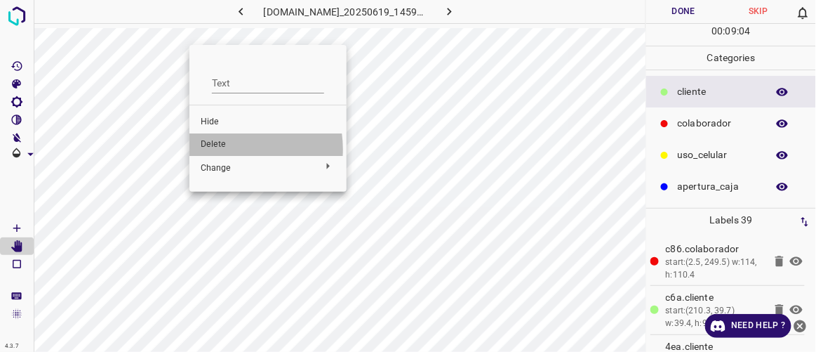
click at [226, 149] on span "Delete" at bounding box center [268, 144] width 135 height 13
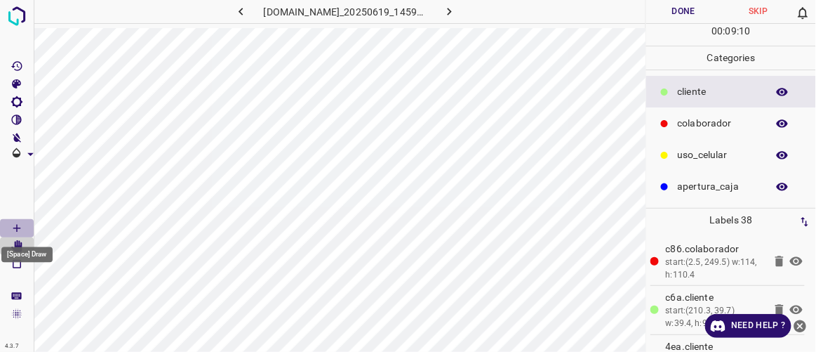
click at [21, 228] on icon "[Space] Draw" at bounding box center [17, 228] width 13 height 13
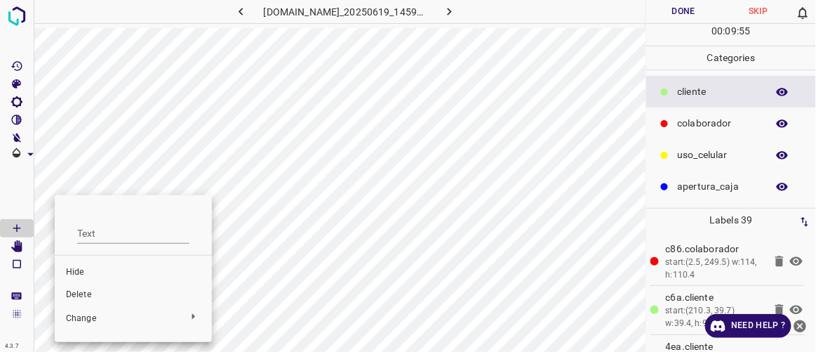
click at [84, 292] on span "Delete" at bounding box center [133, 295] width 135 height 13
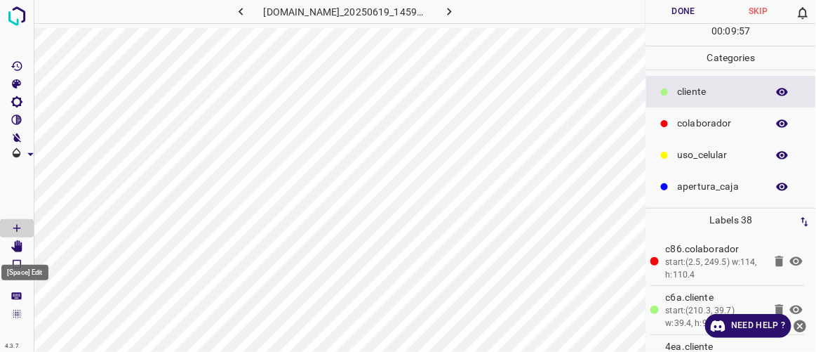
click at [18, 246] on icon "[Space] Edit" at bounding box center [16, 246] width 11 height 13
click at [680, 20] on button "Done" at bounding box center [684, 11] width 74 height 23
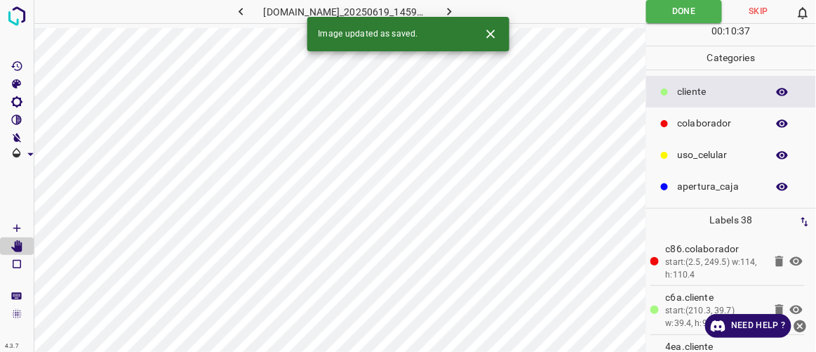
click at [467, 19] on div "Image updated as saved." at bounding box center [408, 34] width 202 height 34
click at [452, 13] on icon "button" at bounding box center [450, 12] width 4 height 8
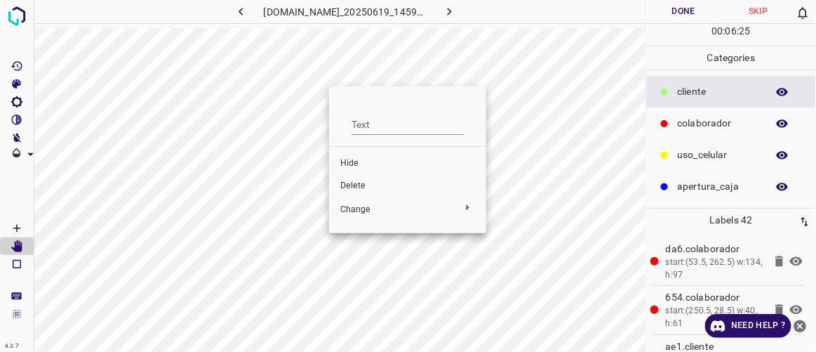
click at [346, 187] on span "Delete" at bounding box center [407, 186] width 135 height 13
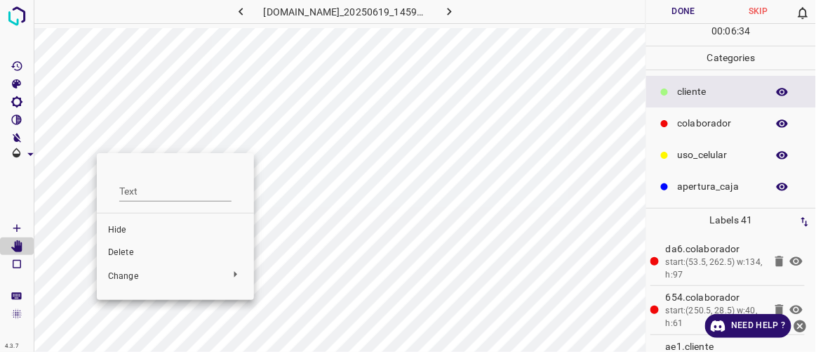
click at [119, 253] on span "Delete" at bounding box center [175, 252] width 135 height 13
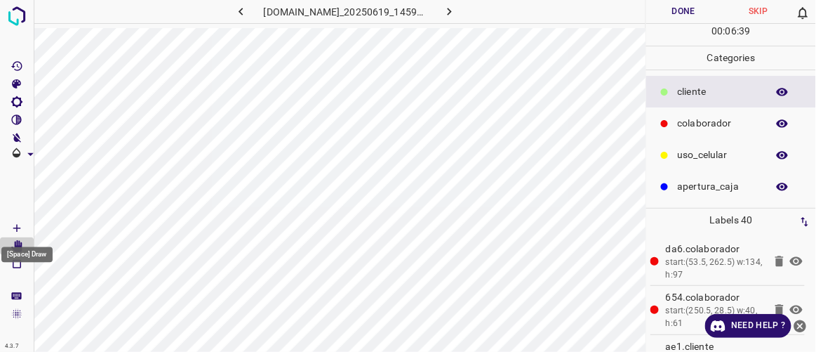
click at [15, 230] on icon "[Space] Draw" at bounding box center [17, 228] width 13 height 13
click at [18, 248] on icon "[Space] Edit" at bounding box center [16, 246] width 11 height 13
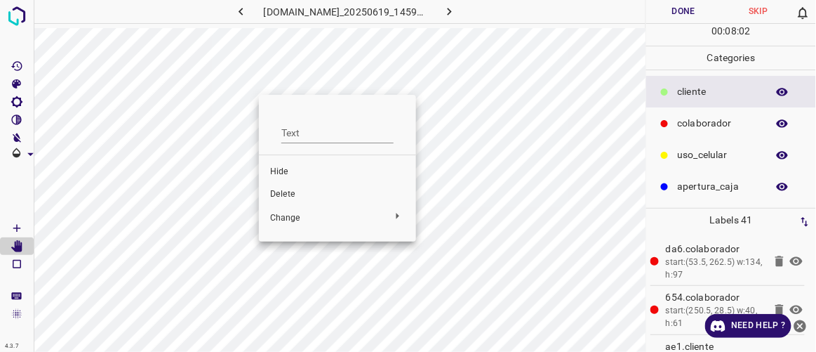
click at [294, 194] on span "Delete" at bounding box center [337, 194] width 135 height 13
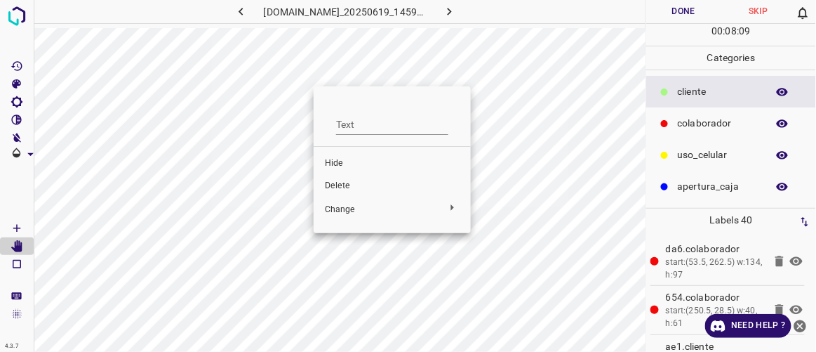
click at [348, 190] on span "Delete" at bounding box center [392, 186] width 135 height 13
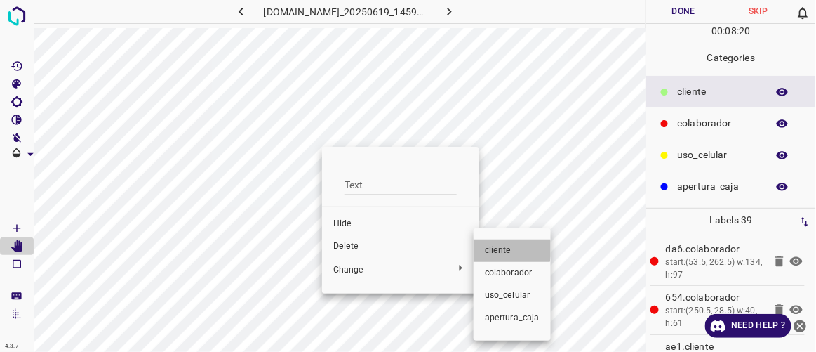
click at [487, 249] on span "​​cliente" at bounding box center [512, 250] width 55 height 13
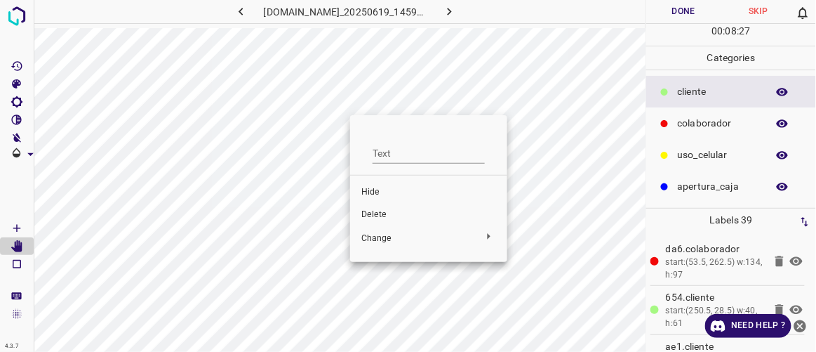
click at [376, 216] on span "Delete" at bounding box center [429, 214] width 135 height 13
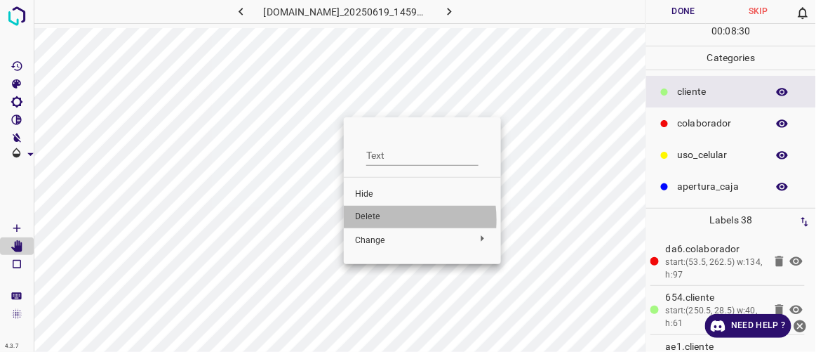
click at [374, 220] on span "Delete" at bounding box center [422, 217] width 135 height 13
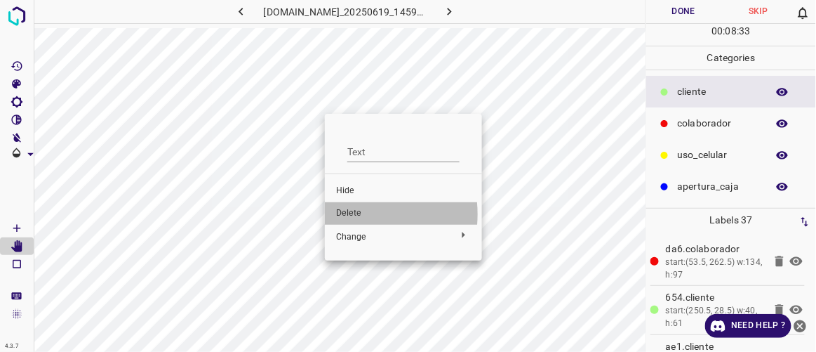
click at [347, 214] on span "Delete" at bounding box center [403, 213] width 135 height 13
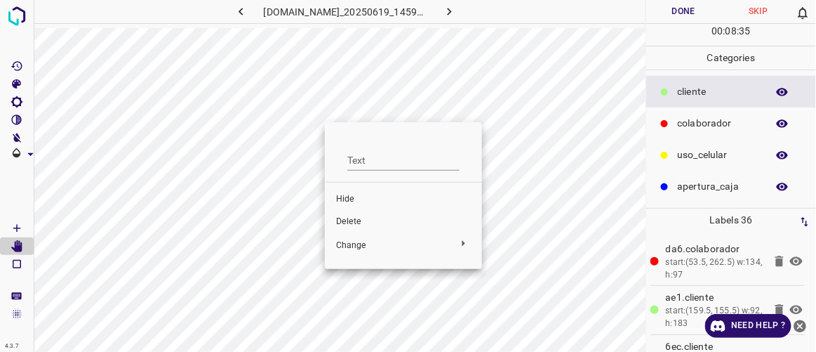
click at [347, 212] on li "Delete" at bounding box center [403, 222] width 157 height 22
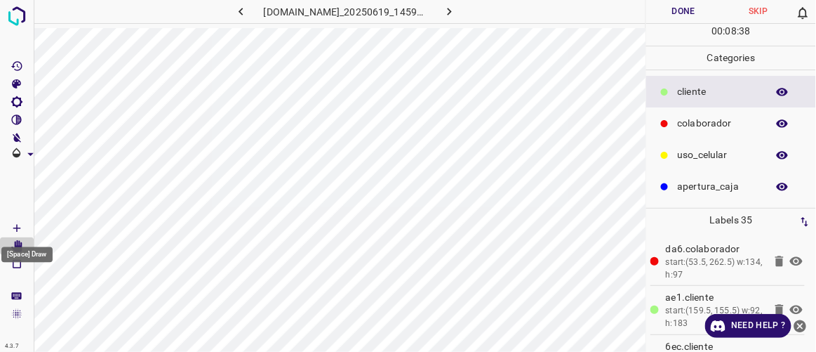
click at [20, 225] on icon "[Space] Draw" at bounding box center [17, 228] width 13 height 13
click at [16, 247] on icon "[Space] Edit" at bounding box center [16, 246] width 11 height 13
click at [25, 225] on Draw"] "[Space] Draw" at bounding box center [17, 228] width 34 height 18
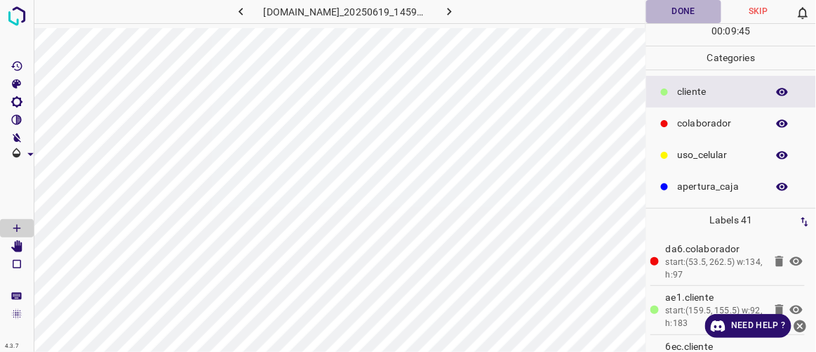
click at [677, 11] on button "Done" at bounding box center [684, 11] width 74 height 23
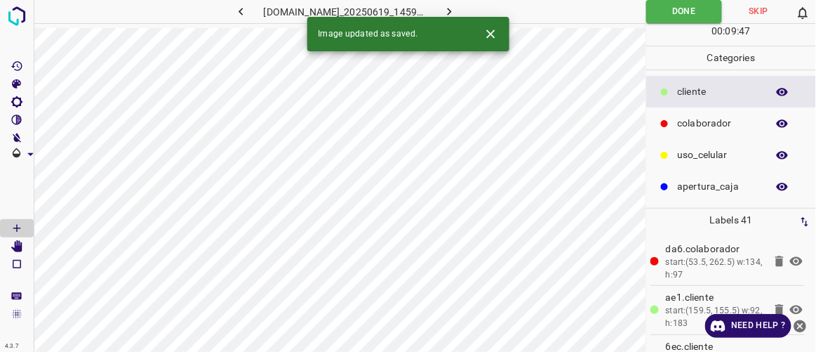
click at [457, 12] on icon "button" at bounding box center [449, 11] width 15 height 15
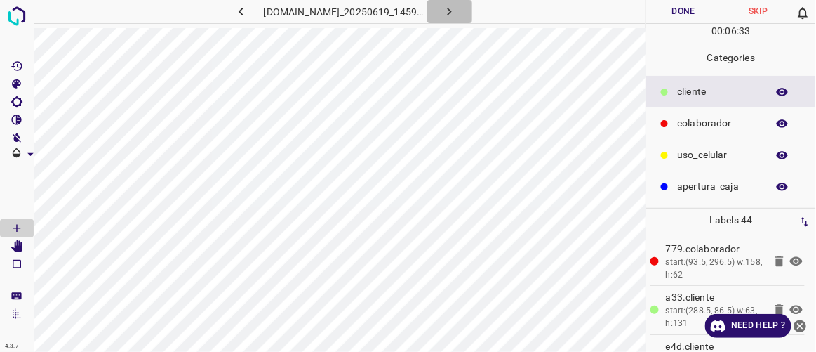
click at [457, 13] on icon "button" at bounding box center [449, 11] width 15 height 15
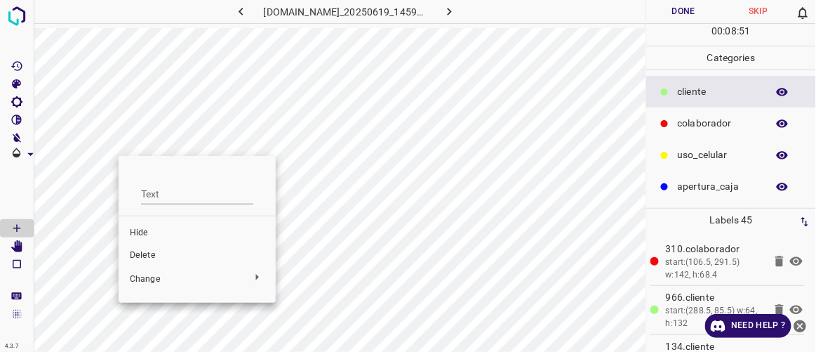
click at [152, 255] on span "Delete" at bounding box center [197, 255] width 135 height 13
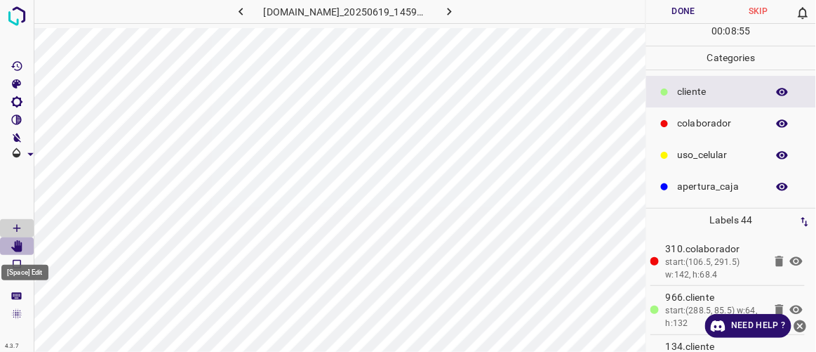
click at [15, 246] on icon "[Space] Edit" at bounding box center [16, 246] width 11 height 13
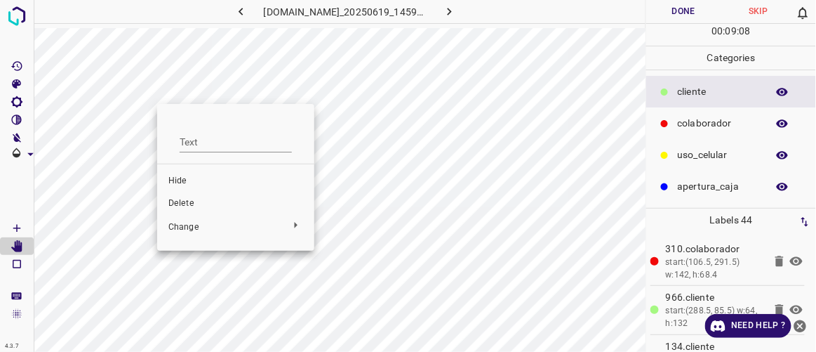
click at [341, 199] on div at bounding box center [408, 176] width 816 height 352
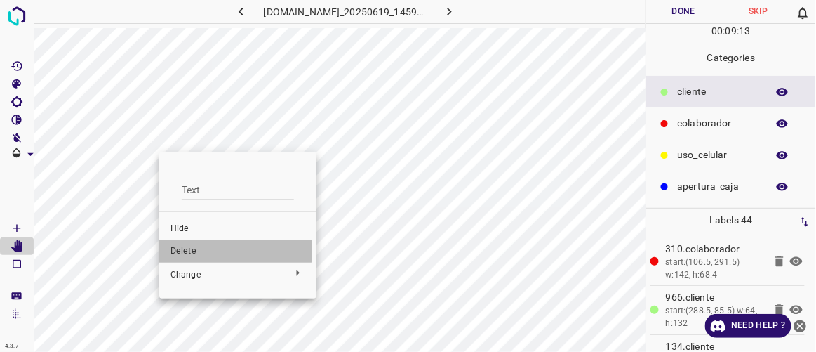
click at [192, 251] on span "Delete" at bounding box center [238, 251] width 135 height 13
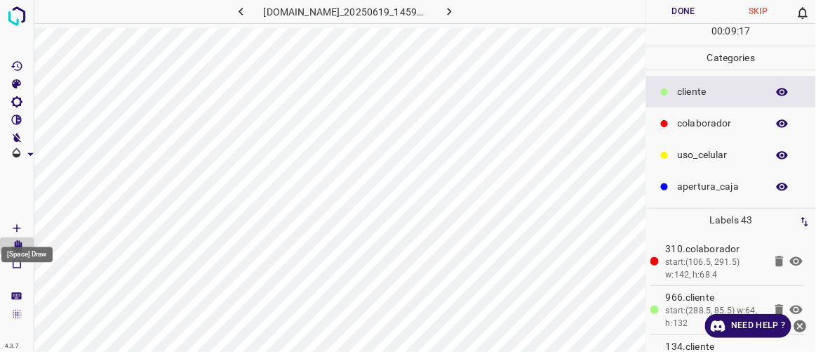
click at [22, 228] on icon "[Space] Draw" at bounding box center [17, 228] width 13 height 13
click at [18, 246] on icon "[Space] Edit" at bounding box center [16, 246] width 11 height 13
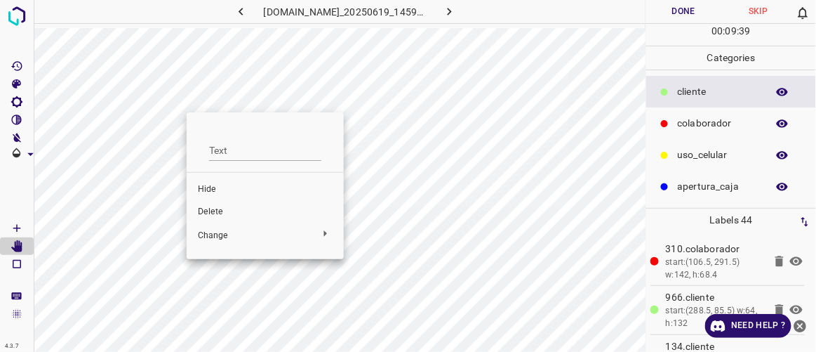
click at [203, 214] on span "Delete" at bounding box center [265, 212] width 135 height 13
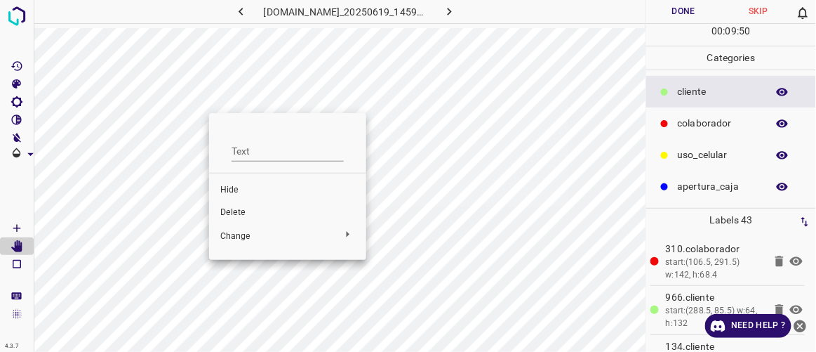
click at [246, 212] on span "Delete" at bounding box center [287, 212] width 135 height 13
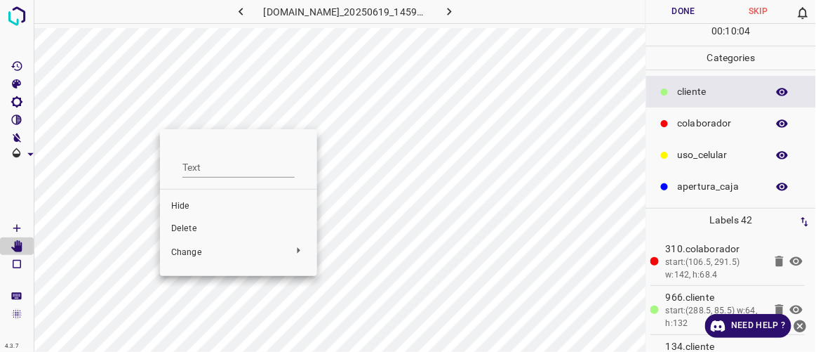
click at [190, 227] on span "Delete" at bounding box center [238, 229] width 135 height 13
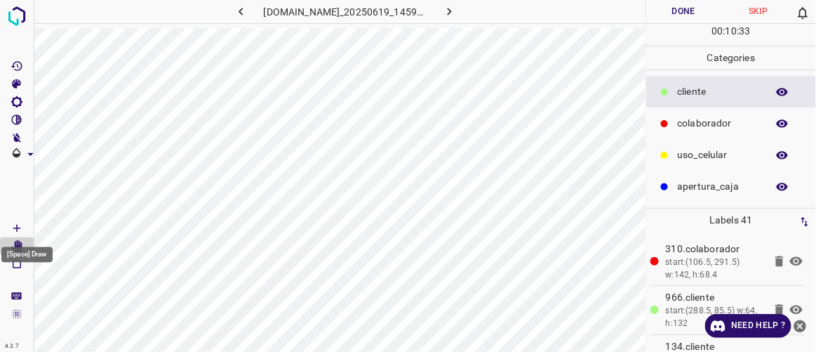
click at [24, 227] on Draw"] "[Space] Draw" at bounding box center [17, 228] width 34 height 18
click at [20, 245] on icon "[Space] Edit" at bounding box center [16, 246] width 11 height 13
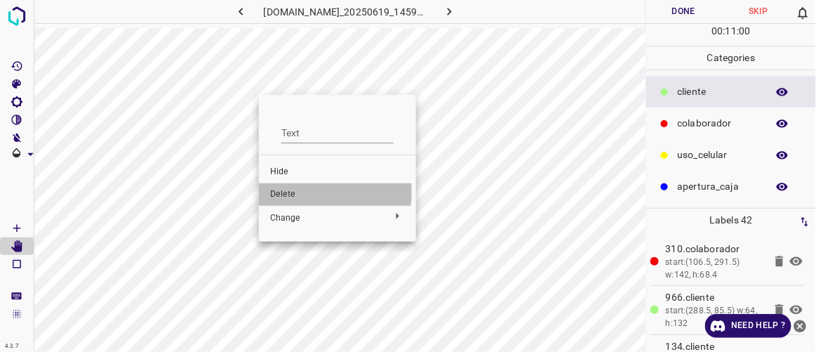
click at [293, 191] on span "Delete" at bounding box center [337, 194] width 135 height 13
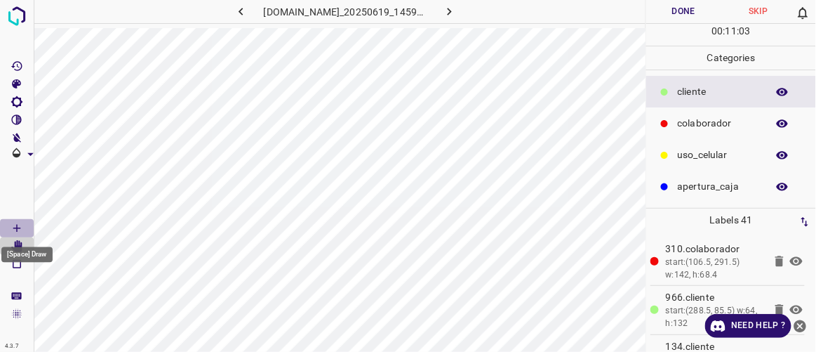
click at [22, 227] on icon "[Space] Draw" at bounding box center [17, 228] width 13 height 13
click at [20, 245] on icon "[Space] Edit" at bounding box center [16, 246] width 11 height 13
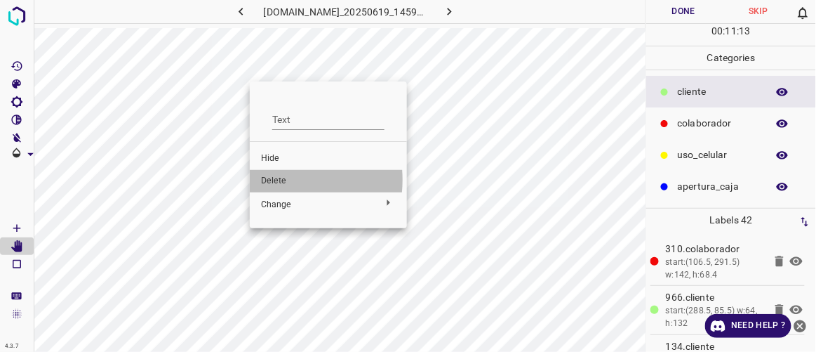
click at [269, 180] on span "Delete" at bounding box center [328, 181] width 135 height 13
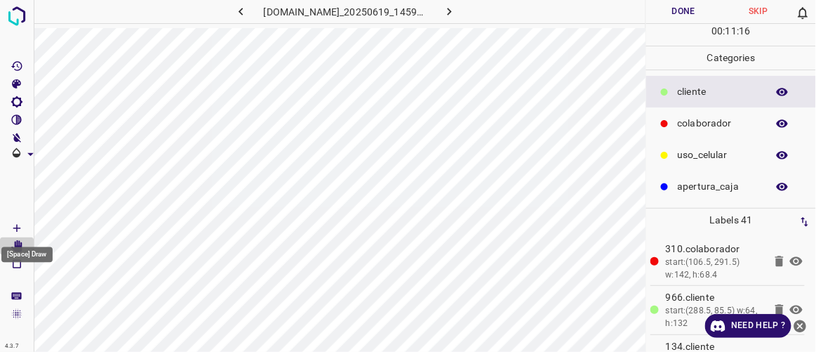
click at [27, 225] on Draw"] "[Space] Draw" at bounding box center [17, 228] width 34 height 18
click at [17, 248] on icon "[Space] Edit" at bounding box center [16, 246] width 11 height 13
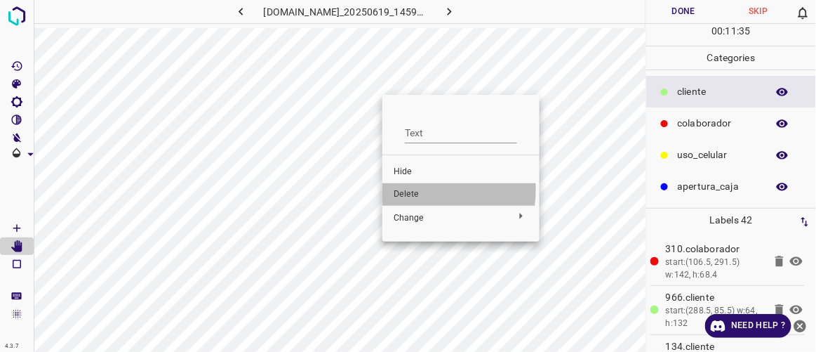
click at [402, 189] on span "Delete" at bounding box center [461, 194] width 135 height 13
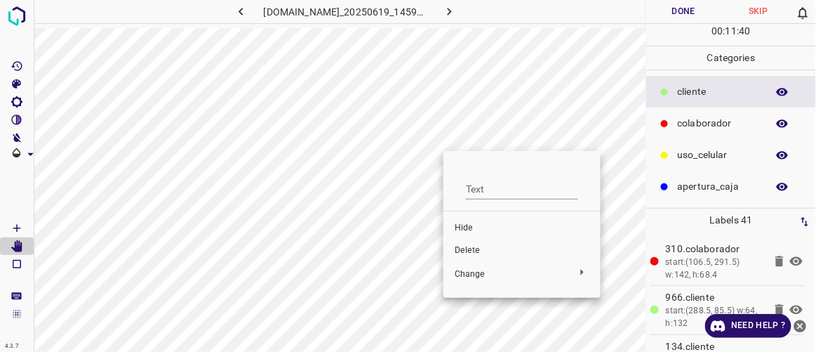
click at [477, 249] on span "Delete" at bounding box center [522, 250] width 135 height 13
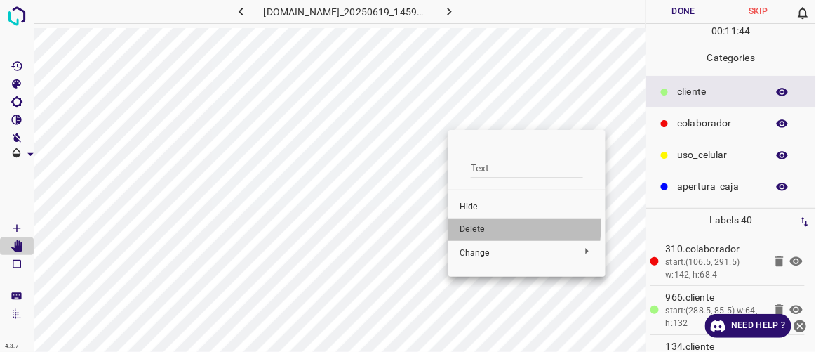
click at [491, 227] on span "Delete" at bounding box center [527, 229] width 135 height 13
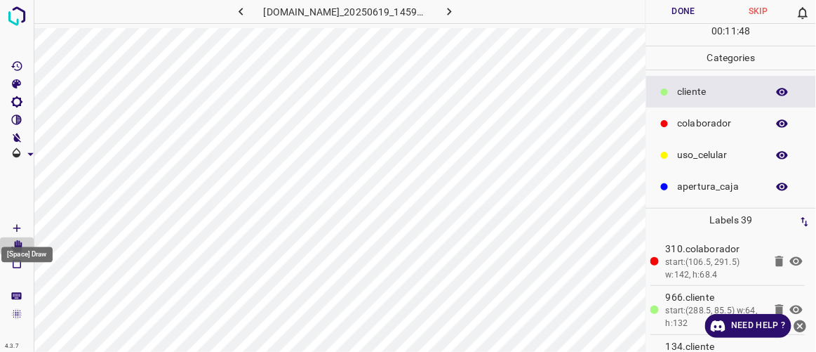
click at [25, 228] on Draw"] "[Space] Draw" at bounding box center [17, 228] width 34 height 18
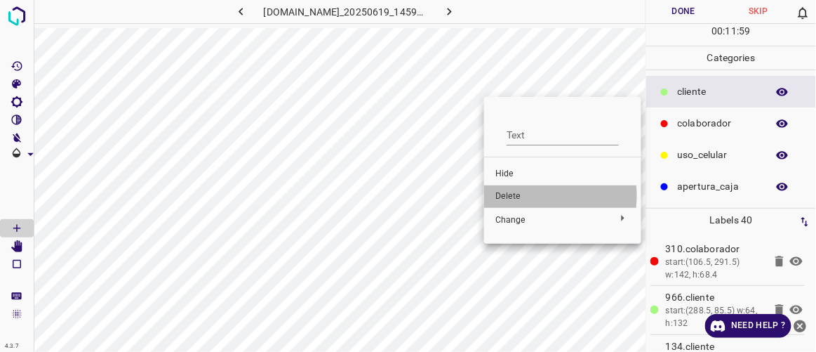
click at [522, 196] on span "Delete" at bounding box center [563, 196] width 135 height 13
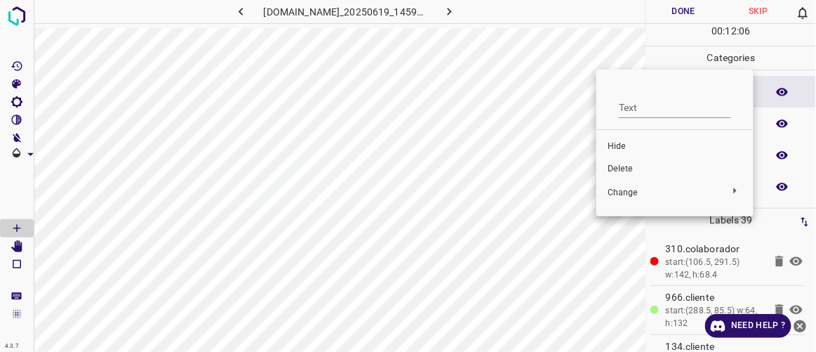
click at [627, 171] on span "Delete" at bounding box center [675, 169] width 135 height 13
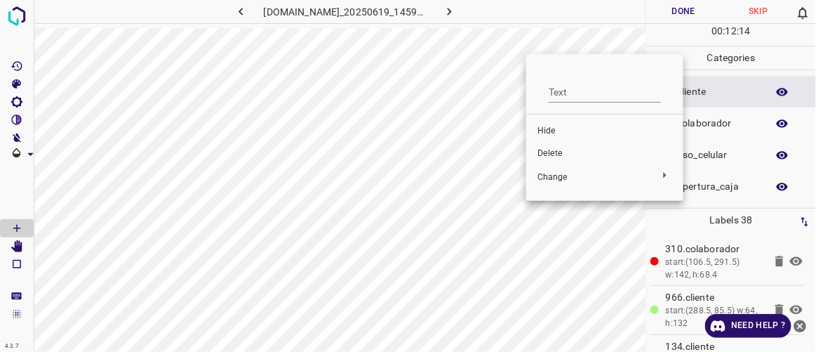
click at [545, 154] on span "Delete" at bounding box center [605, 153] width 135 height 13
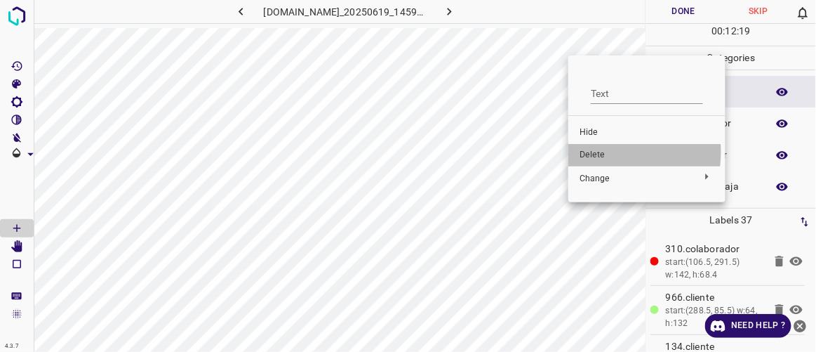
click at [595, 152] on span "Delete" at bounding box center [647, 155] width 135 height 13
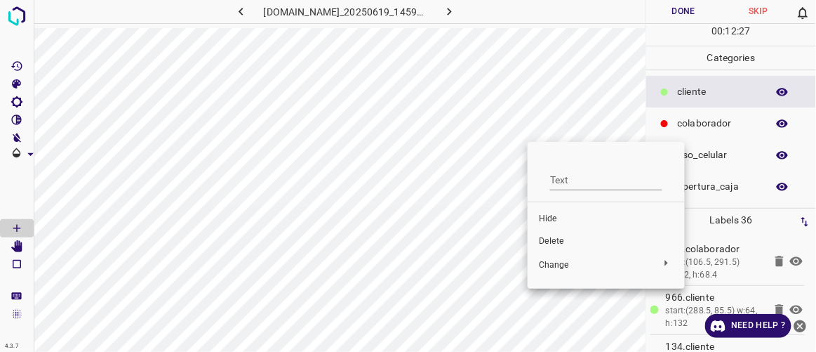
click at [551, 239] on span "Delete" at bounding box center [606, 241] width 135 height 13
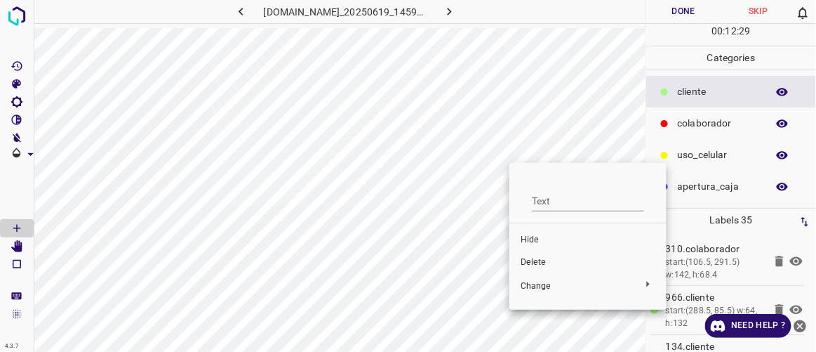
click at [541, 266] on span "Delete" at bounding box center [588, 262] width 135 height 13
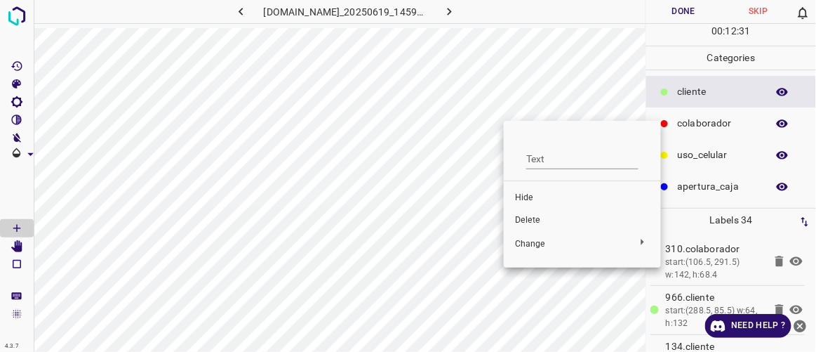
click at [518, 215] on span "Delete" at bounding box center [582, 220] width 135 height 13
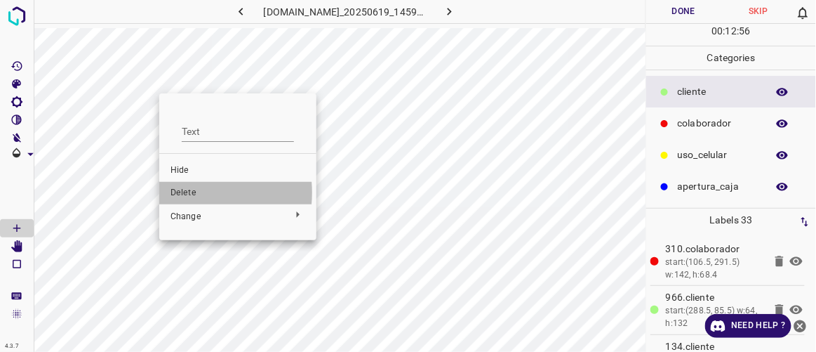
click at [181, 192] on span "Delete" at bounding box center [238, 193] width 135 height 13
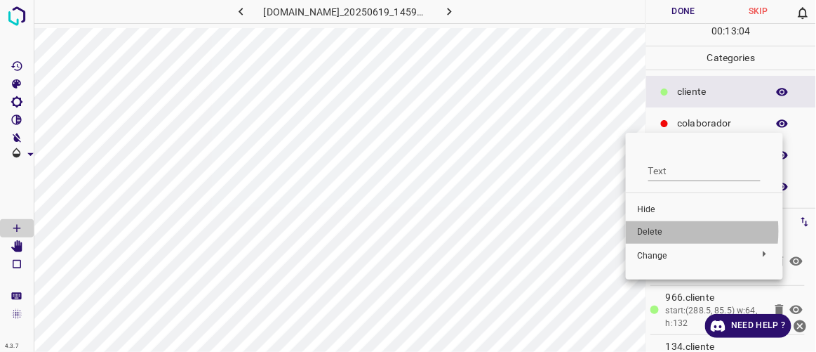
click at [650, 231] on span "Delete" at bounding box center [704, 232] width 135 height 13
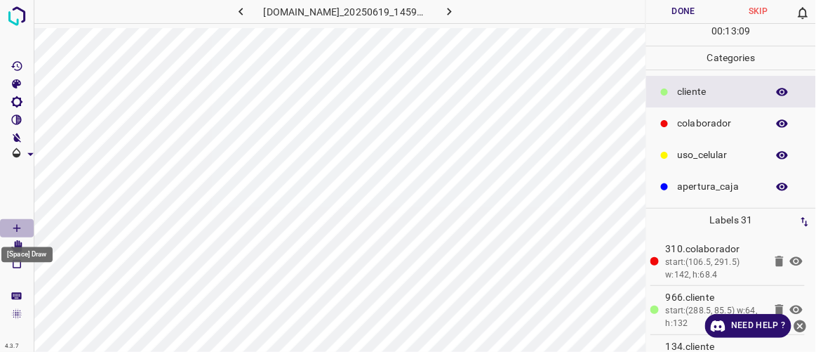
click at [19, 220] on Draw"] "[Space] Draw" at bounding box center [17, 228] width 34 height 18
click at [15, 245] on icon "[Space] Edit" at bounding box center [16, 246] width 11 height 13
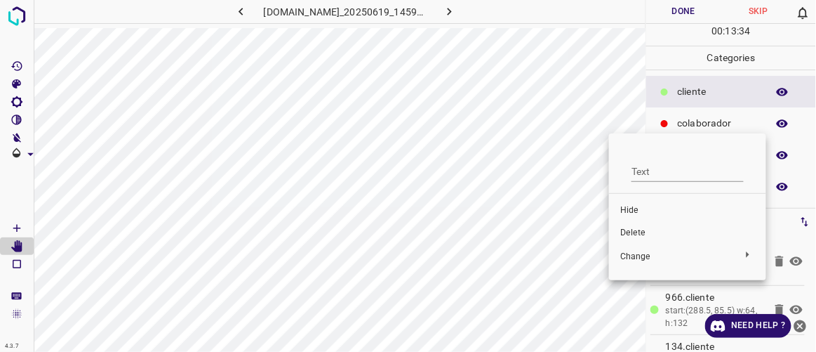
click at [630, 230] on span "Delete" at bounding box center [688, 233] width 135 height 13
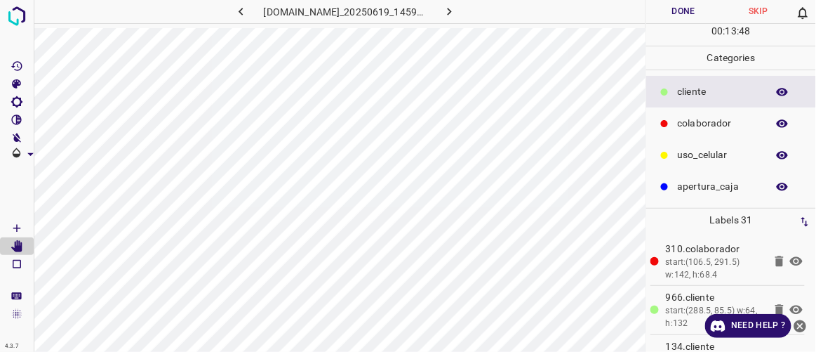
click at [693, 13] on button "Done" at bounding box center [684, 11] width 74 height 23
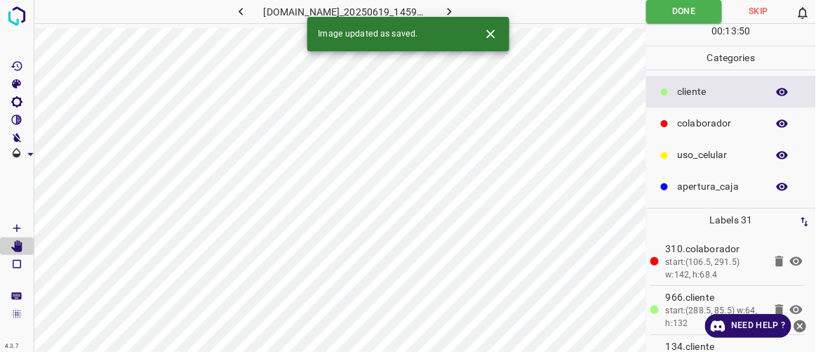
click at [472, 10] on button "button" at bounding box center [450, 11] width 45 height 23
